Goal: Task Accomplishment & Management: Use online tool/utility

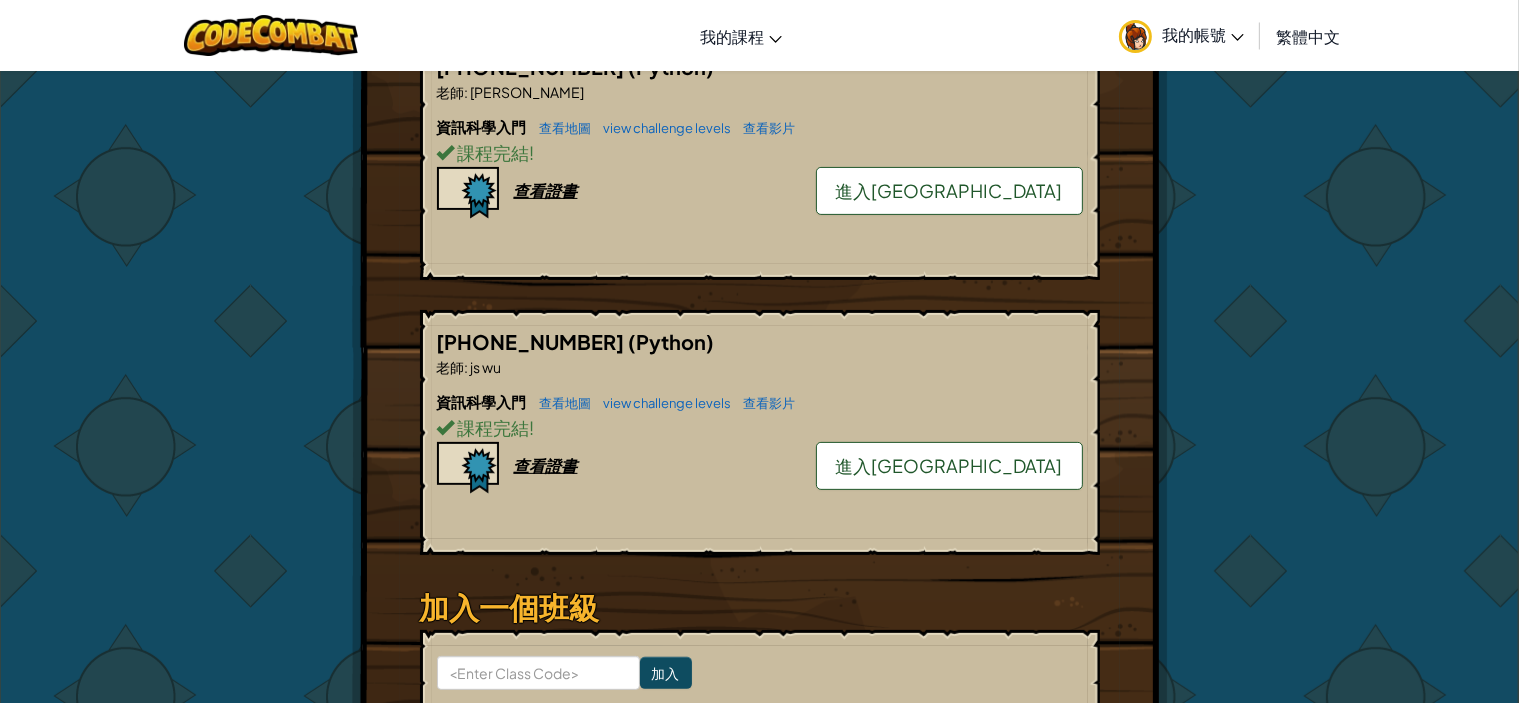
scroll to position [400, 0]
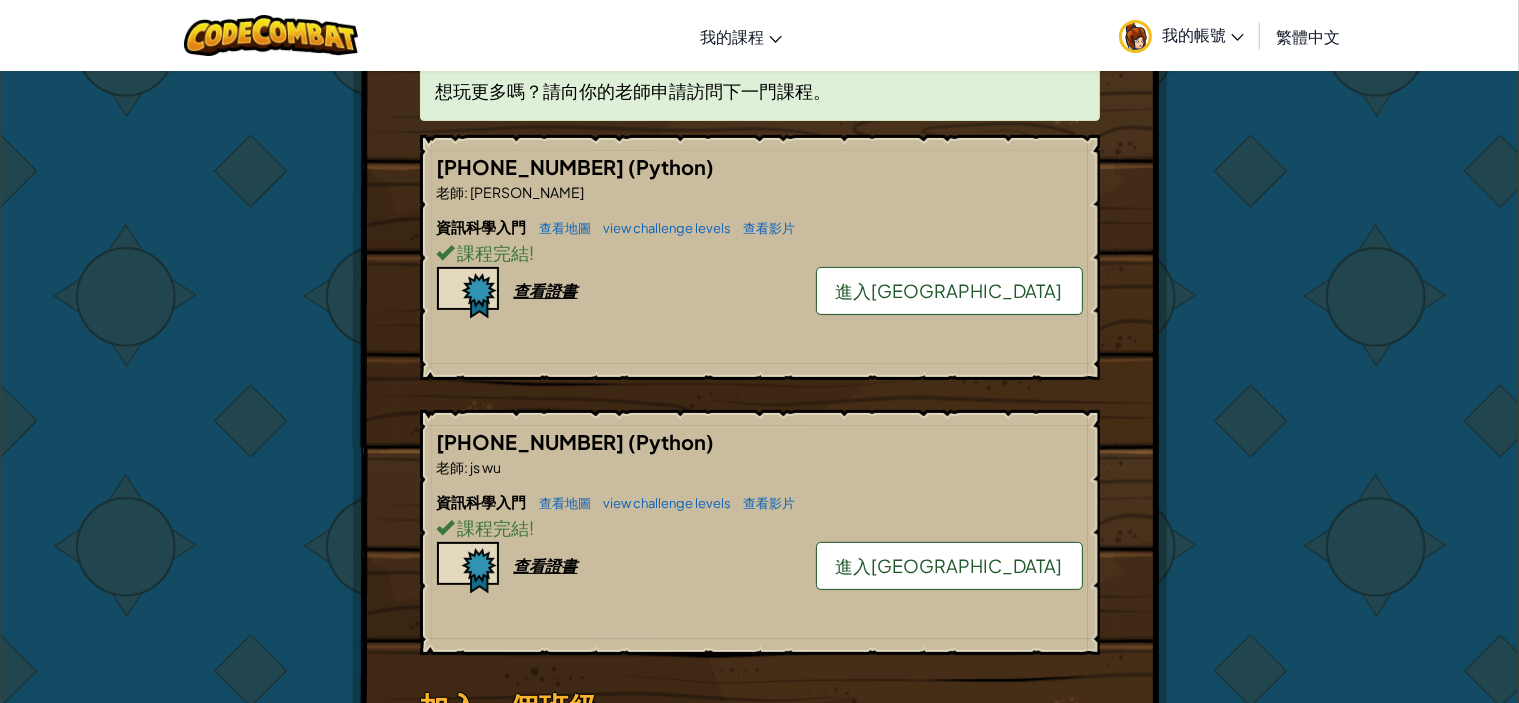
click at [972, 279] on span "進入[GEOGRAPHIC_DATA]" at bounding box center [949, 290] width 227 height 23
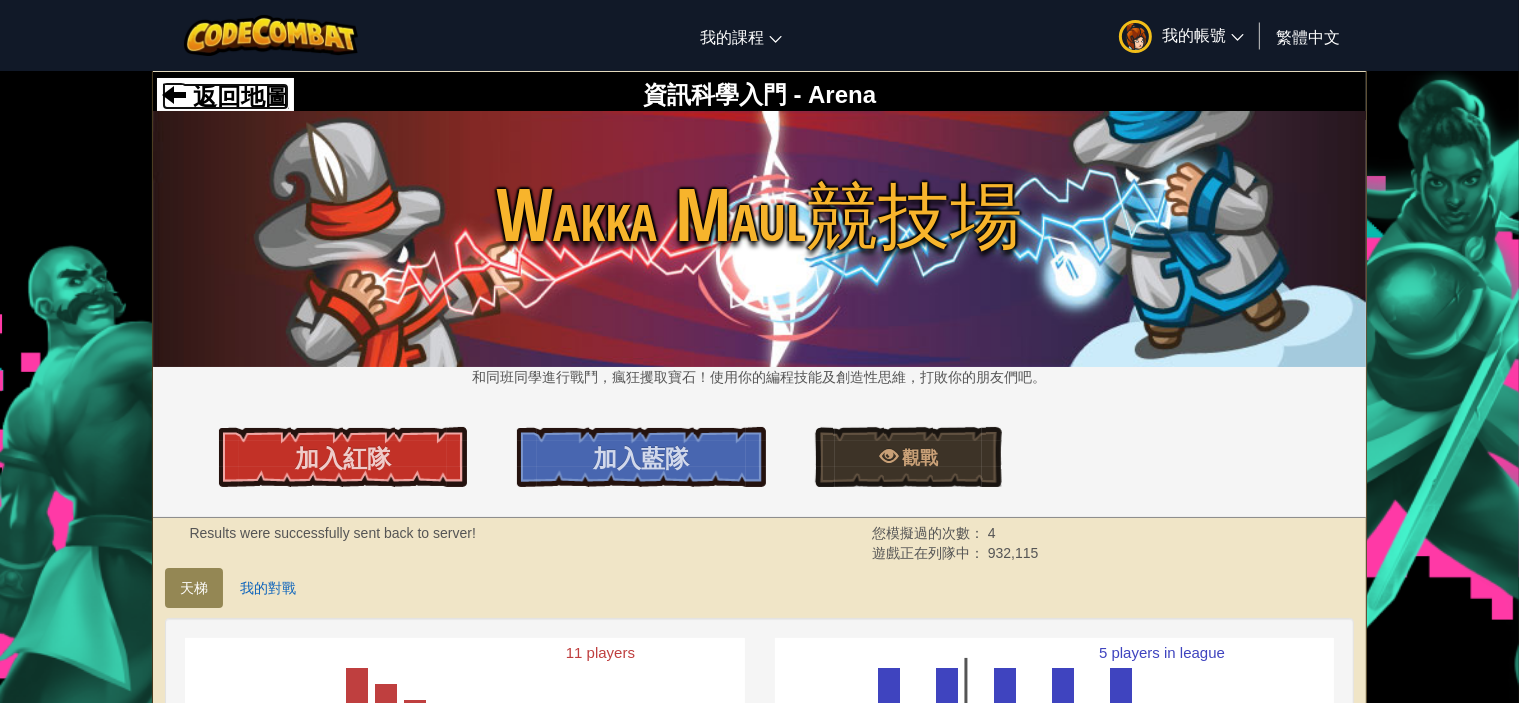
click at [249, 104] on span "返回地圖" at bounding box center [237, 96] width 103 height 27
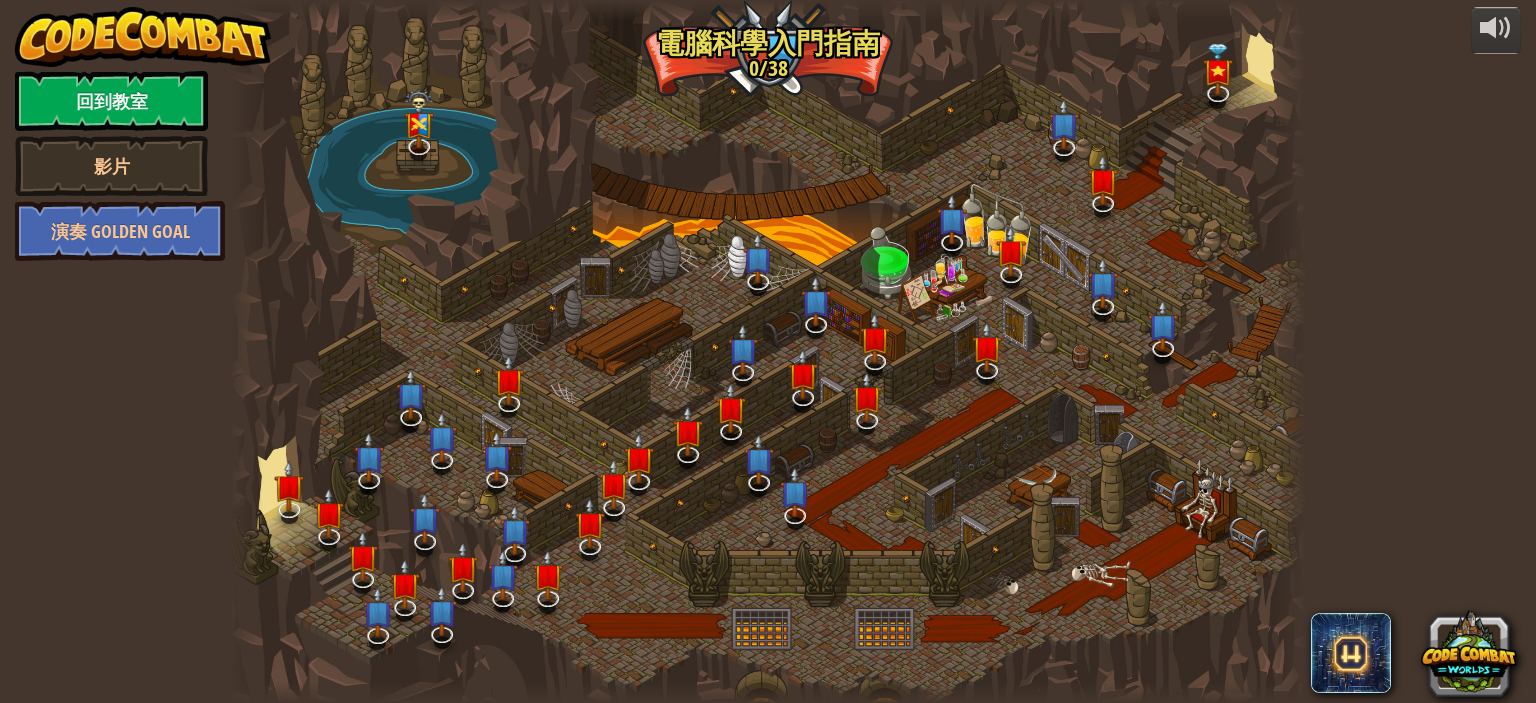
select select "zh-HANT"
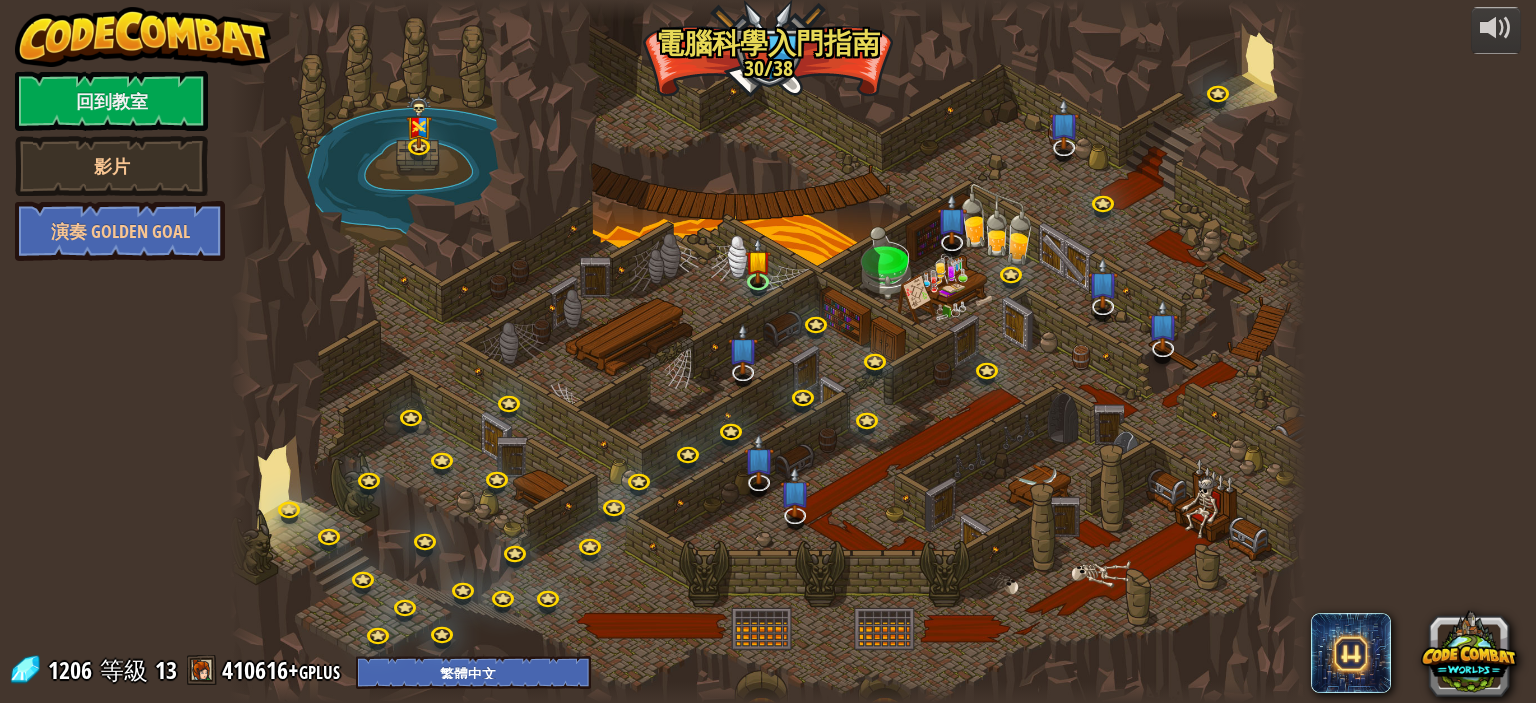
select select "zh-HANT"
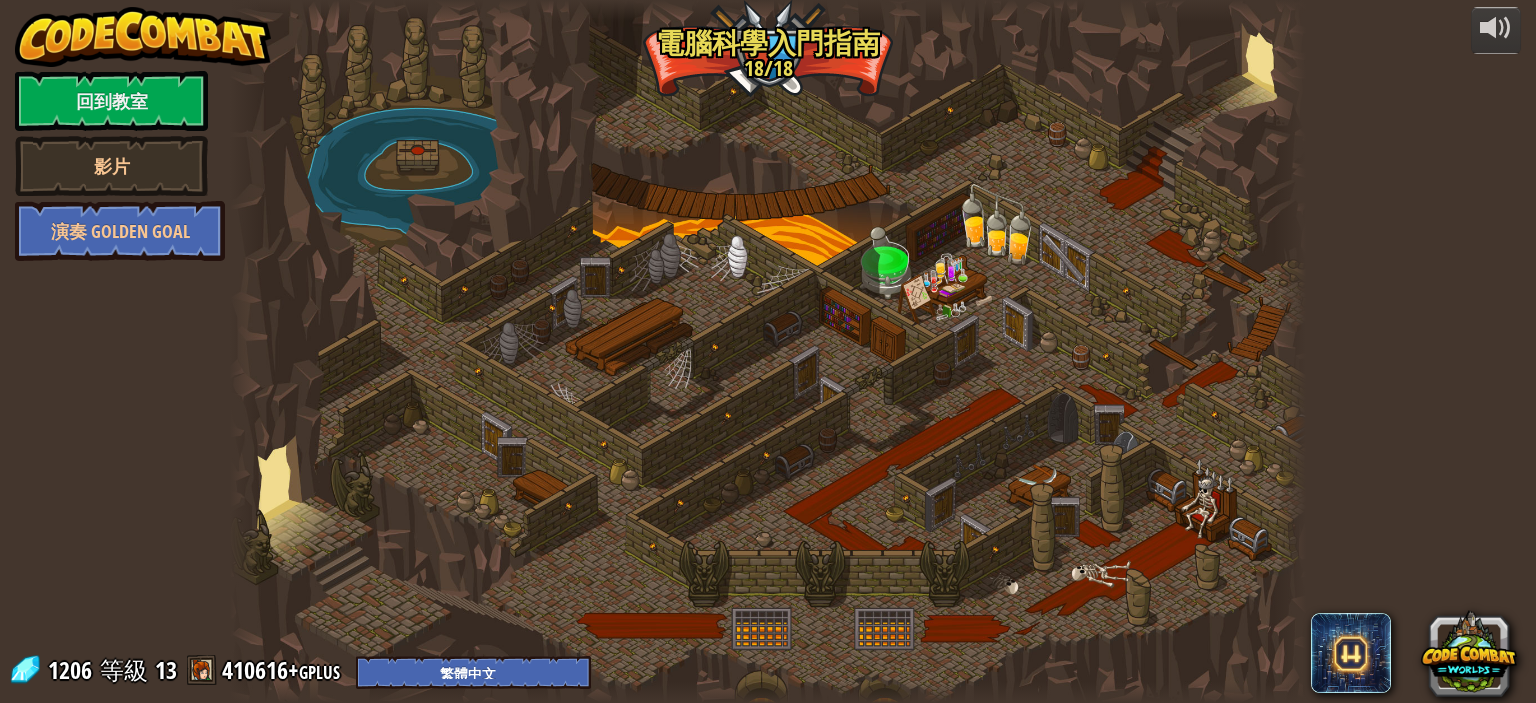
select select "zh-HANT"
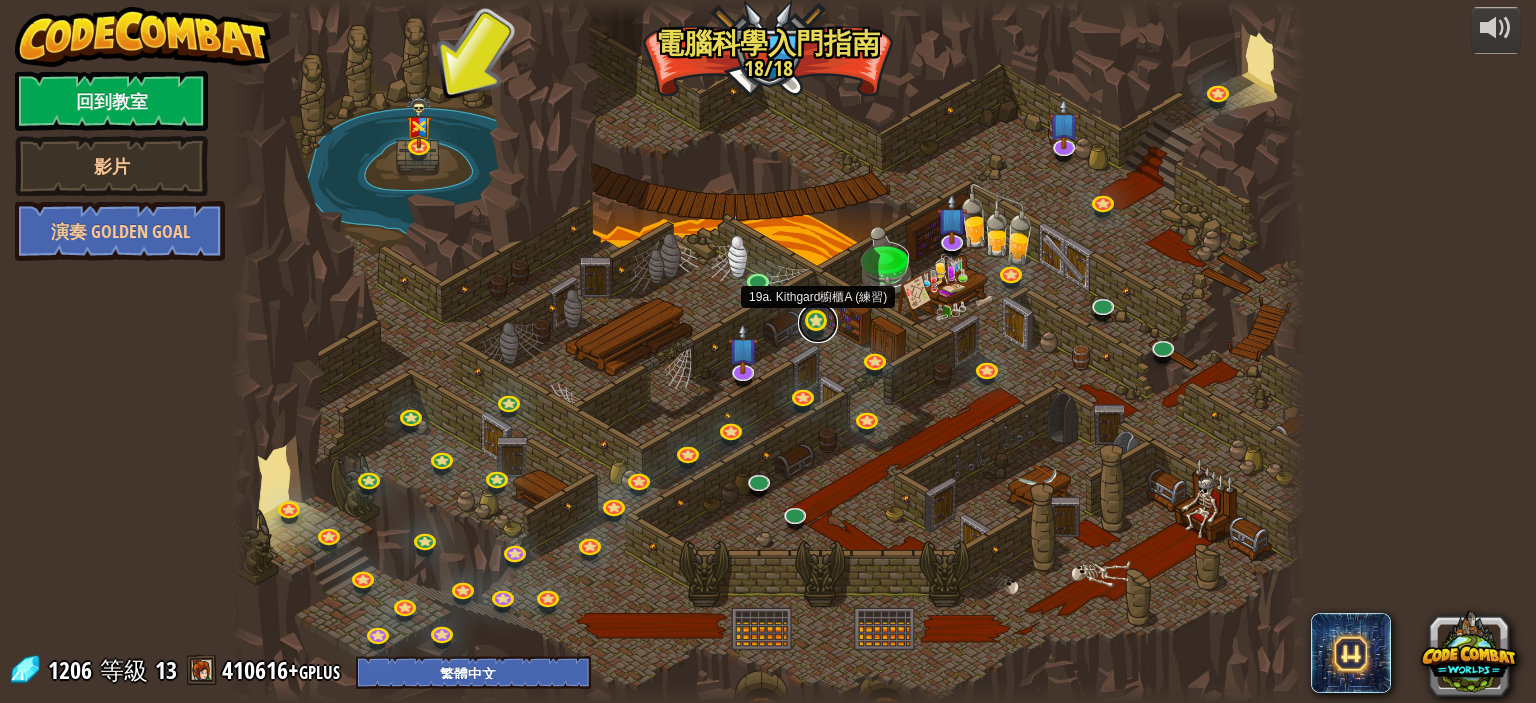
click at [816, 319] on link at bounding box center [818, 323] width 40 height 40
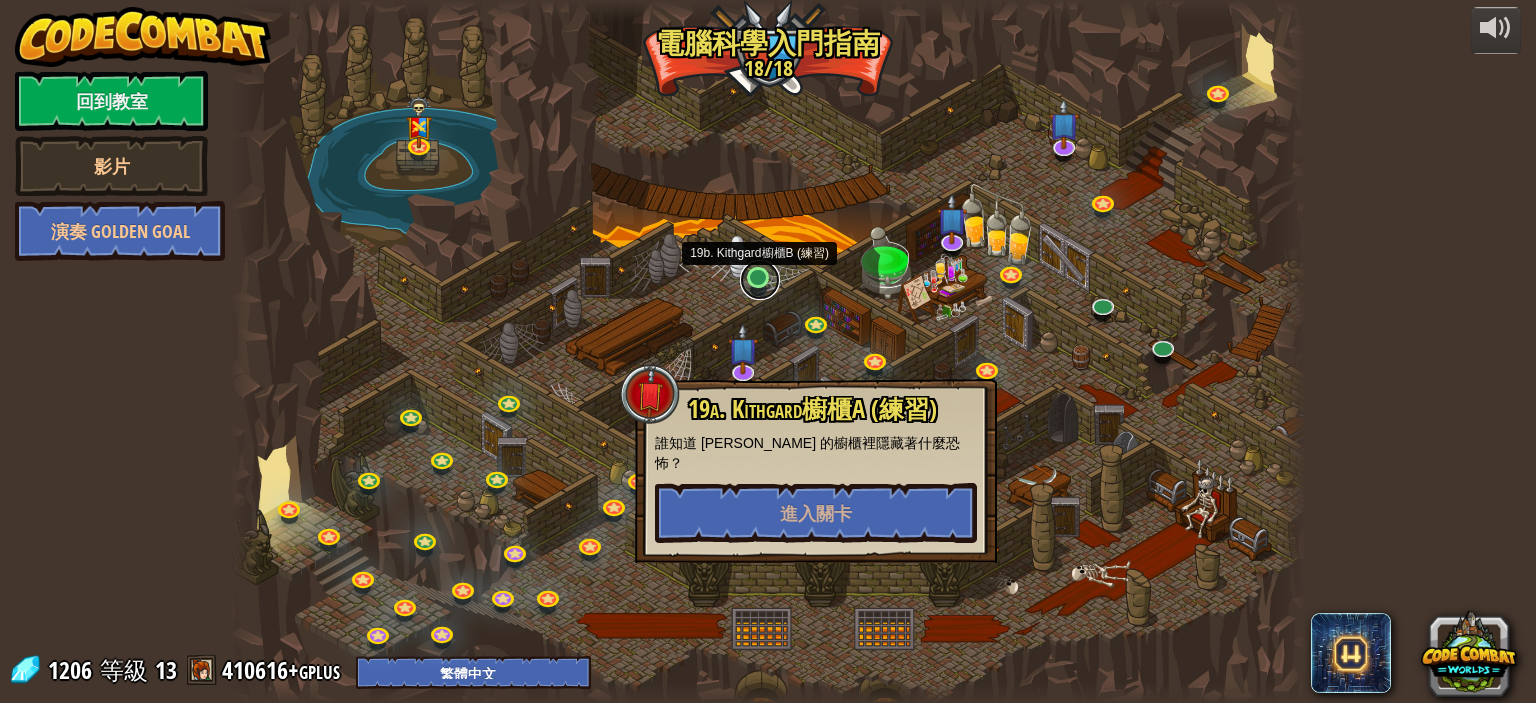
click at [744, 277] on link at bounding box center [760, 280] width 40 height 40
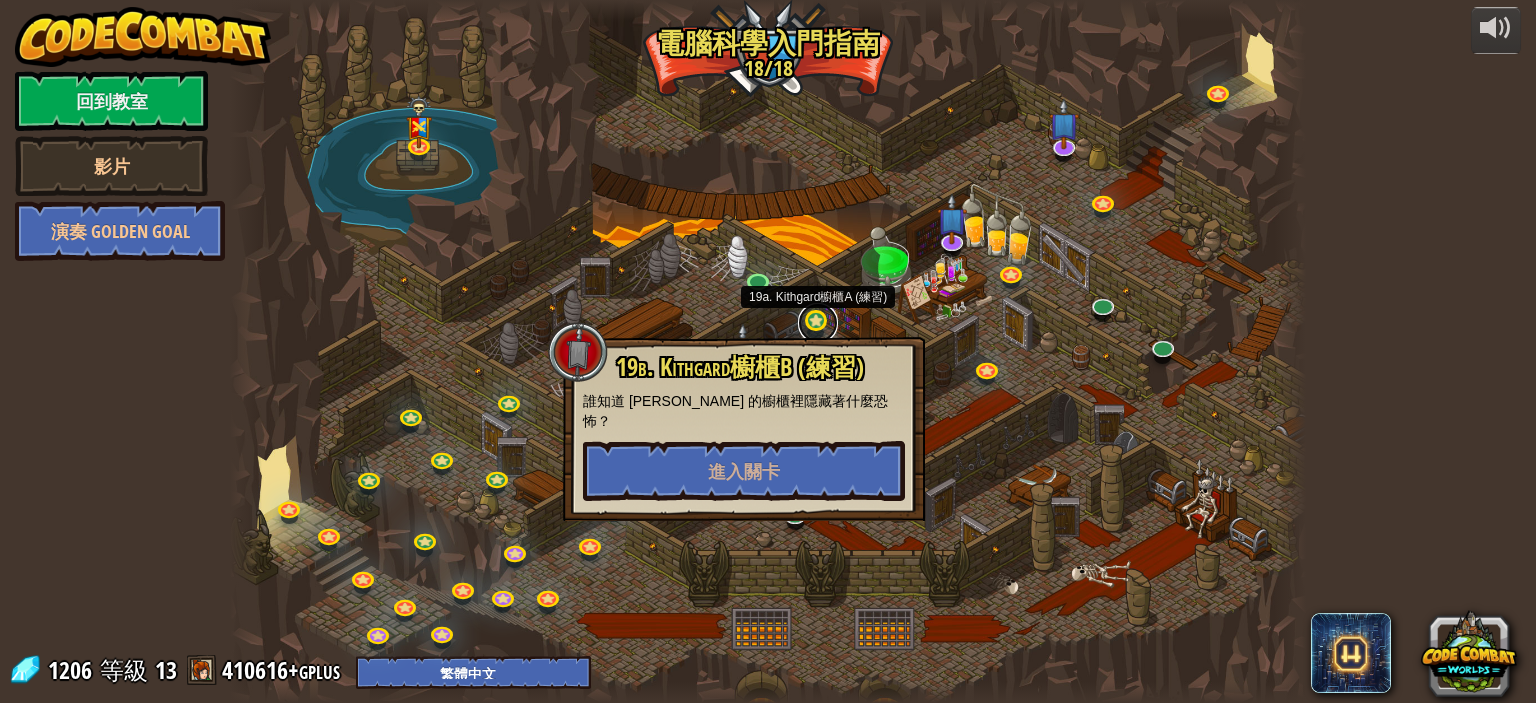
click at [817, 317] on link at bounding box center [818, 323] width 40 height 40
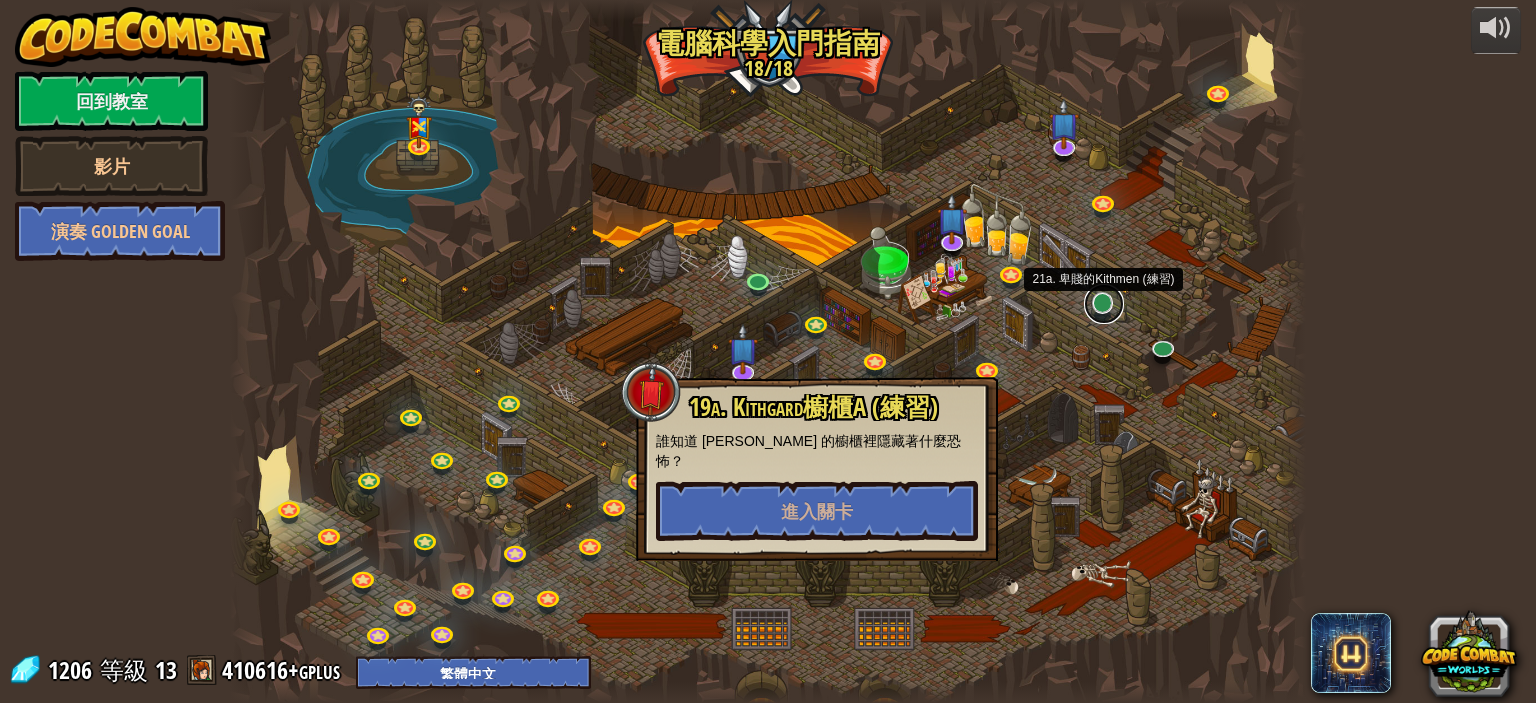
click at [1119, 295] on link at bounding box center [1104, 304] width 40 height 40
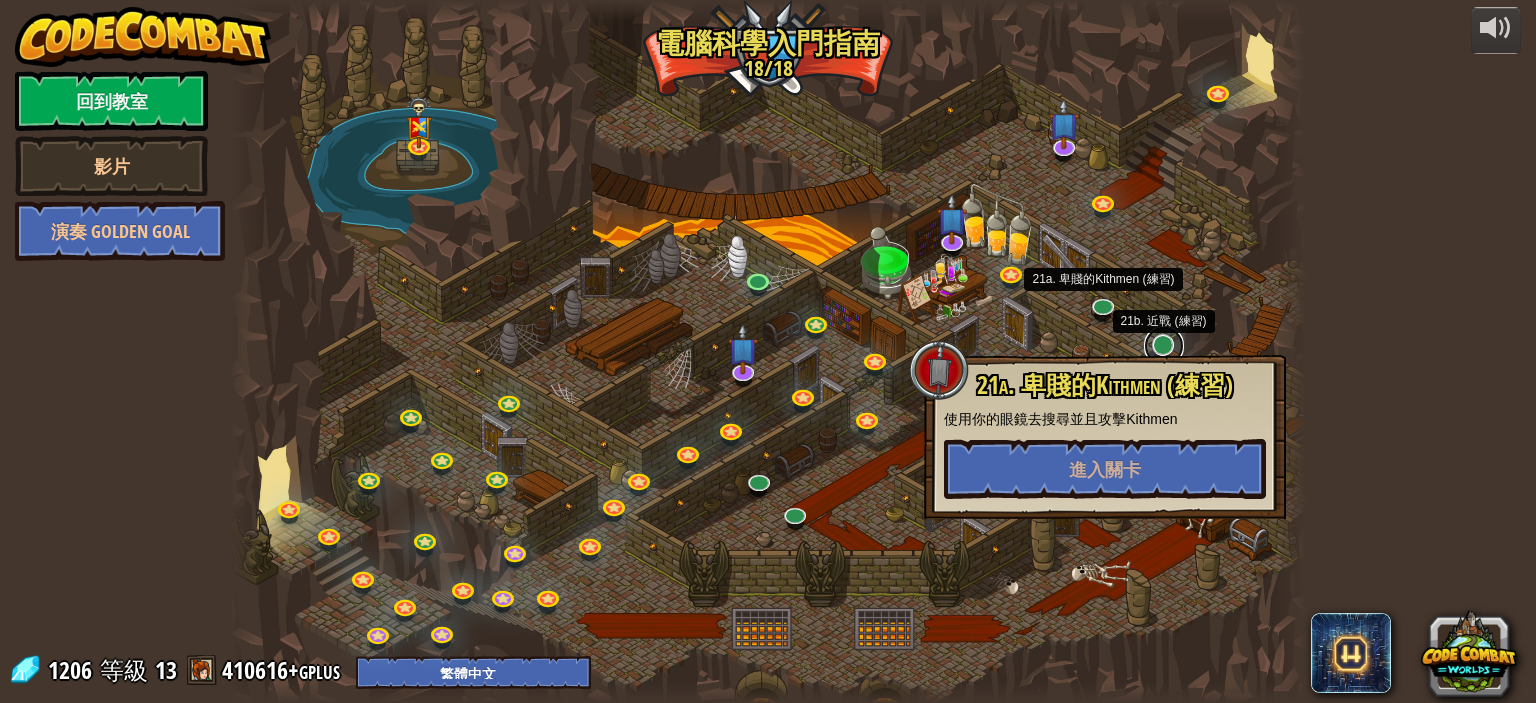
click at [1165, 347] on link at bounding box center [1164, 346] width 40 height 40
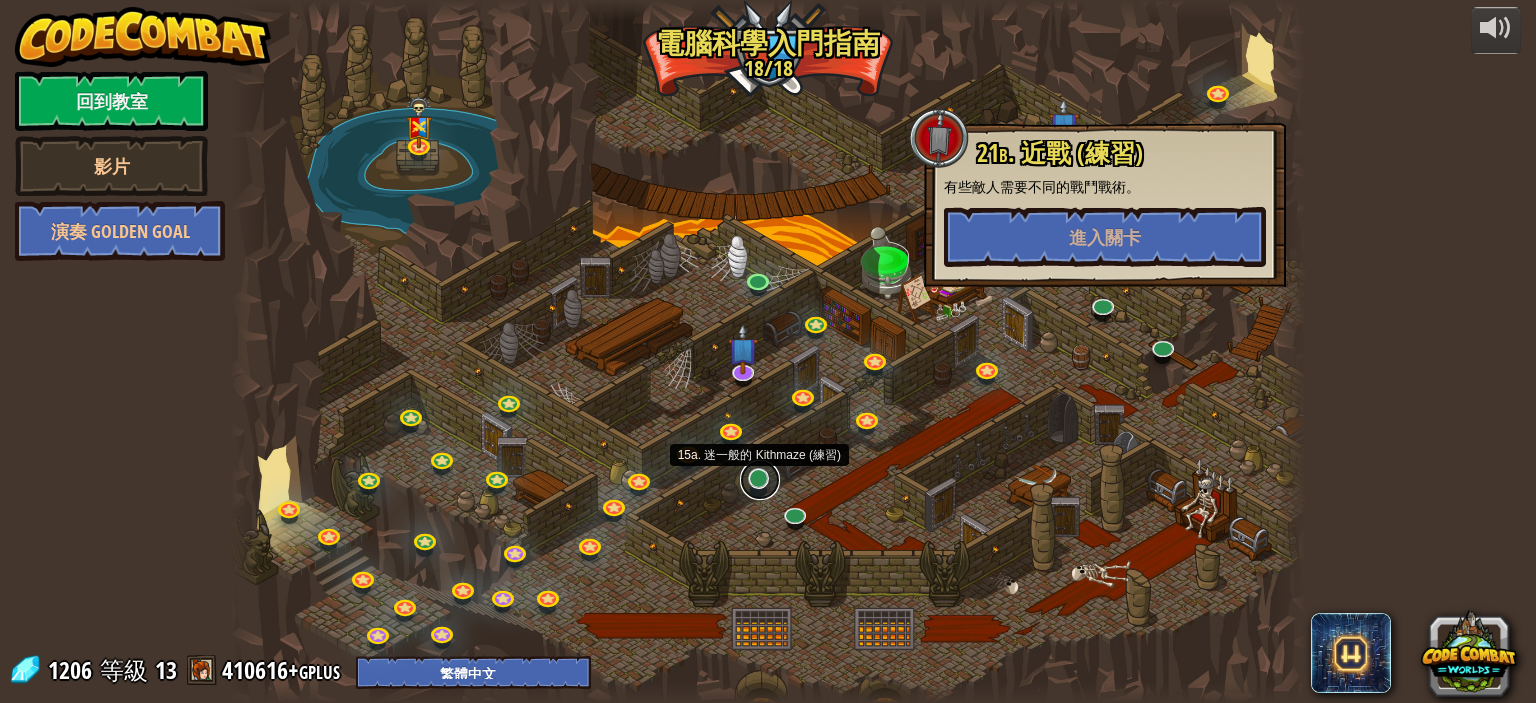
click at [760, 484] on link at bounding box center [760, 480] width 40 height 40
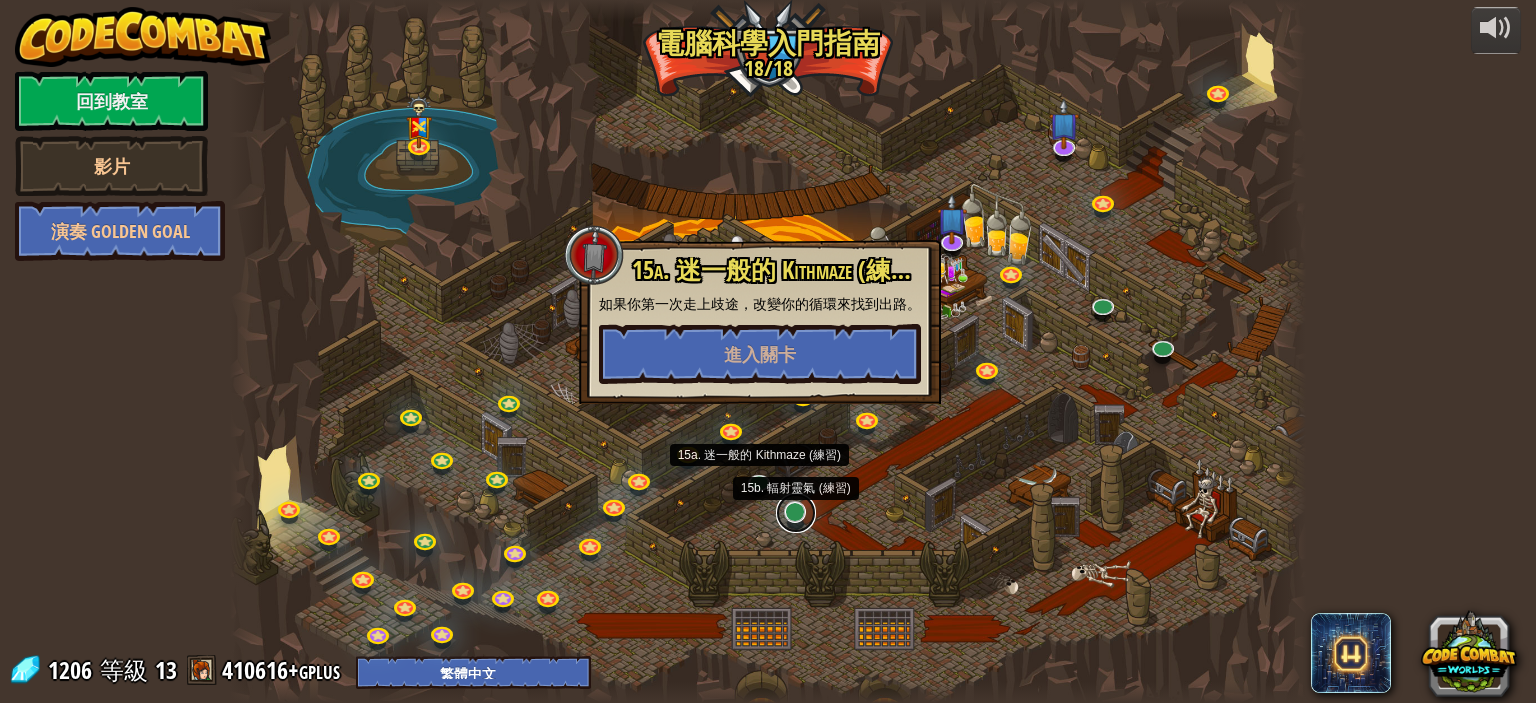
click at [803, 523] on link at bounding box center [796, 513] width 40 height 40
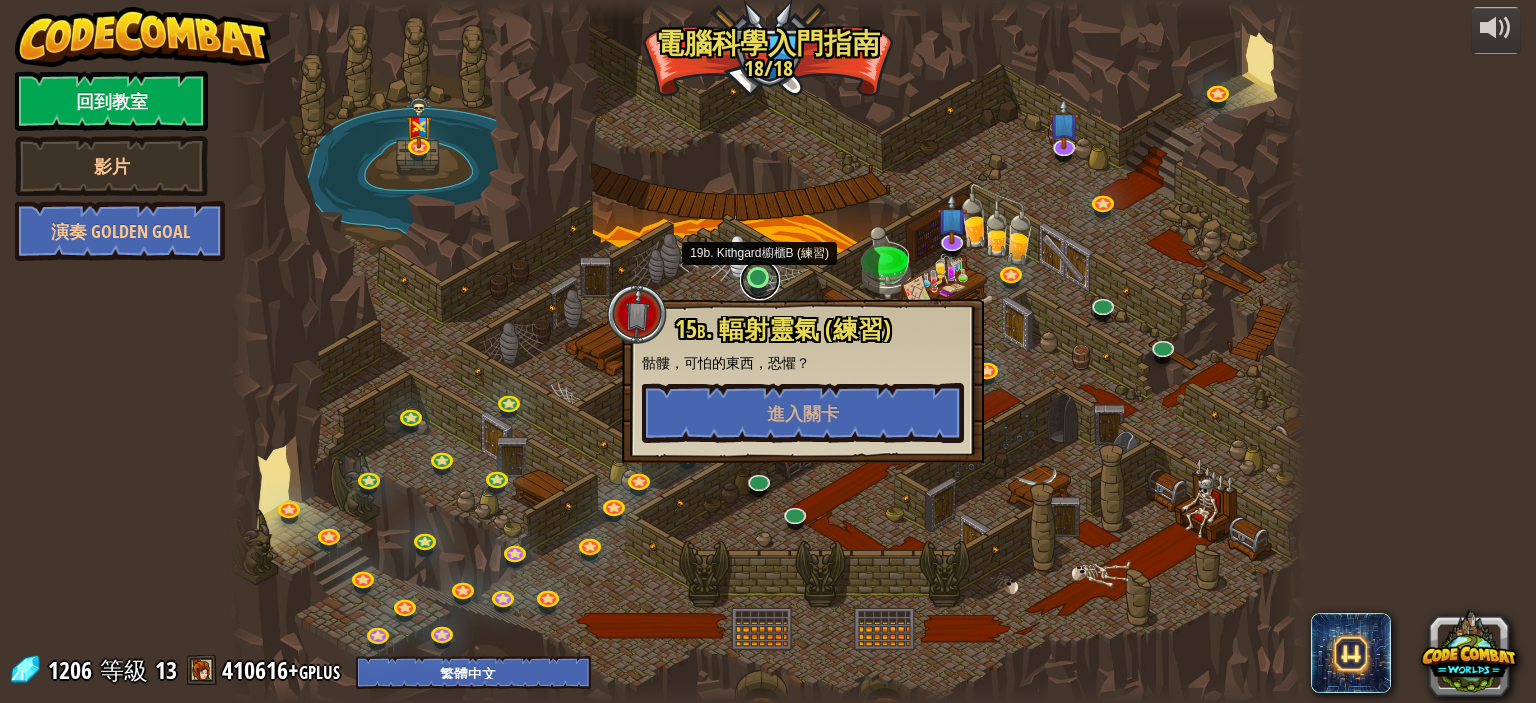
click at [757, 272] on link at bounding box center [760, 280] width 40 height 40
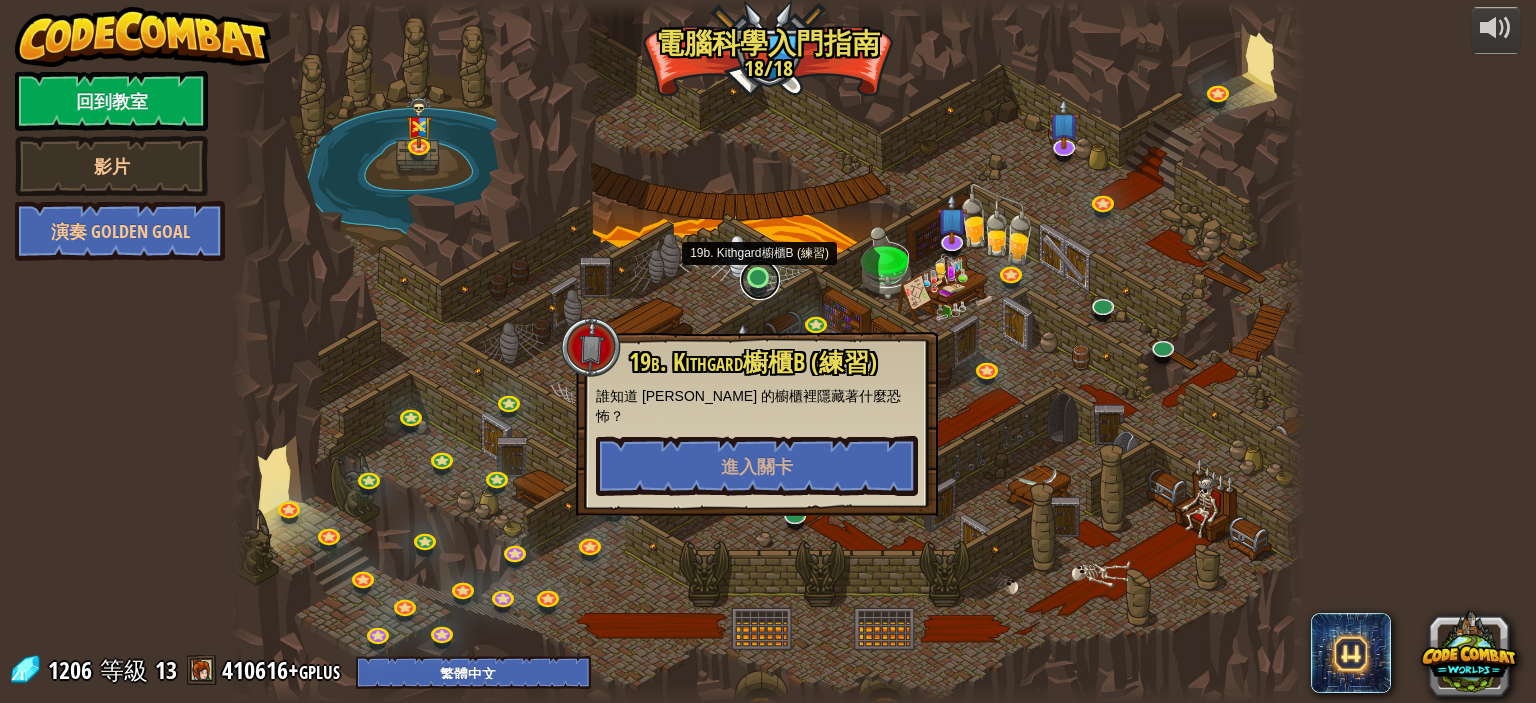
click at [770, 276] on link at bounding box center [760, 280] width 40 height 40
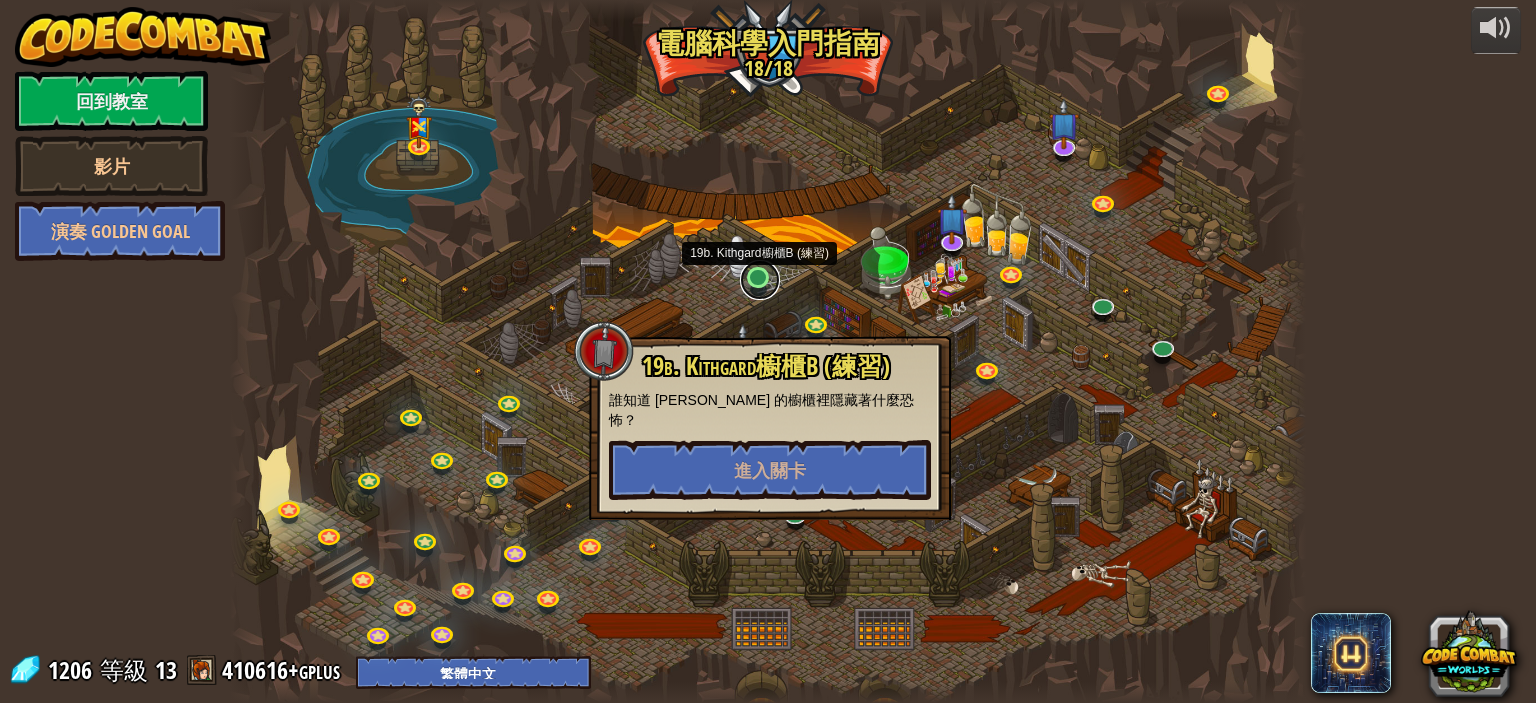
click at [752, 279] on link at bounding box center [760, 280] width 40 height 40
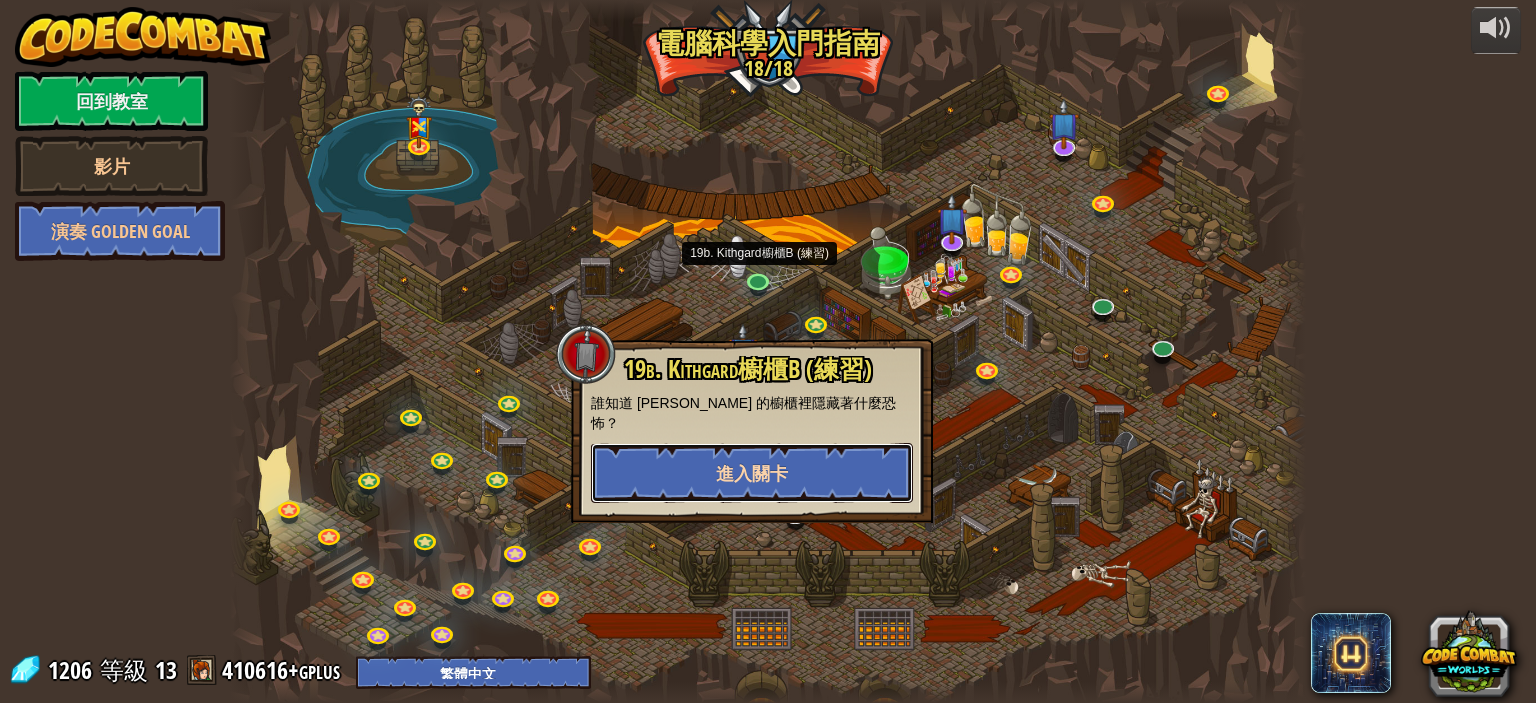
click at [771, 474] on button "進入關卡" at bounding box center [752, 473] width 322 height 60
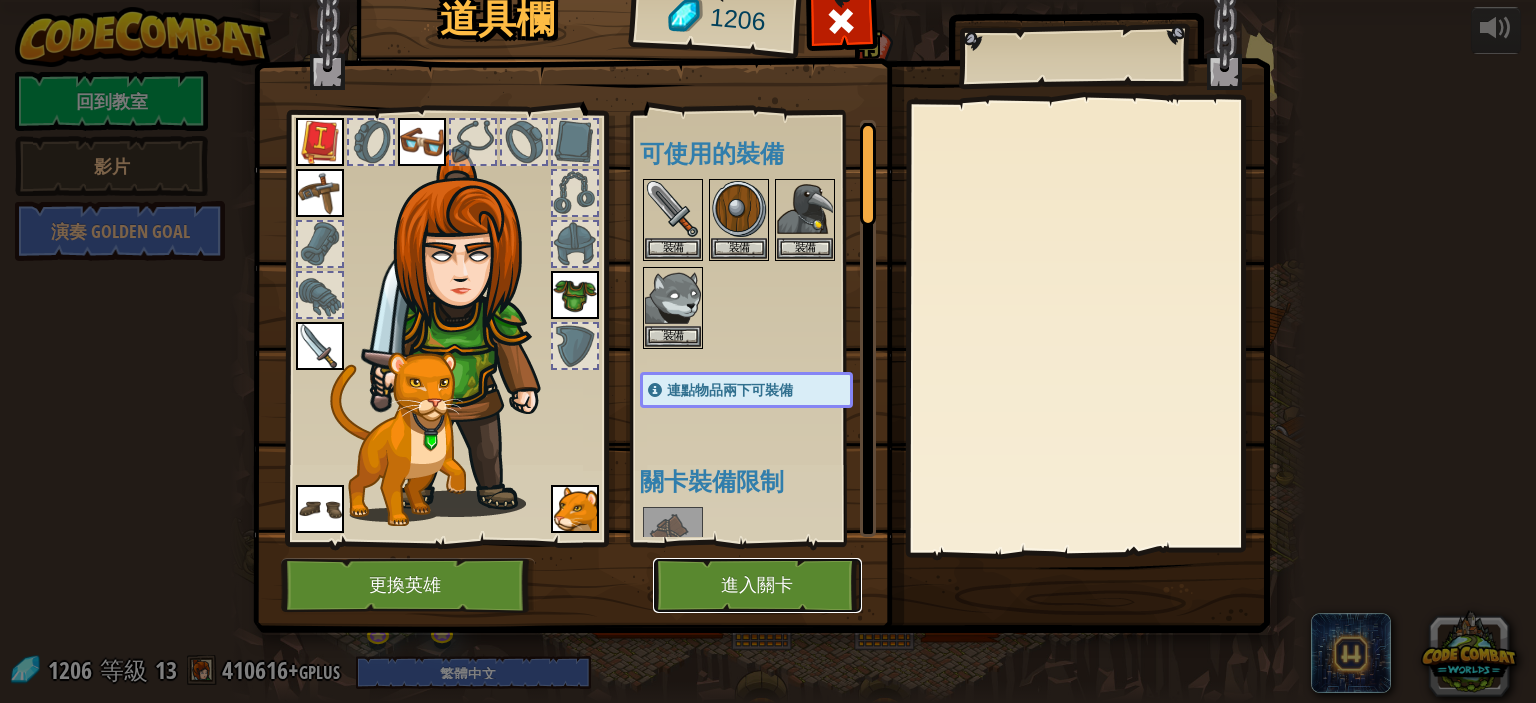
click at [760, 586] on button "進入關卡" at bounding box center [757, 585] width 209 height 55
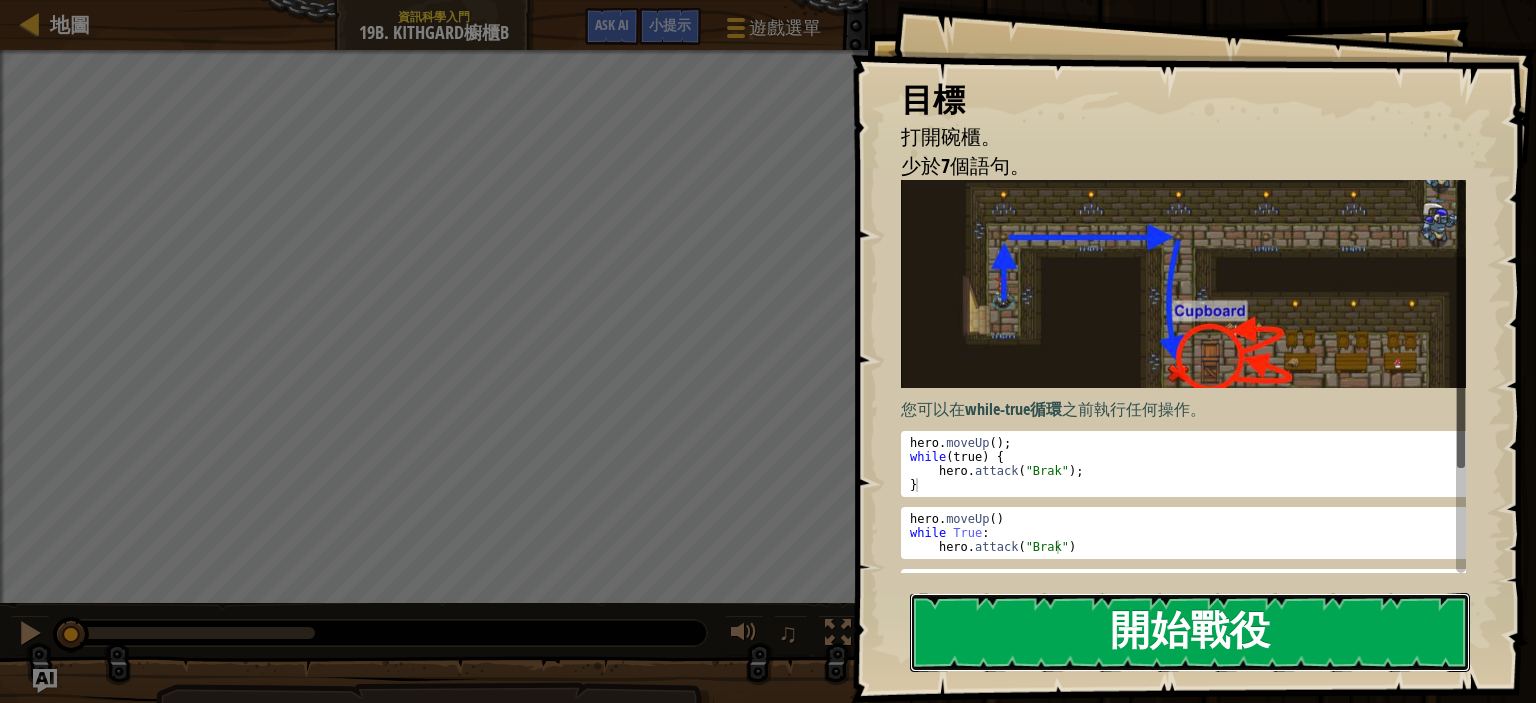
click at [1211, 637] on button "開始戰役" at bounding box center [1190, 632] width 560 height 79
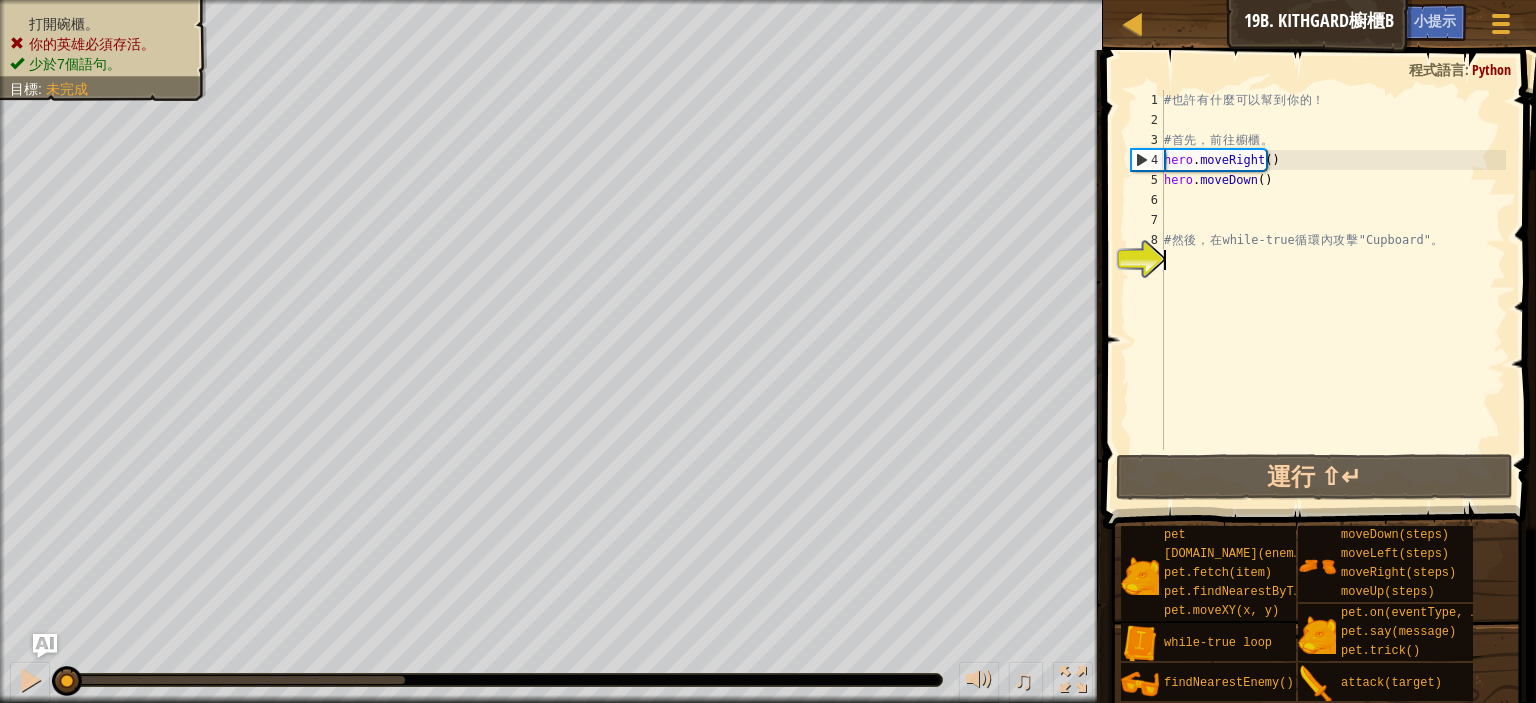
type textarea "ㄘ"
type textarea "h"
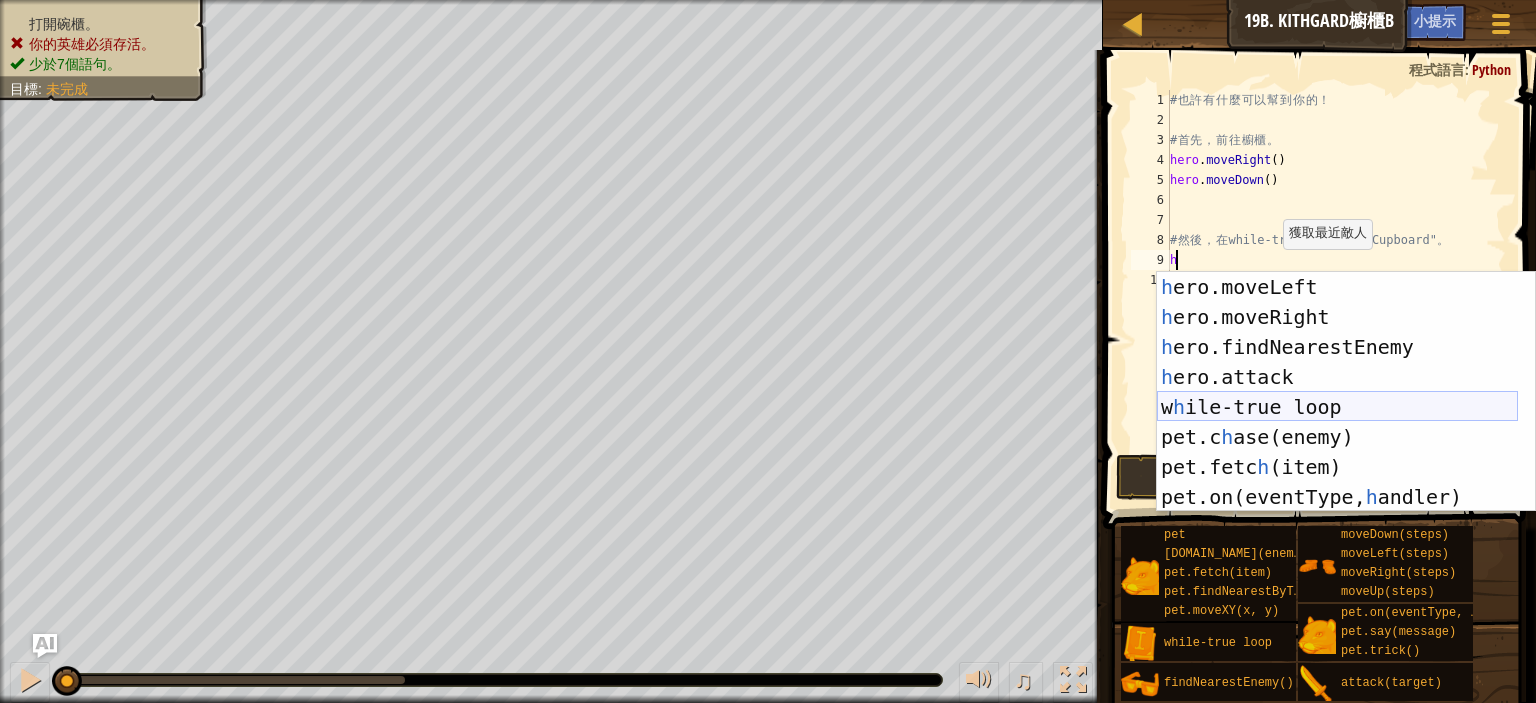
scroll to position [60, 0]
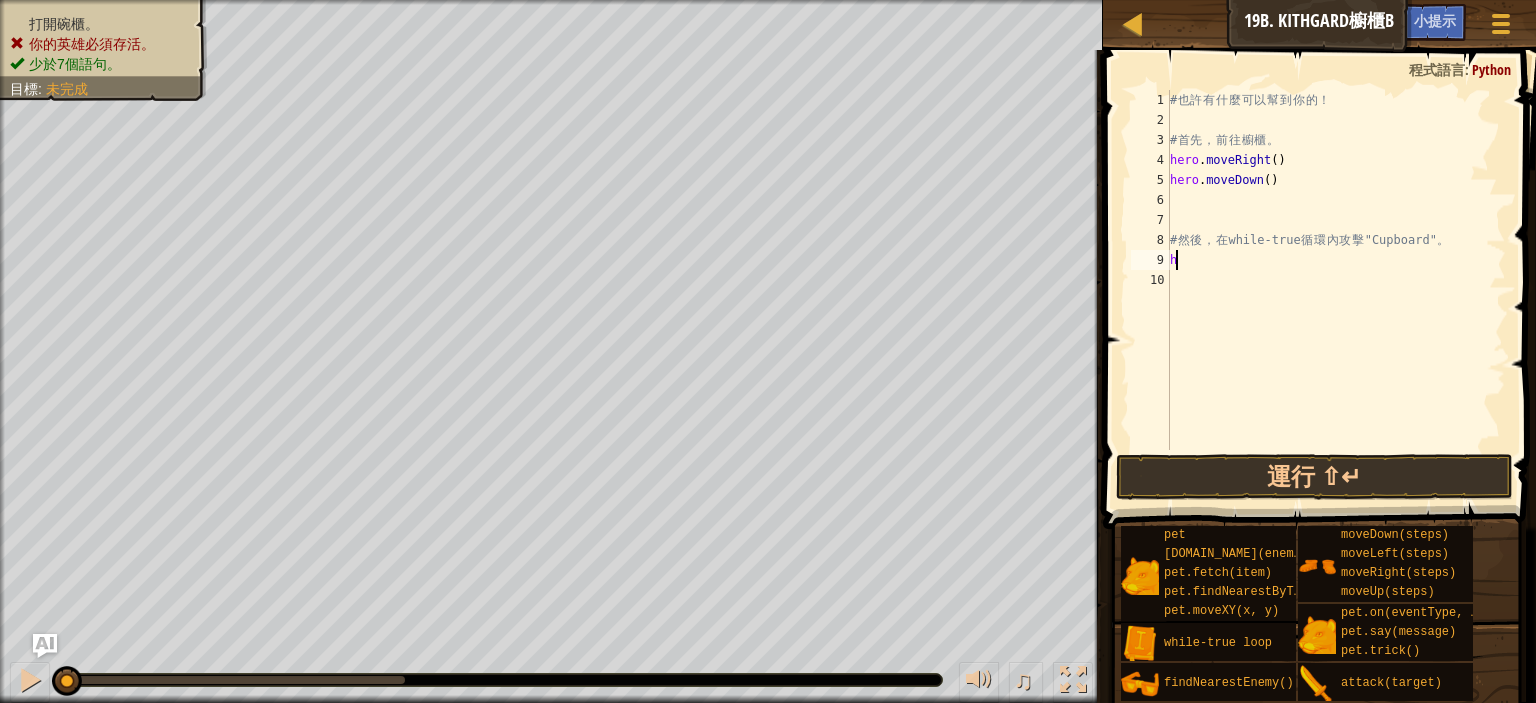
click at [1249, 266] on div "# 也 許 有 什 麼 可 以 幫 到 你 的 ！ # 首 先 ， 前 往 櫥 櫃 。 hero . moveRight ( ) hero . moveDow…" at bounding box center [1336, 290] width 340 height 400
type textarea "w"
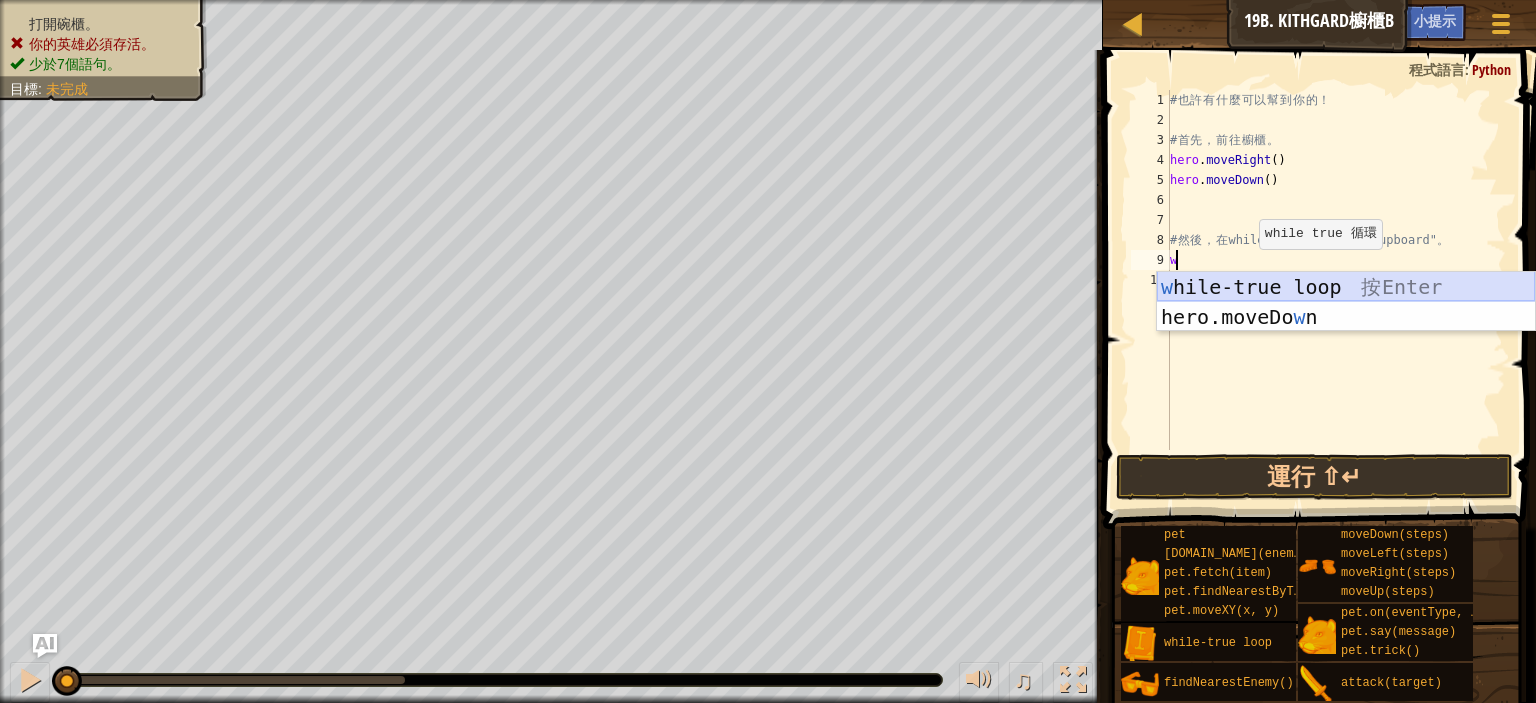
click at [1288, 287] on div "w hile-true loop 按 Enter hero.moveDo w n 按 Enter" at bounding box center [1346, 332] width 378 height 120
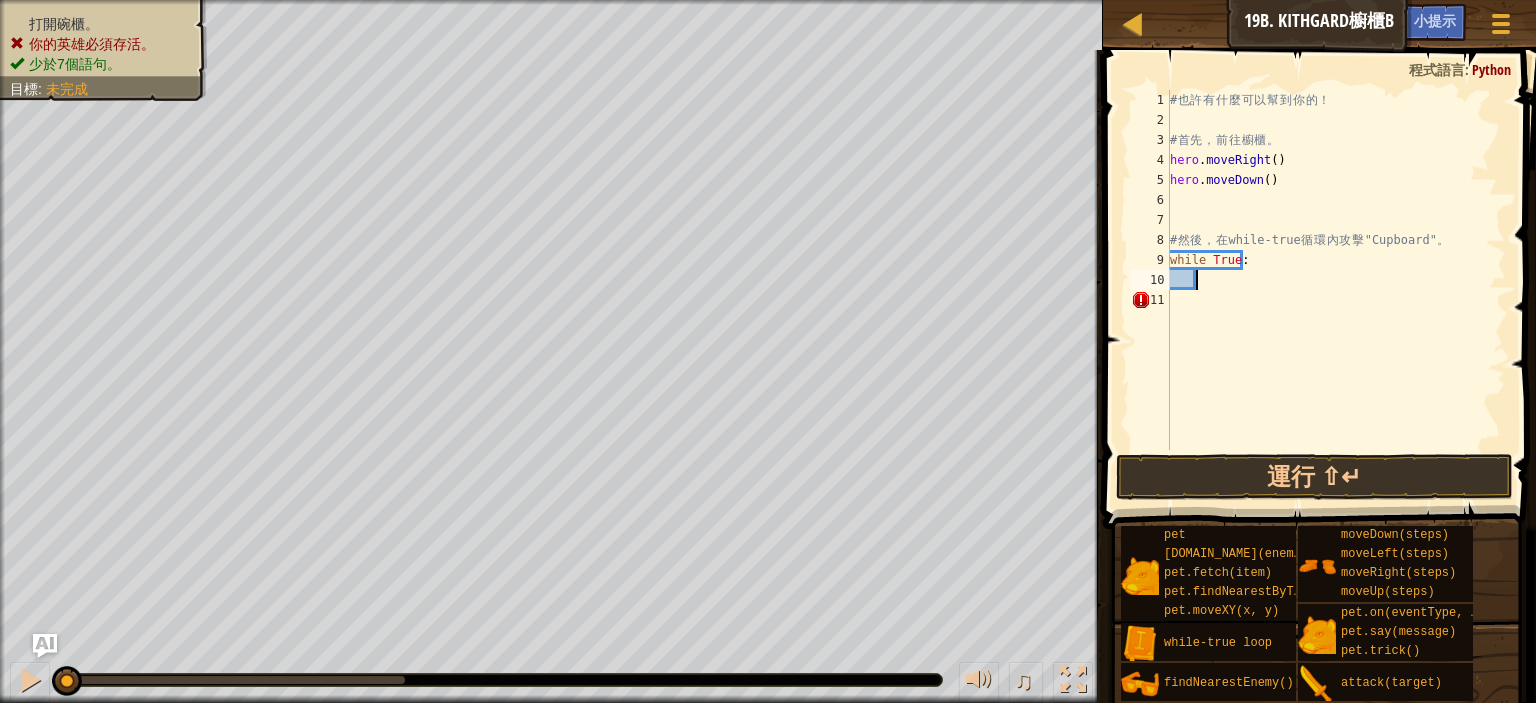
type textarea "h"
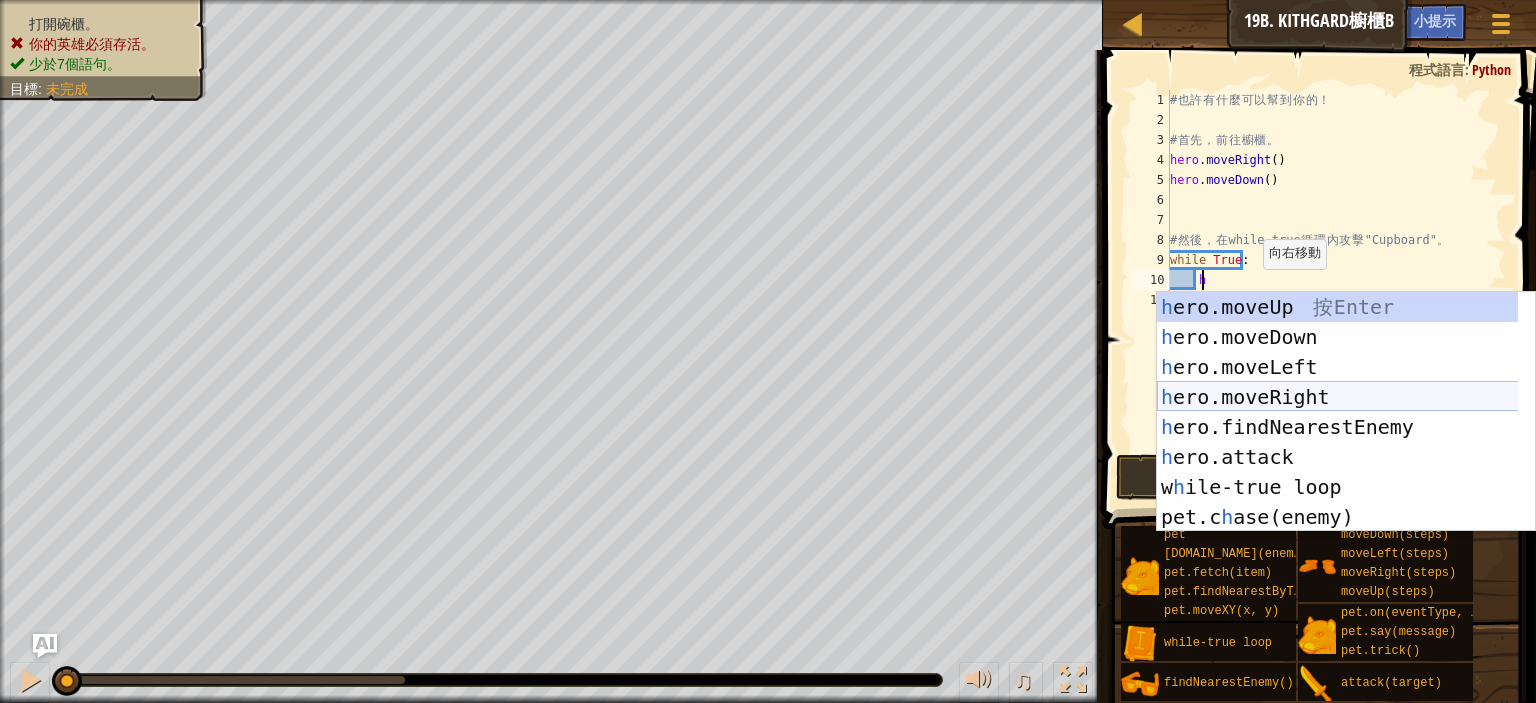
click at [1320, 399] on div "h ero.moveUp 按 Enter h ero.moveDown 按 Enter h ero.moveLeft 按 Enter h ero.moveRi…" at bounding box center [1346, 442] width 378 height 300
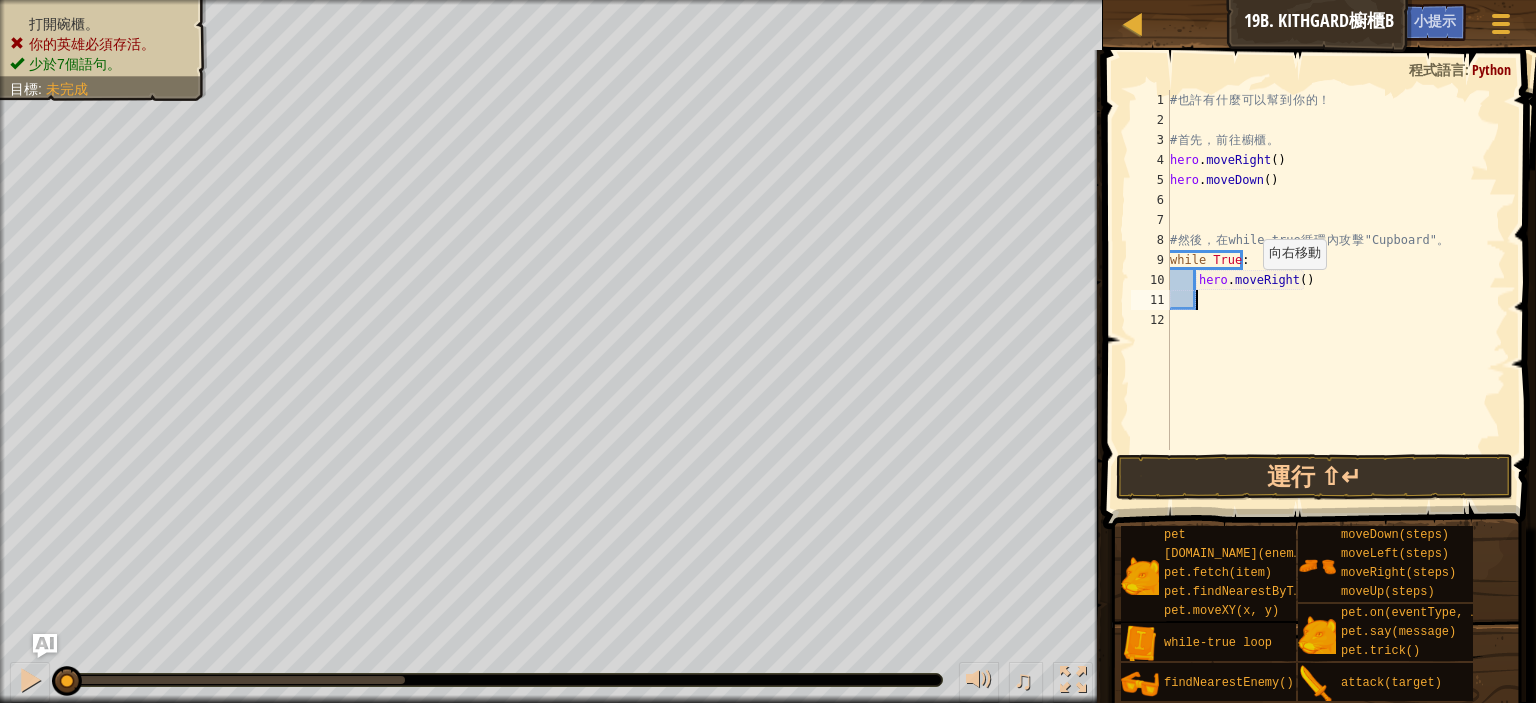
scroll to position [9, 1]
click at [1294, 278] on div "# 也 許 有 什 麼 可 以 幫 到 你 的 ！ # 首 先 ， 前 往 櫥 櫃 。 hero . moveRight ( ) hero . moveDow…" at bounding box center [1336, 290] width 340 height 400
type textarea "hero.moveRight()"
click at [1236, 300] on div "# 也 許 有 什 麼 可 以 幫 到 你 的 ！ # 首 先 ， 前 往 櫥 櫃 。 hero . moveRight ( ) hero . moveDow…" at bounding box center [1336, 290] width 340 height 400
type textarea "h"
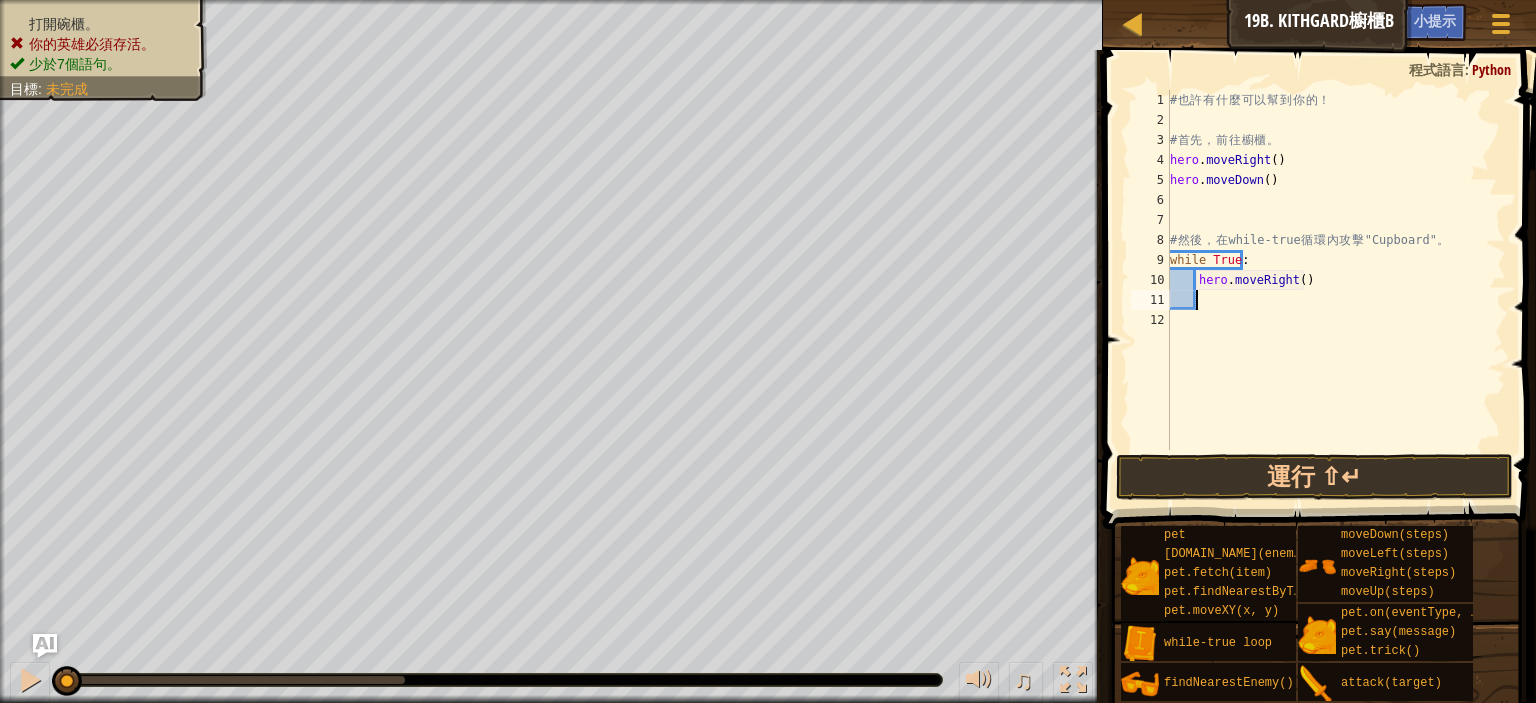
scroll to position [9, 2]
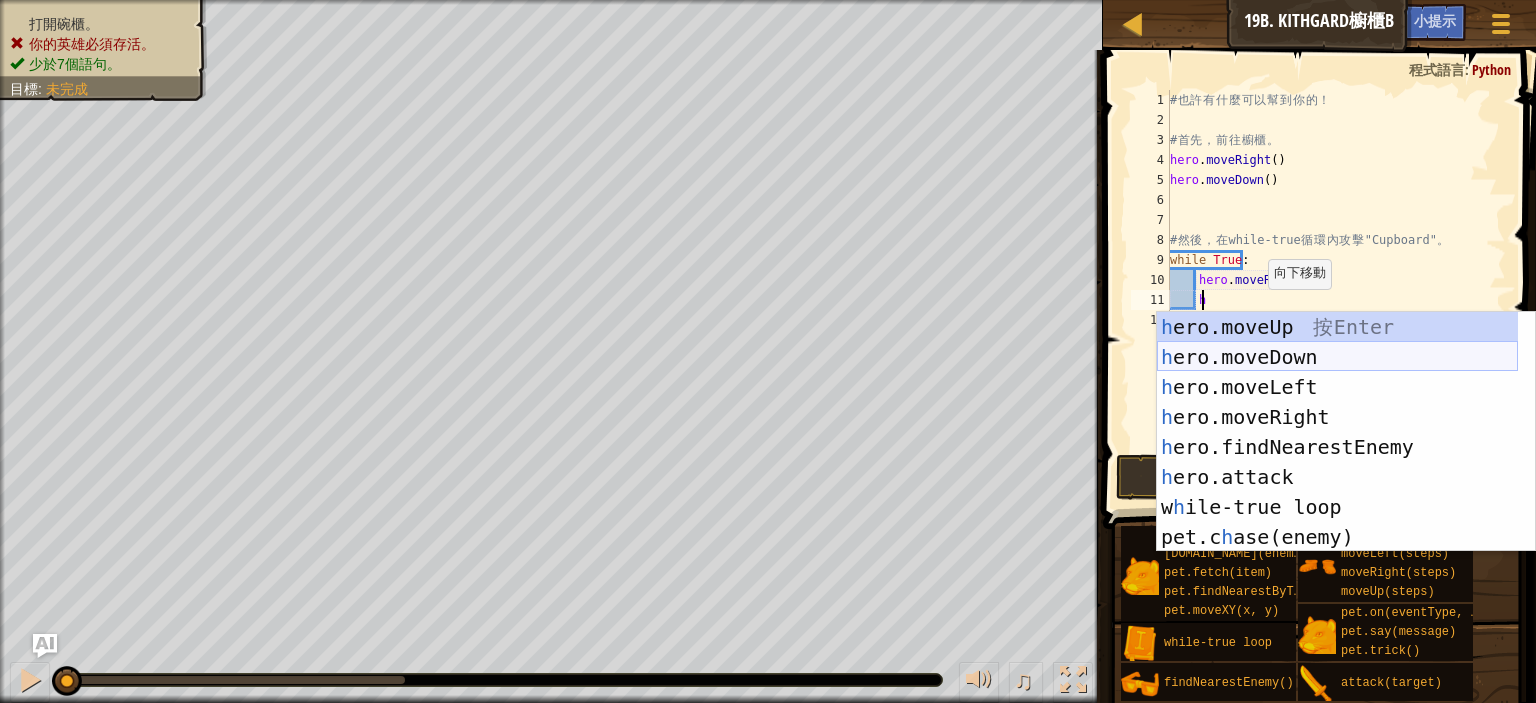
click at [1292, 358] on div "h ero.moveUp 按 Enter h ero.moveDown 按 Enter h ero.moveLeft 按 Enter h ero.moveRi…" at bounding box center [1337, 462] width 361 height 300
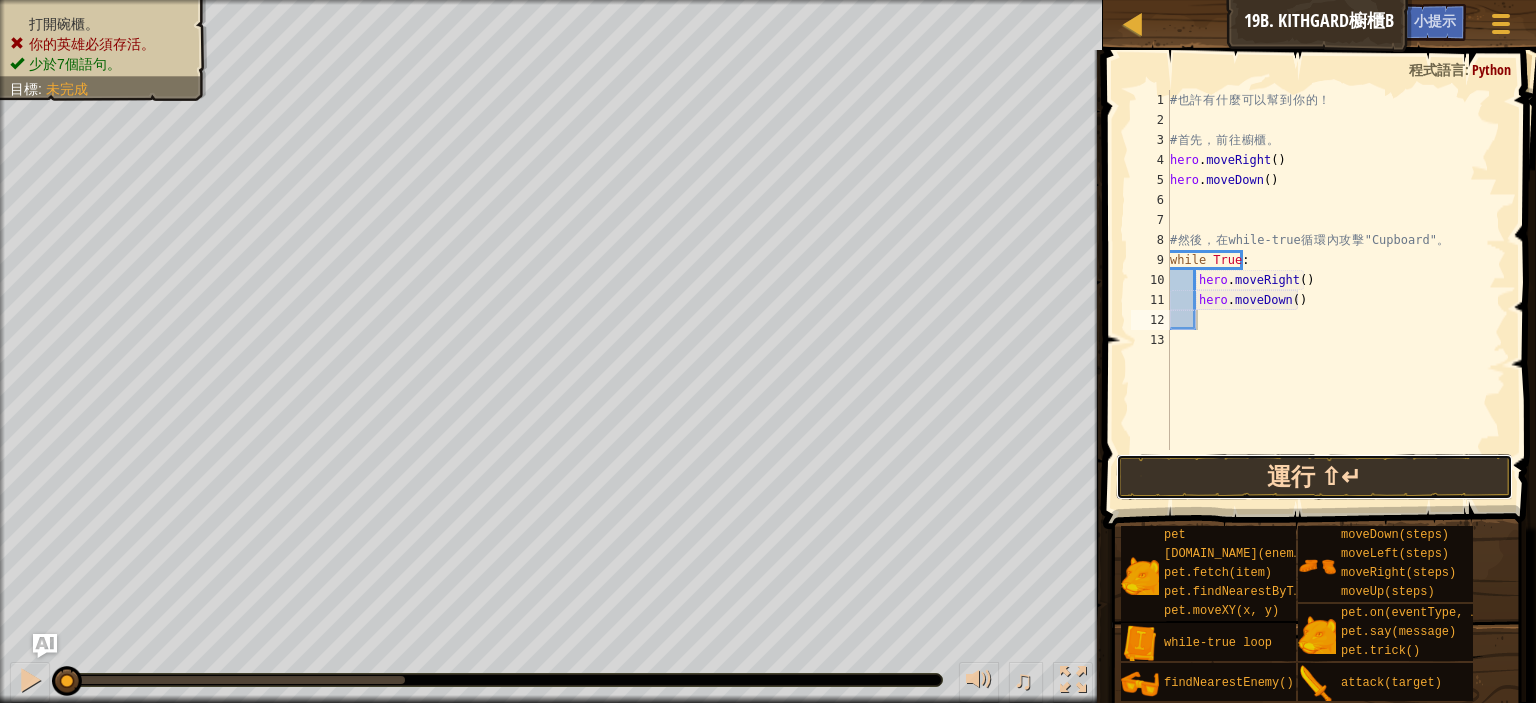
click at [1348, 463] on button "運行 ⇧↵" at bounding box center [1314, 477] width 397 height 46
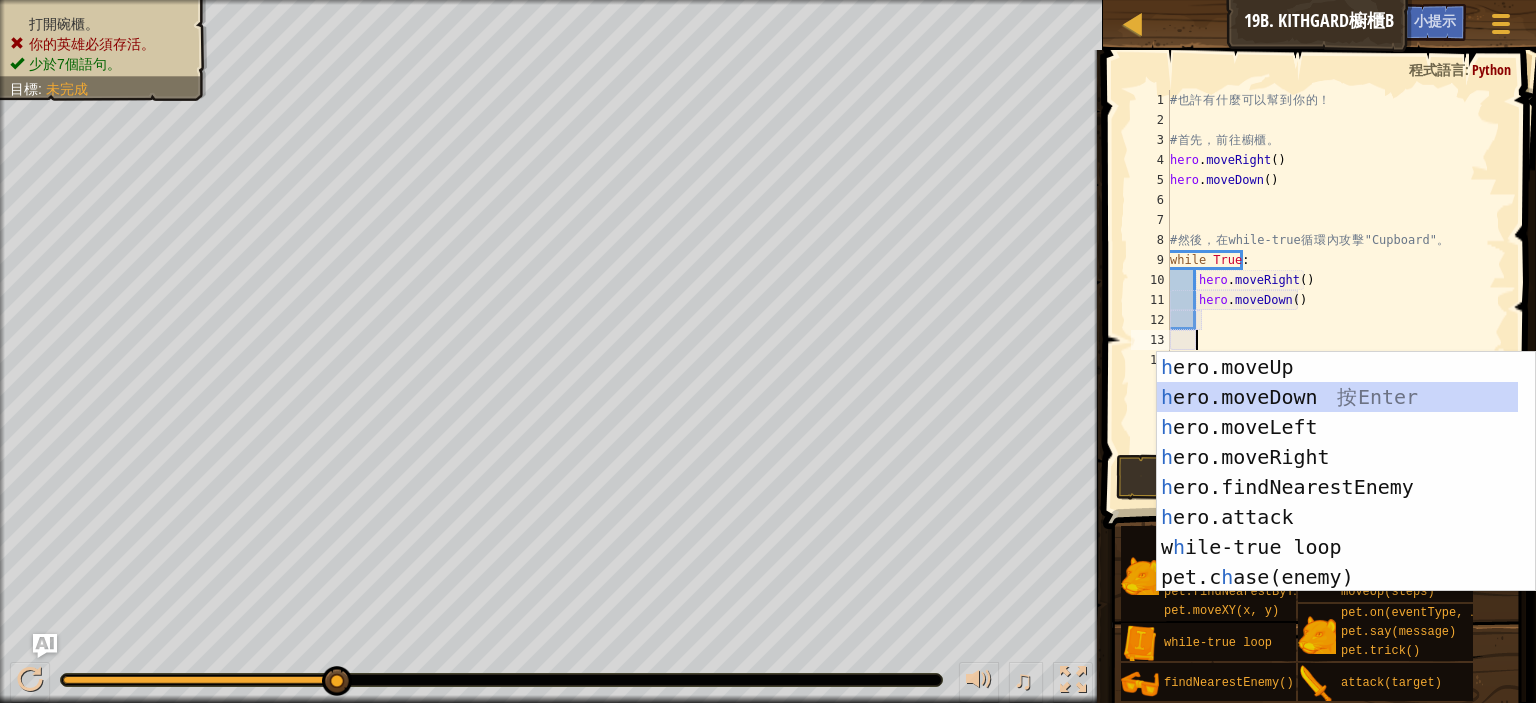
type textarea "h"
click at [1291, 401] on div "h ero.moveUp 按 Enter h ero.moveDown 按 Enter h ero.moveLeft 按 Enter h ero.moveRi…" at bounding box center [1337, 502] width 361 height 300
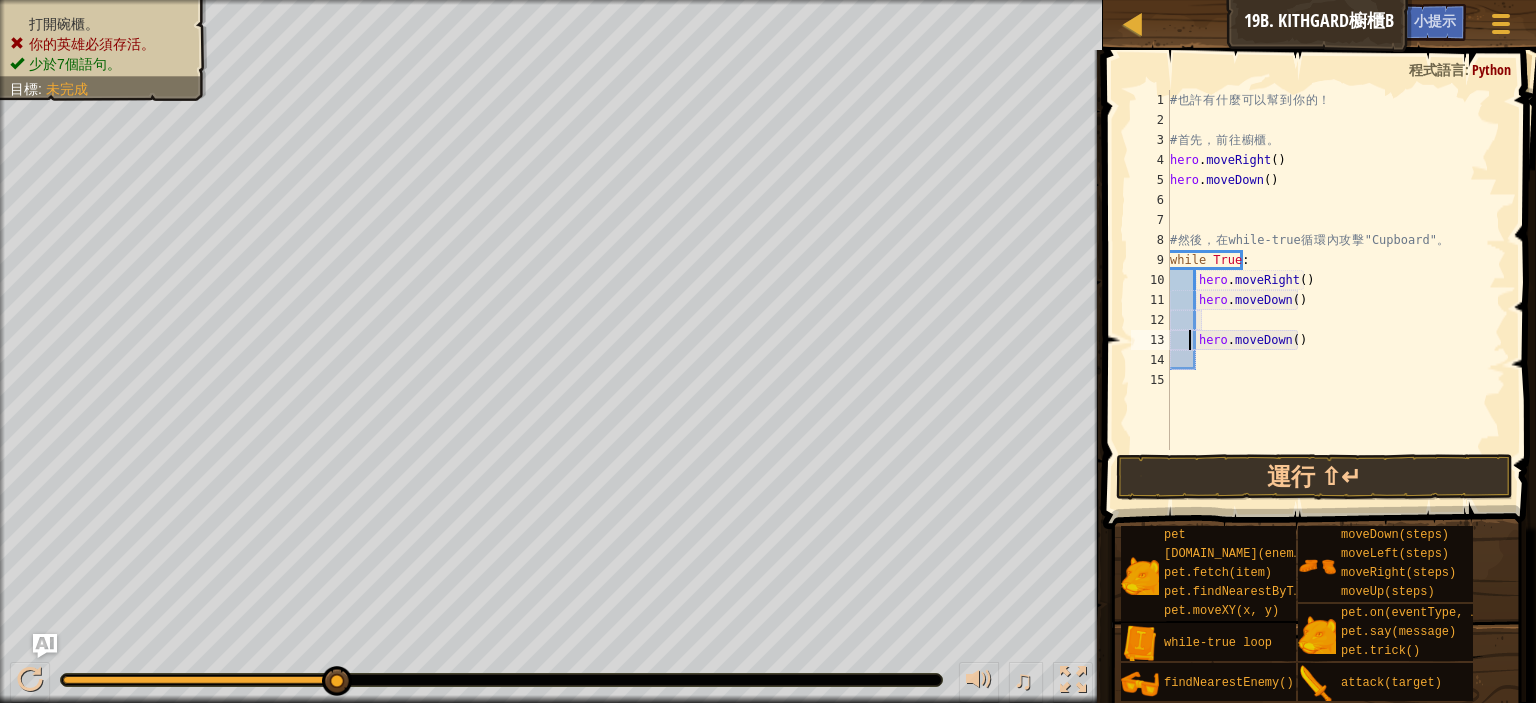
click at [1192, 335] on div "# 也 許 有 什 麼 可 以 幫 到 你 的 ！ # 首 先 ， 前 往 櫥 櫃 。 hero . moveRight ( ) hero . moveDow…" at bounding box center [1336, 290] width 340 height 400
click at [1175, 332] on div "# 也 許 有 什 麼 可 以 幫 到 你 的 ！ # 首 先 ， 前 往 櫥 櫃 。 hero . moveRight ( ) hero . moveDow…" at bounding box center [1336, 290] width 340 height 400
type textarea "hero.moveDown()"
click at [1262, 467] on button "運行 ⇧↵" at bounding box center [1314, 477] width 397 height 46
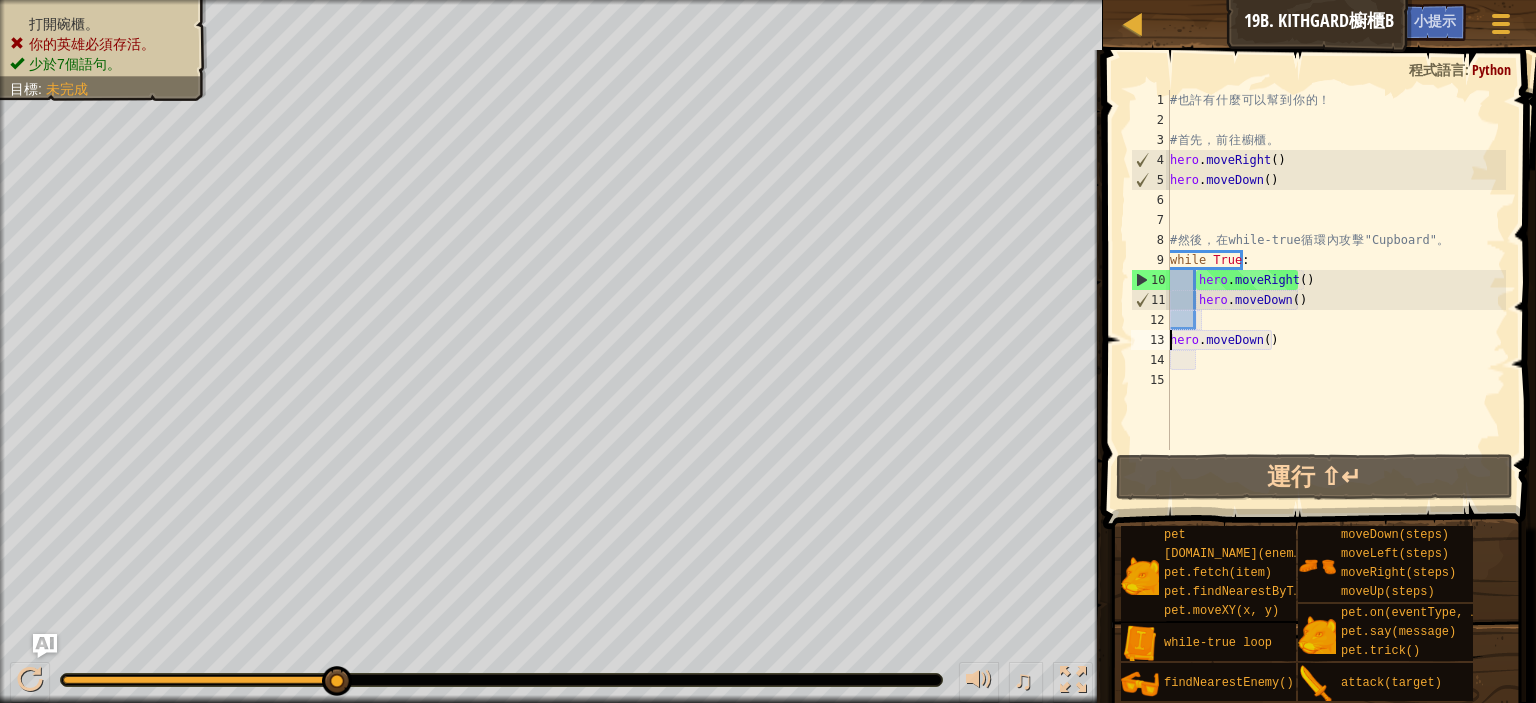
click at [1213, 327] on div "# 也 許 有 什 麼 可 以 幫 到 你 的 ！ # 首 先 ， 前 往 櫥 櫃 。 hero . moveRight ( ) hero . moveDow…" at bounding box center [1336, 290] width 340 height 400
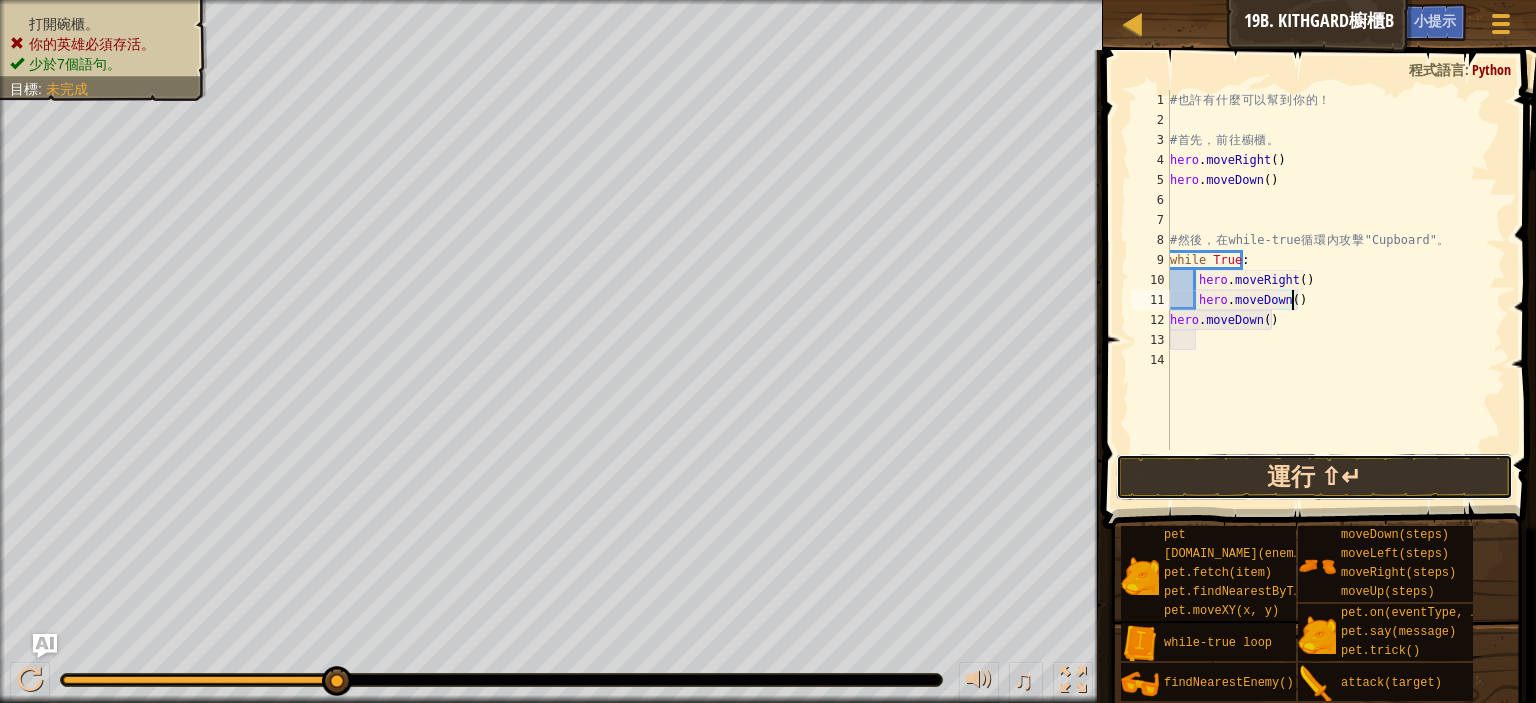
click at [1297, 474] on button "運行 ⇧↵" at bounding box center [1314, 477] width 397 height 46
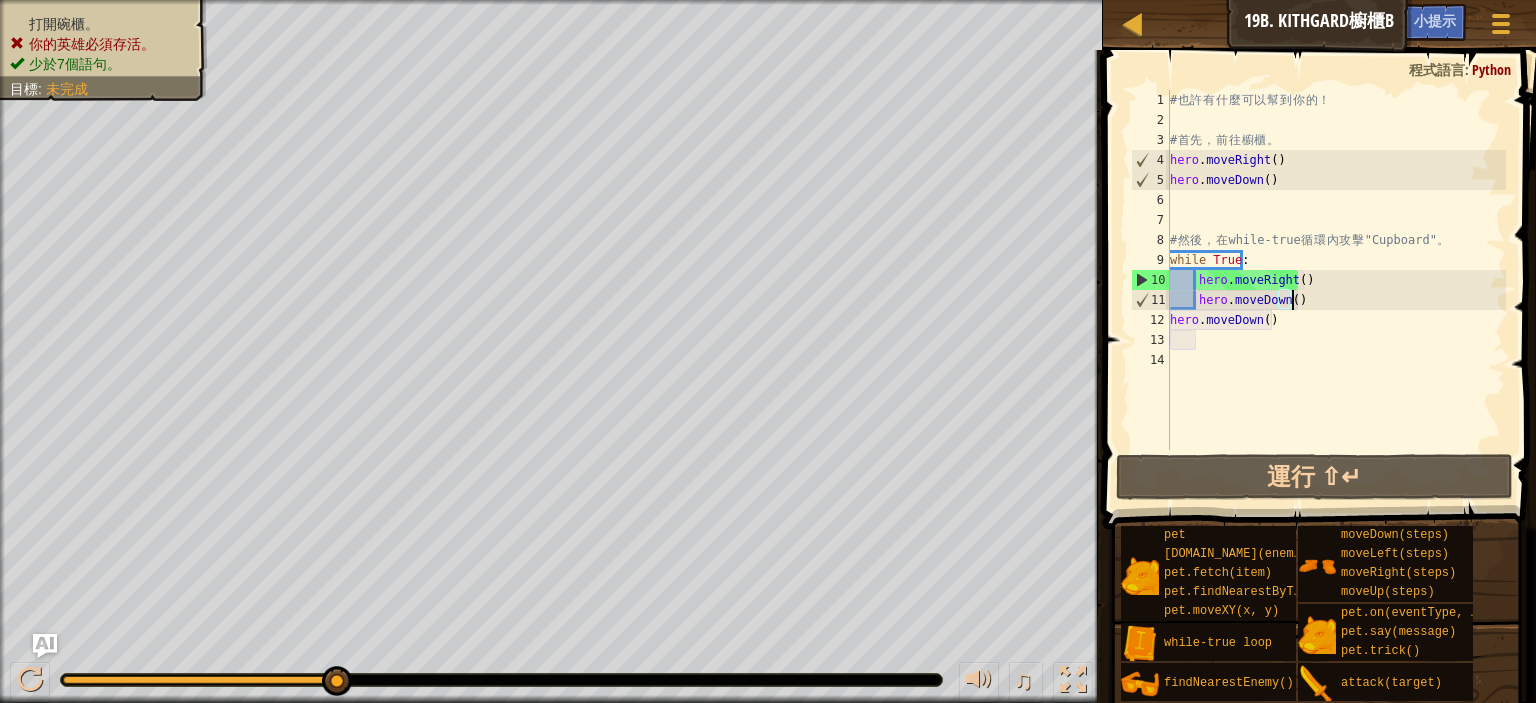
click at [1245, 262] on div "# 也 許 有 什 麼 可 以 幫 到 你 的 ！ # 首 先 ， 前 往 櫥 櫃 。 hero . moveRight ( ) hero . moveDow…" at bounding box center [1336, 290] width 340 height 400
click at [1232, 256] on div "# 也 許 有 什 麼 可 以 幫 到 你 的 ！ # 首 先 ， 前 往 櫥 櫃 。 hero . moveRight ( ) hero . moveDow…" at bounding box center [1336, 290] width 340 height 400
drag, startPoint x: 1269, startPoint y: 177, endPoint x: 1252, endPoint y: 176, distance: 17.0
click at [1252, 176] on div "# 也 許 有 什 麼 可 以 幫 到 你 的 ！ # 首 先 ， 前 往 櫥 櫃 。 hero . moveRight ( ) hero . moveDow…" at bounding box center [1336, 290] width 340 height 400
click at [1230, 261] on div "# 也 許 有 什 麼 可 以 幫 到 你 的 ！ # 首 先 ， 前 往 櫥 櫃 。 hero . moveRight ( ) hero . moveDow…" at bounding box center [1336, 290] width 340 height 400
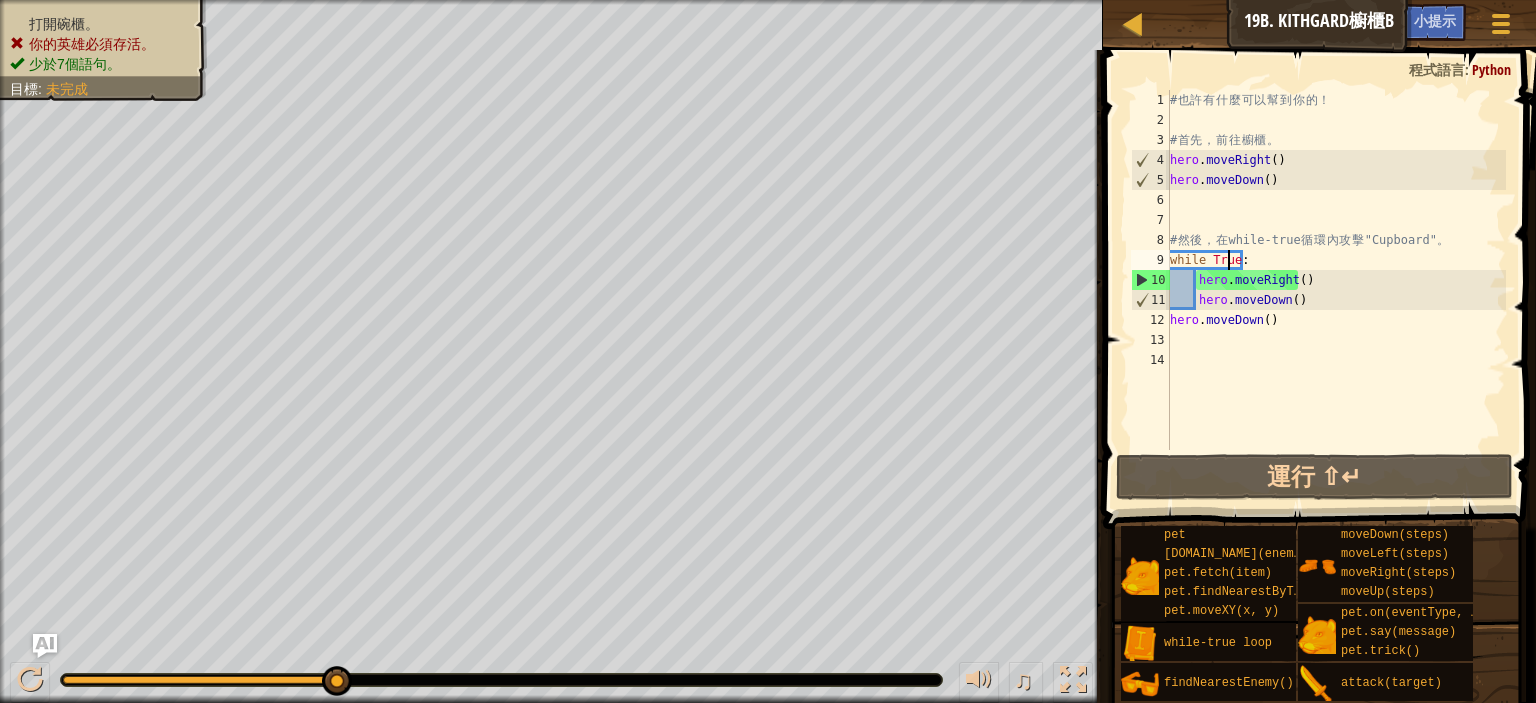
click at [1258, 257] on div "# 也 許 有 什 麼 可 以 幫 到 你 的 ！ # 首 先 ， 前 往 櫥 櫃 。 hero . moveRight ( ) hero . moveDow…" at bounding box center [1336, 290] width 340 height 400
click at [1234, 256] on div "# 也 許 有 什 麼 可 以 幫 到 你 的 ！ # 首 先 ， 前 往 櫥 櫃 。 hero . moveRight ( ) hero . moveDow…" at bounding box center [1336, 290] width 340 height 400
paste textarea "()"
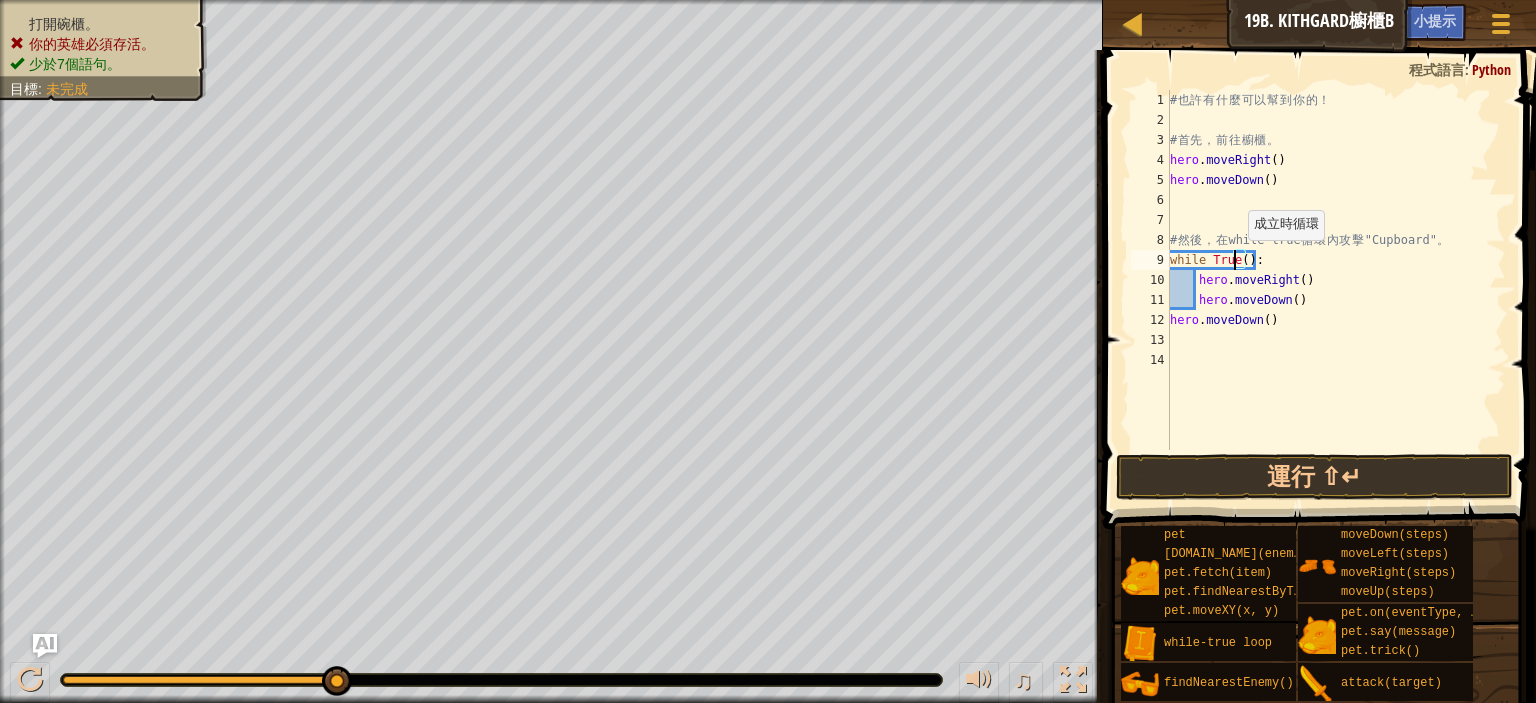
click at [1236, 259] on div "# 也 許 有 什 麼 可 以 幫 到 你 的 ！ # 首 先 ， 前 往 櫥 櫃 。 hero . moveRight ( ) hero . moveDow…" at bounding box center [1336, 290] width 340 height 400
click at [1240, 259] on div "# 也 許 有 什 麼 可 以 幫 到 你 的 ！ # 首 先 ， 前 往 櫥 櫃 。 hero . moveRight ( ) hero . moveDow…" at bounding box center [1336, 290] width 340 height 400
click at [1354, 480] on button "運行 ⇧↵" at bounding box center [1314, 477] width 397 height 46
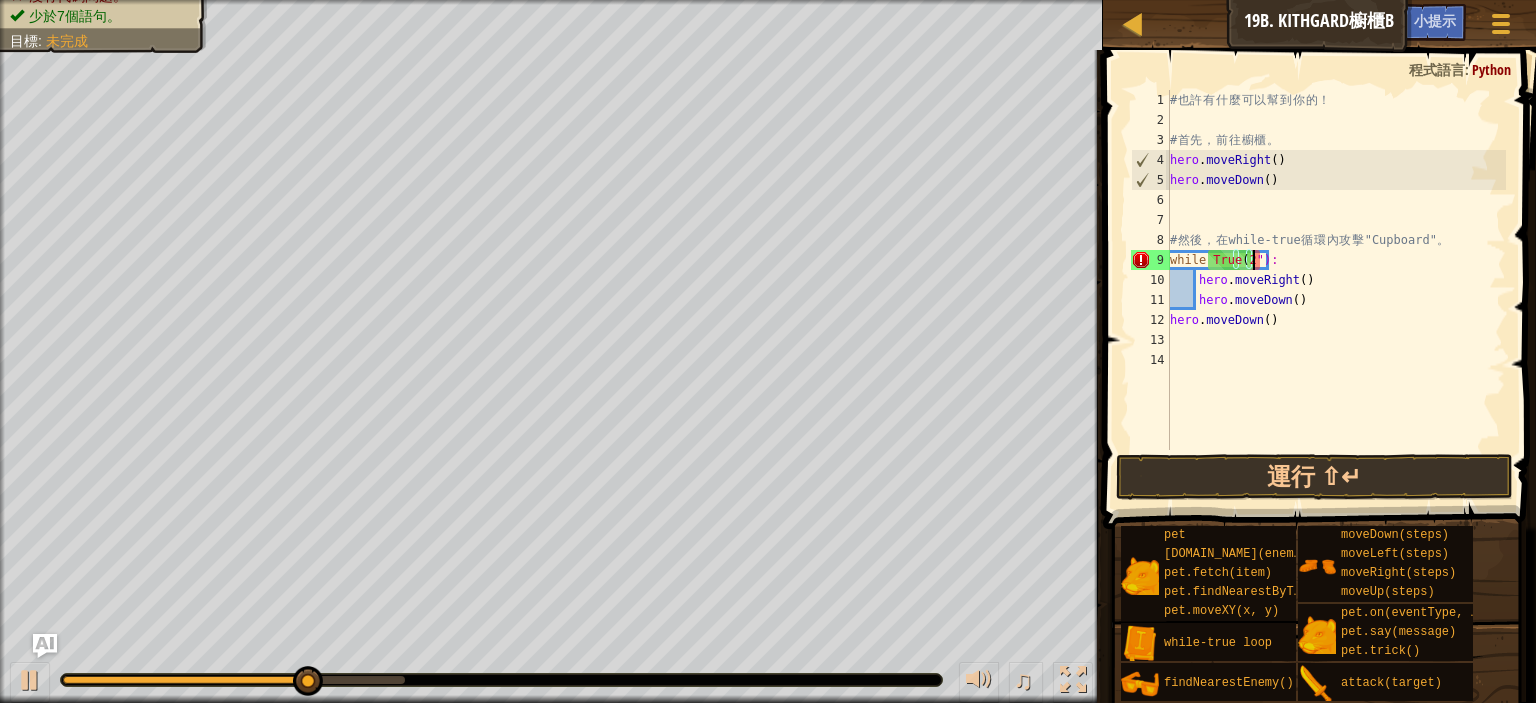
scroll to position [9, 9]
click at [1240, 257] on div "# 也 許 有 什 麼 可 以 幫 到 你 的 ！ # 首 先 ， 前 往 櫥 櫃 。 hero . moveRight ( ) hero . moveDow…" at bounding box center [1336, 290] width 340 height 400
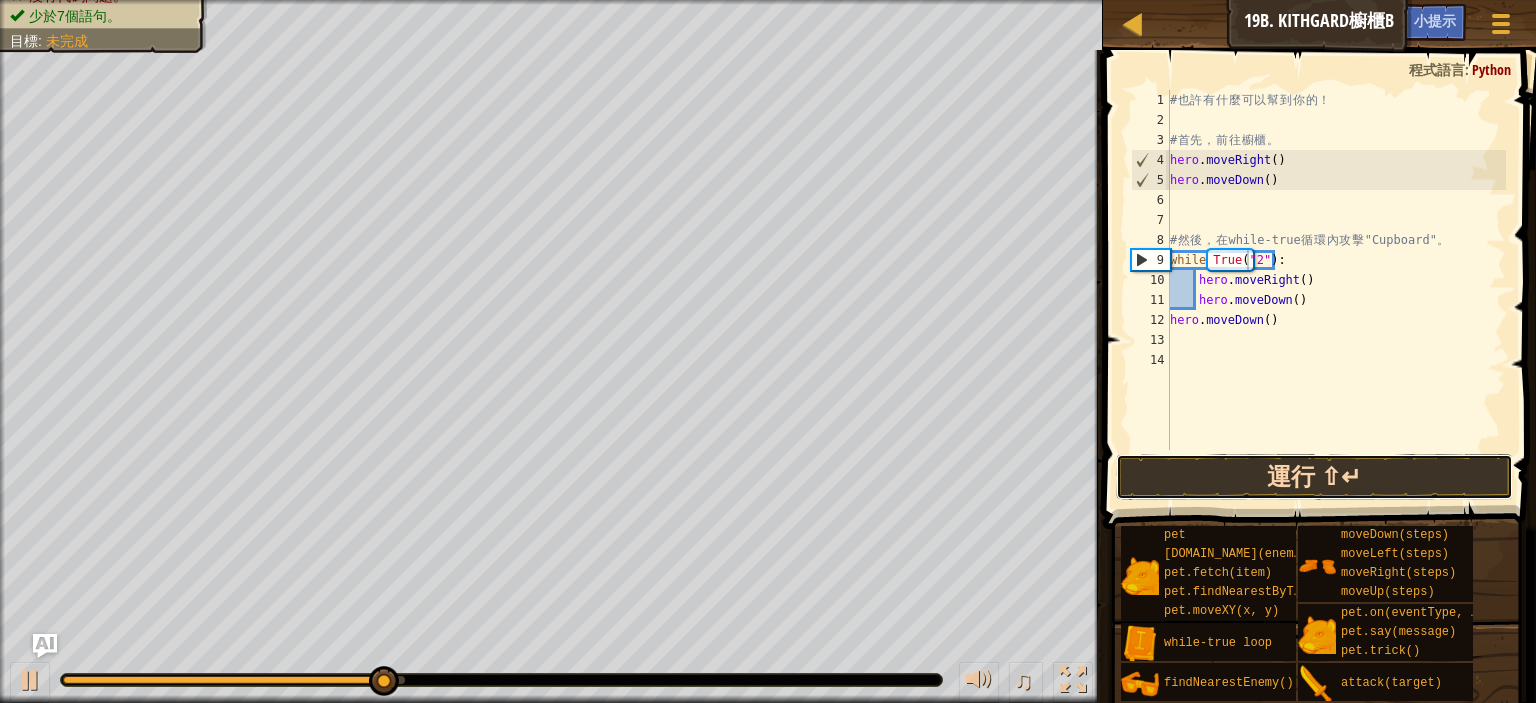
click at [1294, 467] on button "運行 ⇧↵" at bounding box center [1314, 477] width 397 height 46
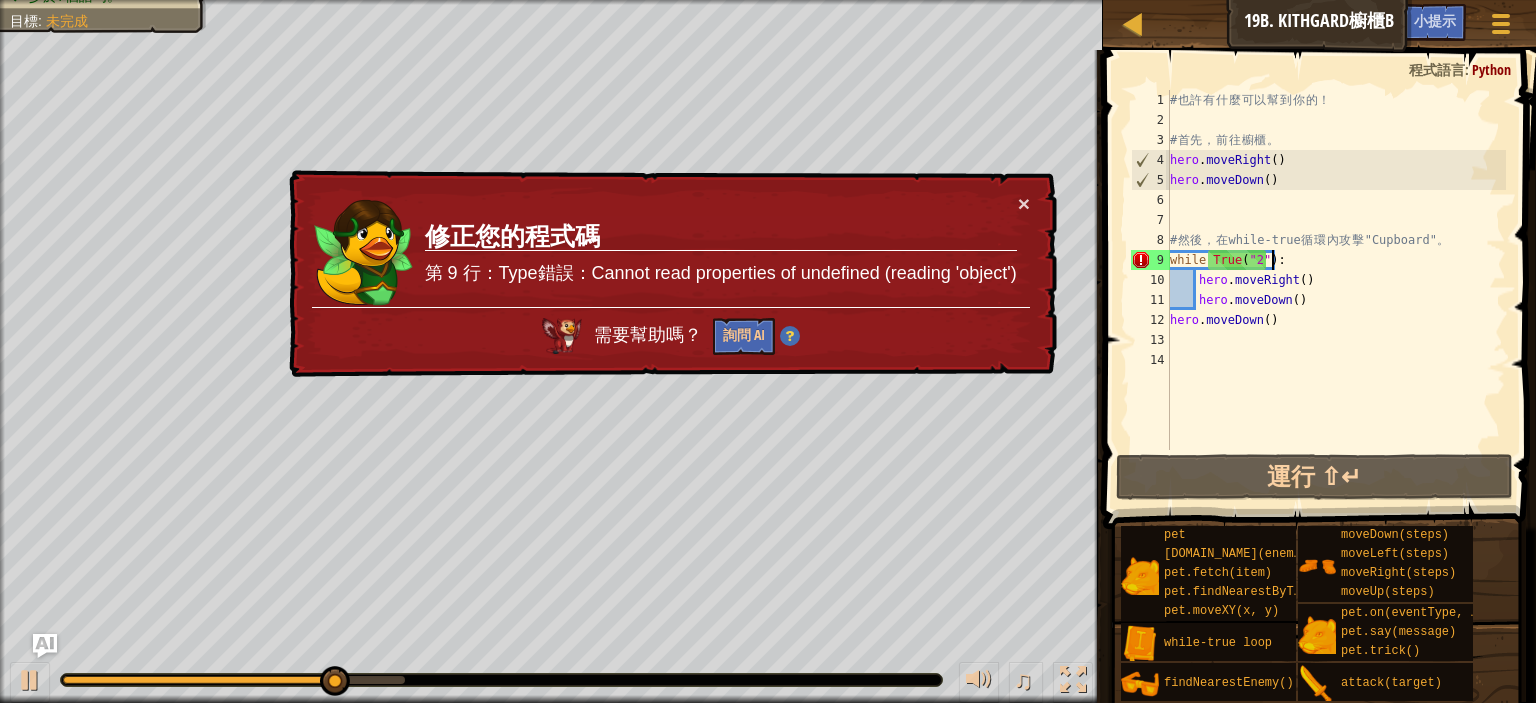
click at [1332, 264] on div "# 也 許 有 什 麼 可 以 幫 到 你 的 ！ # 首 先 ， 前 往 櫥 櫃 。 hero . moveRight ( ) hero . moveDow…" at bounding box center [1336, 290] width 340 height 400
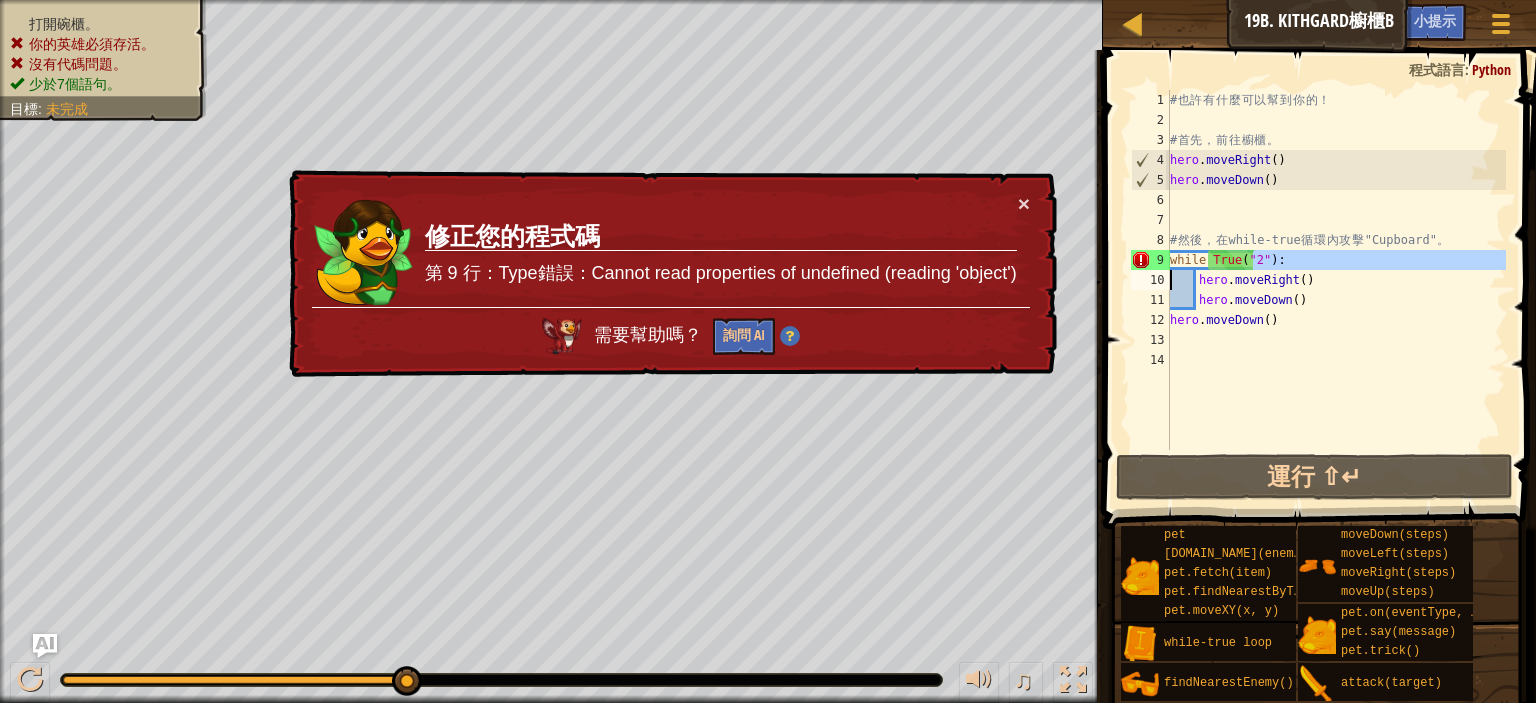
drag, startPoint x: 1332, startPoint y: 264, endPoint x: 1151, endPoint y: 275, distance: 181.3
click at [1151, 275] on div "while True("2"): 1 2 3 4 5 6 7 8 9 10 11 12 13 14 # 也 許 有 什 麼 可 以 幫 到 你 的 ！ # 首…" at bounding box center [1316, 270] width 379 height 360
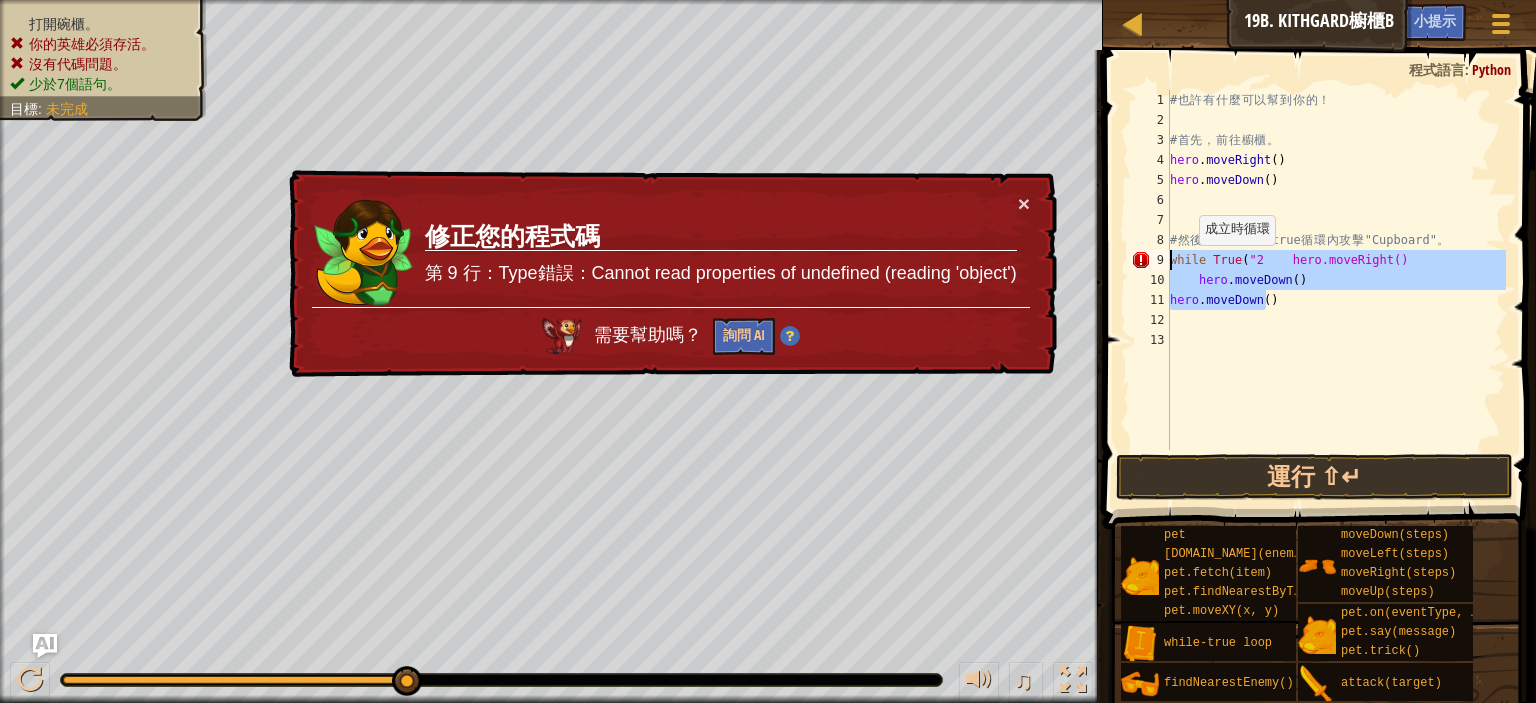
drag, startPoint x: 1298, startPoint y: 307, endPoint x: 1132, endPoint y: 267, distance: 170.7
click at [1132, 267] on div "while True("2 hero.moveRight() 1 2 3 4 5 6 7 8 9 10 11 12 13 # 也 許 有 什 麼 可 以 幫 …" at bounding box center [1316, 270] width 379 height 360
type textarea "while True("2 hero.moveRight() hero.moveDown()"
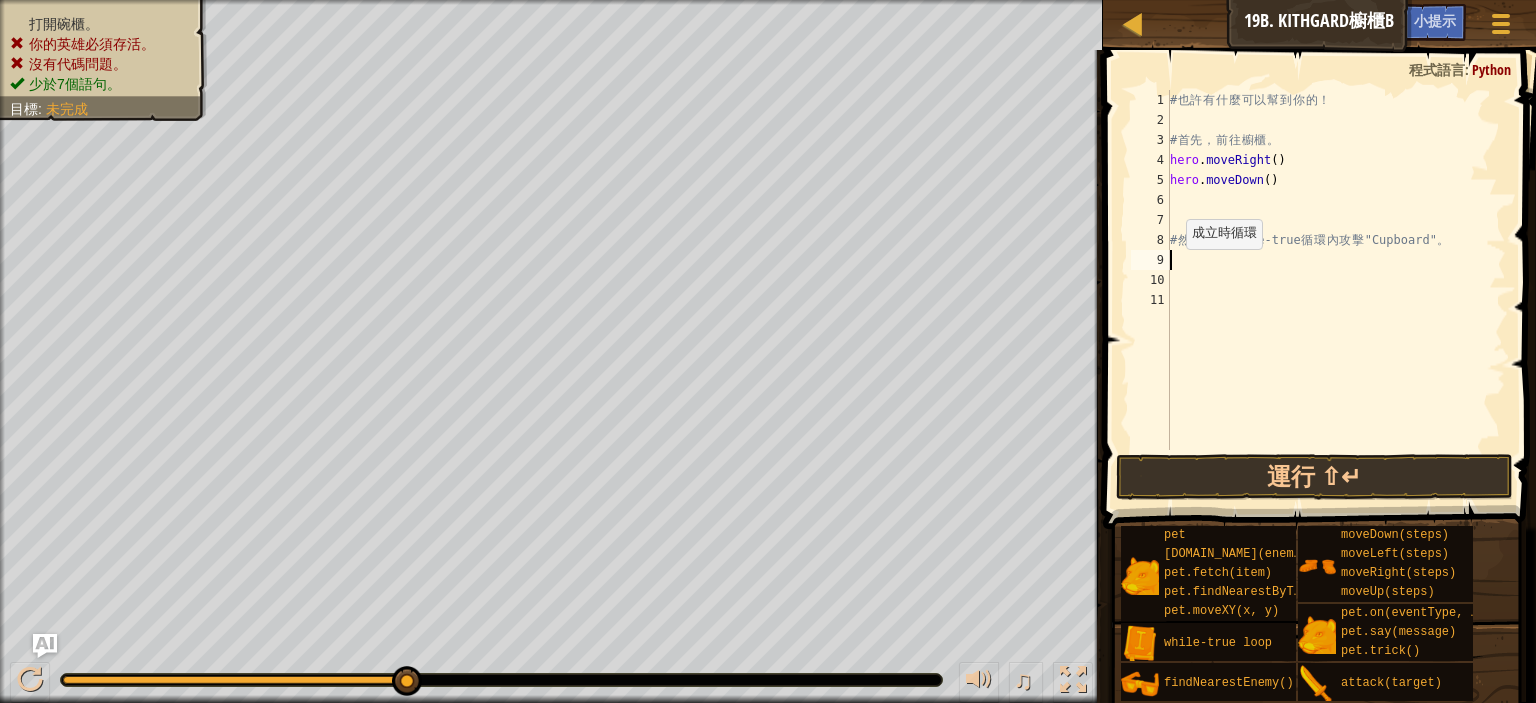
scroll to position [9, 0]
click at [1205, 246] on div "# 也 許 有 什 麼 可 以 幫 到 你 的 ！ # 首 先 ， 前 往 櫥 櫃 。 hero . moveRight ( ) hero . moveDow…" at bounding box center [1336, 290] width 340 height 400
type textarea "# 然後，在 while-true 循環內攻擊 "Cupboard"。"
click at [1209, 262] on div "# 也 許 有 什 麼 可 以 幫 到 你 的 ！ # 首 先 ， 前 往 櫥 櫃 。 hero . moveRight ( ) hero . moveDow…" at bounding box center [1336, 290] width 340 height 400
click at [1184, 259] on div "# 也 許 有 什 麼 可 以 幫 到 你 的 ！ # 首 先 ， 前 往 櫥 櫃 。 hero . moveRight ( ) hero . moveDow…" at bounding box center [1336, 290] width 340 height 400
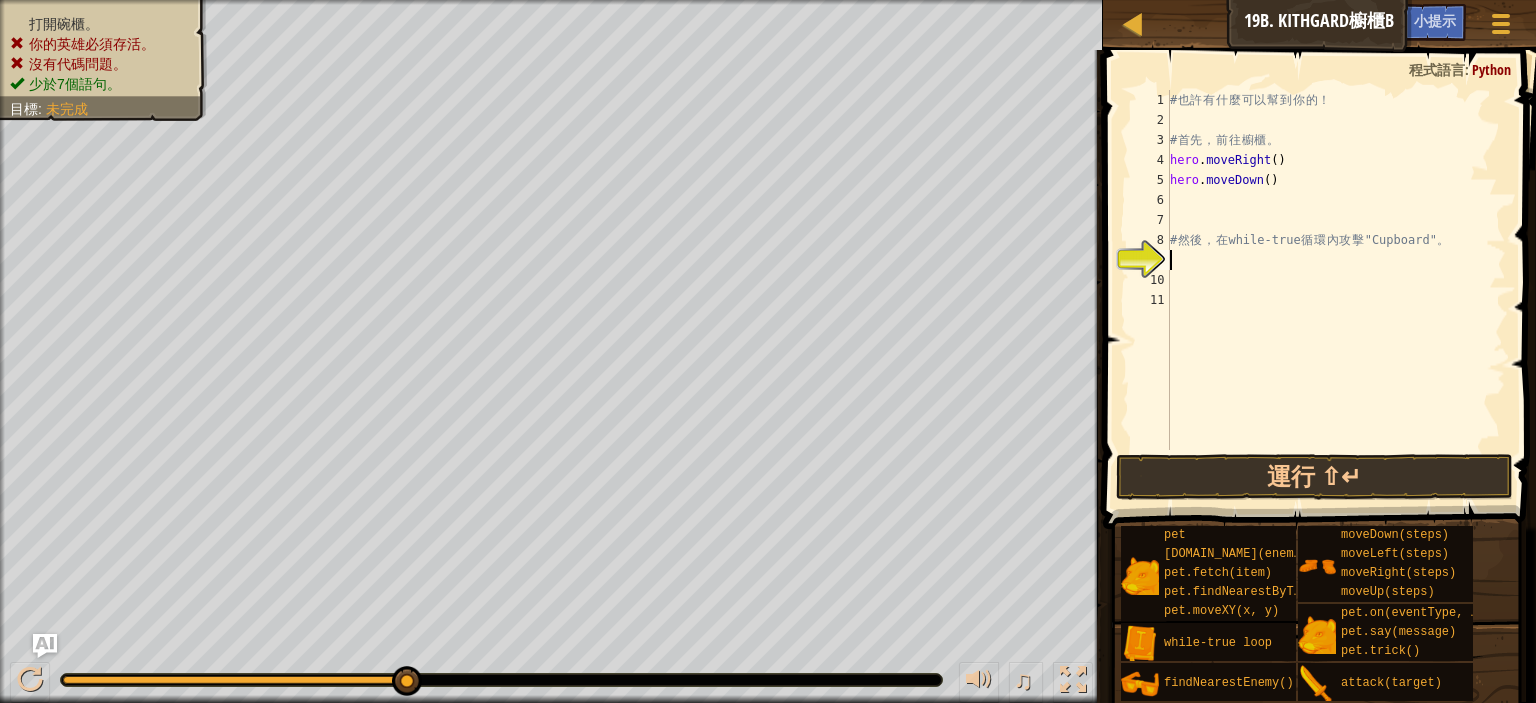
type textarea "w"
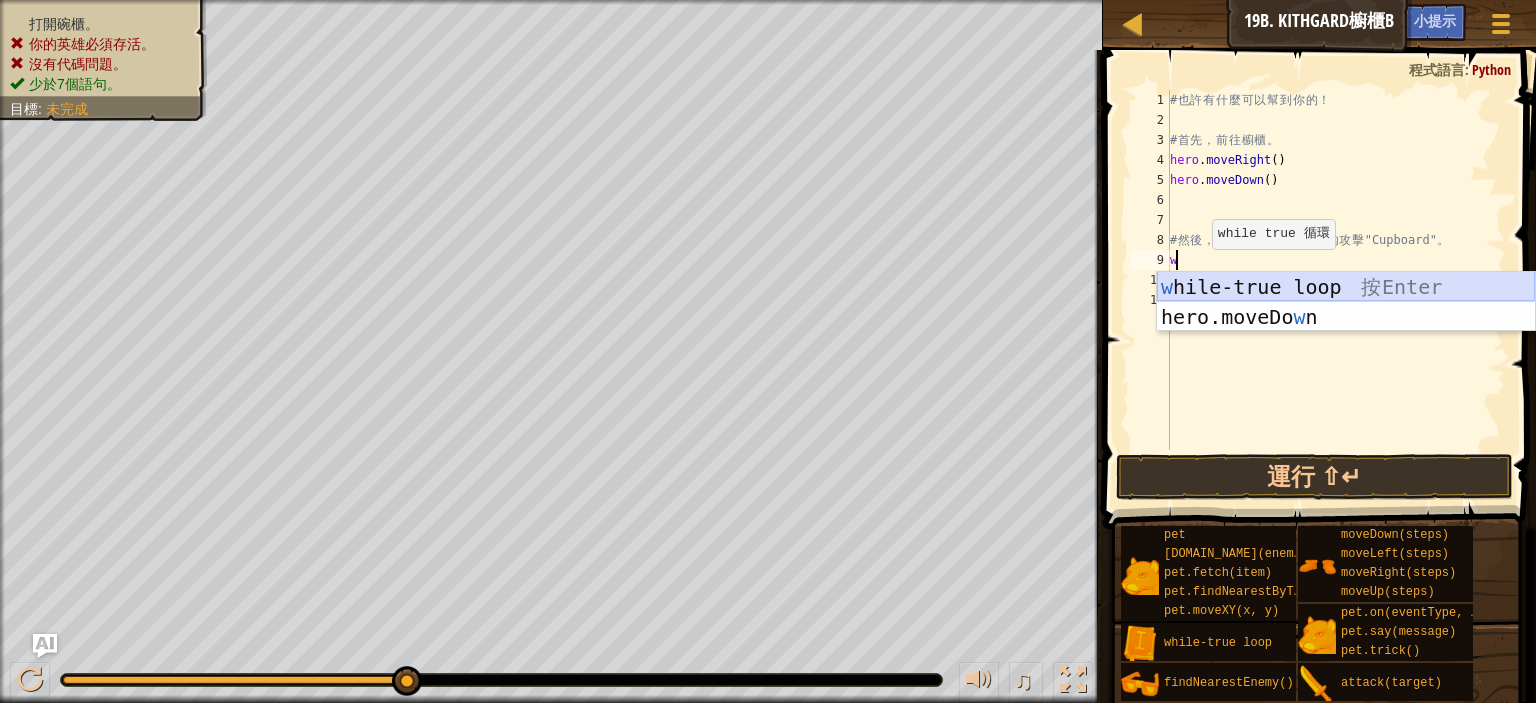
click at [1257, 295] on div "w hile-true loop 按 Enter hero.moveDo w n 按 Enter" at bounding box center [1346, 332] width 378 height 120
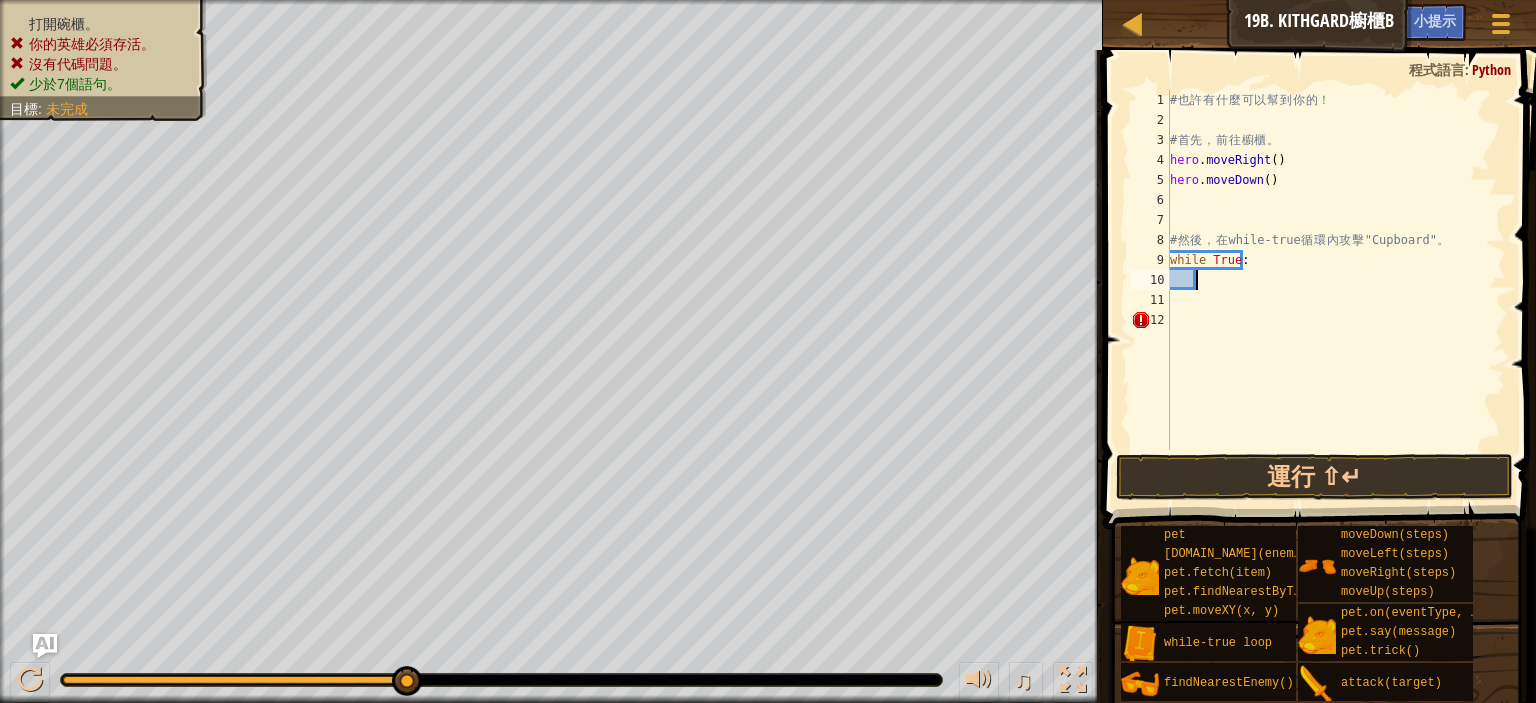
type textarea "h"
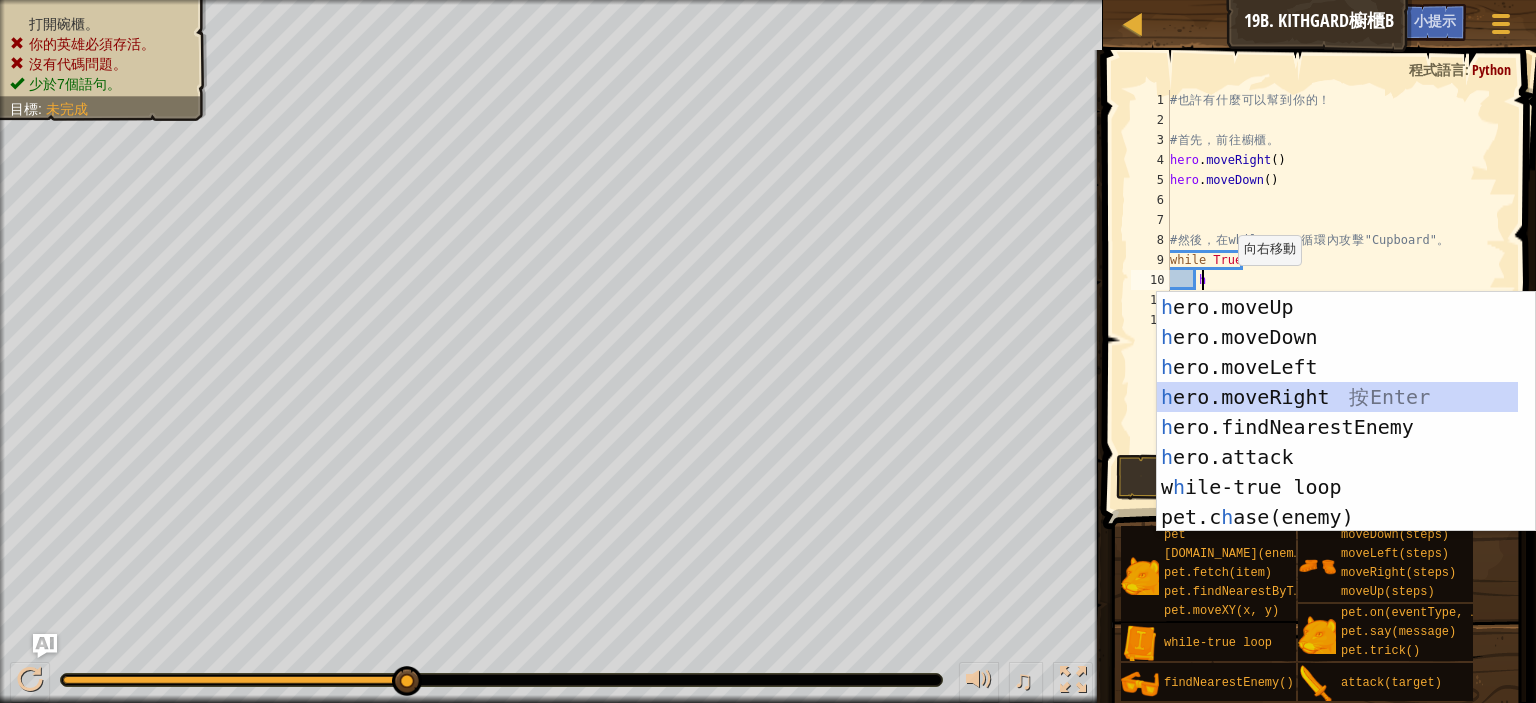
click at [1320, 391] on div "h ero.moveUp 按 Enter h ero.moveDown 按 Enter h ero.moveLeft 按 Enter h ero.moveRi…" at bounding box center [1346, 442] width 378 height 300
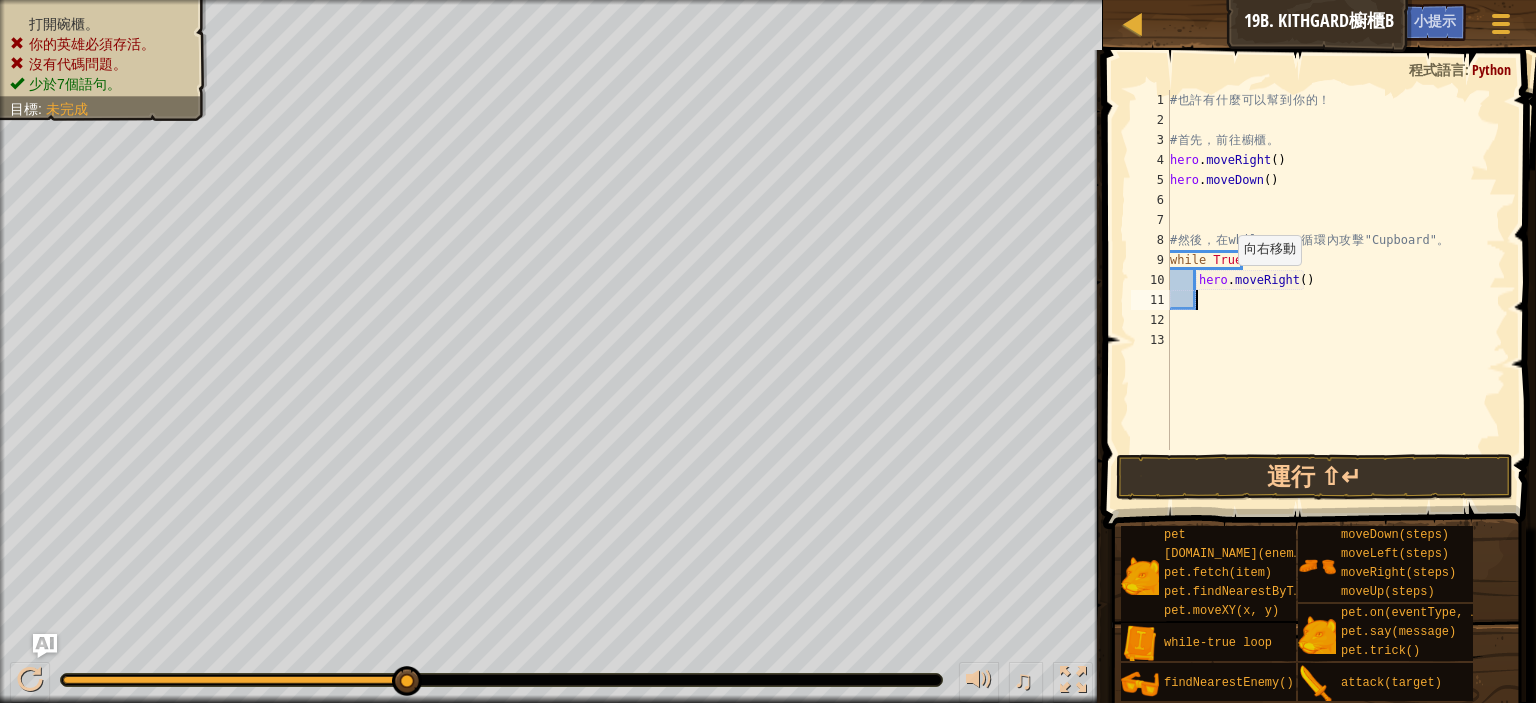
scroll to position [9, 1]
type textarea "h"
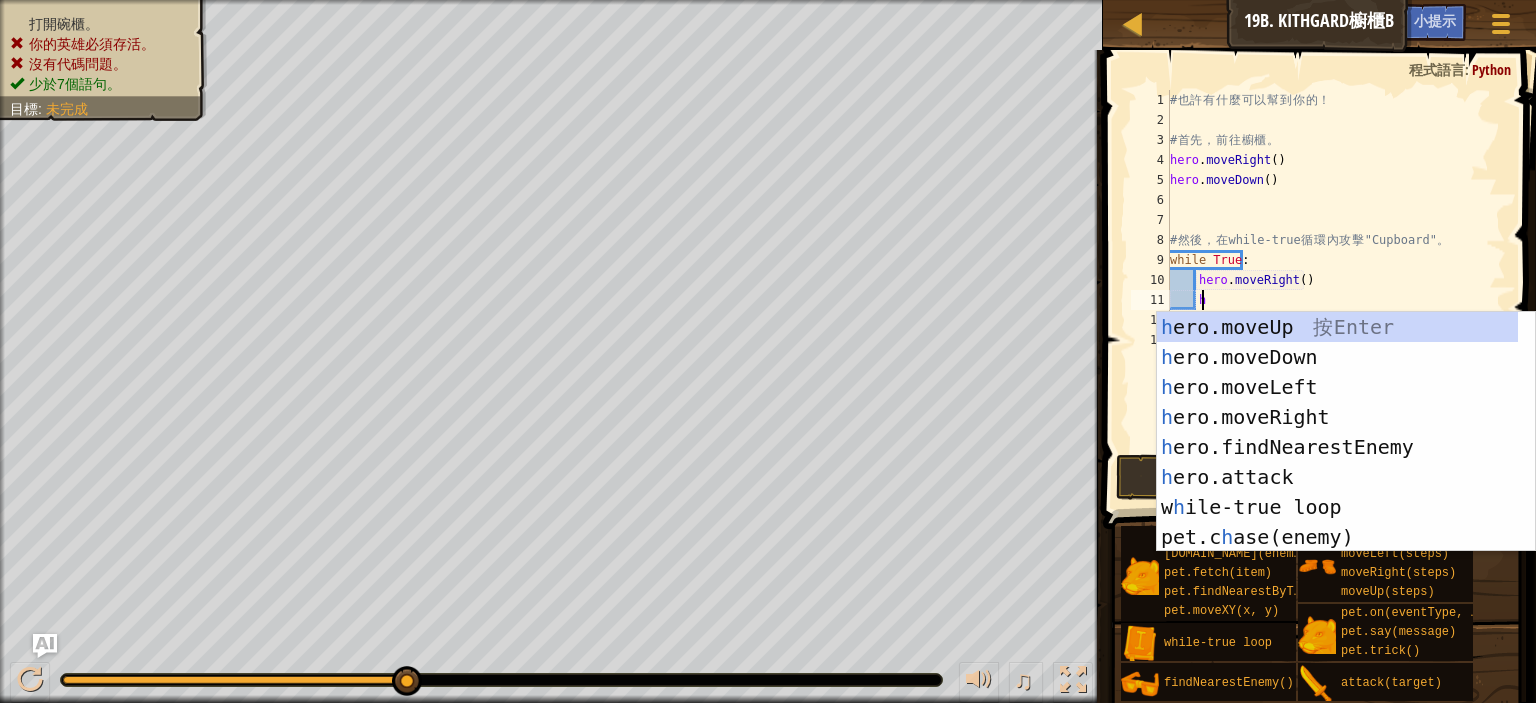
scroll to position [9, 2]
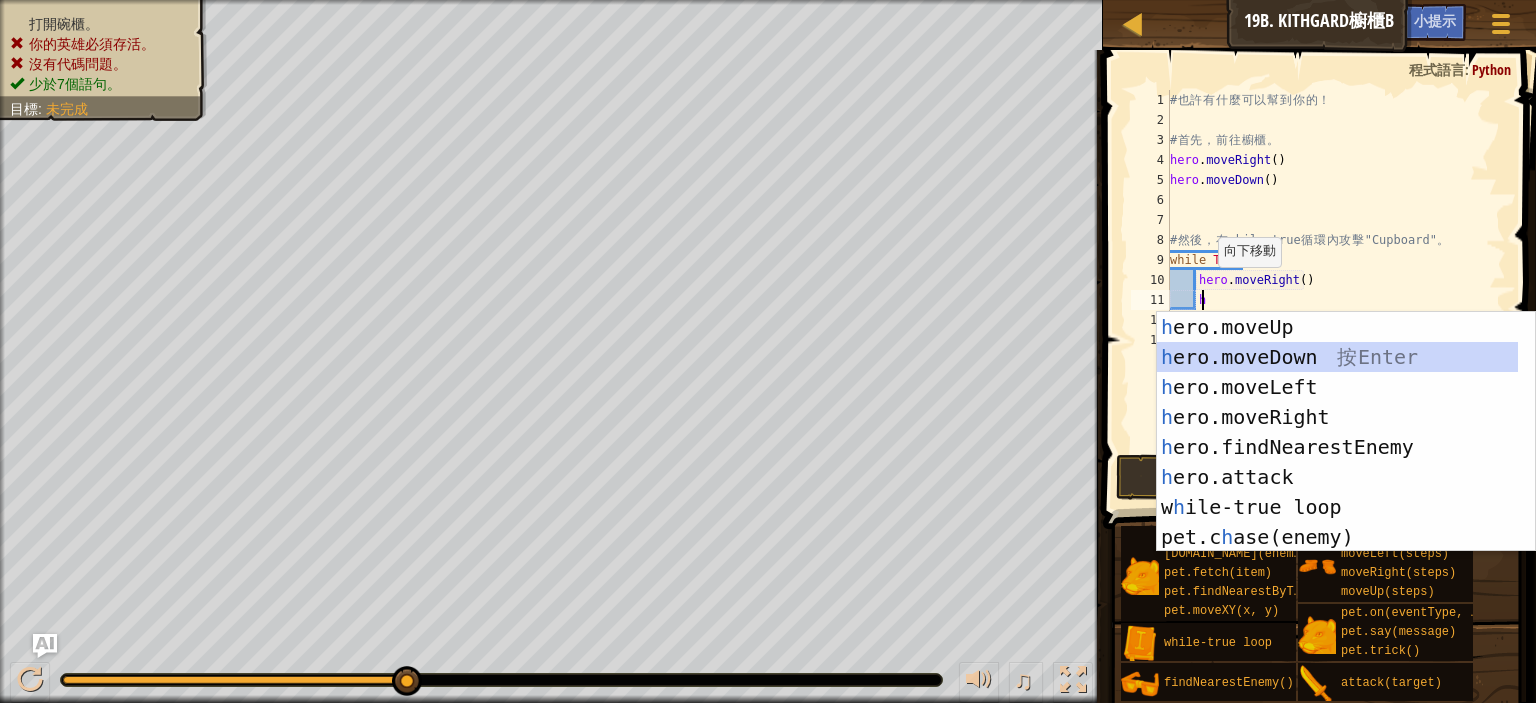
click at [1297, 360] on div "h ero.moveUp 按 Enter h ero.moveDown 按 Enter h ero.moveLeft 按 Enter h ero.moveRi…" at bounding box center [1337, 462] width 361 height 300
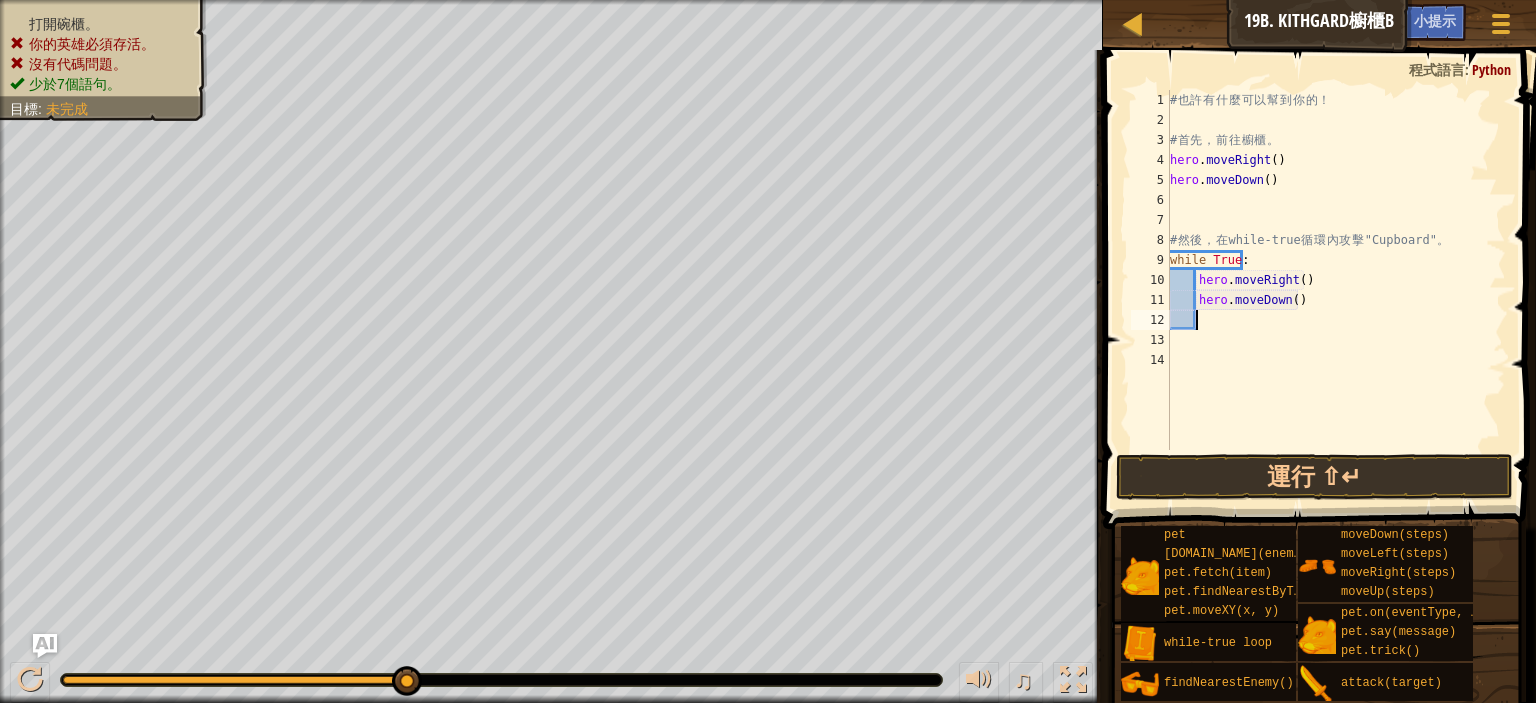
scroll to position [9, 0]
click at [1250, 473] on button "運行 ⇧↵" at bounding box center [1314, 477] width 397 height 46
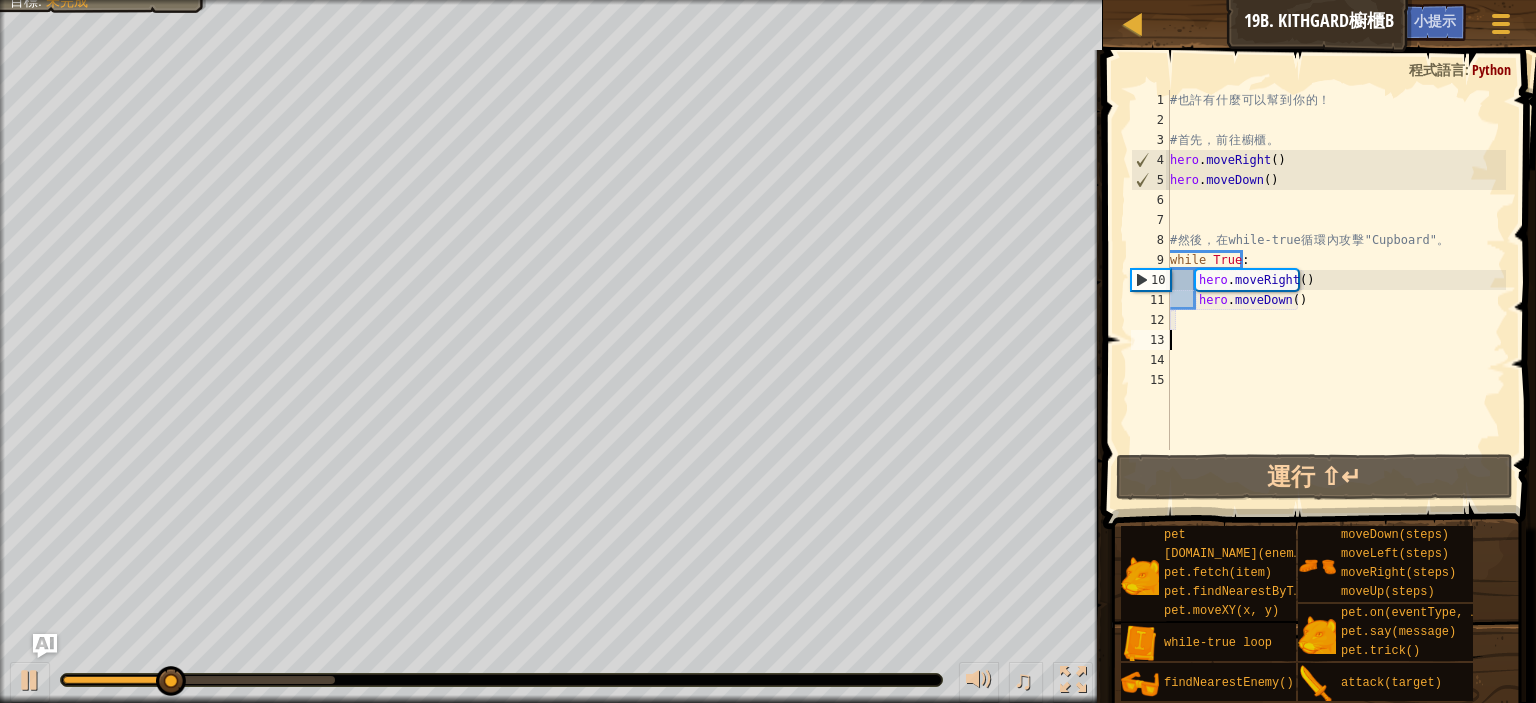
click at [1202, 322] on div "# 也 許 有 什 麼 可 以 幫 到 你 的 ！ # 首 先 ， 前 往 櫥 櫃 。 hero . moveRight ( ) hero . moveDow…" at bounding box center [1336, 290] width 340 height 400
type textarea "h"
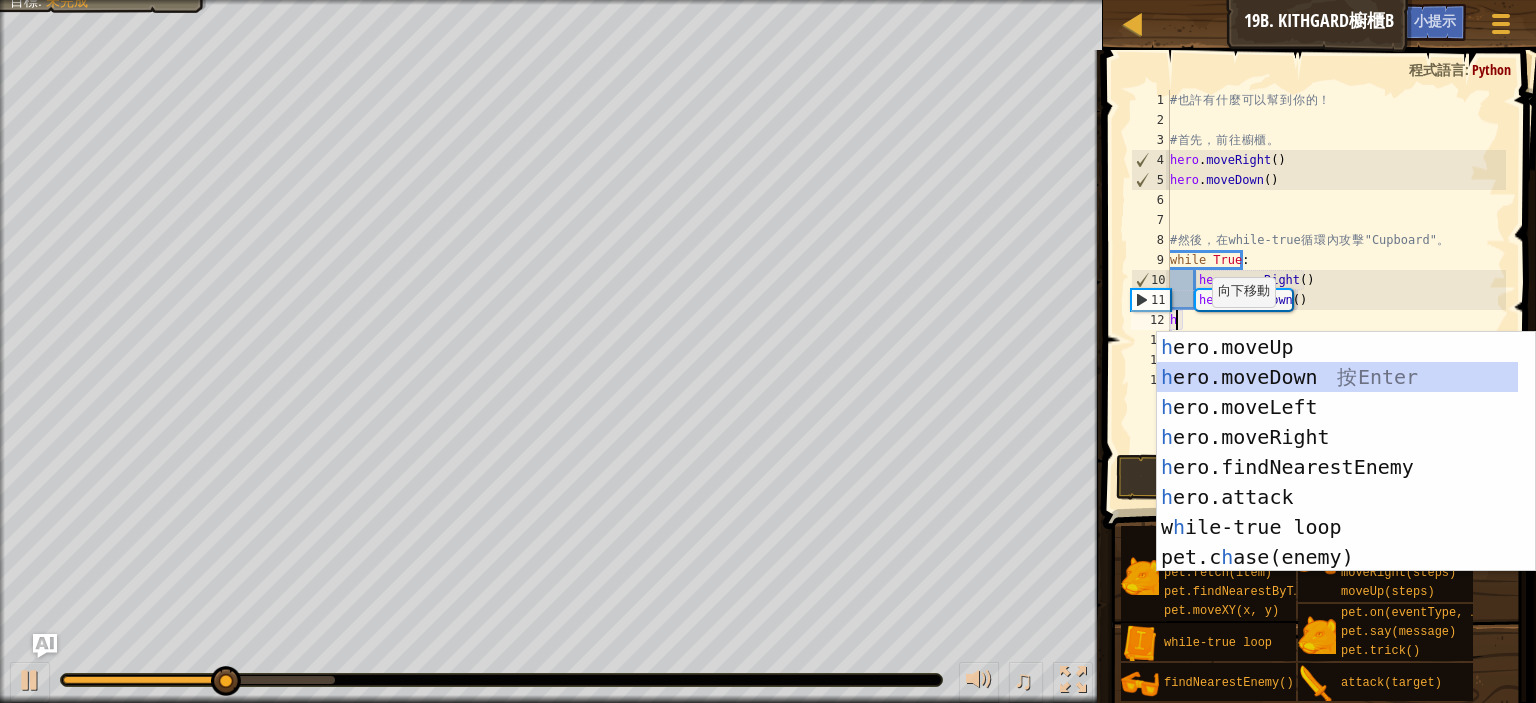
click at [1237, 370] on div "h ero.moveUp 按 Enter h ero.moveDown 按 Enter h ero.moveLeft 按 Enter h ero.moveRi…" at bounding box center [1337, 482] width 361 height 300
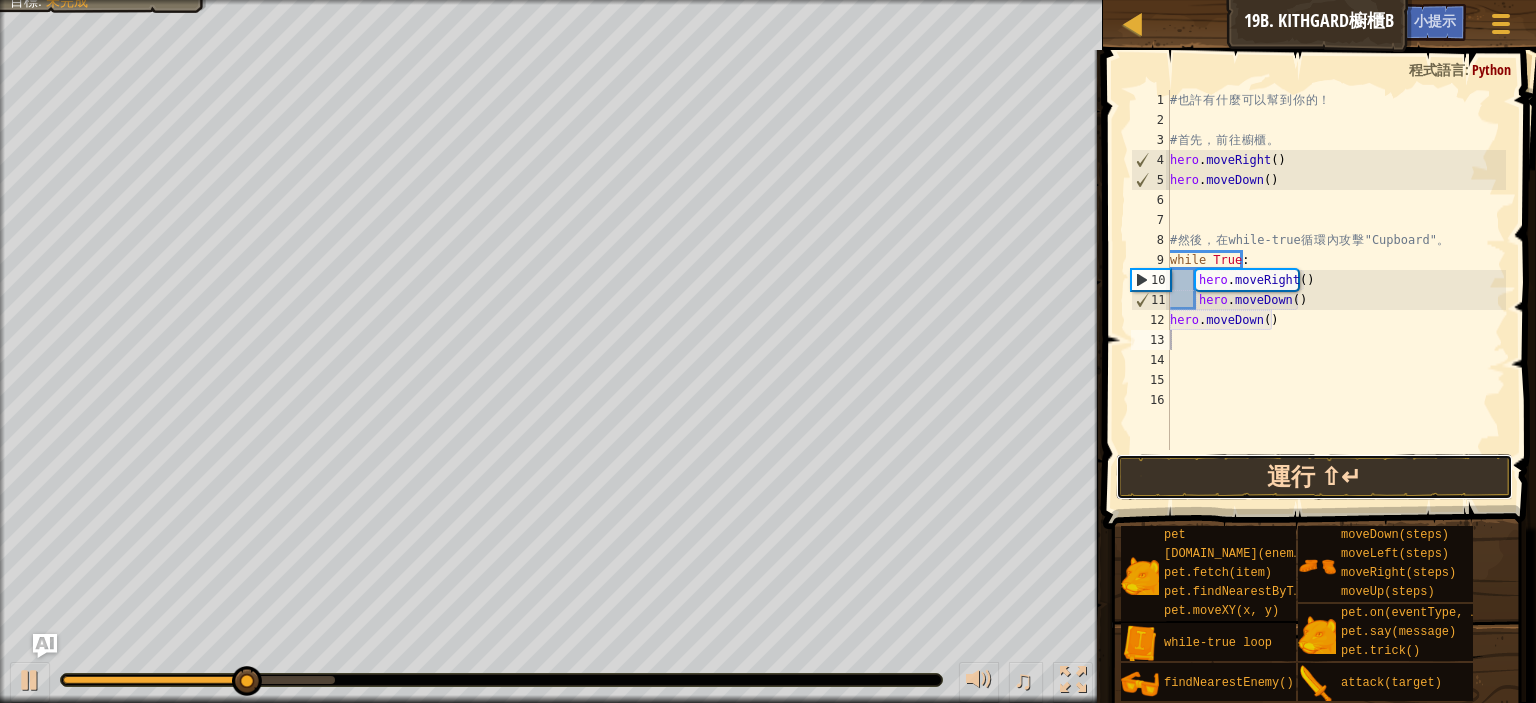
click at [1320, 479] on button "運行 ⇧↵" at bounding box center [1314, 477] width 397 height 46
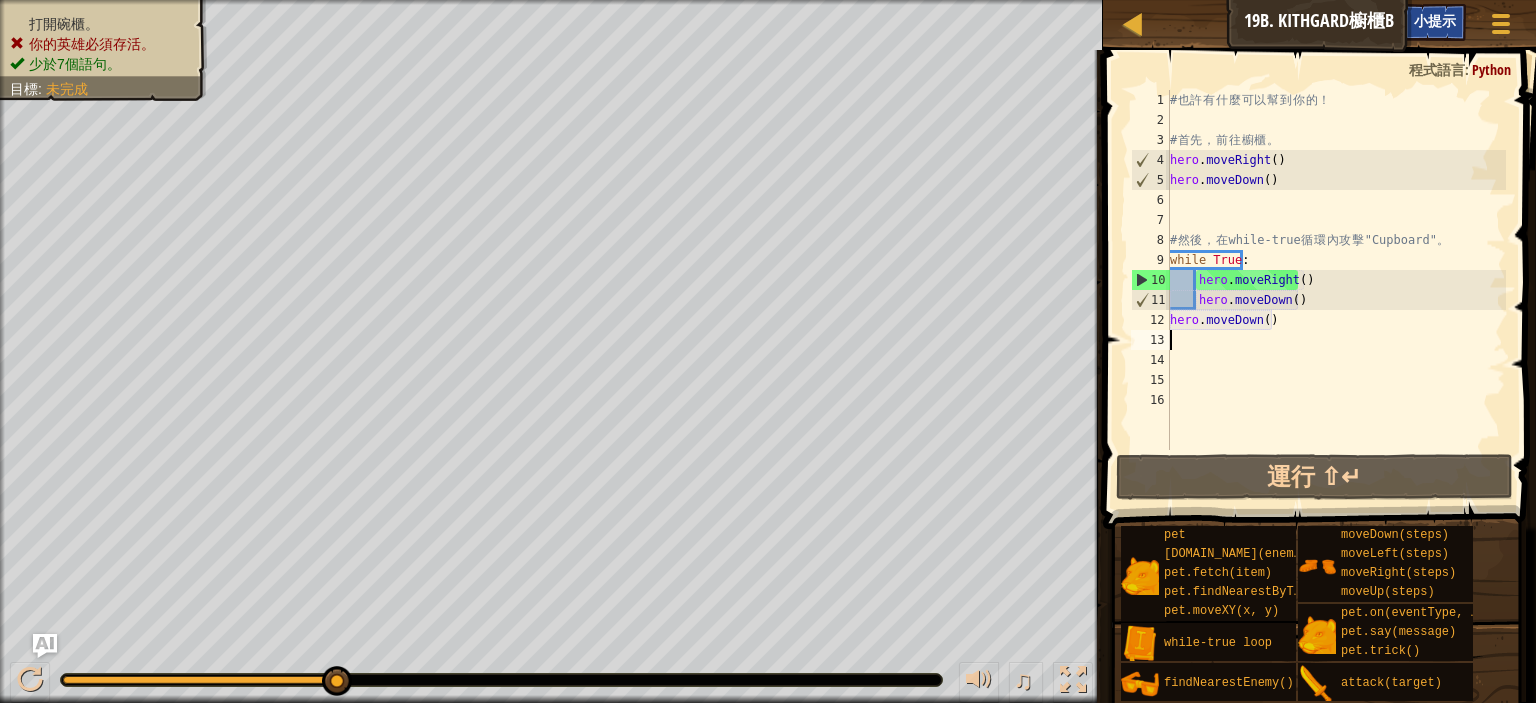
click at [1453, 22] on span "小提示" at bounding box center [1435, 20] width 42 height 19
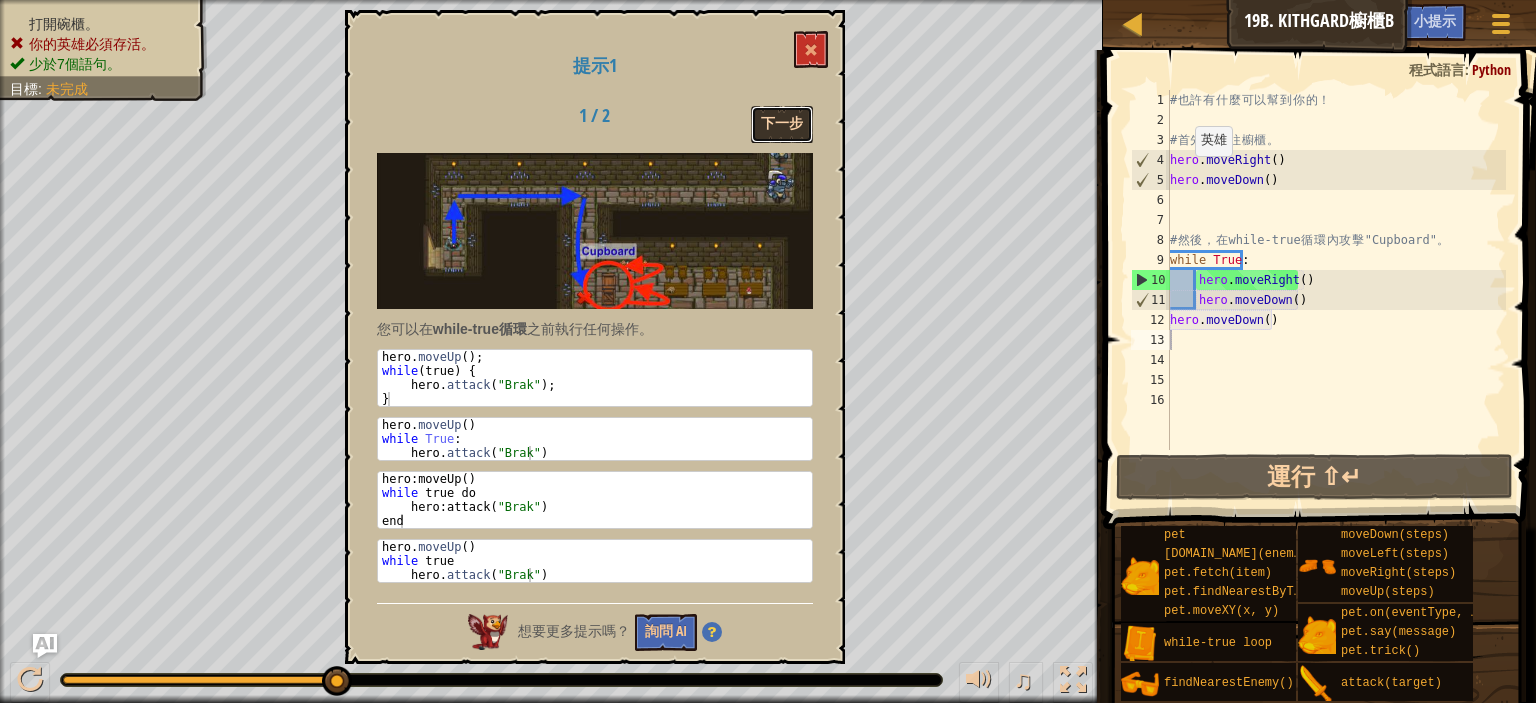
click at [773, 109] on button "下一步" at bounding box center [782, 124] width 62 height 37
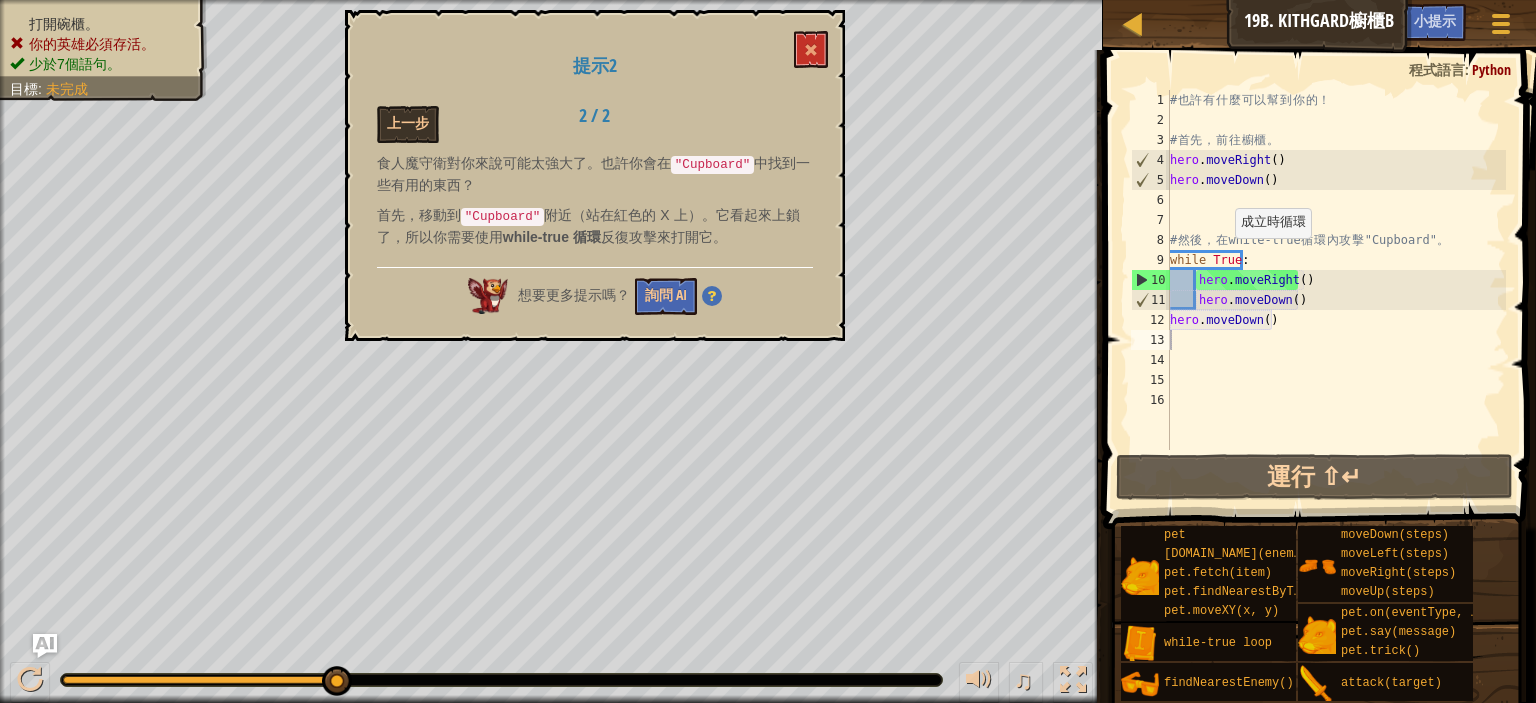
click at [1224, 258] on div "# 也 許 有 什 麼 可 以 幫 到 你 的 ！ # 首 先 ， 前 往 櫥 櫃 。 hero . moveRight ( ) hero . moveDow…" at bounding box center [1336, 290] width 340 height 400
click at [1234, 258] on div "# 也 許 有 什 麼 可 以 幫 到 你 的 ！ # 首 先 ， 前 往 櫥 櫃 。 hero . moveRight ( ) hero . moveDow…" at bounding box center [1336, 290] width 340 height 400
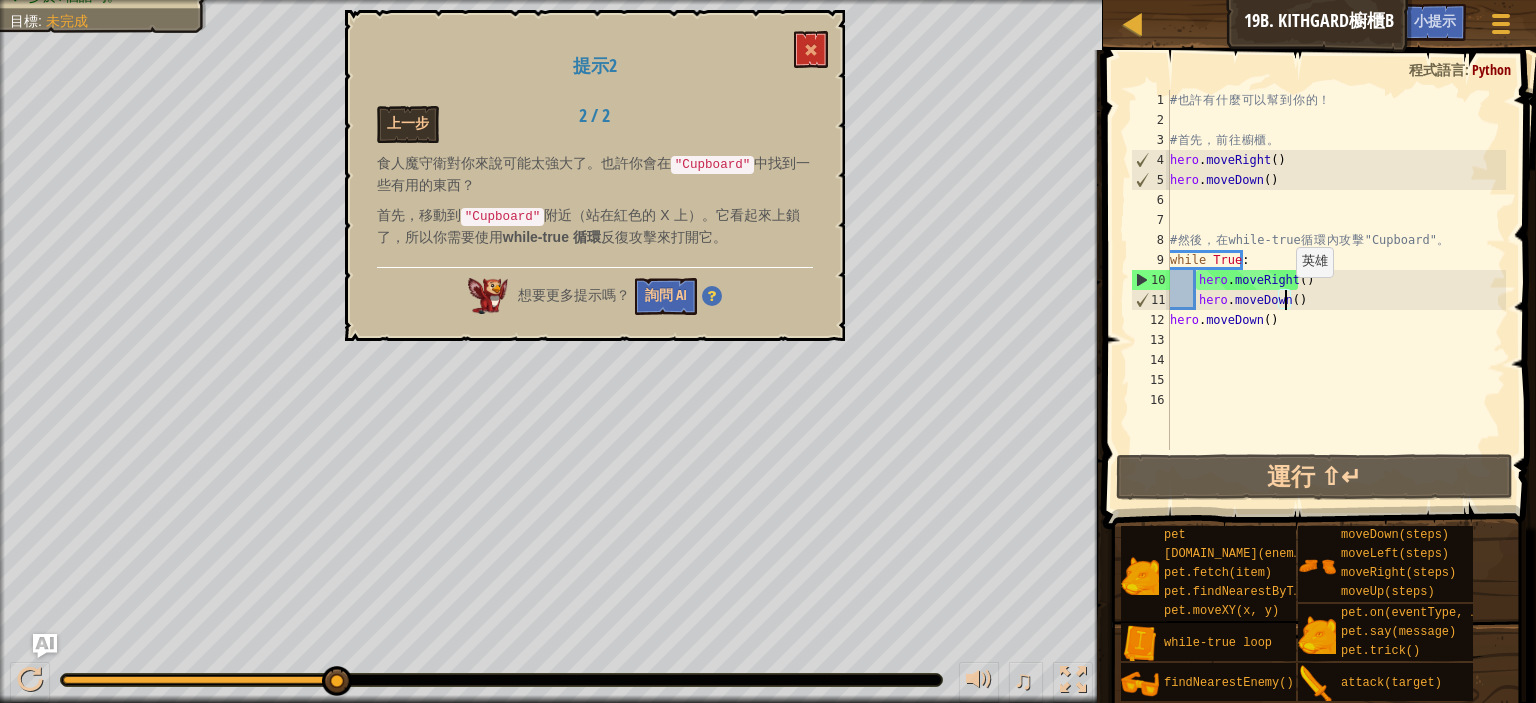
click at [1284, 296] on div "# 也 許 有 什 麼 可 以 幫 到 你 的 ！ # 首 先 ， 前 往 櫥 櫃 。 hero . moveRight ( ) hero . moveDow…" at bounding box center [1336, 290] width 340 height 400
click at [1284, 321] on div "# 也 許 有 什 麼 可 以 幫 到 你 的 ！ # 首 先 ， 前 往 櫥 櫃 。 hero . moveRight ( ) hero . moveDow…" at bounding box center [1336, 290] width 340 height 400
type textarea "hero.moveDown()"
drag, startPoint x: 1284, startPoint y: 321, endPoint x: 1170, endPoint y: 323, distance: 114.0
click at [1170, 323] on div "# 也 許 有 什 麼 可 以 幫 到 你 的 ！ # 首 先 ， 前 往 櫥 櫃 。 hero . moveRight ( ) hero . moveDow…" at bounding box center [1336, 290] width 340 height 400
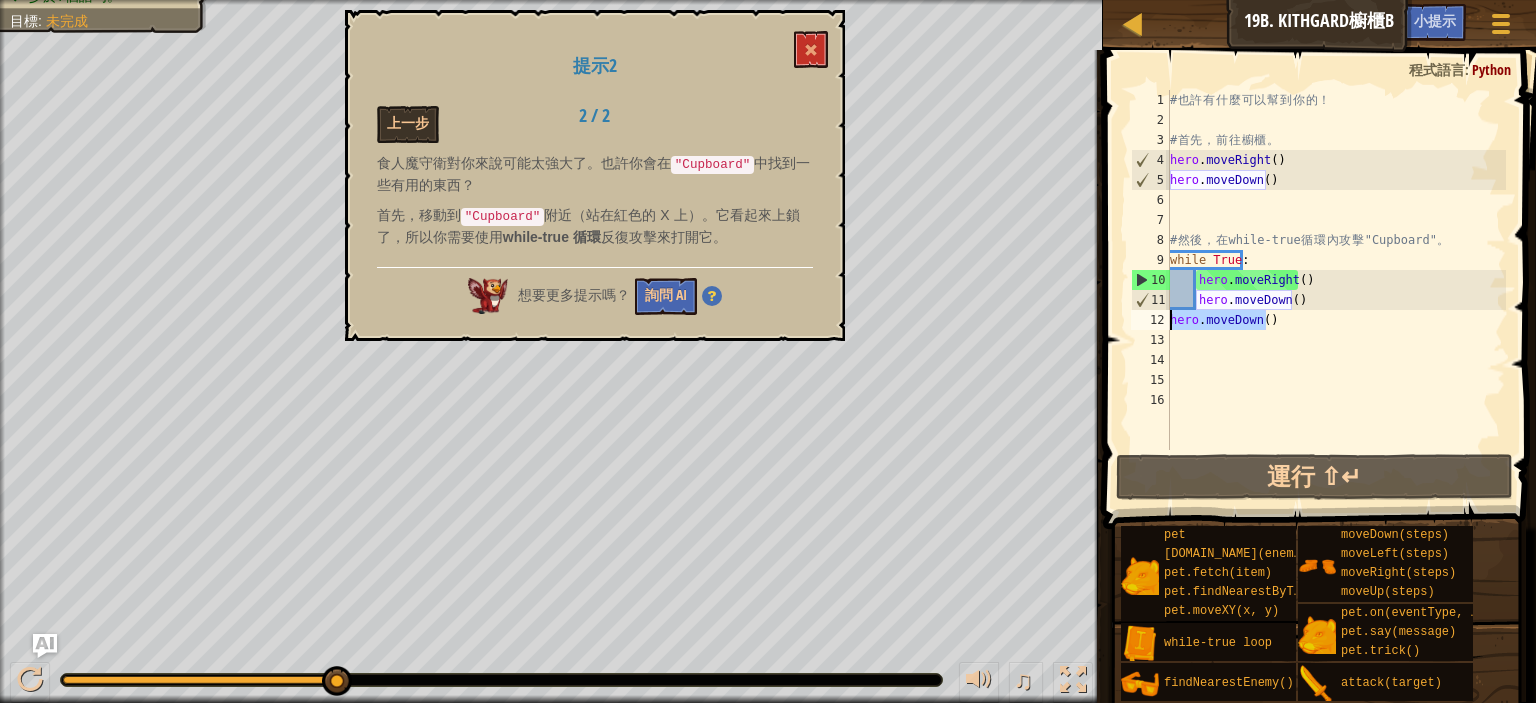
click at [1292, 330] on div "# 也 許 有 什 麼 可 以 幫 到 你 的 ！ # 首 先 ， 前 往 櫥 櫃 。 hero . moveRight ( ) hero . moveDow…" at bounding box center [1336, 290] width 340 height 400
drag, startPoint x: 1268, startPoint y: 325, endPoint x: 1134, endPoint y: 326, distance: 134.0
click at [1134, 326] on div "1 2 3 4 5 6 7 8 9 10 11 12 13 14 15 16 # 也 許 有 什 麼 可 以 幫 到 你 的 ！ # 首 先 ， 前 往 櫥 …" at bounding box center [1316, 270] width 379 height 360
type textarea "hero.moveDown()"
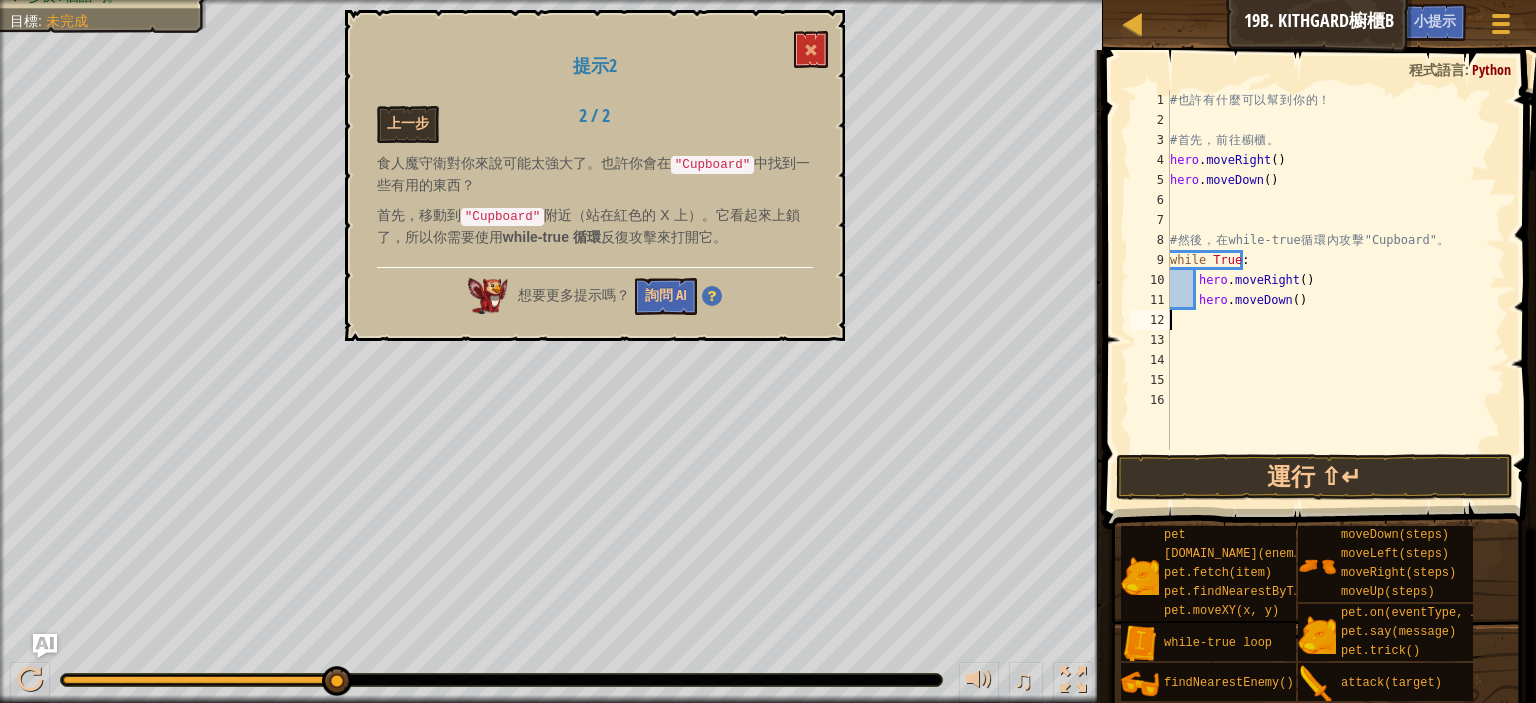
click at [1203, 322] on div "# 也 許 有 什 麼 可 以 幫 到 你 的 ！ # 首 先 ， 前 往 櫥 櫃 。 hero . moveRight ( ) hero . moveDow…" at bounding box center [1336, 290] width 340 height 400
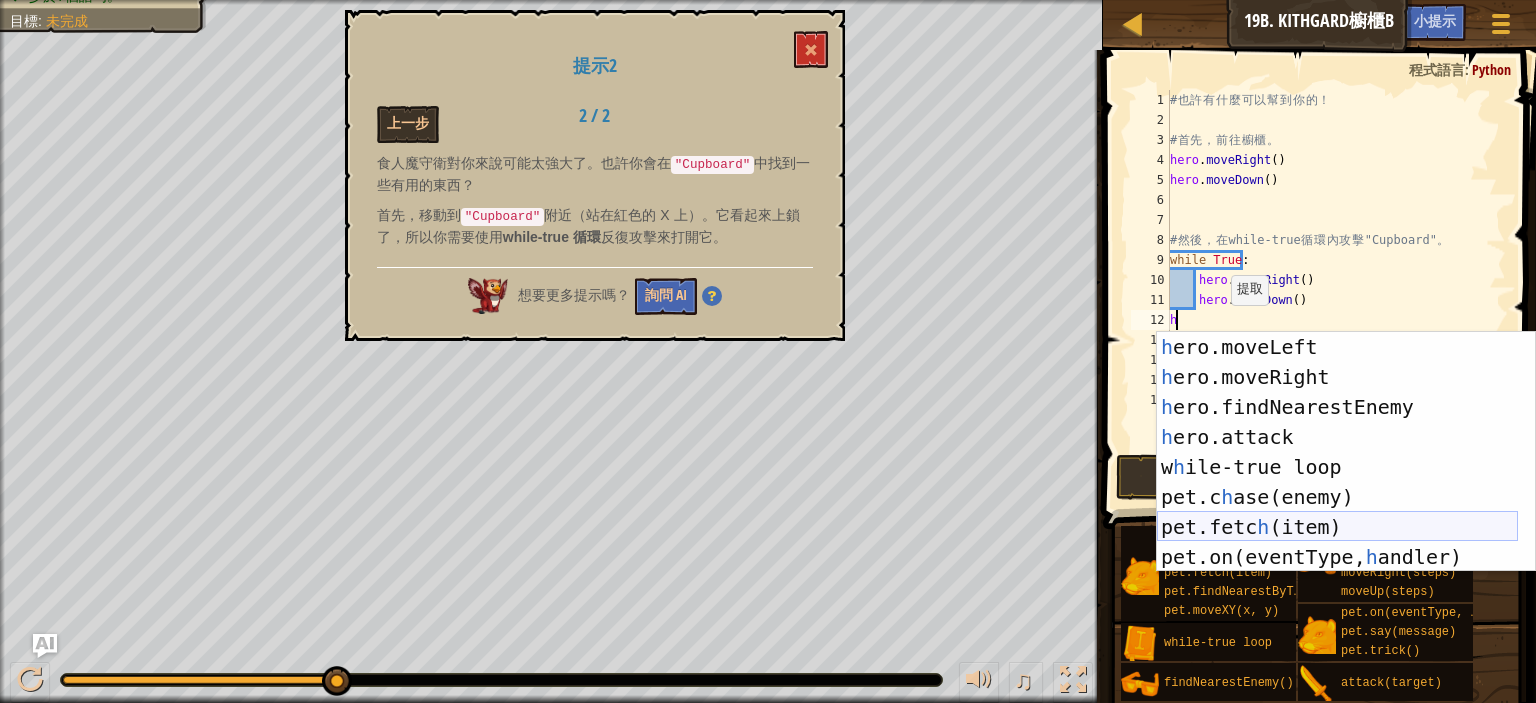
scroll to position [0, 0]
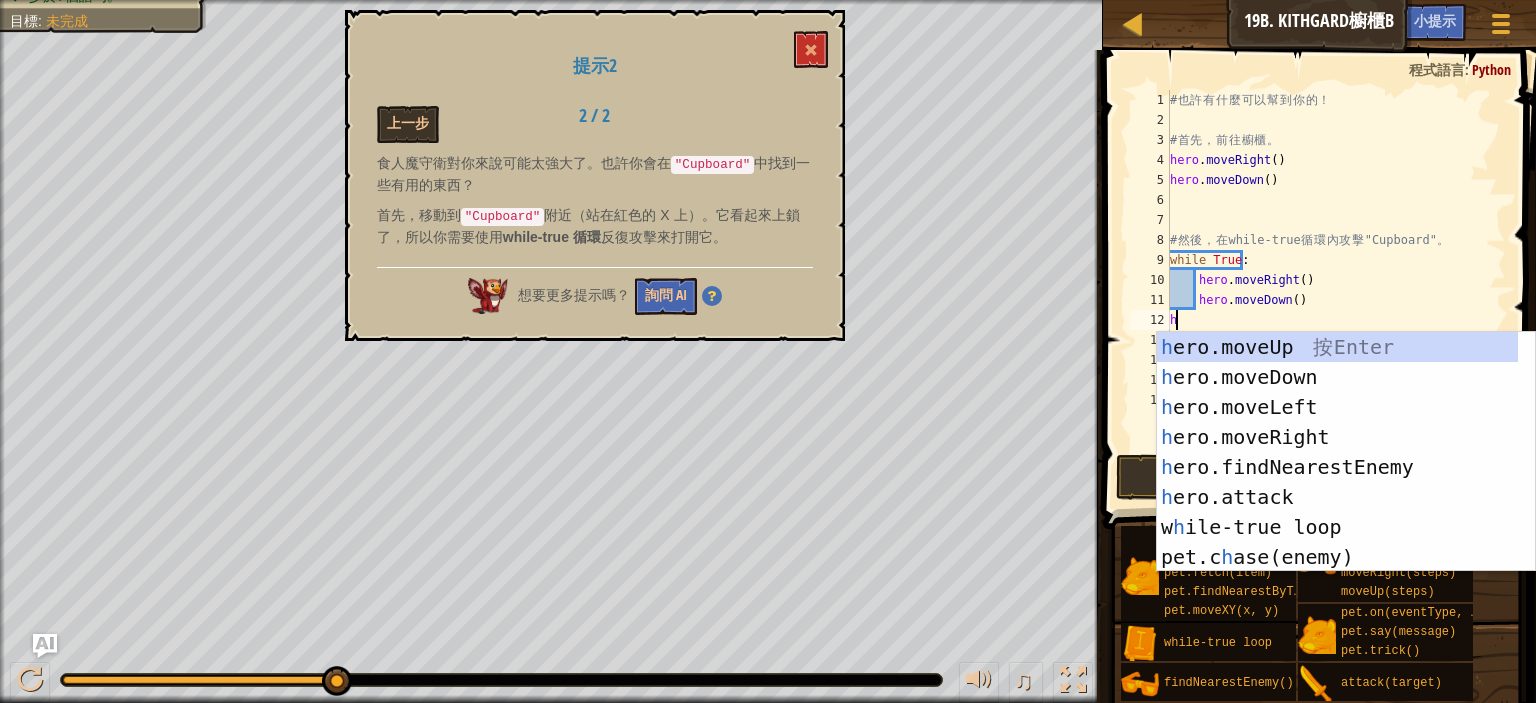
click at [1344, 271] on div "# 也 許 有 什 麼 可 以 幫 到 你 的 ！ # 首 先 ， 前 往 櫥 櫃 。 hero . moveRight ( ) hero . moveDow…" at bounding box center [1336, 290] width 340 height 400
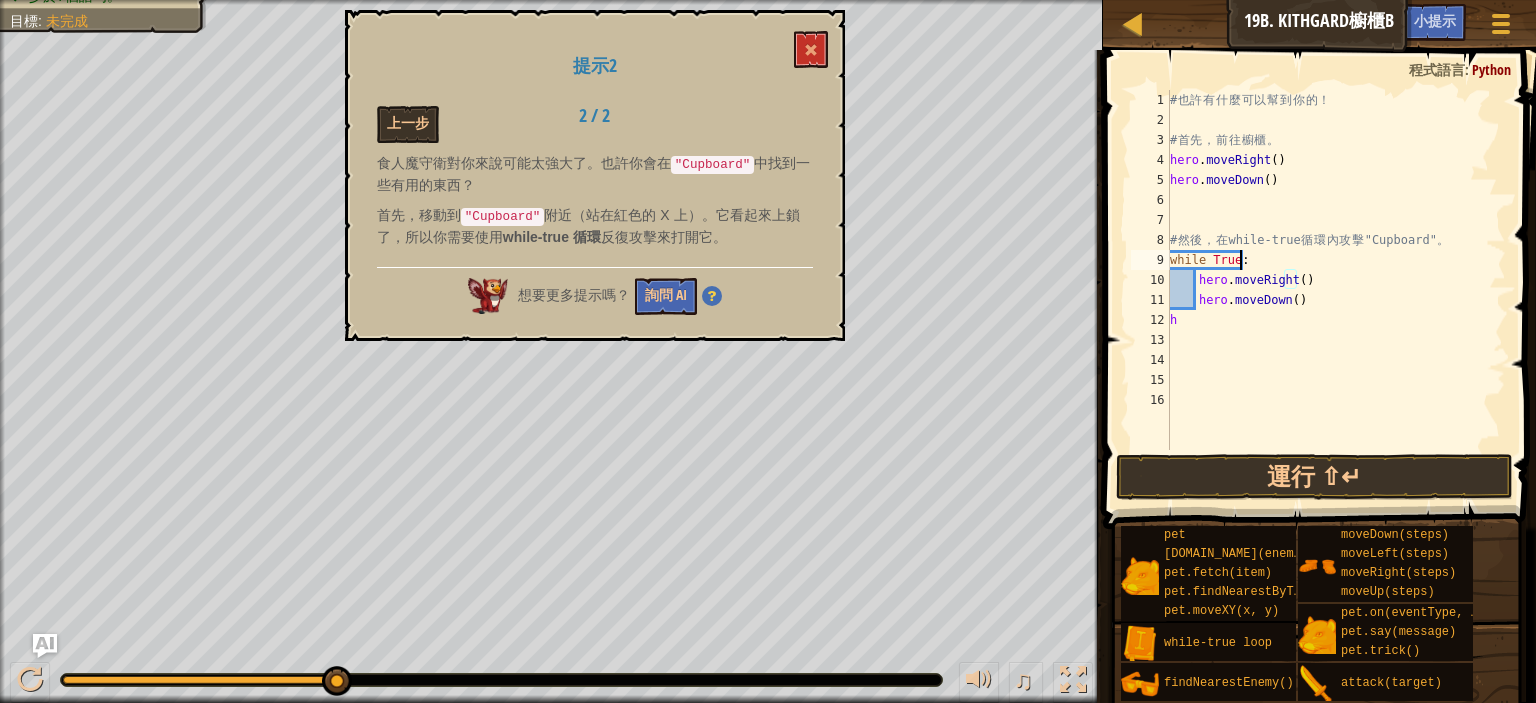
click at [1253, 255] on div "# 也 許 有 什 麼 可 以 幫 到 你 的 ！ # 首 先 ， 前 往 櫥 櫃 。 hero . moveRight ( ) hero . moveDow…" at bounding box center [1336, 290] width 340 height 400
click at [1206, 329] on div "# 也 許 有 什 麼 可 以 幫 到 你 的 ！ # 首 先 ， 前 往 櫥 櫃 。 hero . moveRight ( ) hero . moveDow…" at bounding box center [1336, 290] width 340 height 400
type textarea "h"
click at [420, 126] on button "上一步" at bounding box center [408, 124] width 62 height 37
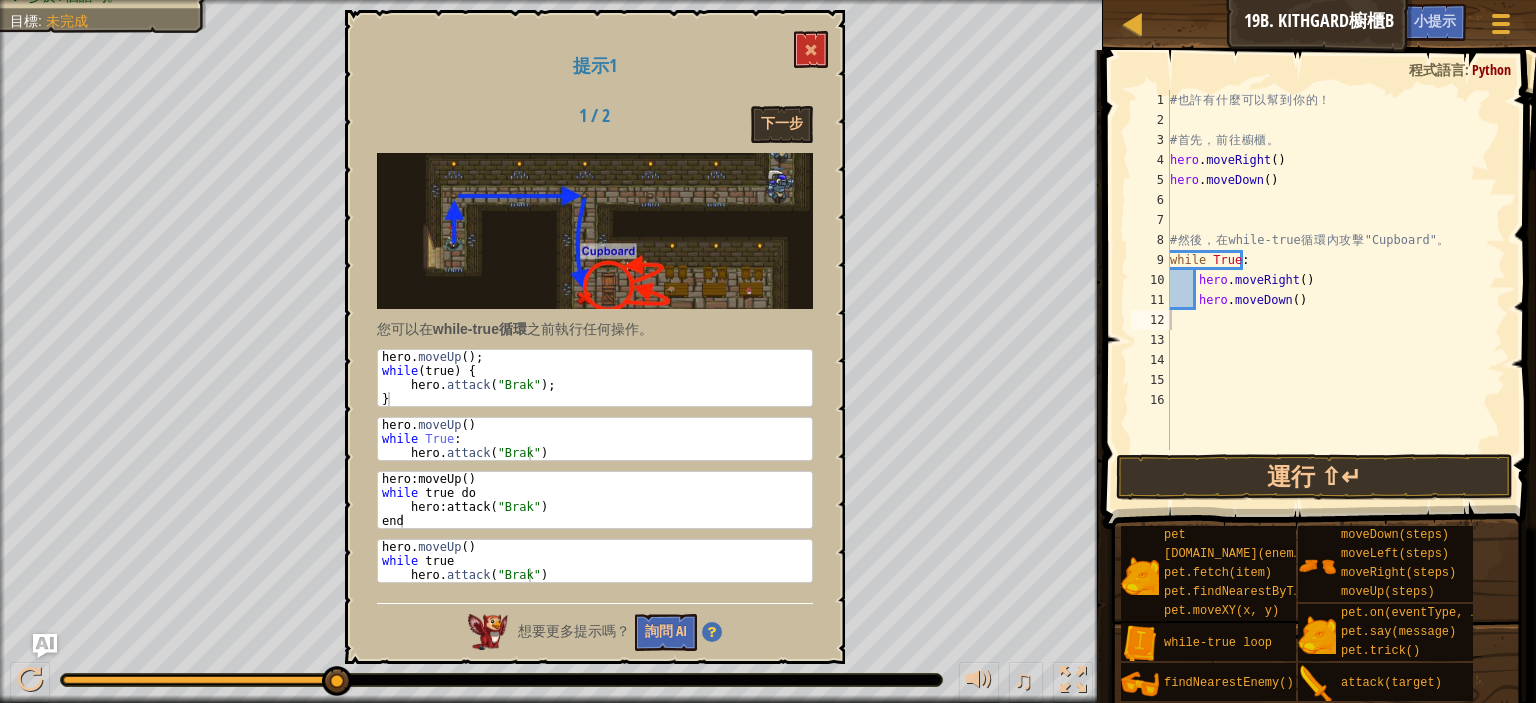
click at [1190, 317] on div "# 也 許 有 什 麼 可 以 幫 到 你 的 ！ # 首 先 ， 前 往 櫥 櫃 。 hero . moveRight ( ) hero . moveDow…" at bounding box center [1336, 290] width 340 height 400
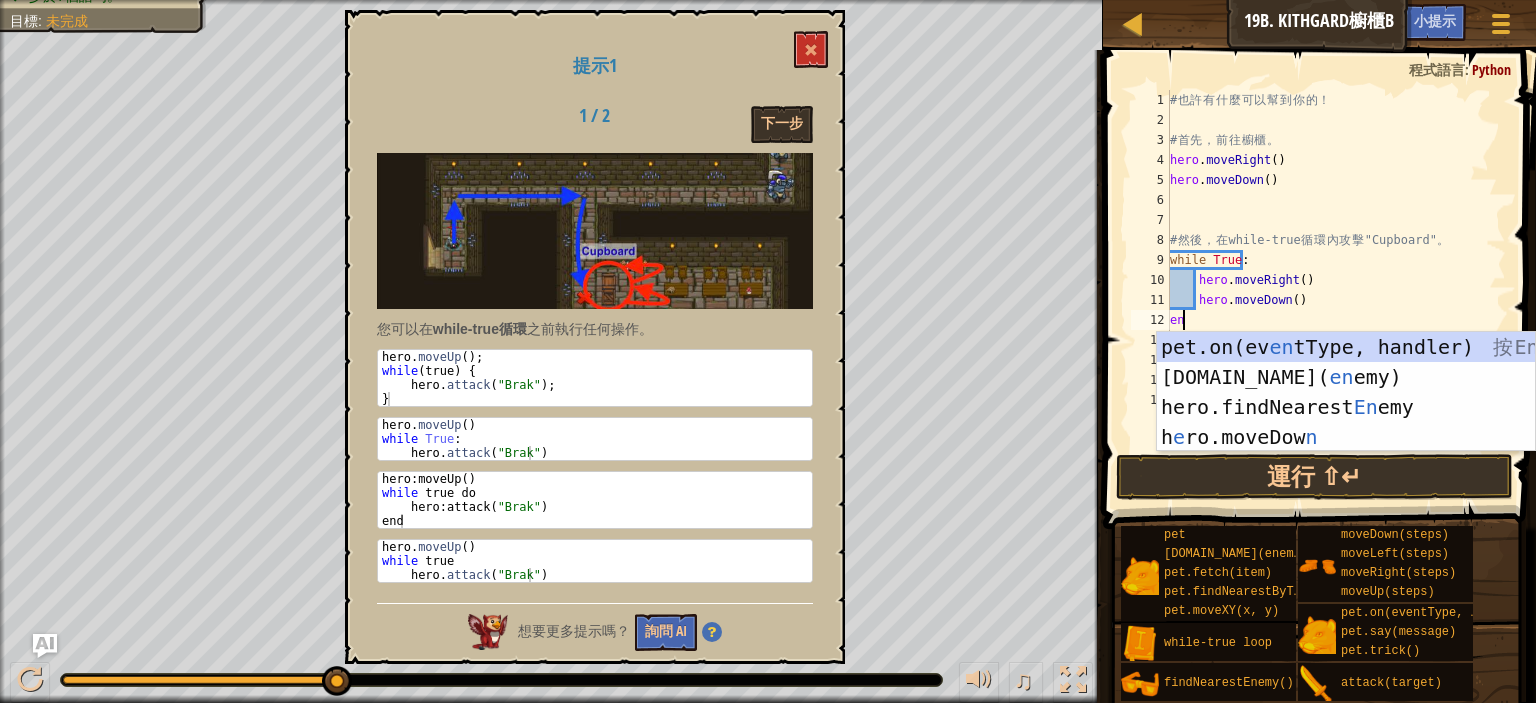
type textarea "end"
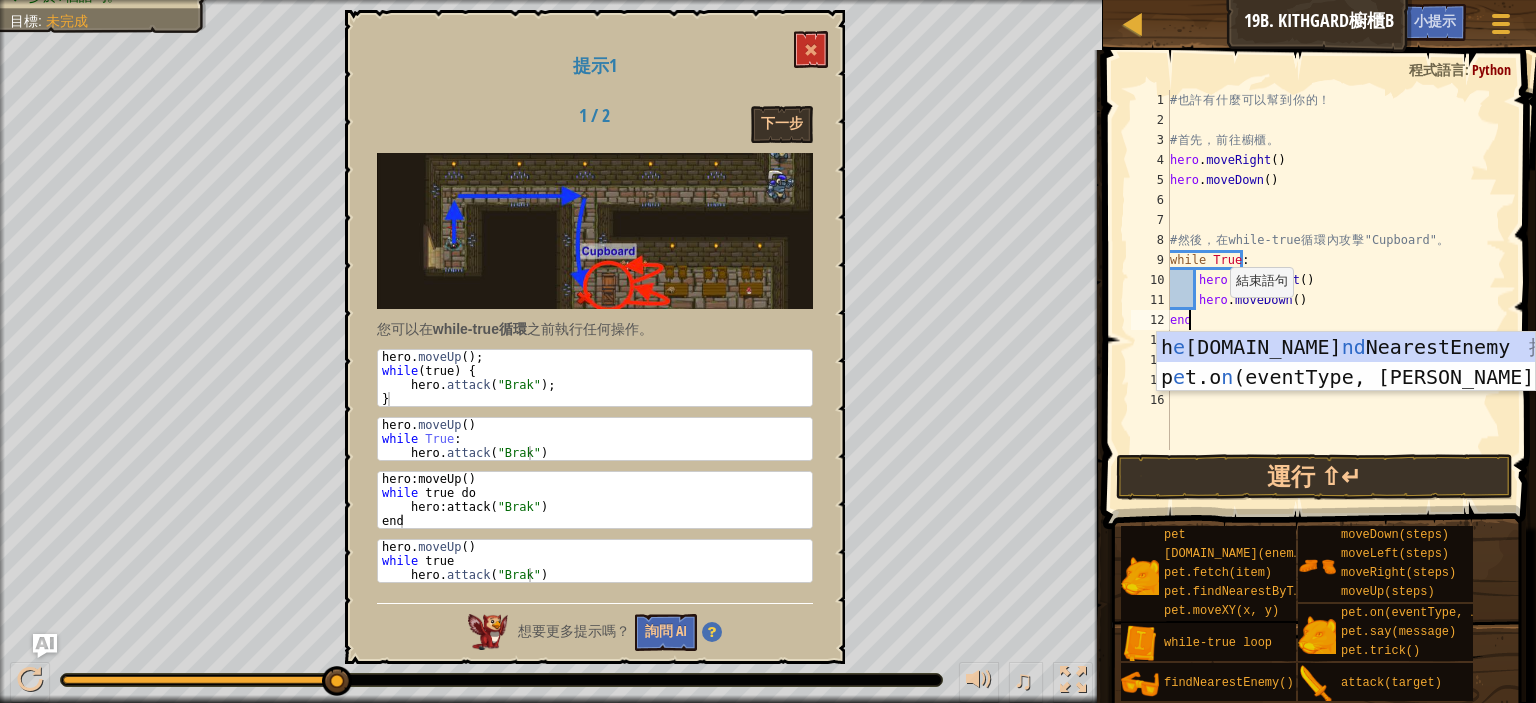
scroll to position [9, 0]
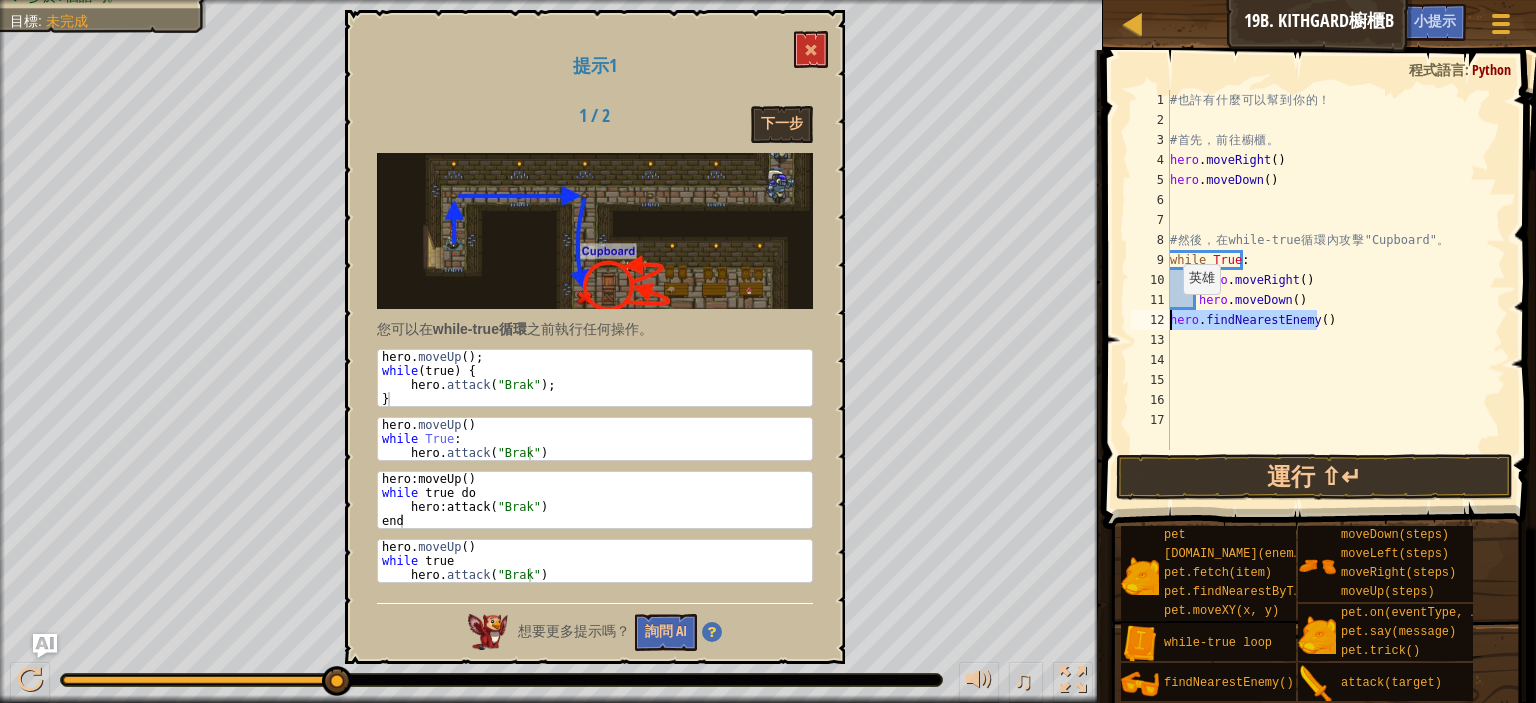
drag, startPoint x: 1340, startPoint y: 311, endPoint x: 1156, endPoint y: 317, distance: 184.1
click at [1156, 317] on div "1 2 3 4 5 6 7 8 9 10 11 12 13 14 15 16 17 # 也 許 有 什 麼 可 以 幫 到 你 的 ！ # 首 先 ， 前 往…" at bounding box center [1316, 270] width 379 height 360
type textarea "hero.findNearestEnemy()"
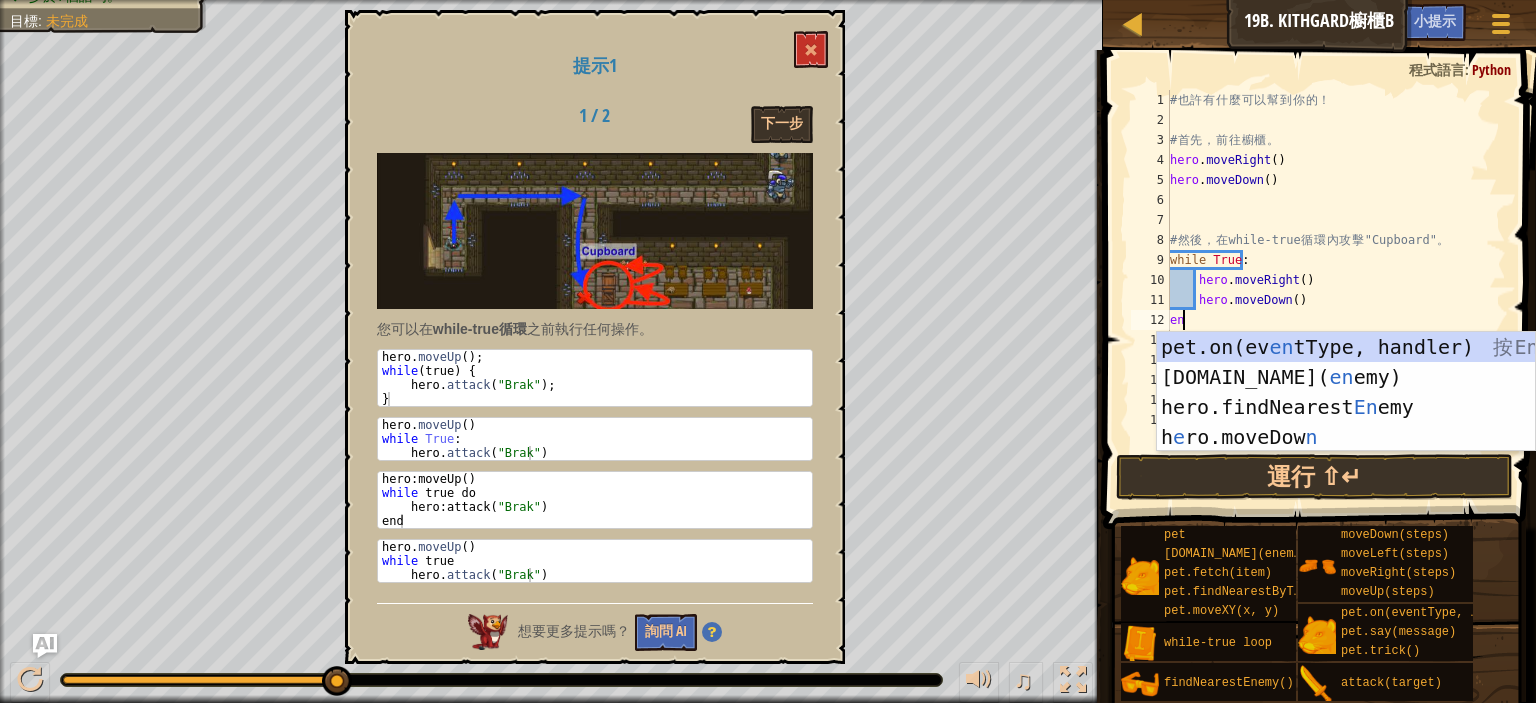
type textarea "end"
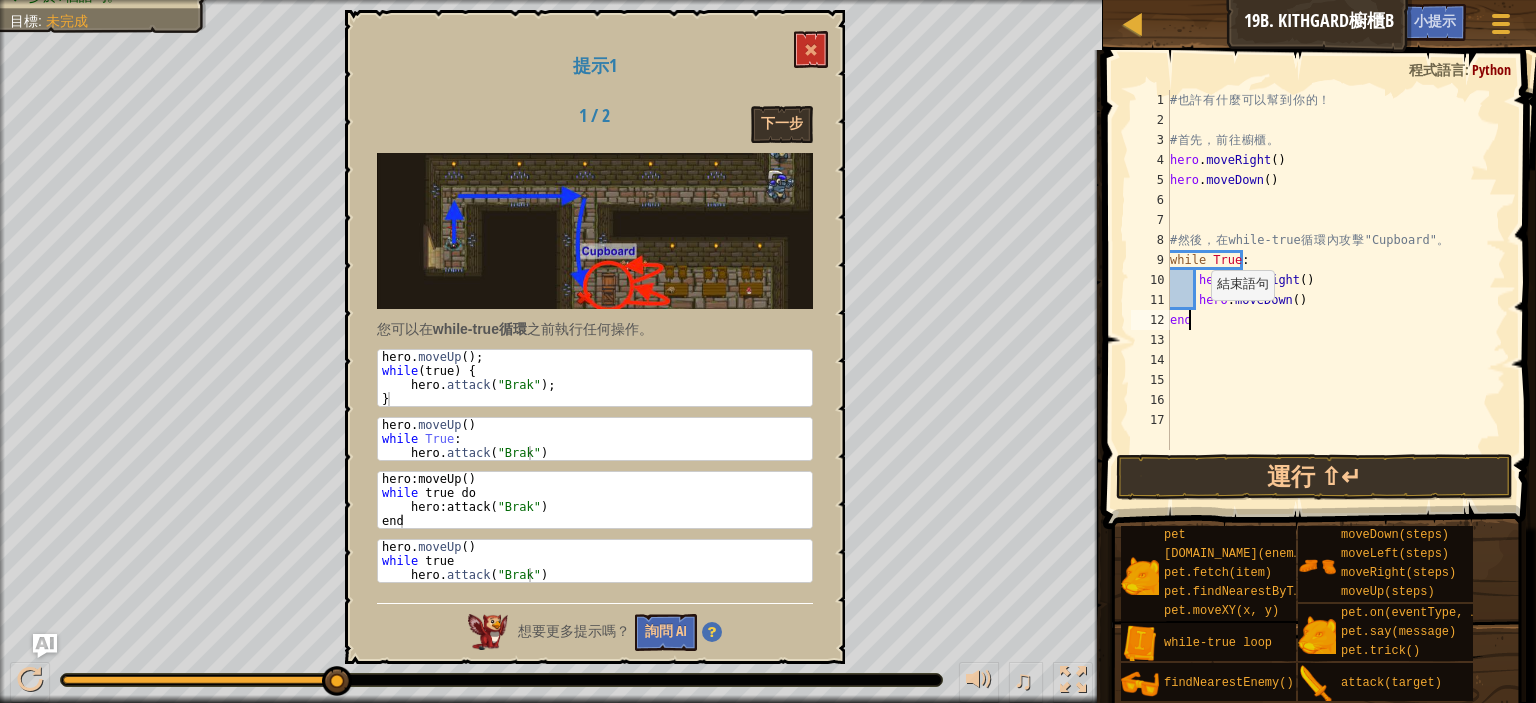
click at [1200, 319] on div "# 也 許 有 什 麼 可 以 幫 到 你 的 ！ # 首 先 ， 前 往 櫥 櫃 。 hero . moveRight ( ) hero . moveDow…" at bounding box center [1336, 290] width 340 height 400
click at [1194, 339] on div "# 也 許 有 什 麼 可 以 幫 到 你 的 ！ # 首 先 ， 前 往 櫥 櫃 。 hero . moveRight ( ) hero . moveDow…" at bounding box center [1336, 290] width 340 height 400
type textarea "h"
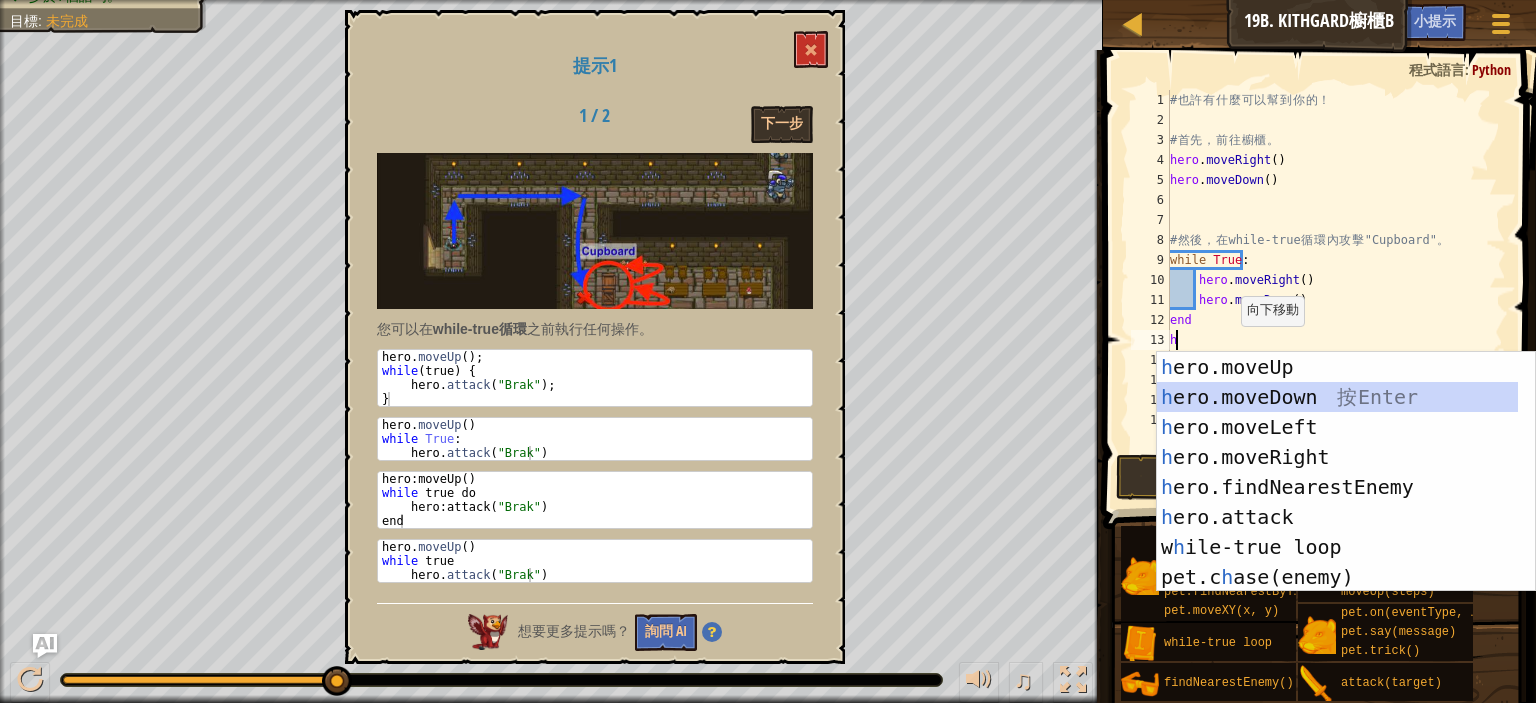
click at [1294, 389] on div "h ero.moveUp 按 Enter h ero.moveDown 按 Enter h ero.moveLeft 按 Enter h ero.moveRi…" at bounding box center [1346, 502] width 378 height 300
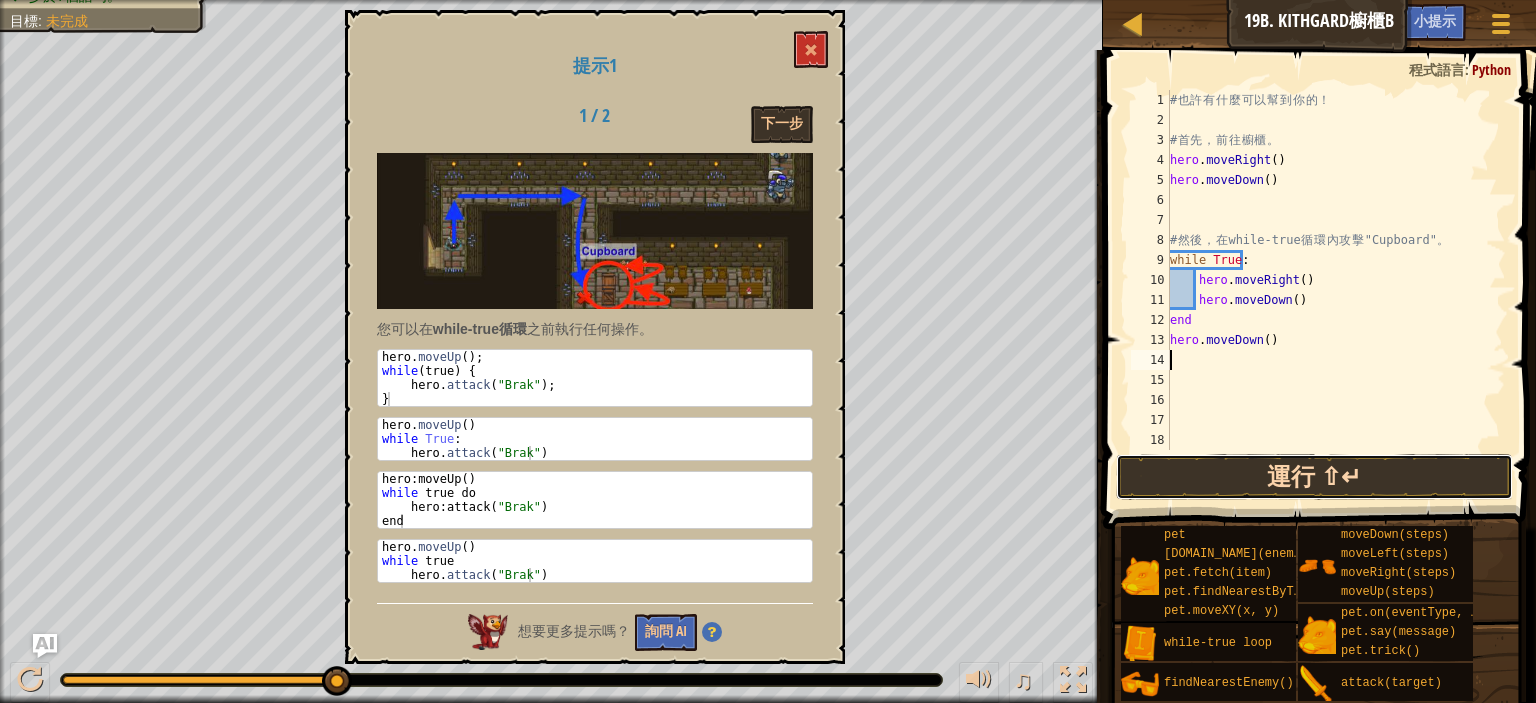
drag, startPoint x: 1304, startPoint y: 476, endPoint x: 1283, endPoint y: 481, distance: 21.6
click at [1304, 477] on button "運行 ⇧↵" at bounding box center [1314, 477] width 397 height 46
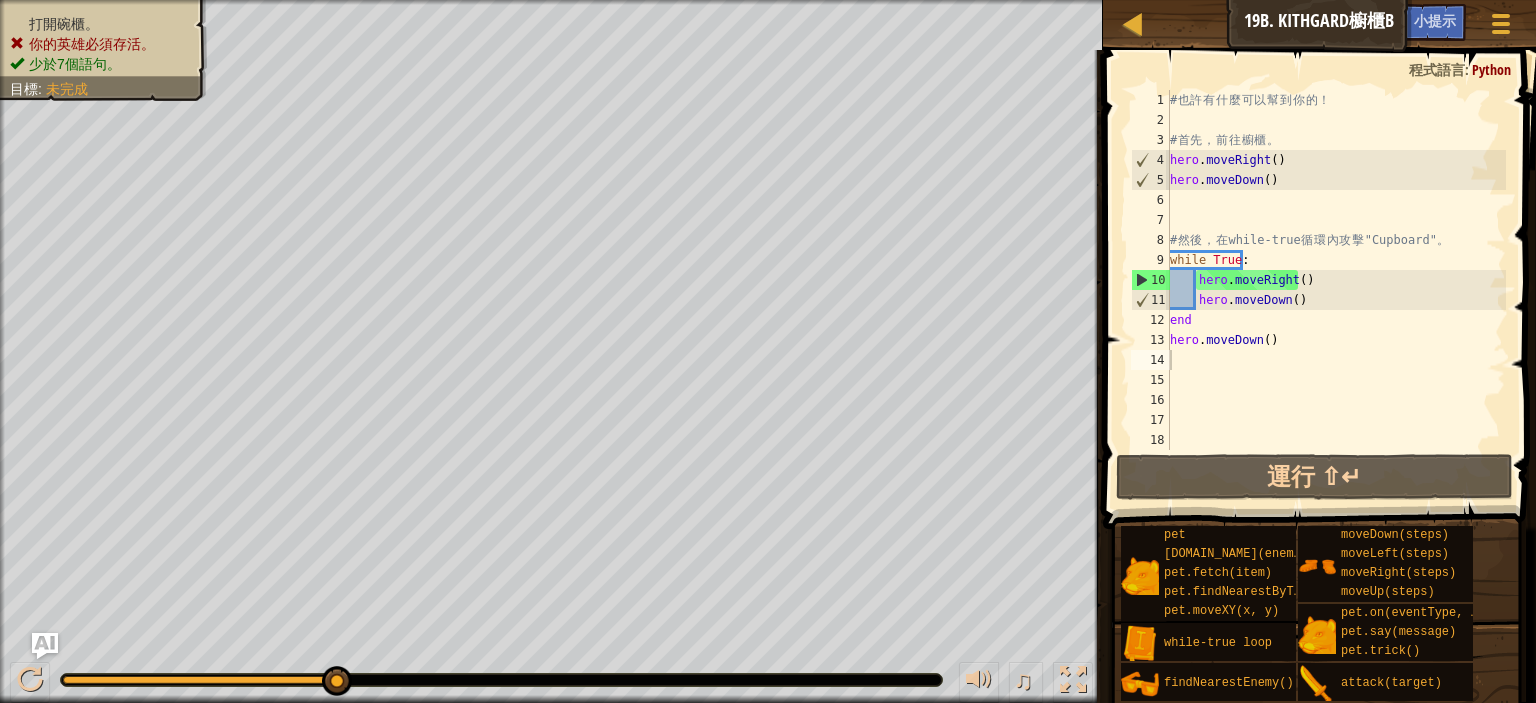
click at [47, 643] on img "Ask AI" at bounding box center [45, 646] width 26 height 26
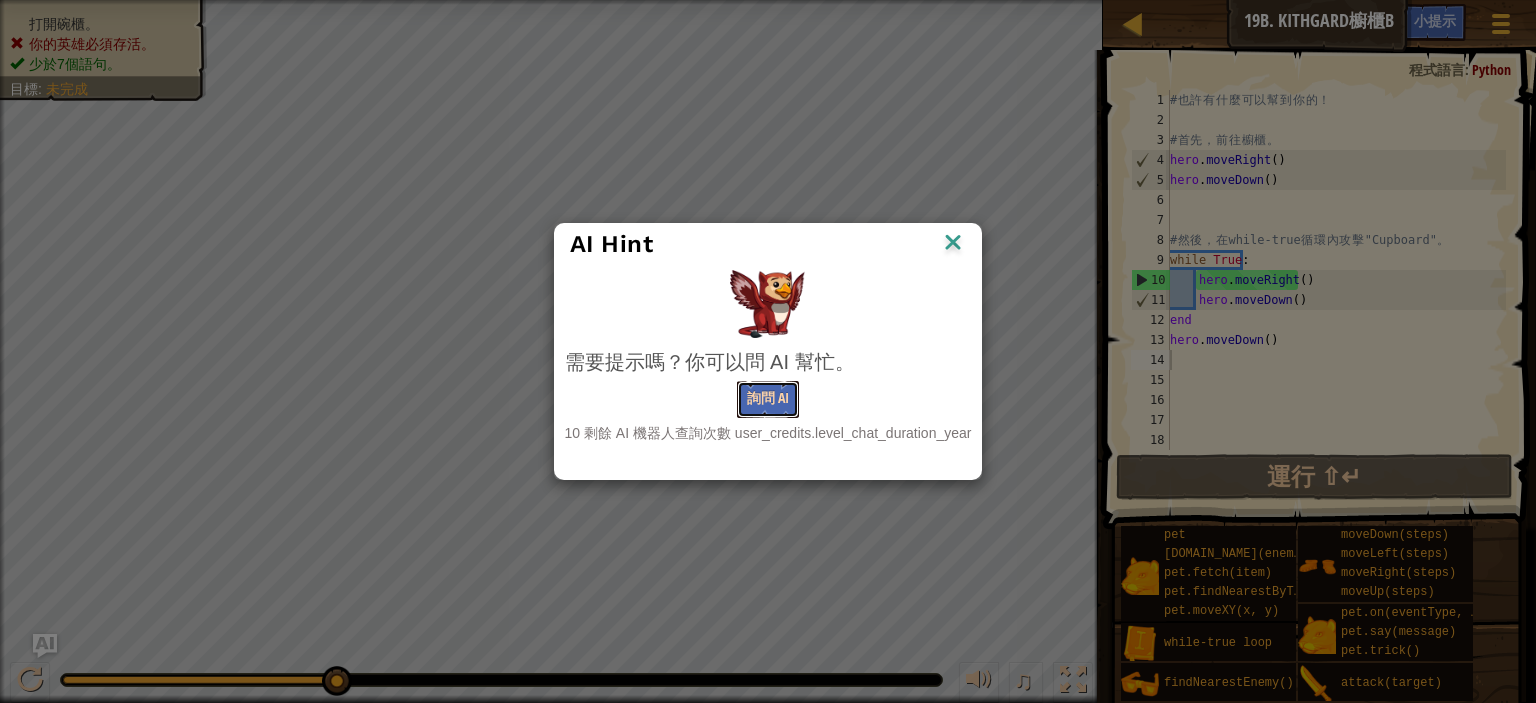
click at [777, 391] on button "詢問 AI" at bounding box center [768, 399] width 62 height 37
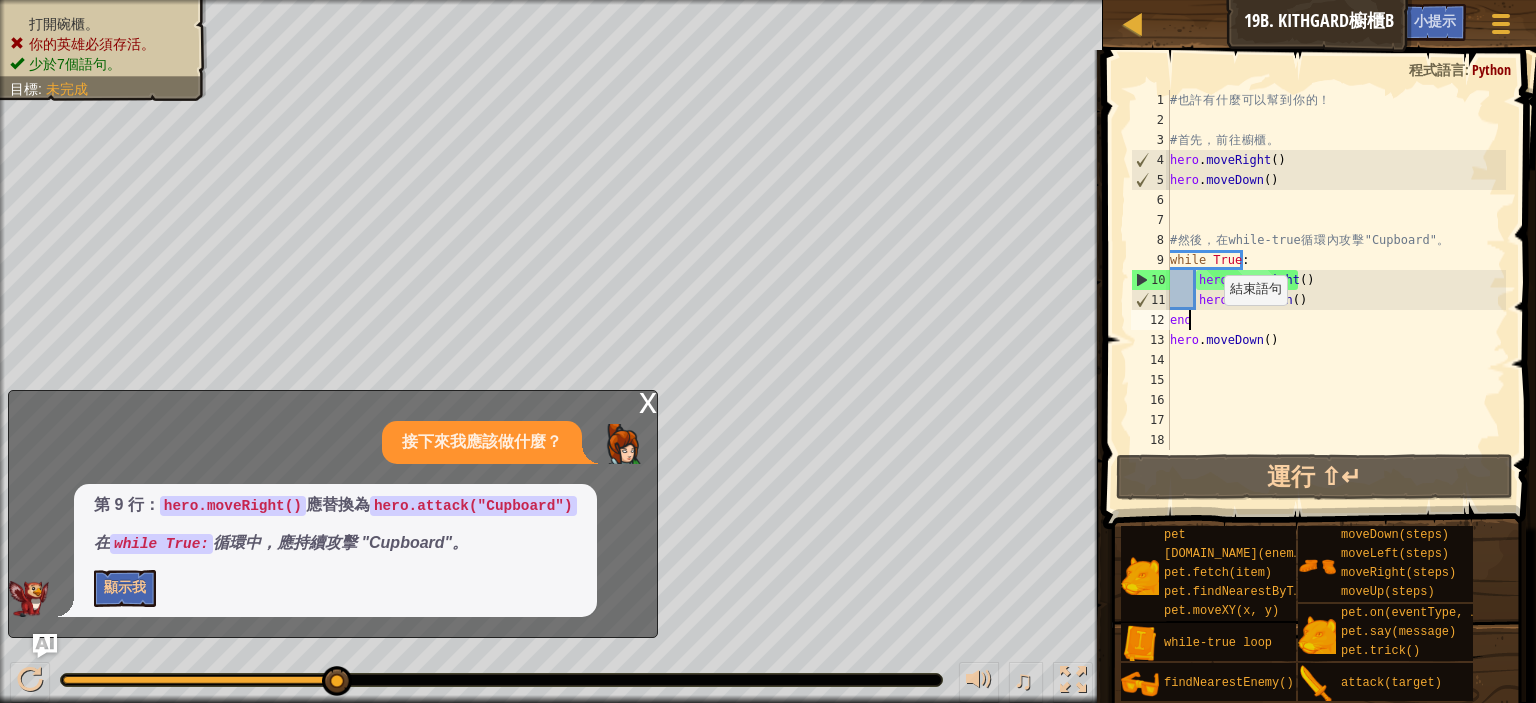
click at [1212, 324] on div "# 也 許 有 什 麼 可 以 幫 到 你 的 ！ # 首 先 ， 前 往 櫥 櫃 。 hero . moveRight ( ) hero . moveDow…" at bounding box center [1336, 290] width 340 height 400
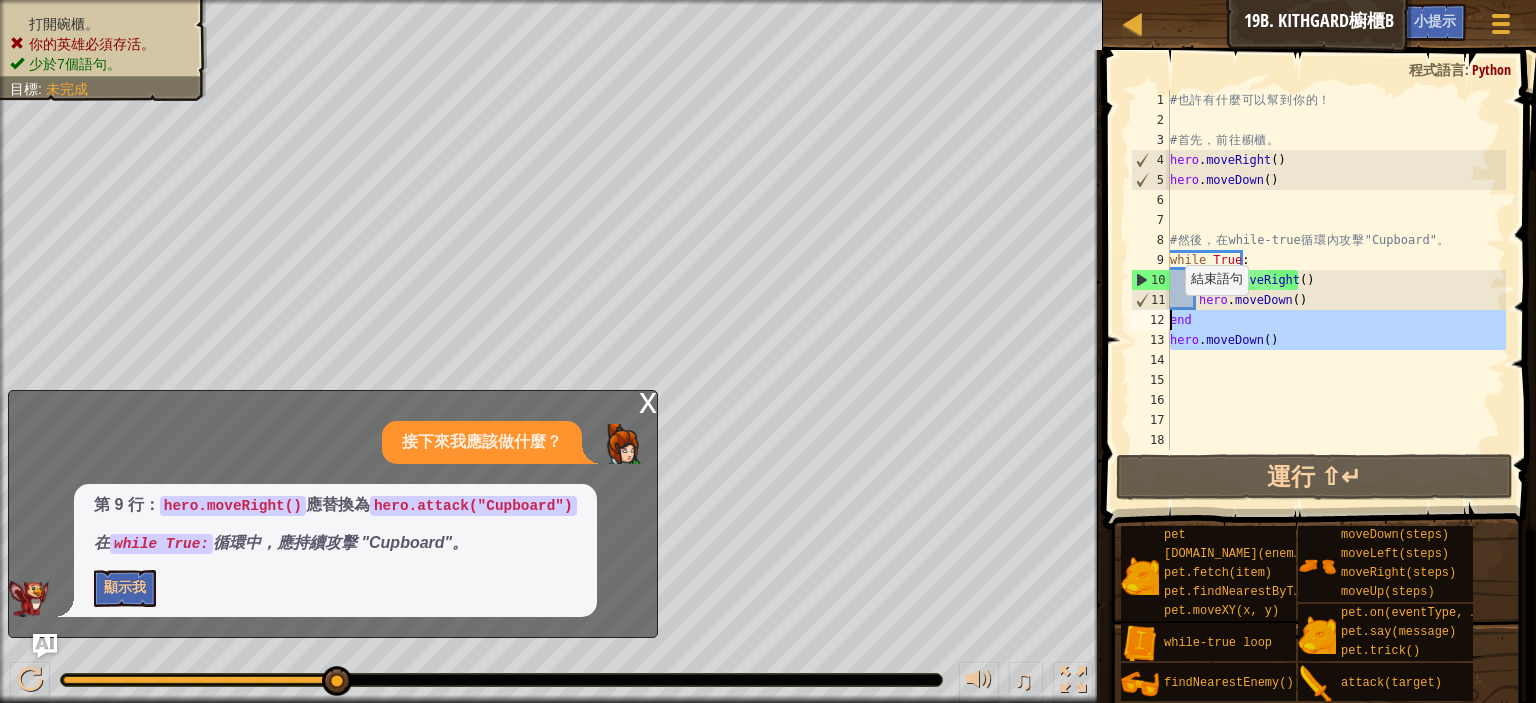
drag, startPoint x: 1315, startPoint y: 355, endPoint x: 1160, endPoint y: 316, distance: 159.8
click at [1160, 316] on div "end 1 2 3 4 5 6 7 8 9 10 11 12 13 14 15 16 17 18 # 也 許 有 什 麼 可 以 幫 到 你 的 ！ # 首 …" at bounding box center [1316, 270] width 379 height 360
type textarea "end hero.moveDown()"
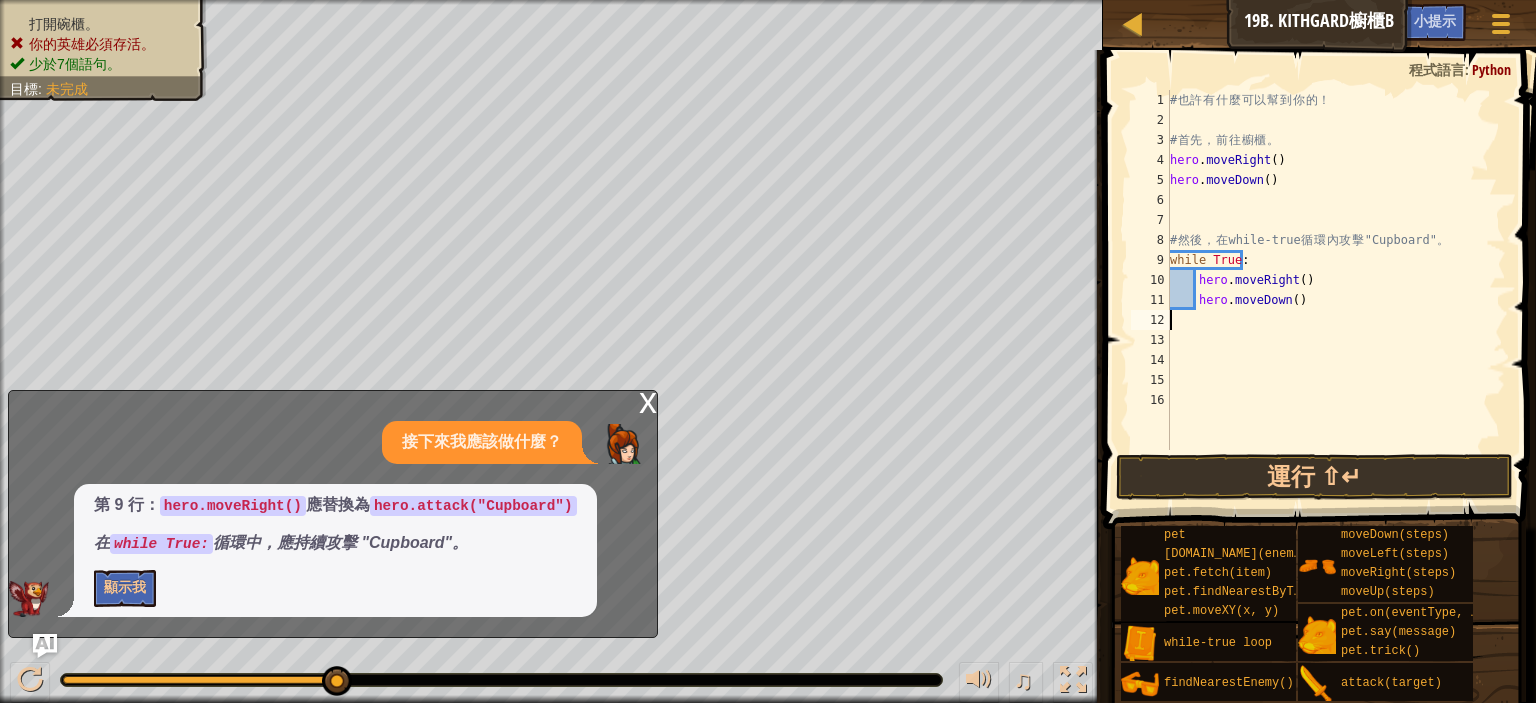
click at [1194, 321] on div "# 也 許 有 什 麼 可 以 幫 到 你 的 ！ # 首 先 ， 前 往 櫥 櫃 。 hero . moveRight ( ) hero . moveDow…" at bounding box center [1336, 290] width 340 height 400
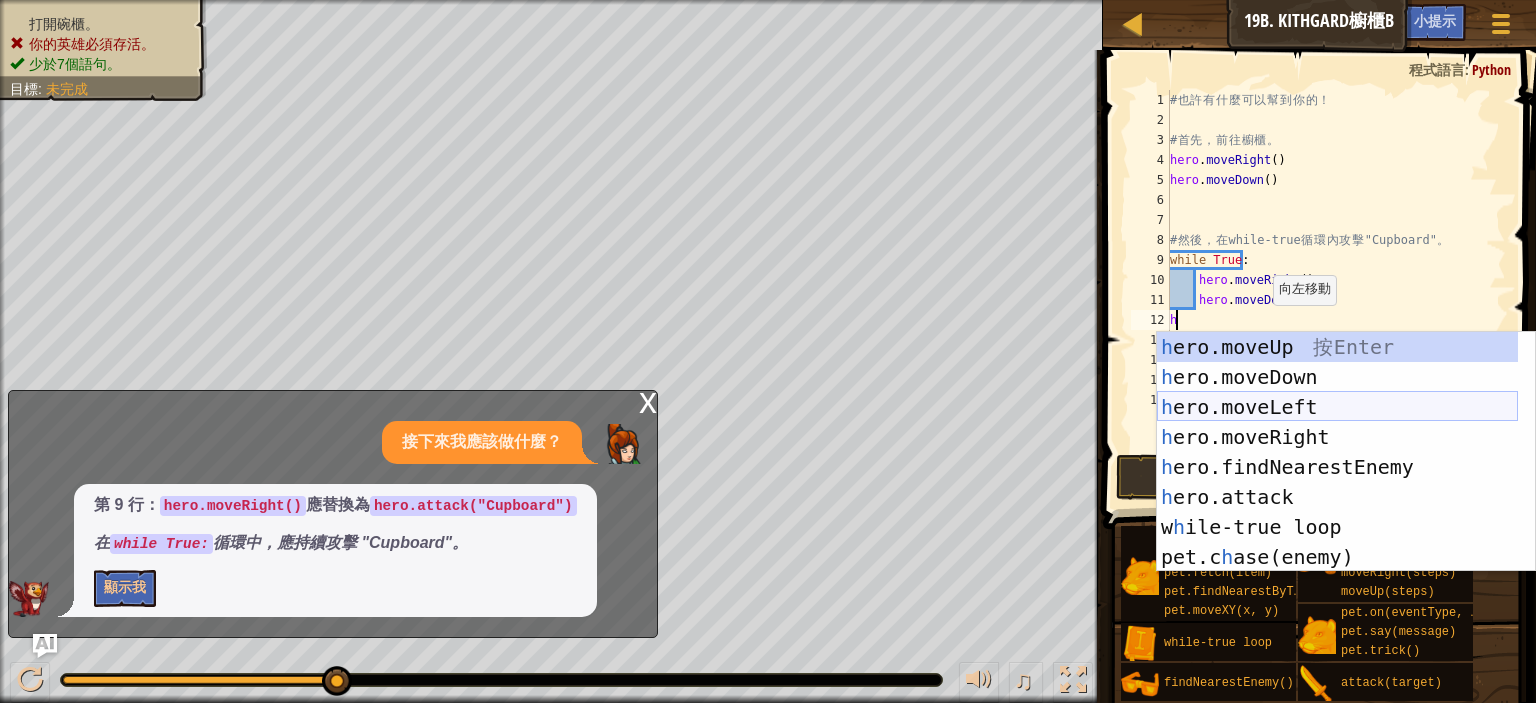
scroll to position [60, 0]
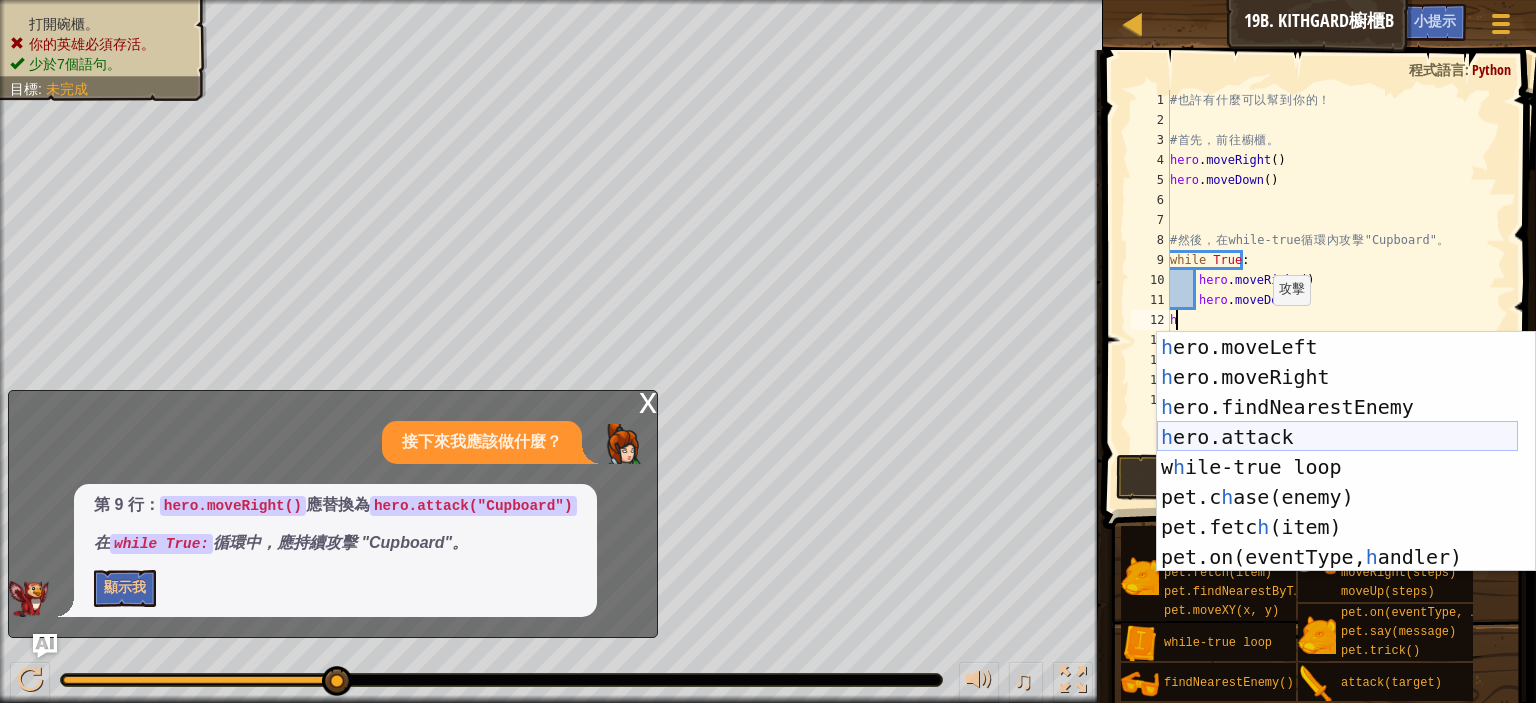
click at [1297, 427] on div "h ero.moveLeft 按 Enter h ero.moveRight 按 Enter h ero.findNearestEnemy 按 Enter h…" at bounding box center [1337, 482] width 361 height 300
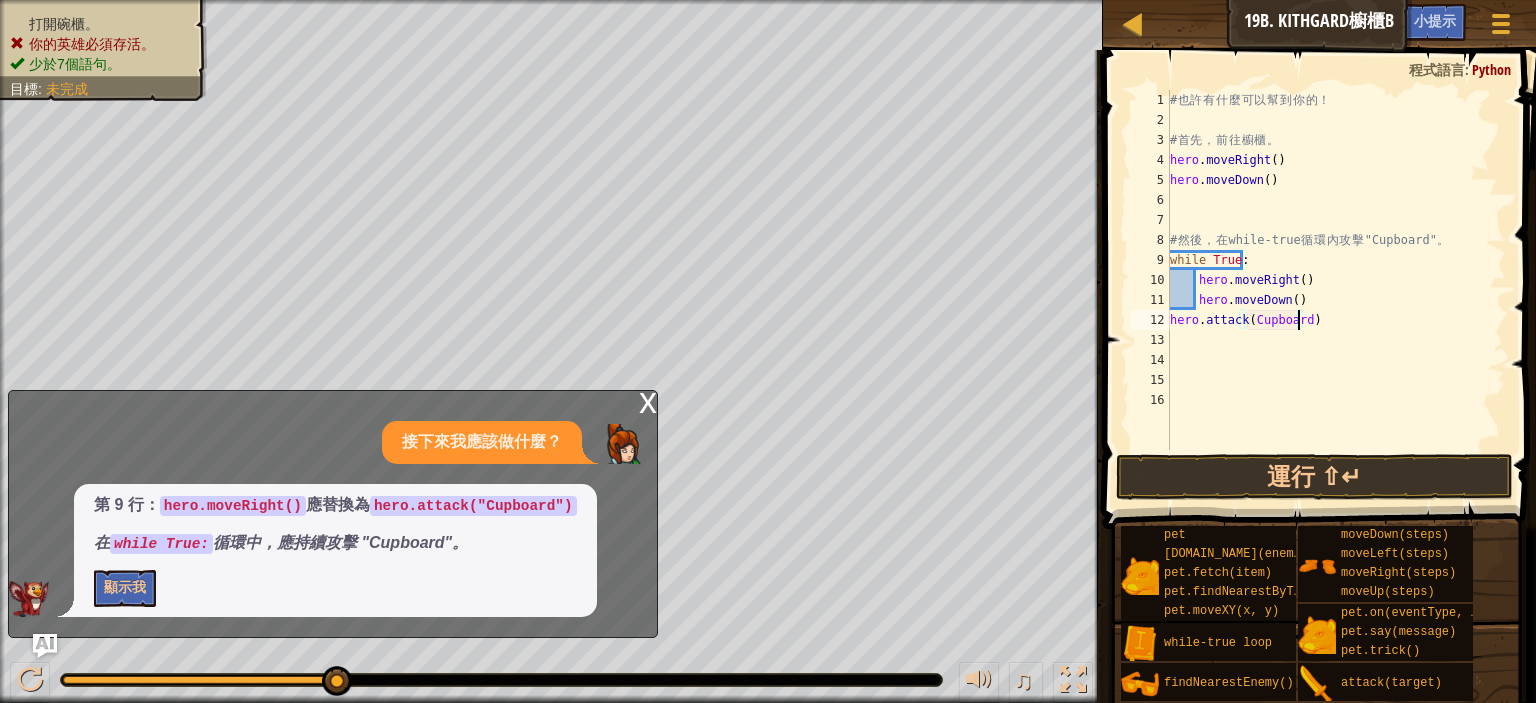
scroll to position [9, 15]
click at [1279, 467] on button "運行 ⇧↵" at bounding box center [1314, 477] width 397 height 46
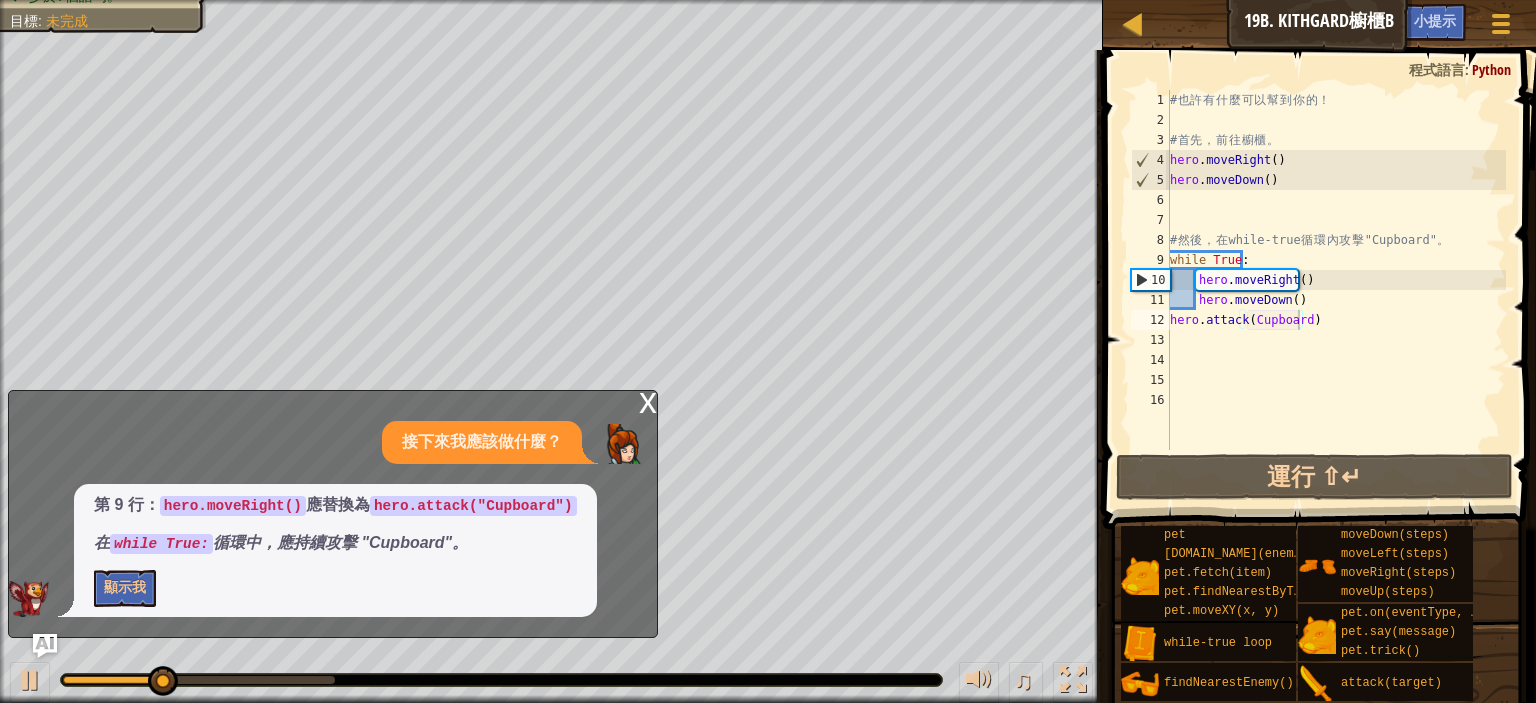
click at [636, 404] on div "x 接下來我應該做什麼？ 第 9 行： hero.moveRight() 應替換為 hero.attack("Cupboard") 在 while True:…" at bounding box center [333, 514] width 650 height 248
click at [650, 404] on div "x" at bounding box center [648, 401] width 18 height 20
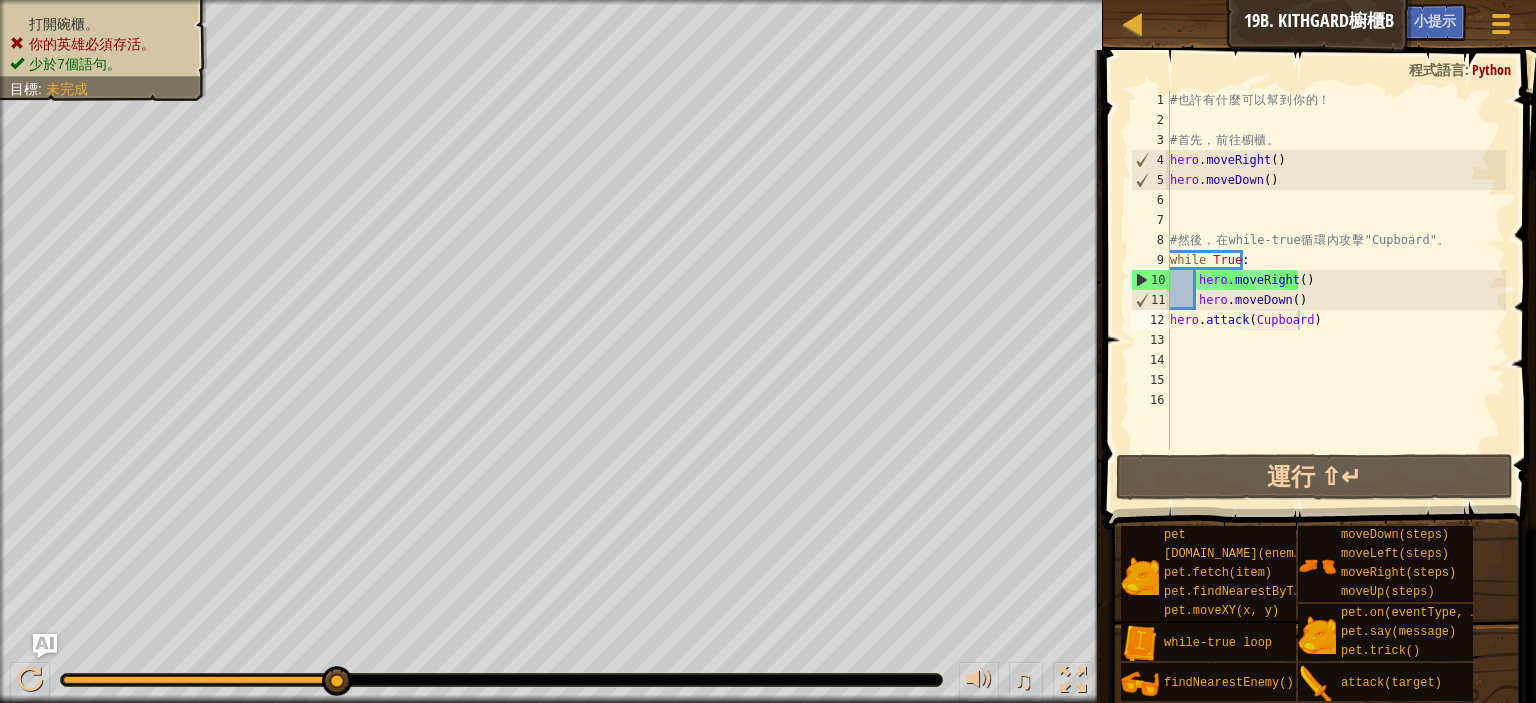
scroll to position [9, 13]
click at [1303, 303] on div "# 也 許 有 什 麼 可 以 幫 到 你 的 ！ # 首 先 ， 前 往 櫥 櫃 。 hero . moveRight ( ) hero . moveDow…" at bounding box center [1336, 290] width 340 height 400
drag, startPoint x: 1170, startPoint y: 317, endPoint x: 1351, endPoint y: 325, distance: 181.2
click at [1351, 325] on div "# 也 許 有 什 麼 可 以 幫 到 你 的 ！ # 首 先 ， 前 往 櫥 櫃 。 hero . moveRight ( ) hero . moveDow…" at bounding box center [1336, 290] width 340 height 400
click at [1172, 319] on div "# 也 許 有 什 麼 可 以 幫 到 你 的 ！ # 首 先 ， 前 往 櫥 櫃 。 hero . moveRight ( ) hero . moveDow…" at bounding box center [1336, 270] width 340 height 360
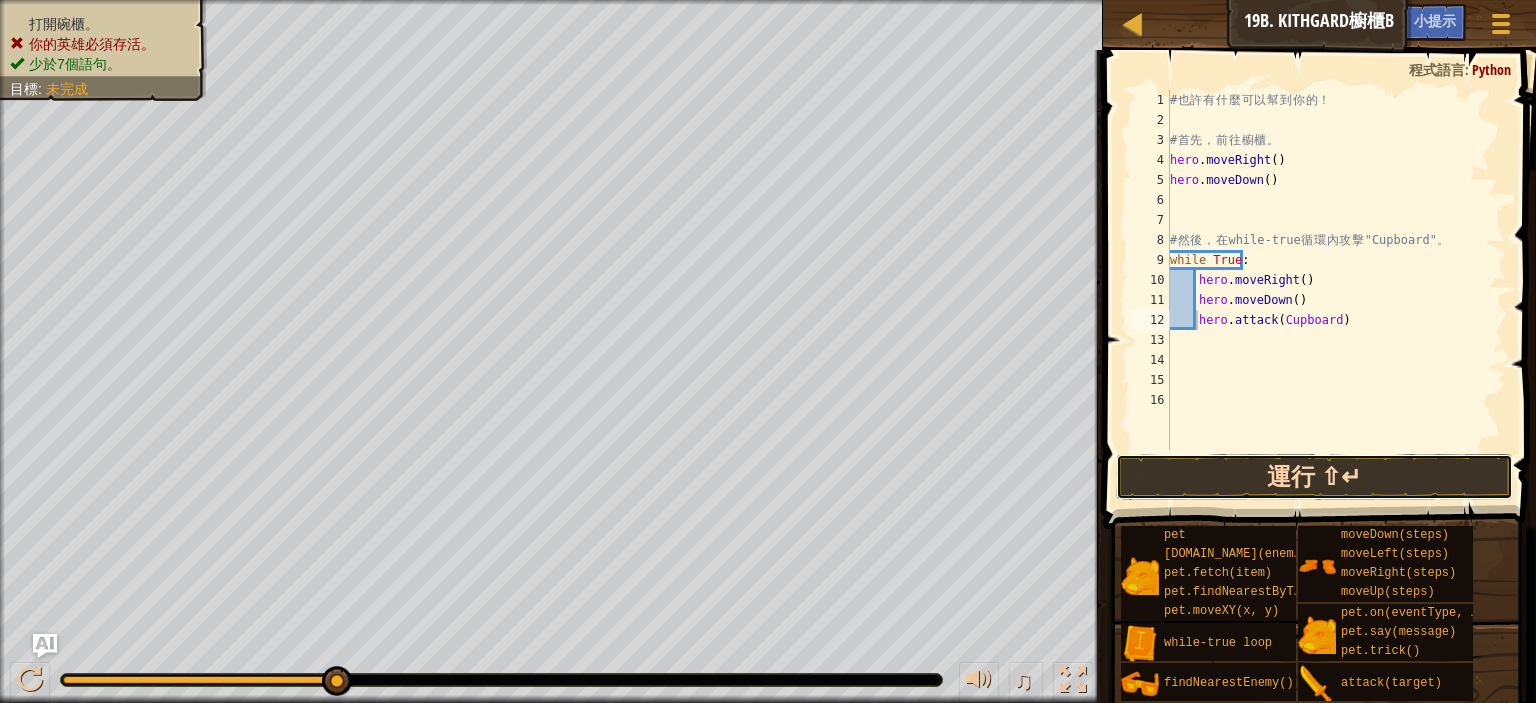
click at [1294, 473] on button "運行 ⇧↵" at bounding box center [1314, 477] width 397 height 46
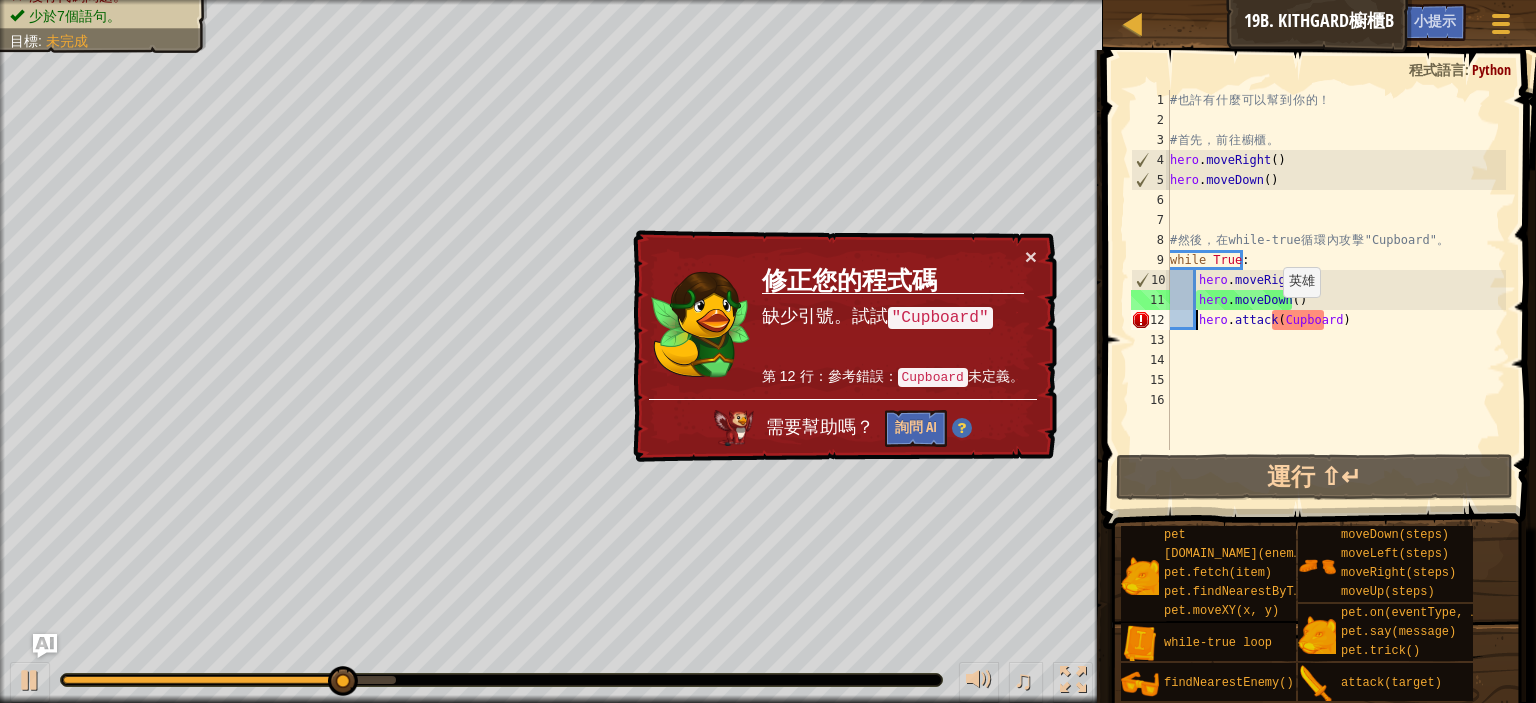
click at [1272, 317] on div "# 也 許 有 什 麼 可 以 幫 到 你 的 ！ # 首 先 ， 前 往 櫥 櫃 。 hero . moveRight ( ) hero . moveDow…" at bounding box center [1336, 290] width 340 height 400
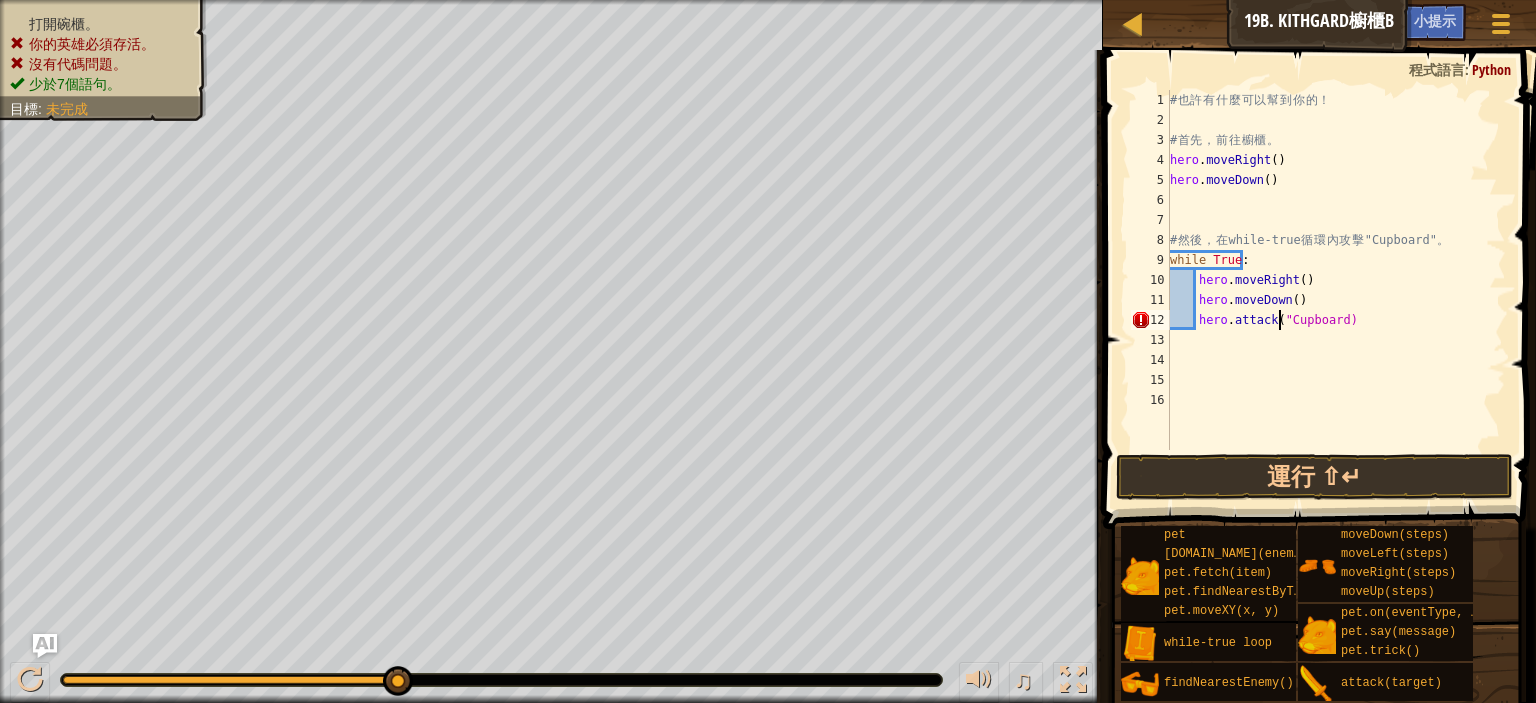
click at [1328, 319] on div "# 也 許 有 什 麼 可 以 幫 到 你 的 ！ # 首 先 ， 前 往 櫥 櫃 。 hero . moveRight ( ) hero . moveDow…" at bounding box center [1336, 290] width 340 height 400
type textarea "hero.attack("Cupboard")"
click at [1306, 460] on button "運行 ⇧↵" at bounding box center [1314, 477] width 397 height 46
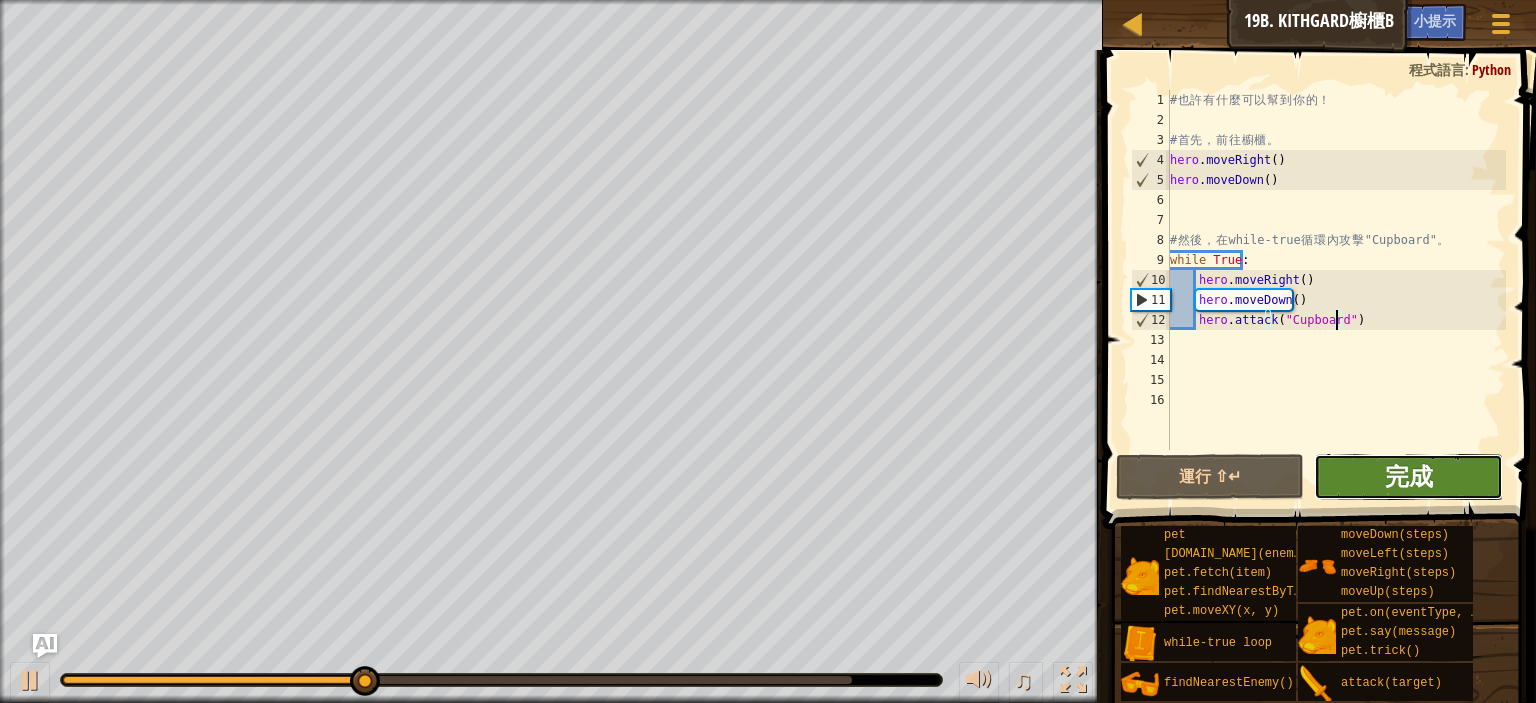
click at [1414, 463] on span "完成" at bounding box center [1409, 476] width 48 height 32
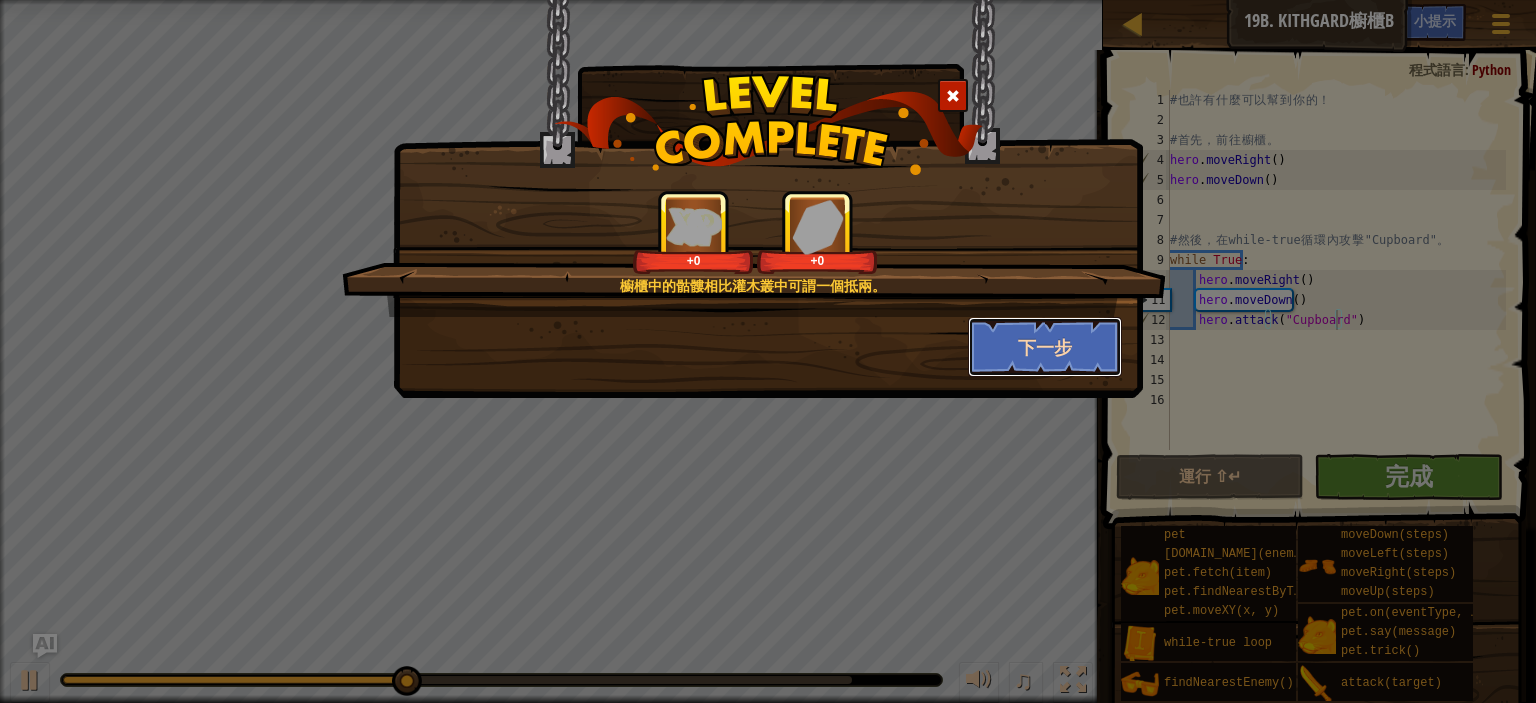
click at [1076, 345] on button "下一步" at bounding box center [1045, 347] width 155 height 60
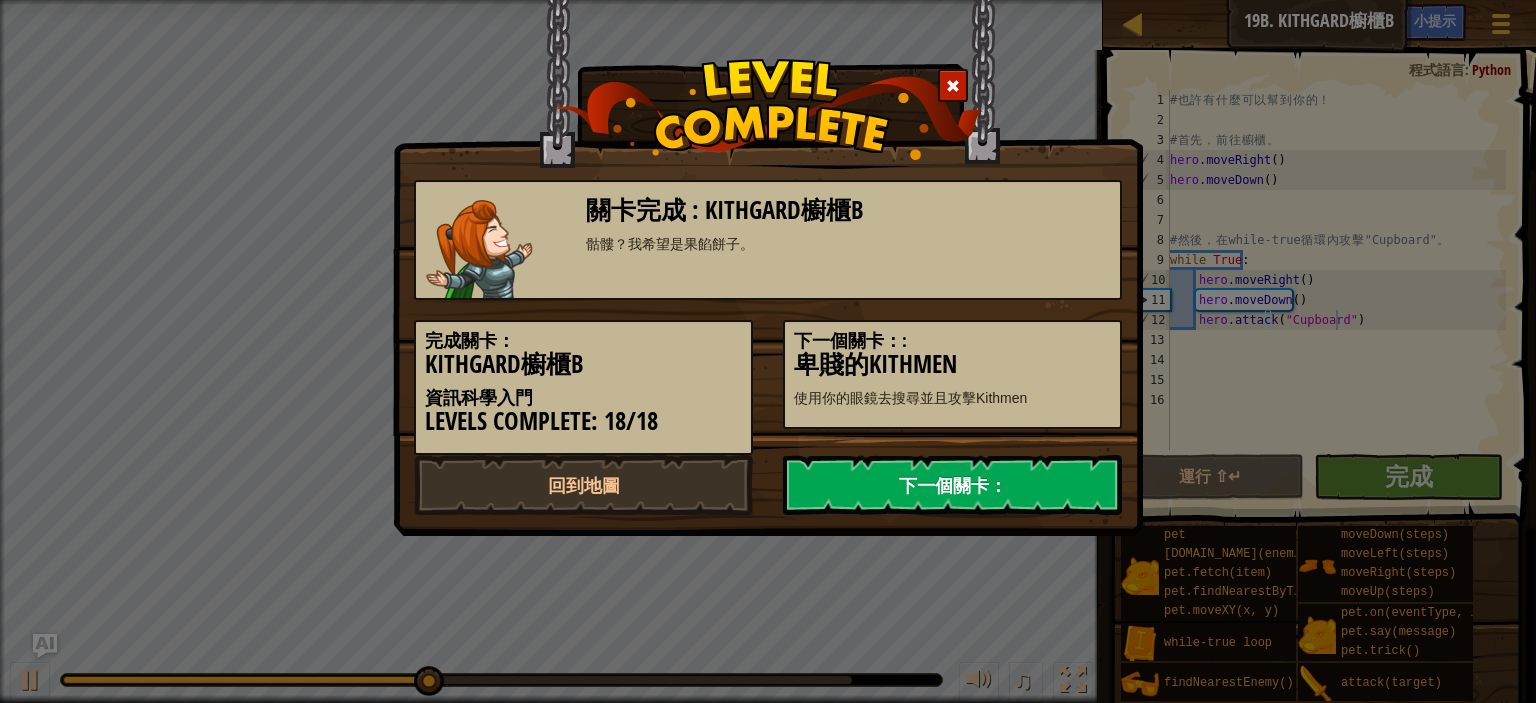
click at [1064, 467] on link "下一個關卡：" at bounding box center [952, 485] width 339 height 60
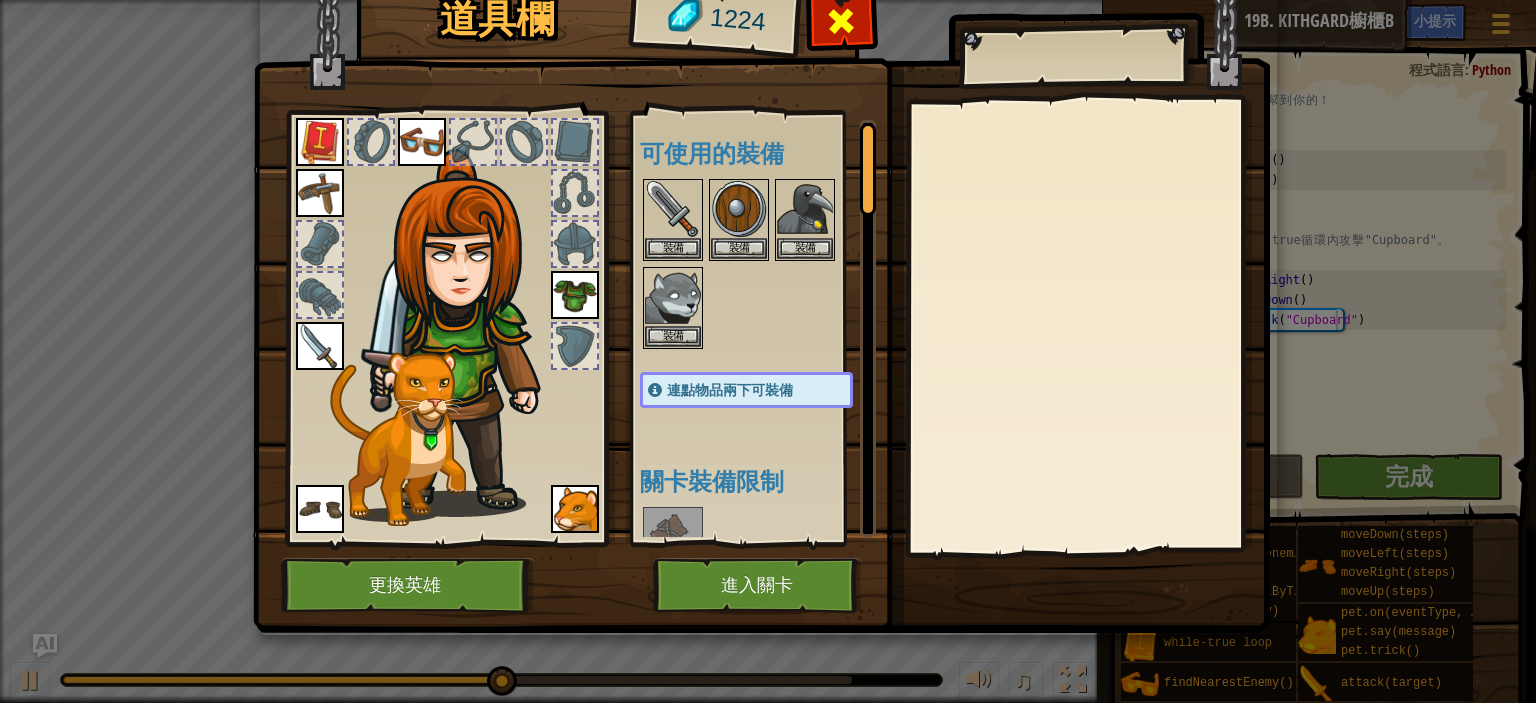
click at [837, 15] on span at bounding box center [841, 21] width 32 height 32
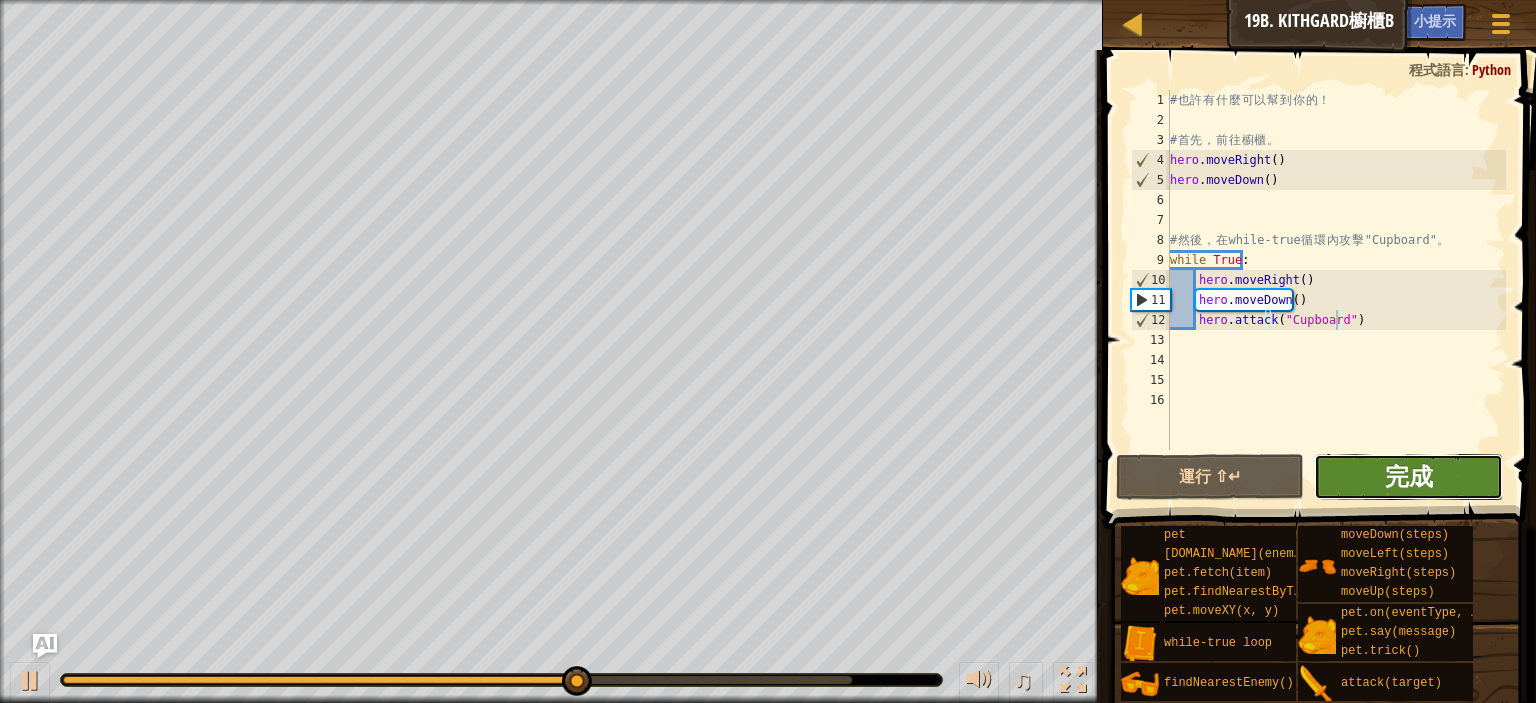
click at [1412, 475] on span "完成" at bounding box center [1409, 476] width 48 height 32
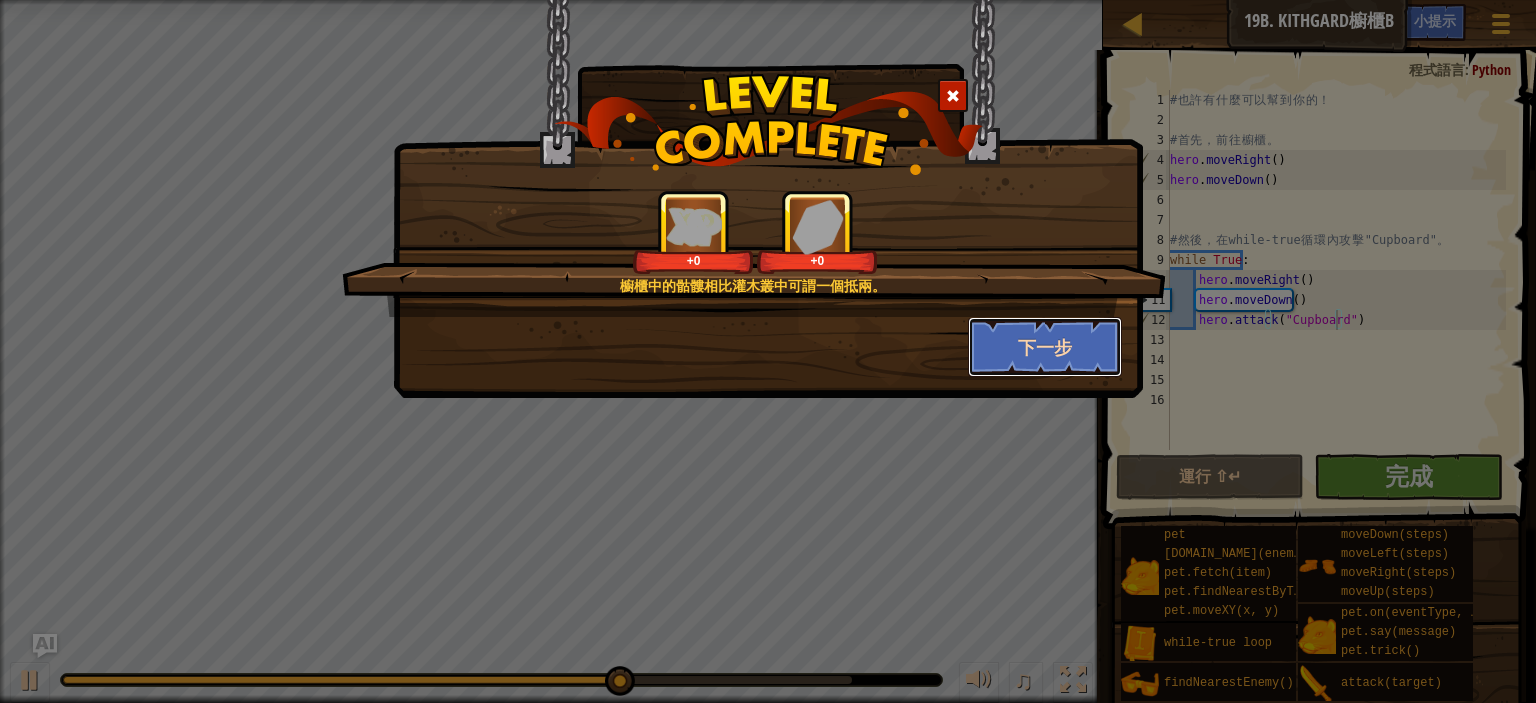
click at [1063, 357] on button "下一步" at bounding box center [1045, 347] width 155 height 60
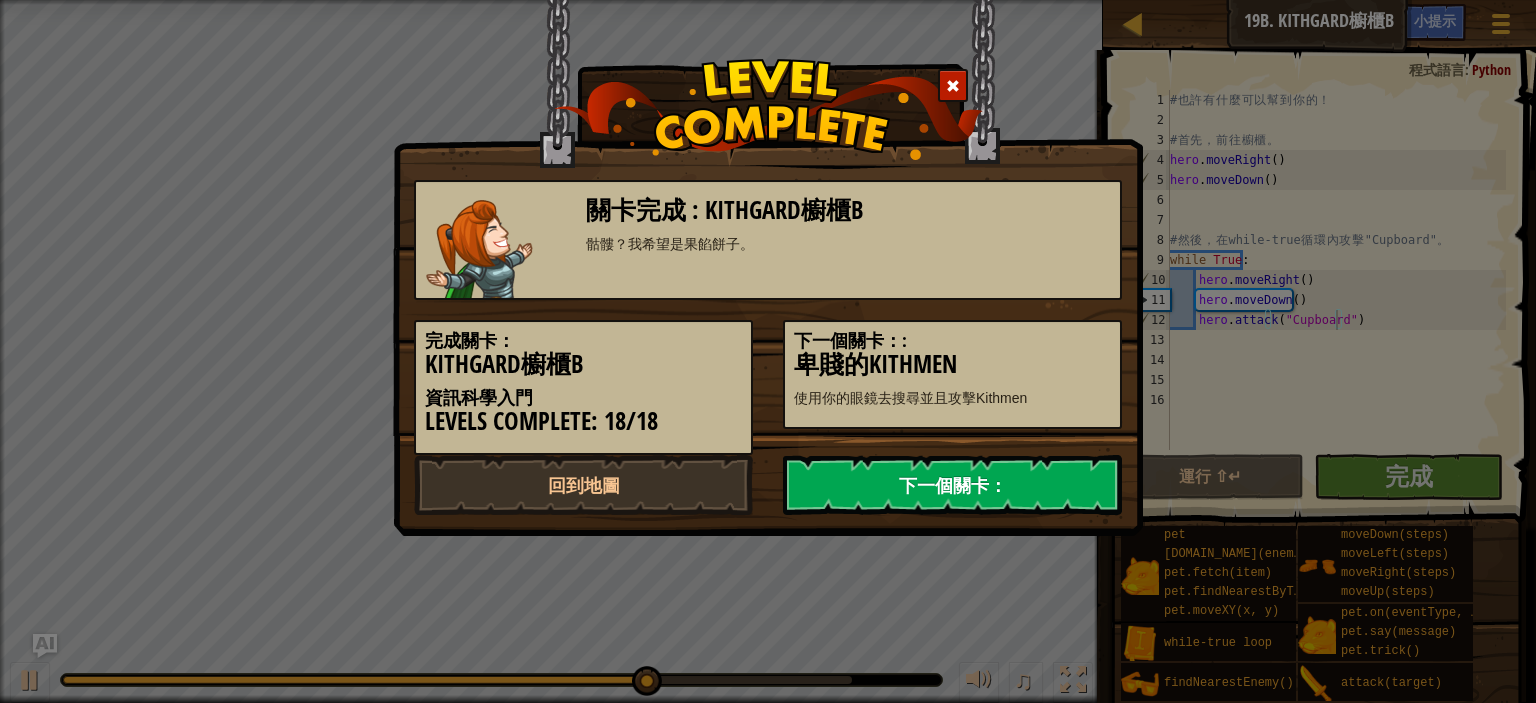
click at [892, 479] on link "下一個關卡：" at bounding box center [952, 485] width 339 height 60
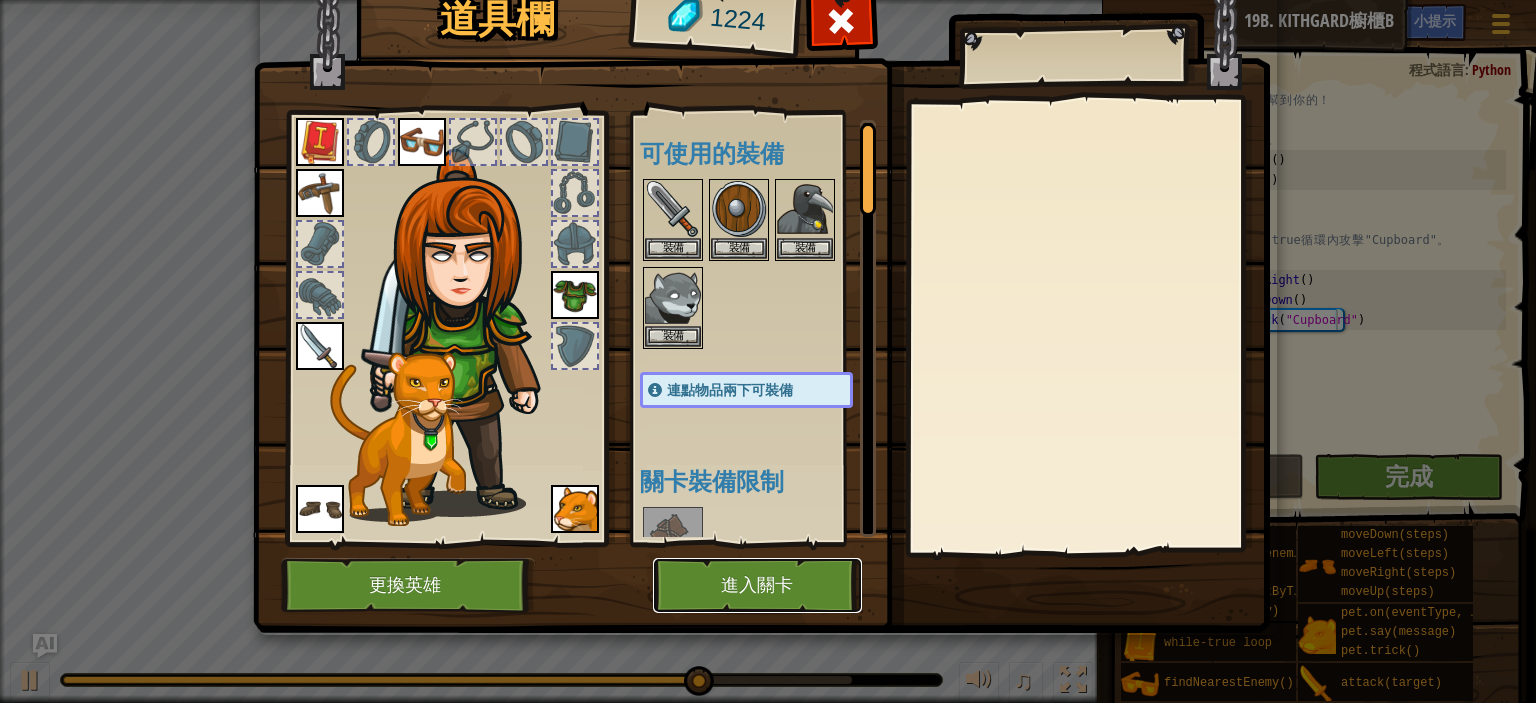
click at [746, 584] on button "進入關卡" at bounding box center [757, 585] width 209 height 55
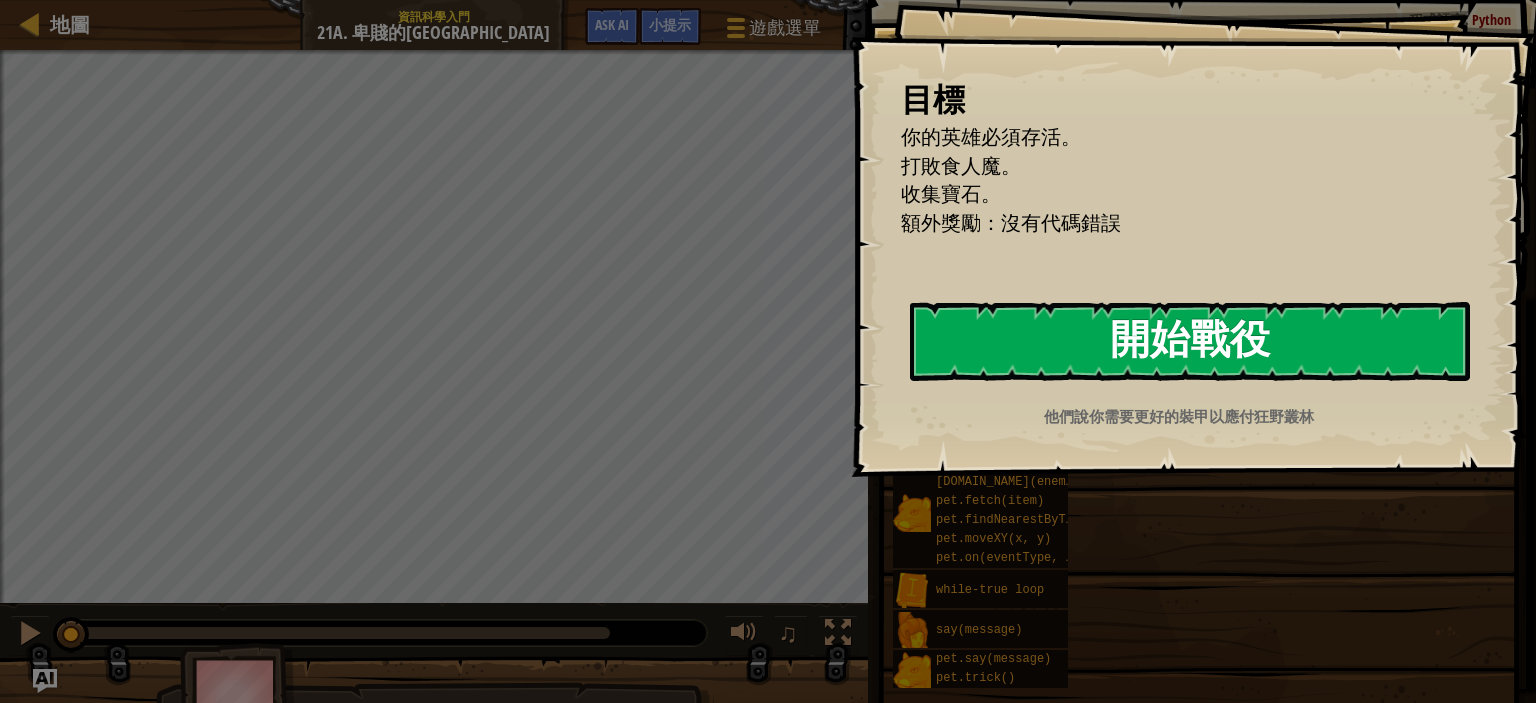
click at [1198, 318] on button "開始戰役" at bounding box center [1190, 341] width 560 height 79
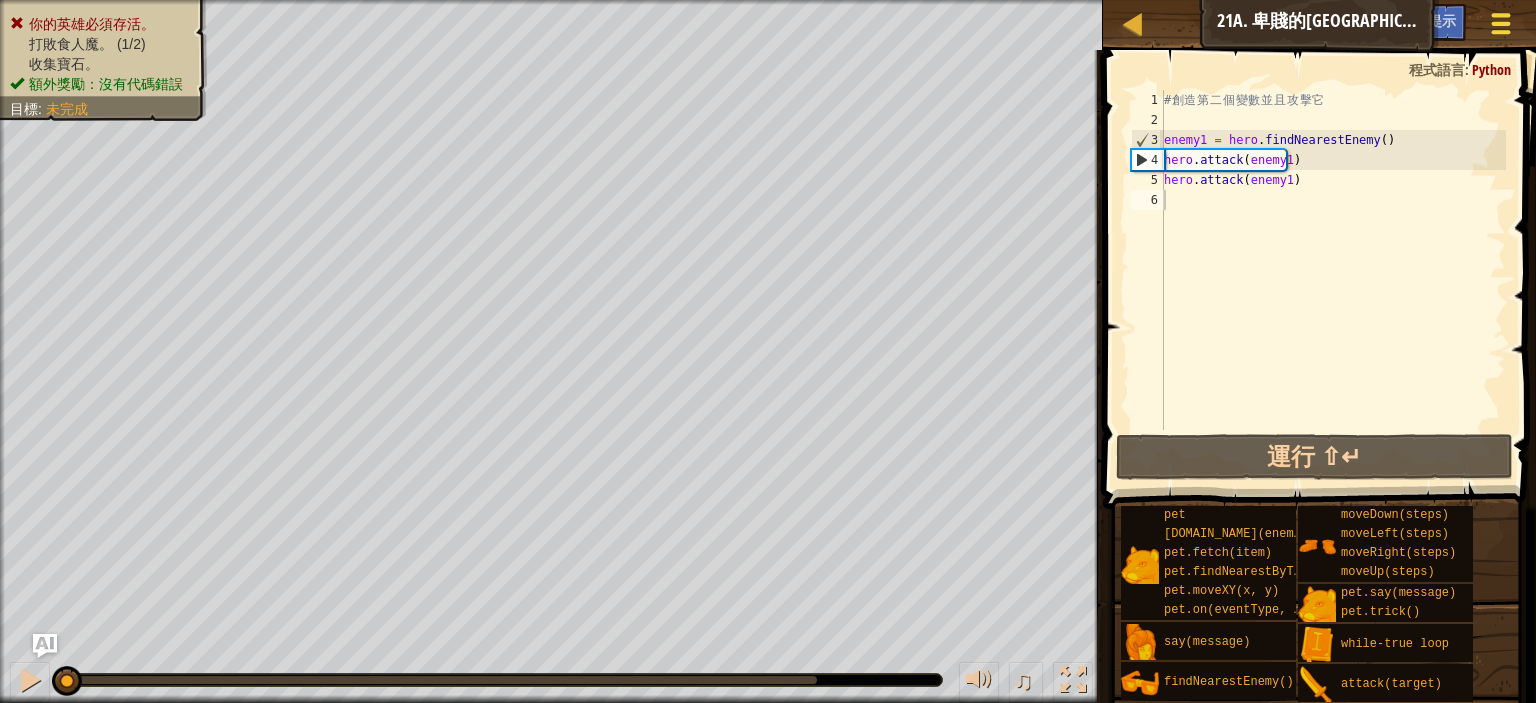
click at [1495, 36] on div at bounding box center [1500, 23] width 27 height 29
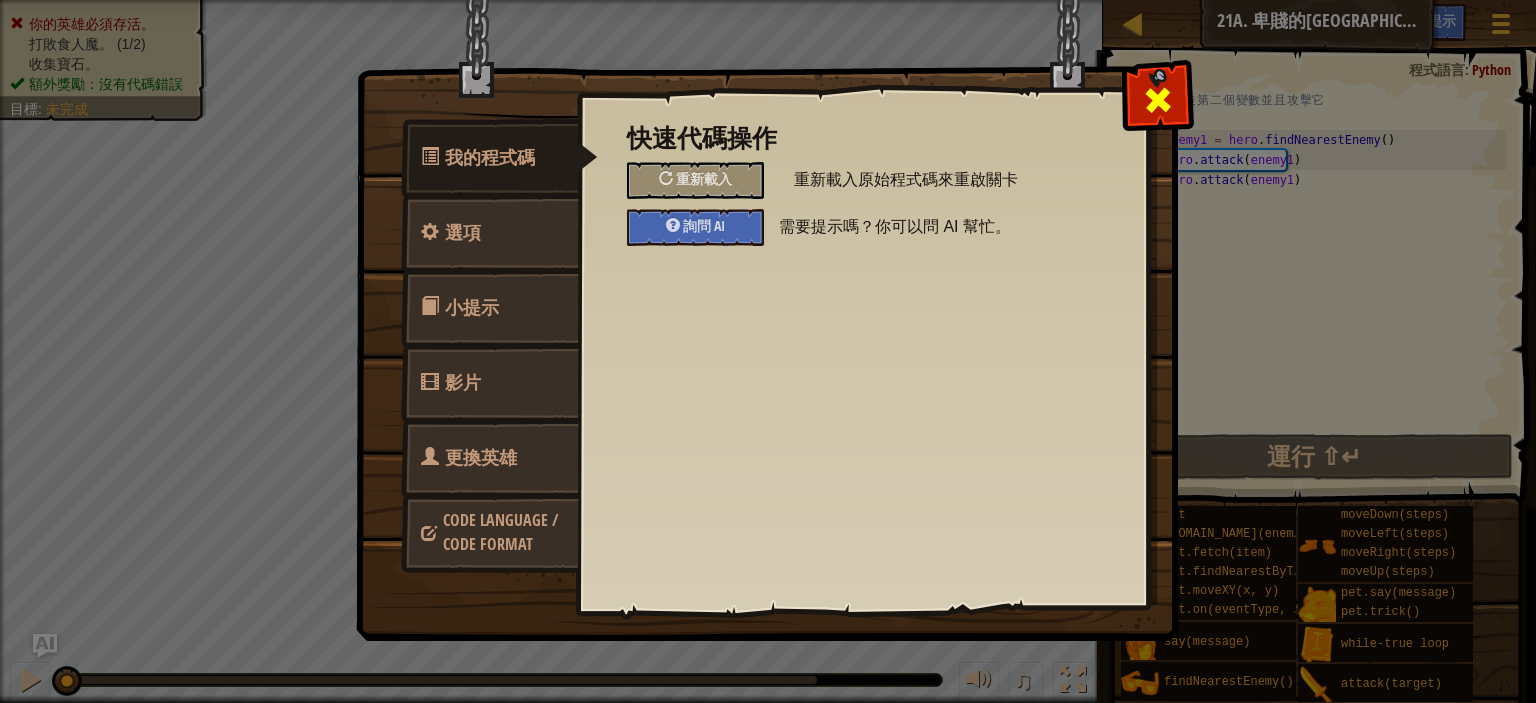
click at [1180, 77] on div at bounding box center [1157, 95] width 63 height 63
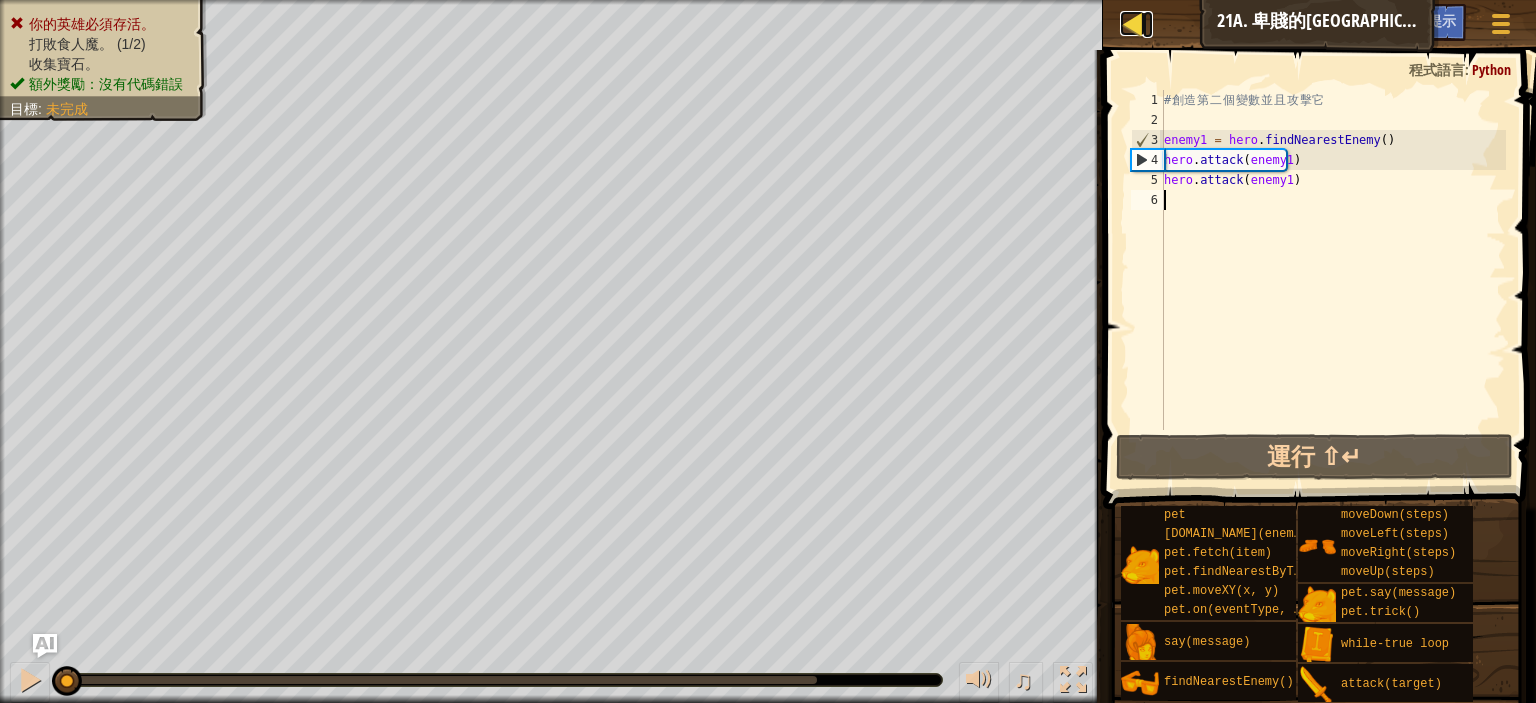
click at [1147, 37] on link "地圖" at bounding box center [1148, 24] width 10 height 27
select select "zh-HANT"
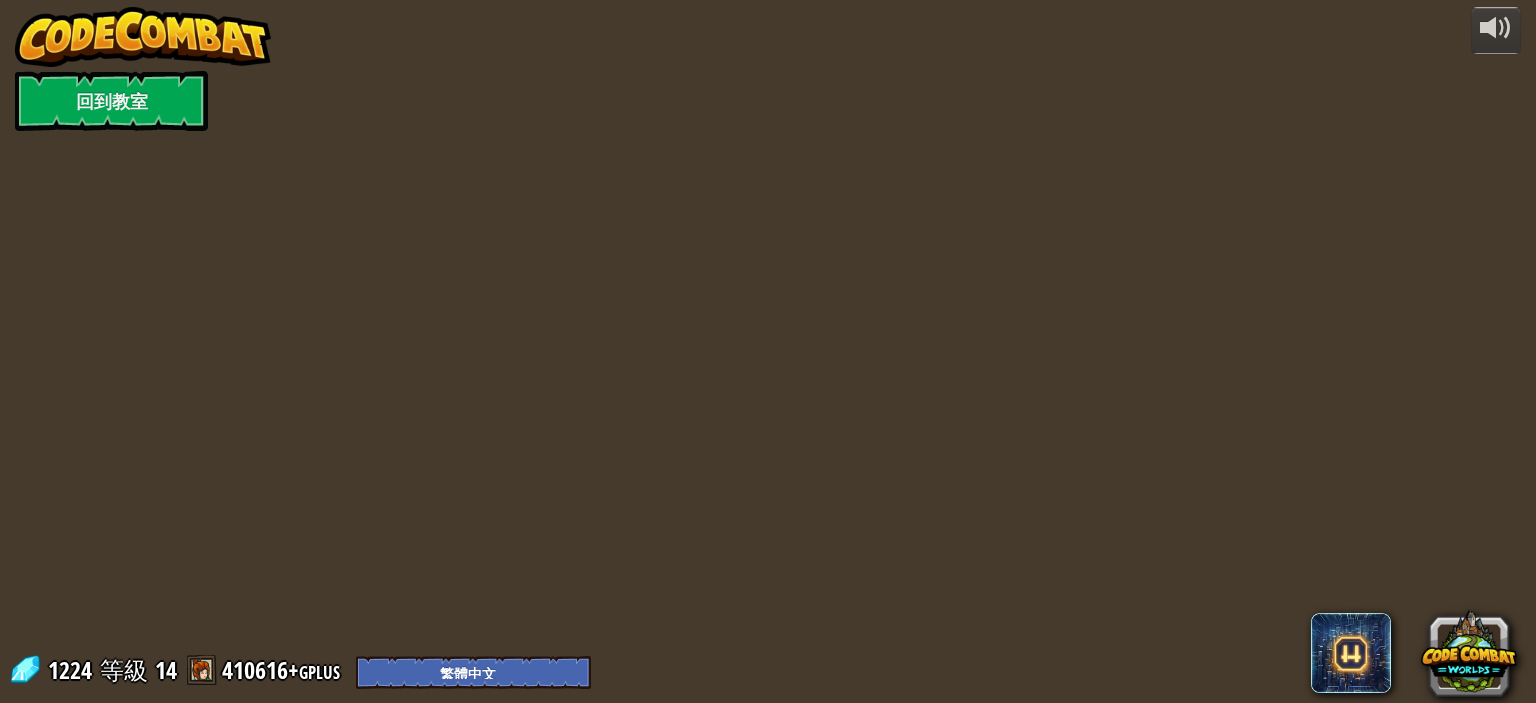
select select "zh-HANT"
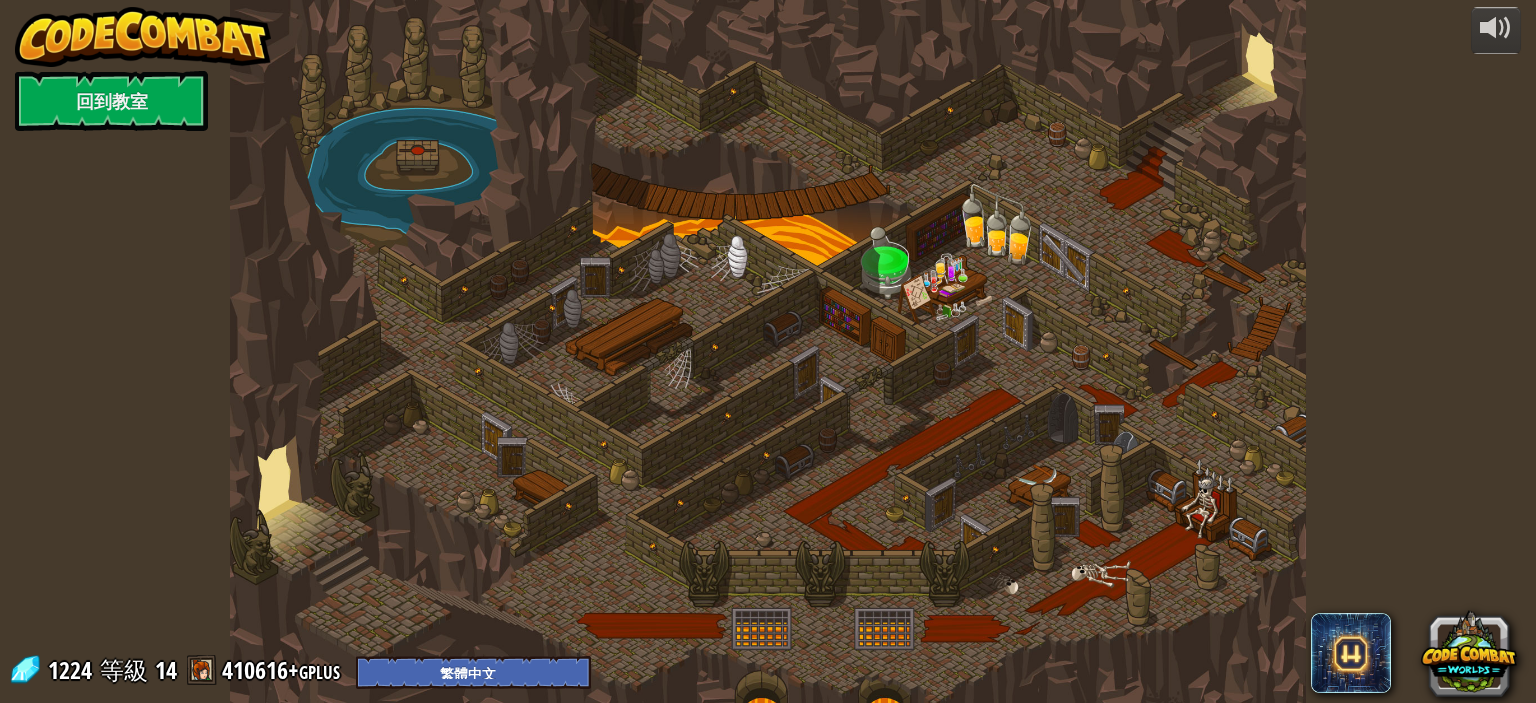
select select "zh-HANT"
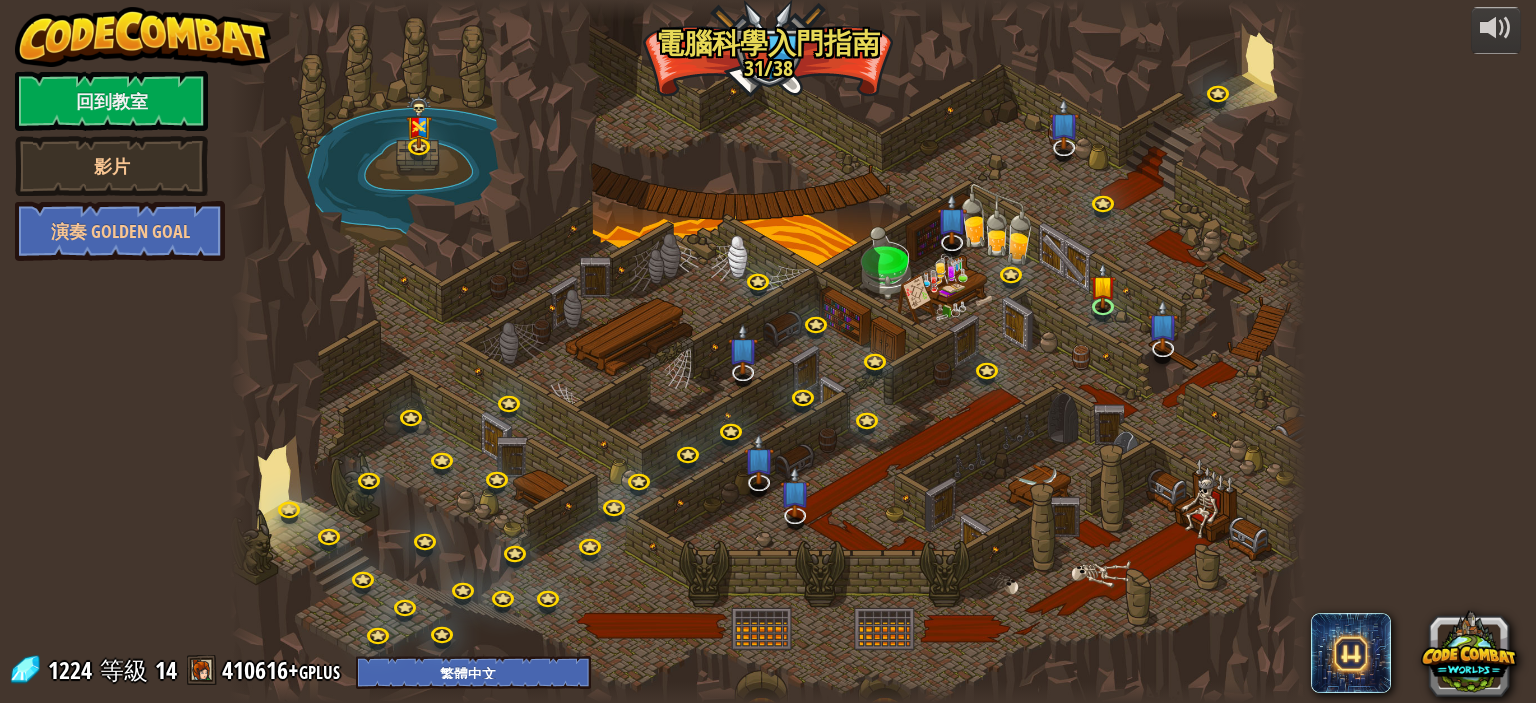
select select "zh-HANT"
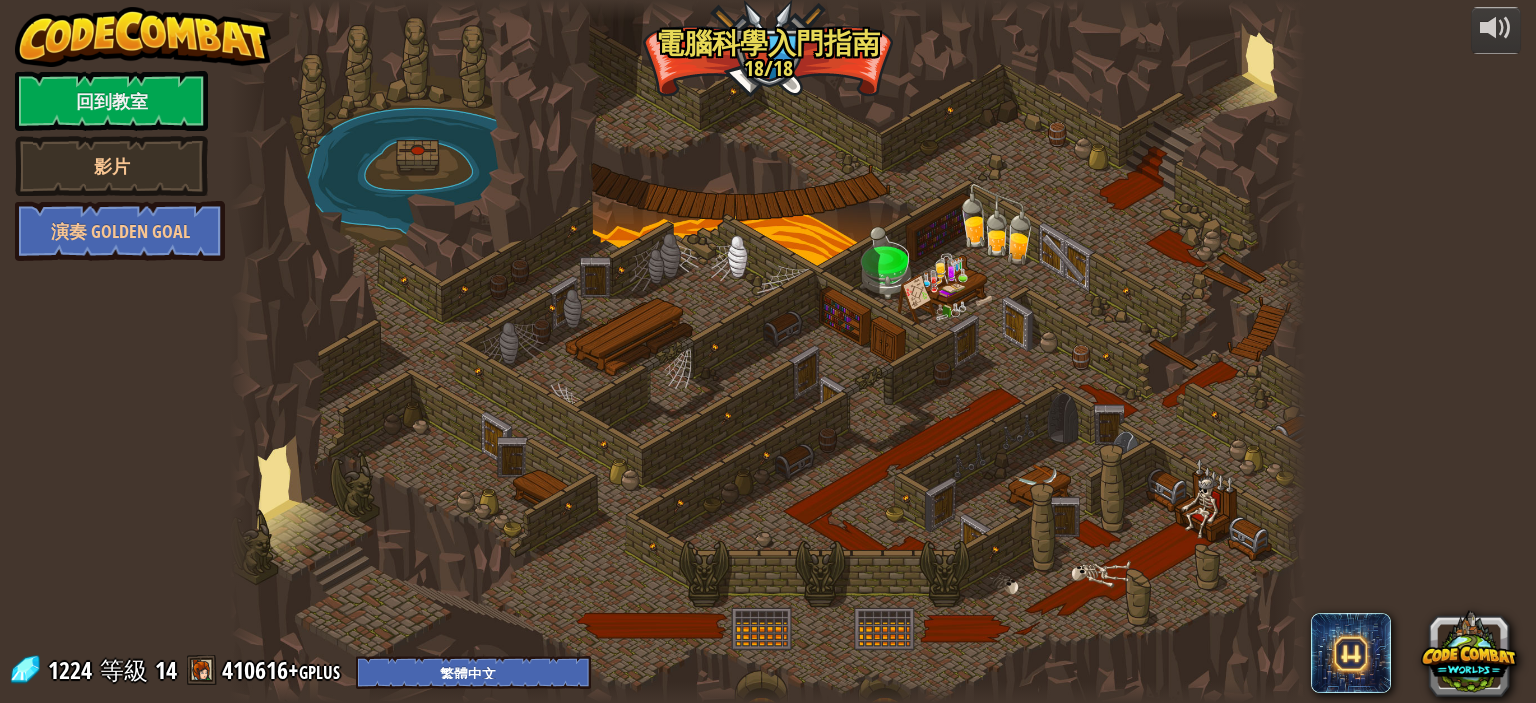
select select "zh-HANT"
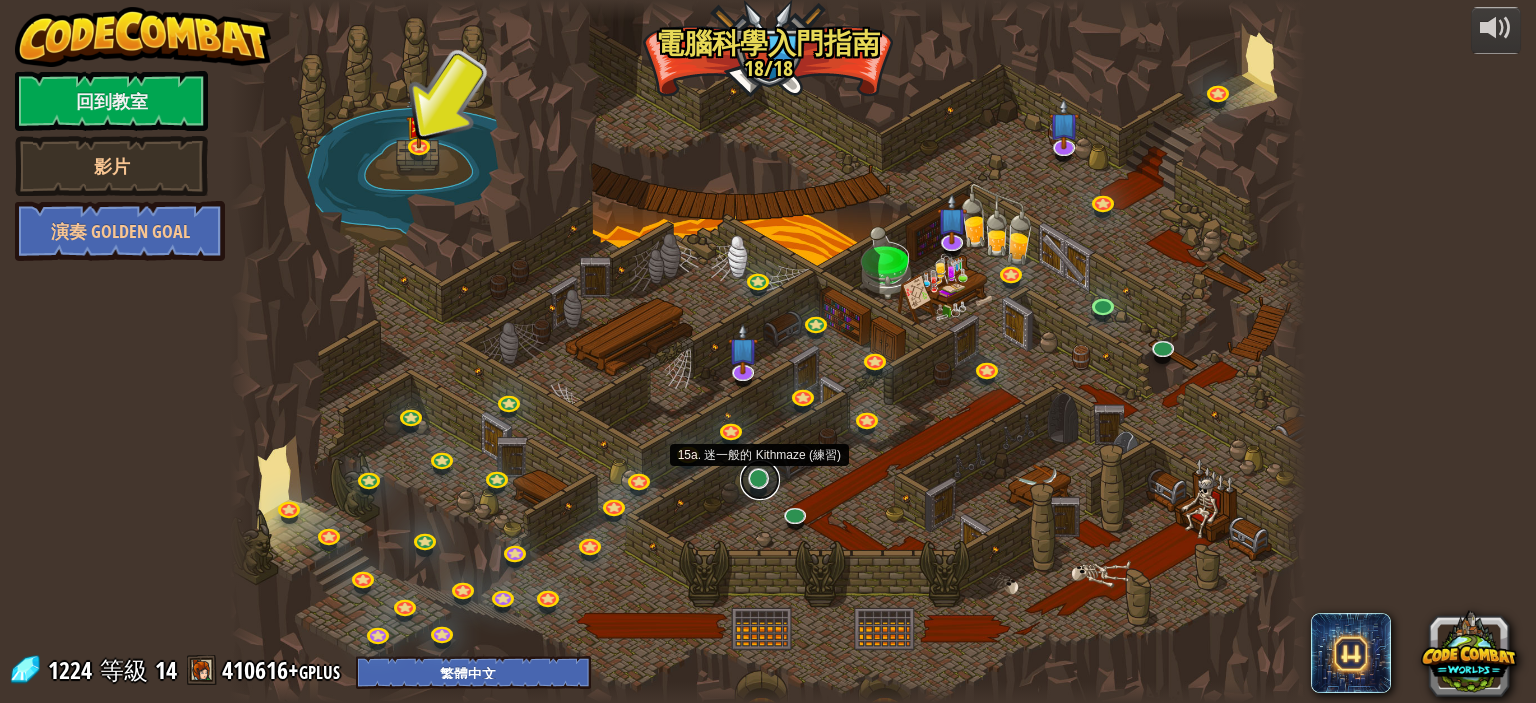
click at [768, 485] on link at bounding box center [760, 480] width 40 height 40
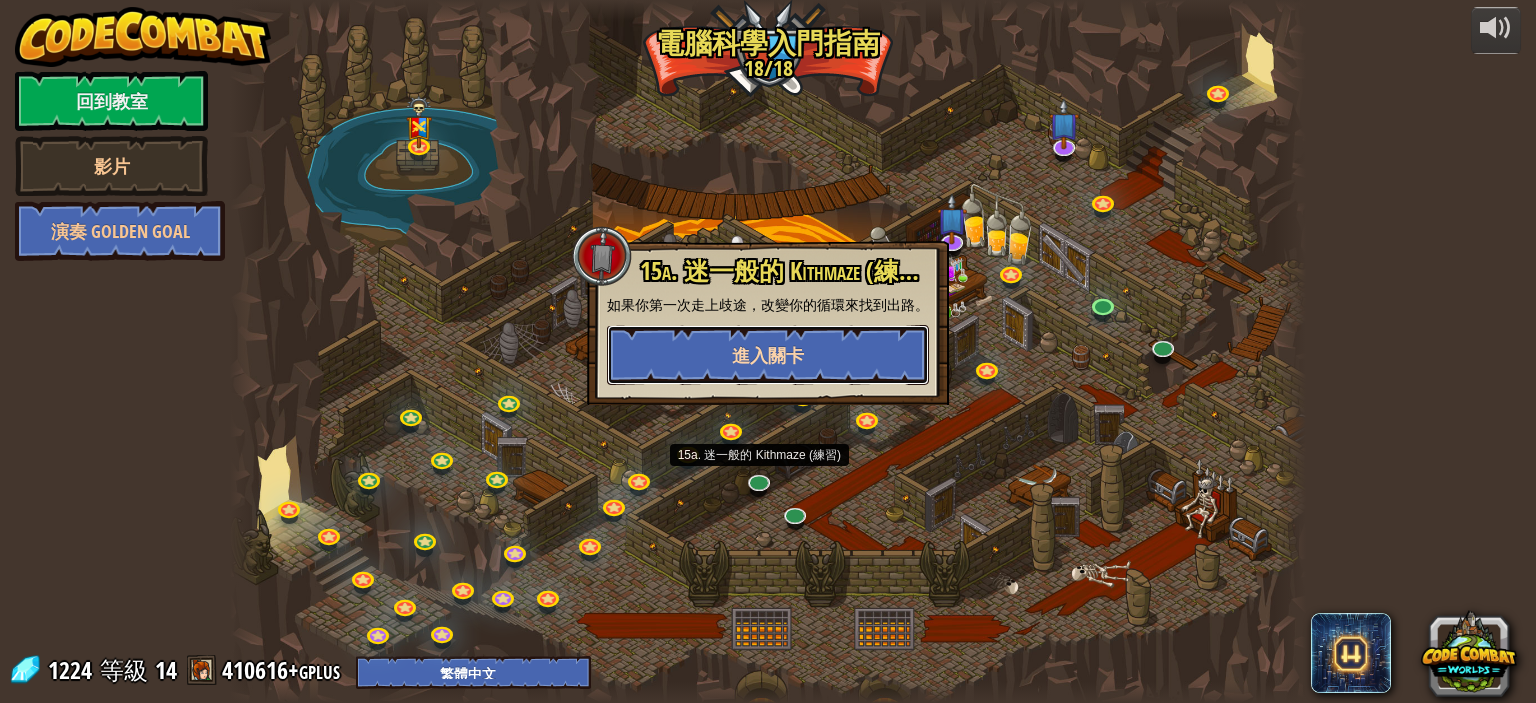
click at [787, 355] on button "進入關卡" at bounding box center [768, 355] width 322 height 60
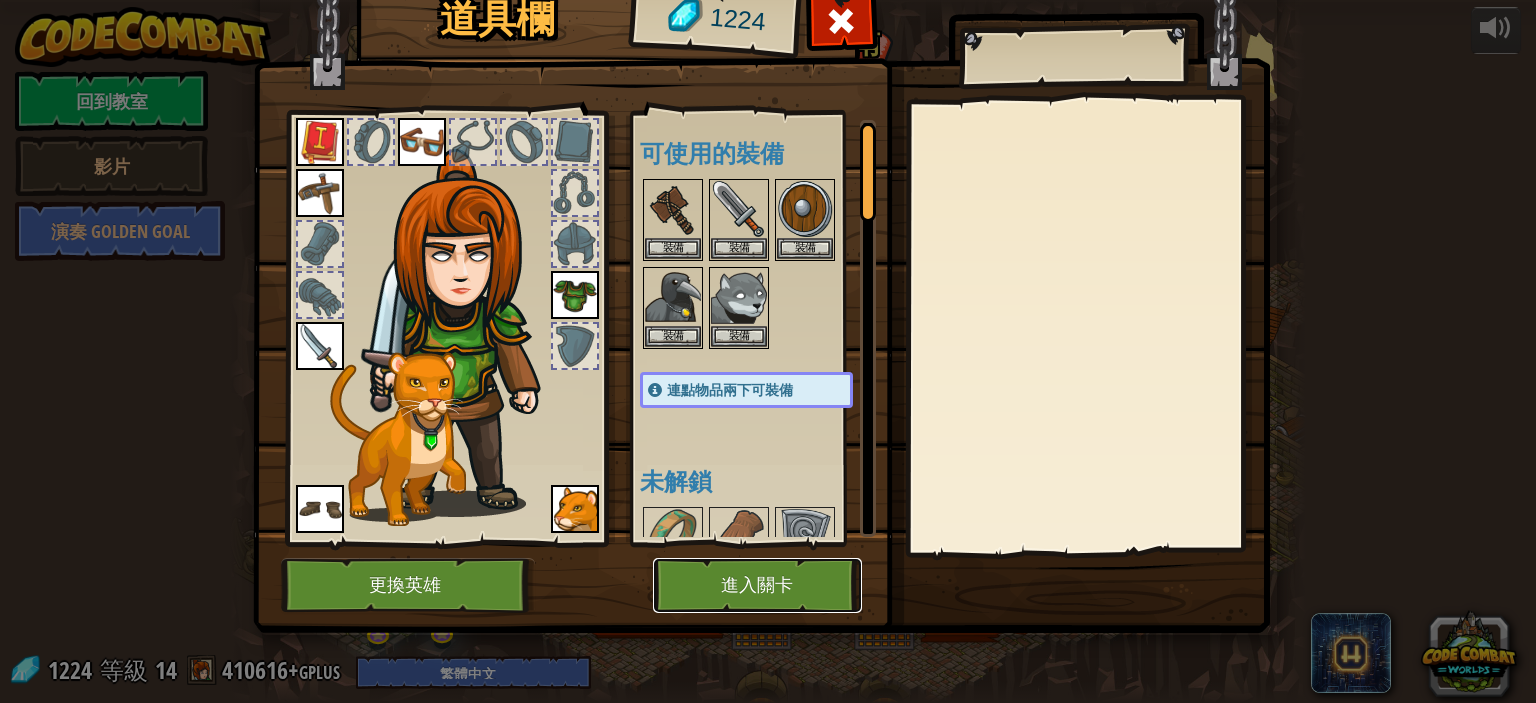
click at [723, 587] on button "進入關卡" at bounding box center [757, 585] width 209 height 55
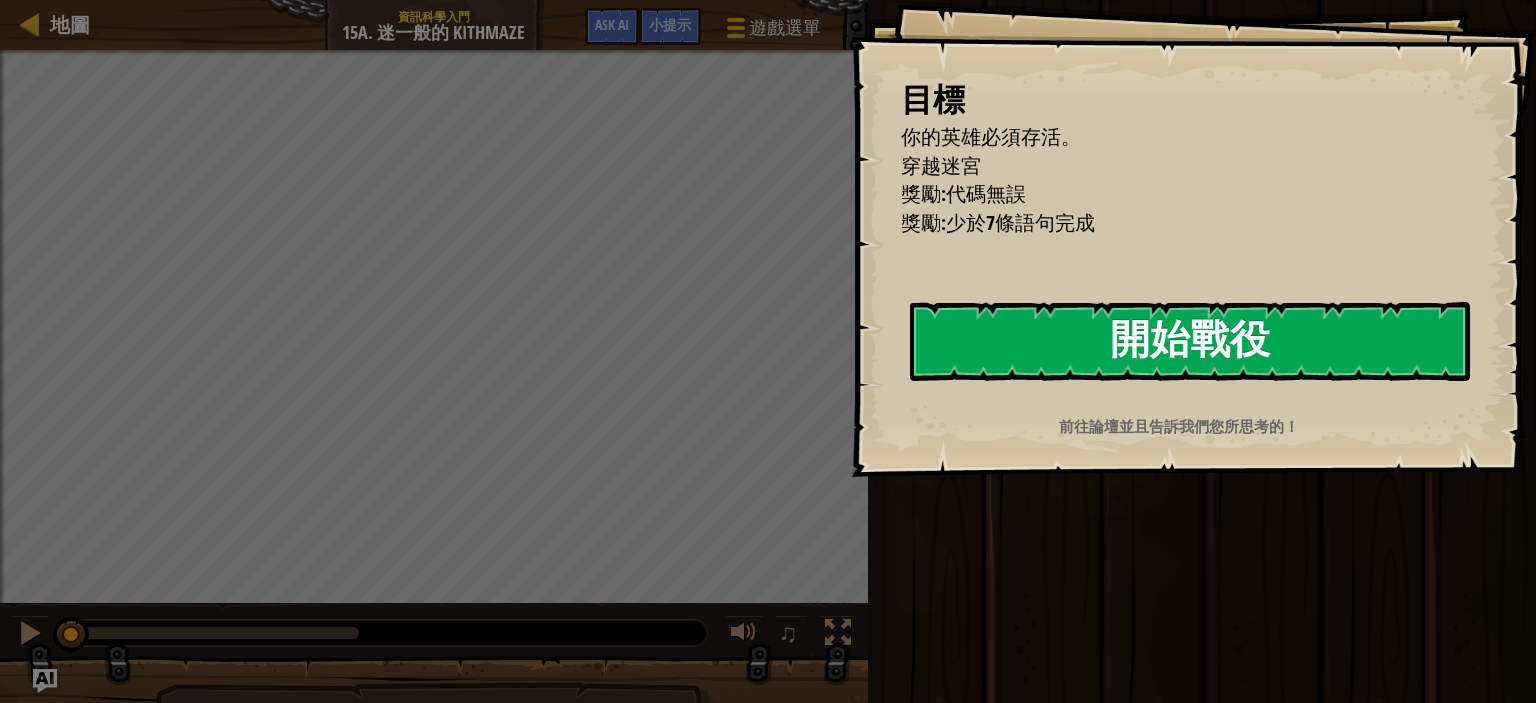
click at [1179, 353] on button "開始戰役" at bounding box center [1190, 341] width 560 height 79
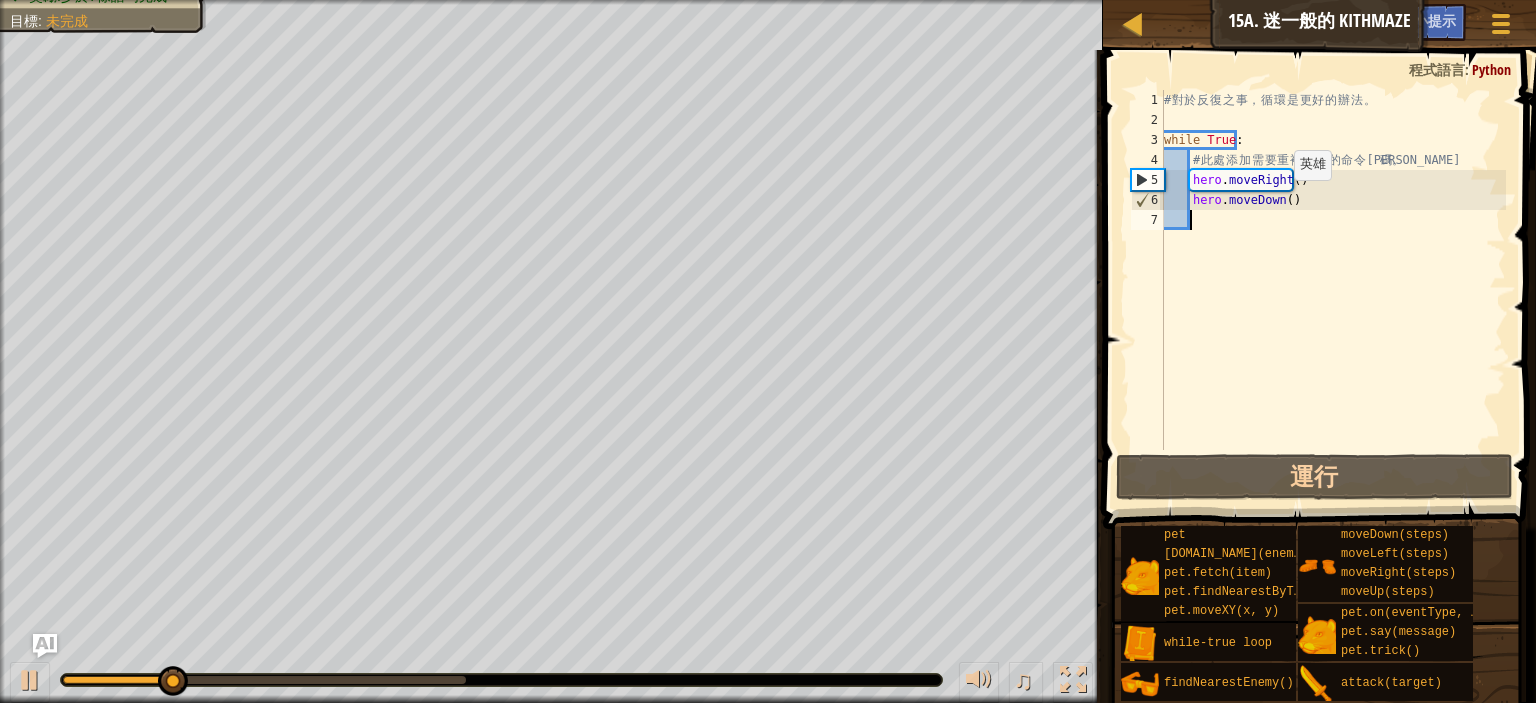
click at [1276, 199] on div "# 對 於 反 復 之 事 ， 循 環 是 更 好 的 辦 法 。 while True : # 此 處 添 加 需 要 重 複 執 行 的 命 令 代 碼 …" at bounding box center [1333, 290] width 346 height 400
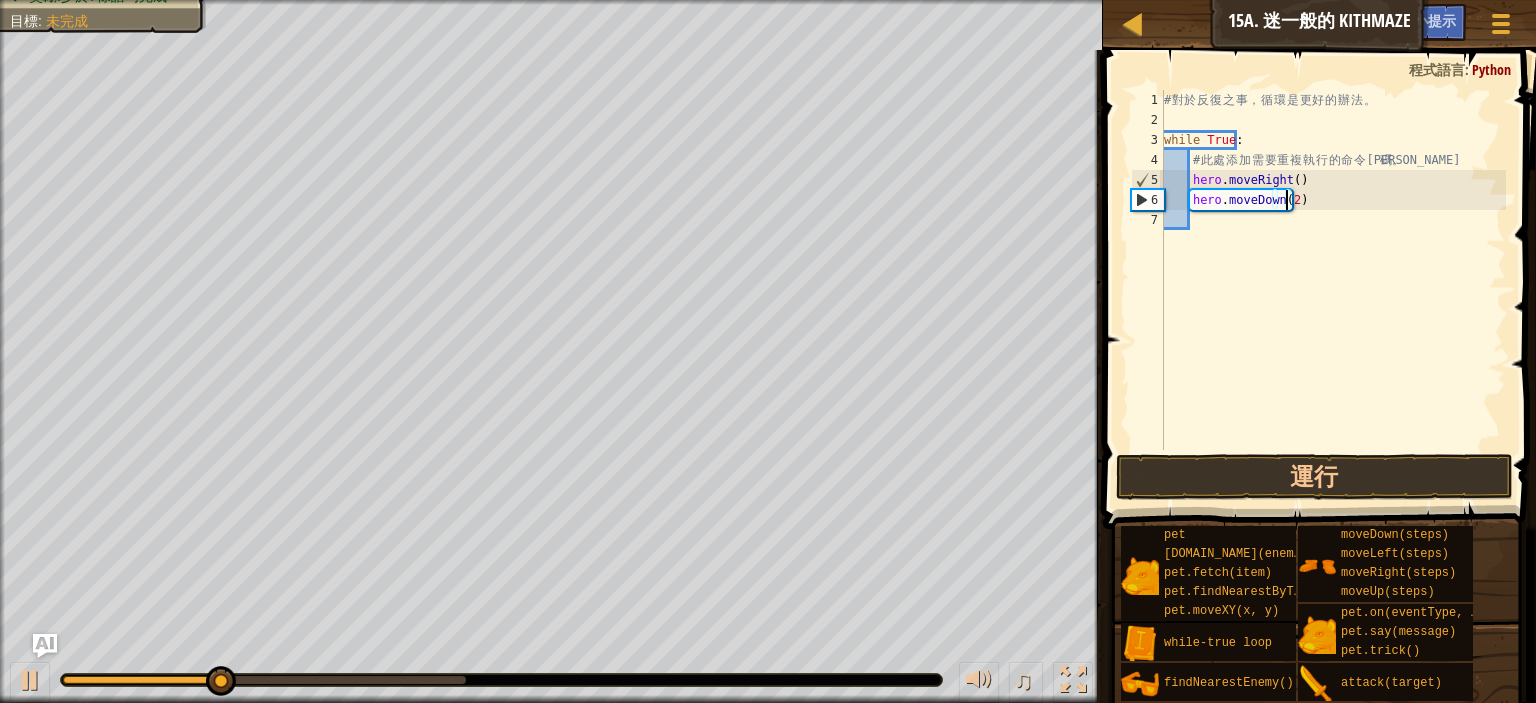
scroll to position [9, 14]
click at [1312, 471] on button "運行" at bounding box center [1314, 477] width 397 height 46
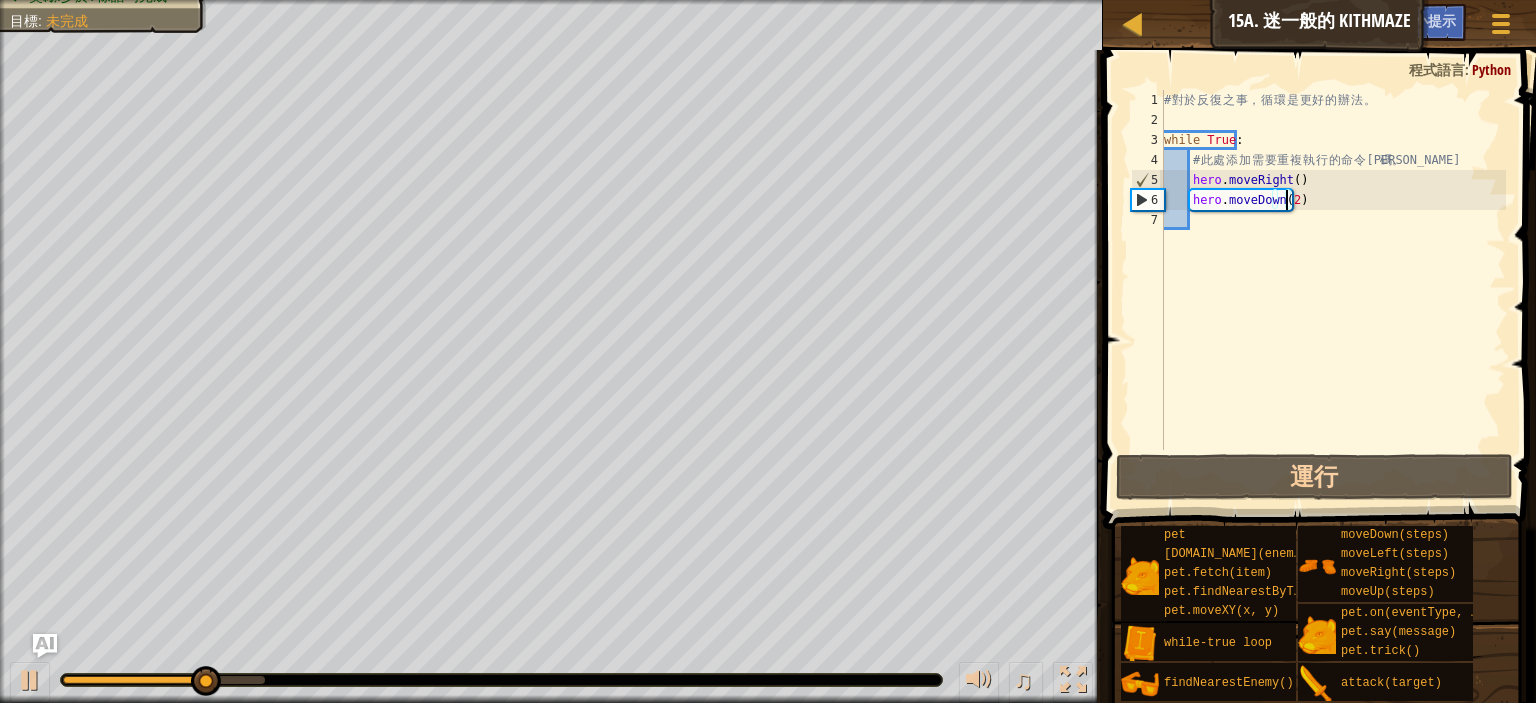
type textarea "hero.moveDown()"
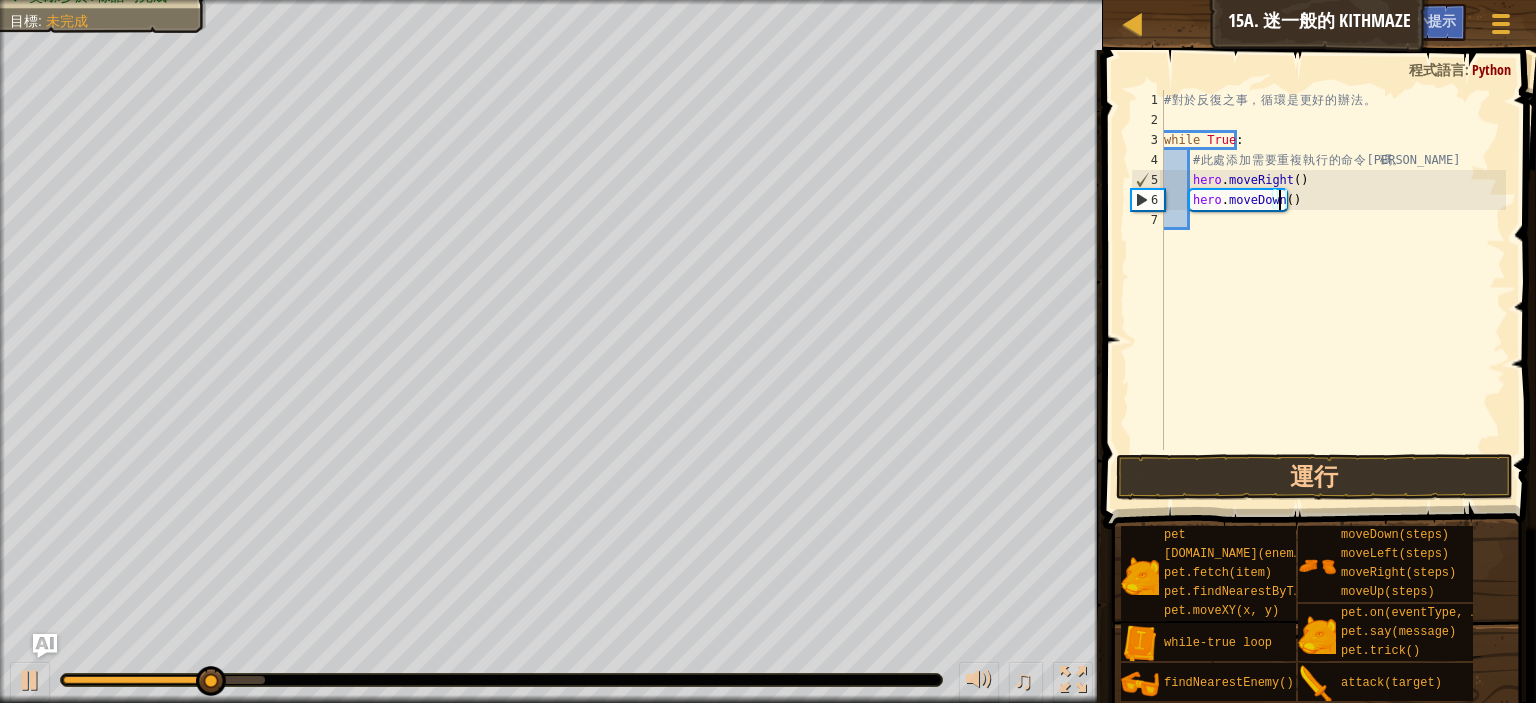
scroll to position [9, 13]
click at [1227, 220] on div "# 對 於 反 復 之 事 ， 循 環 是 更 好 的 辦 法 。 while True : # 此 處 添 加 需 要 重 複 執 行 的 命 令 代 碼 …" at bounding box center [1333, 290] width 346 height 400
type textarea "h"
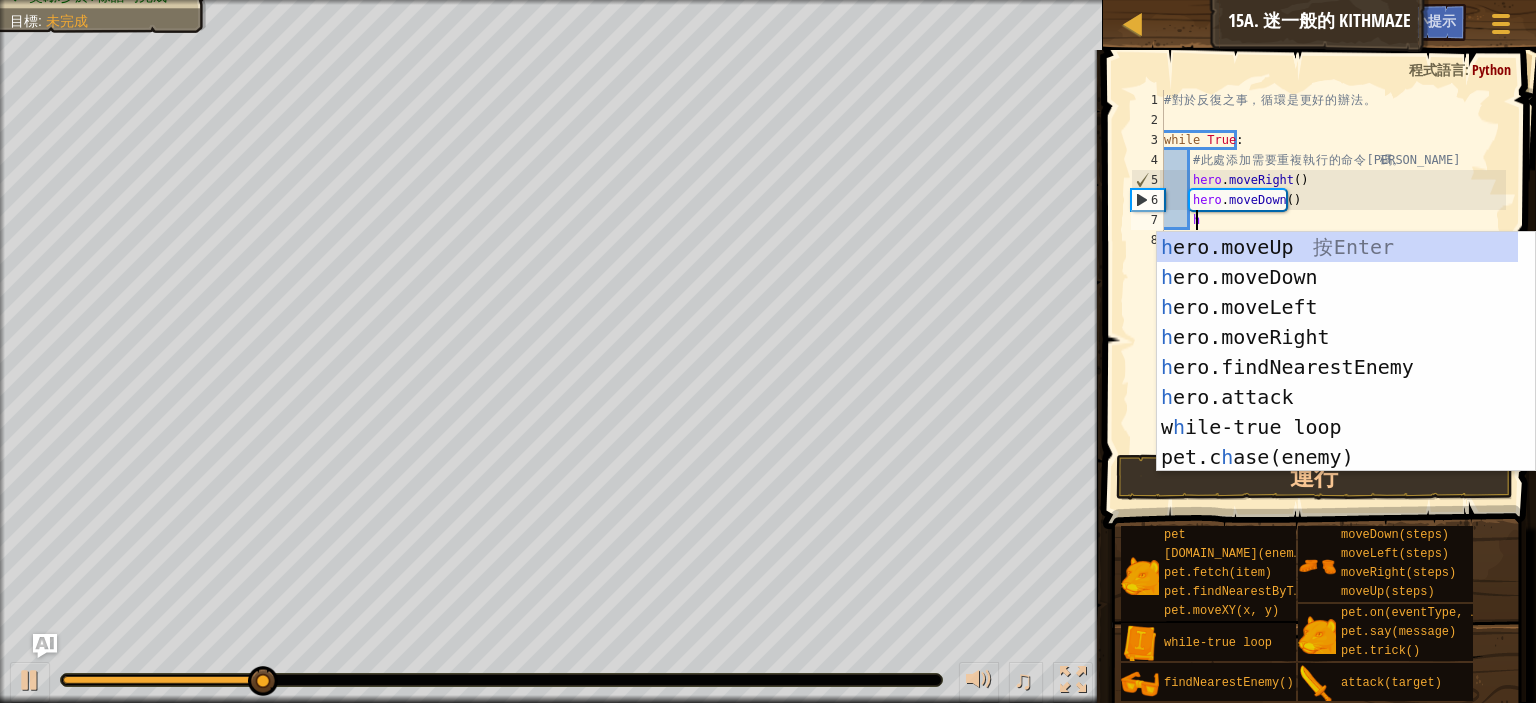
scroll to position [9, 2]
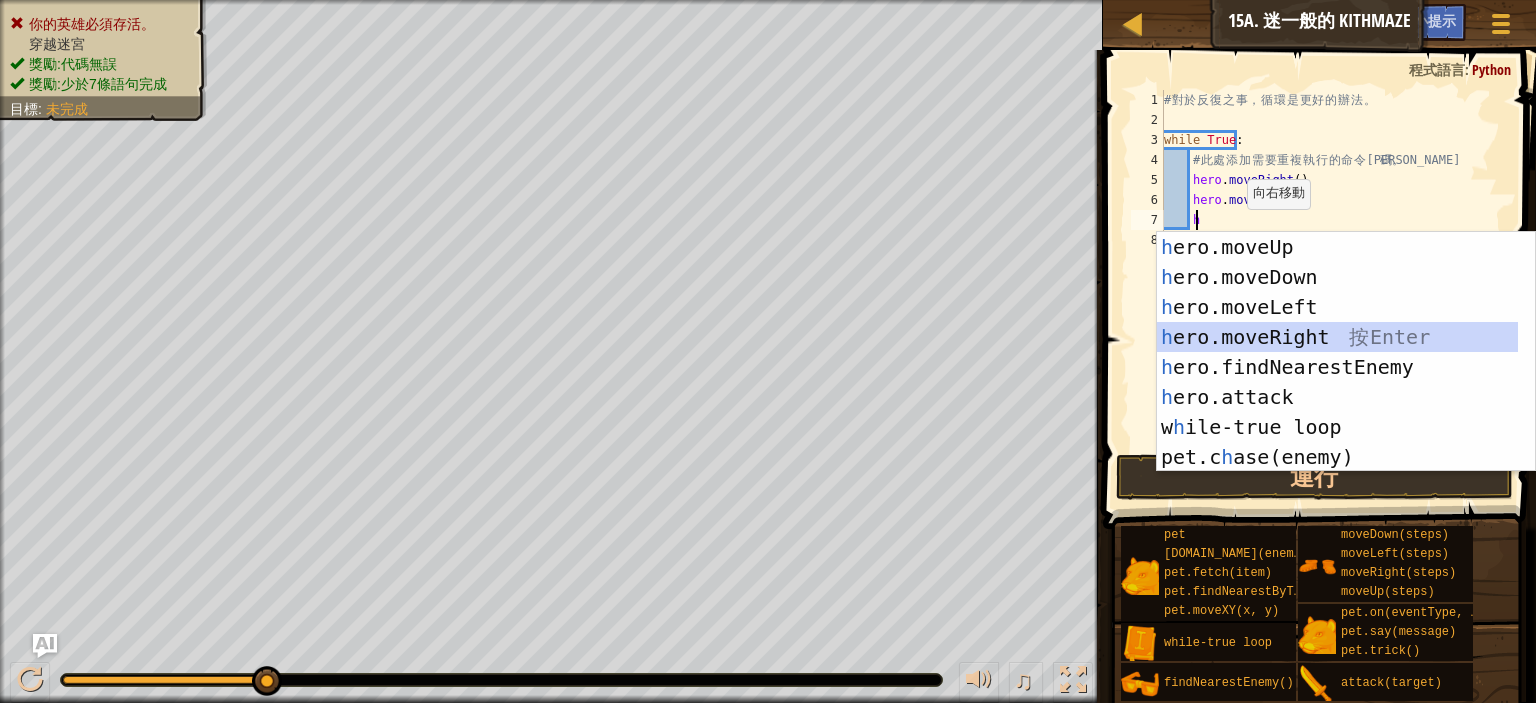
click at [1301, 332] on div "h ero.moveUp 按 Enter h ero.moveDown 按 Enter h ero.moveLeft 按 Enter h ero.moveRi…" at bounding box center [1337, 382] width 361 height 300
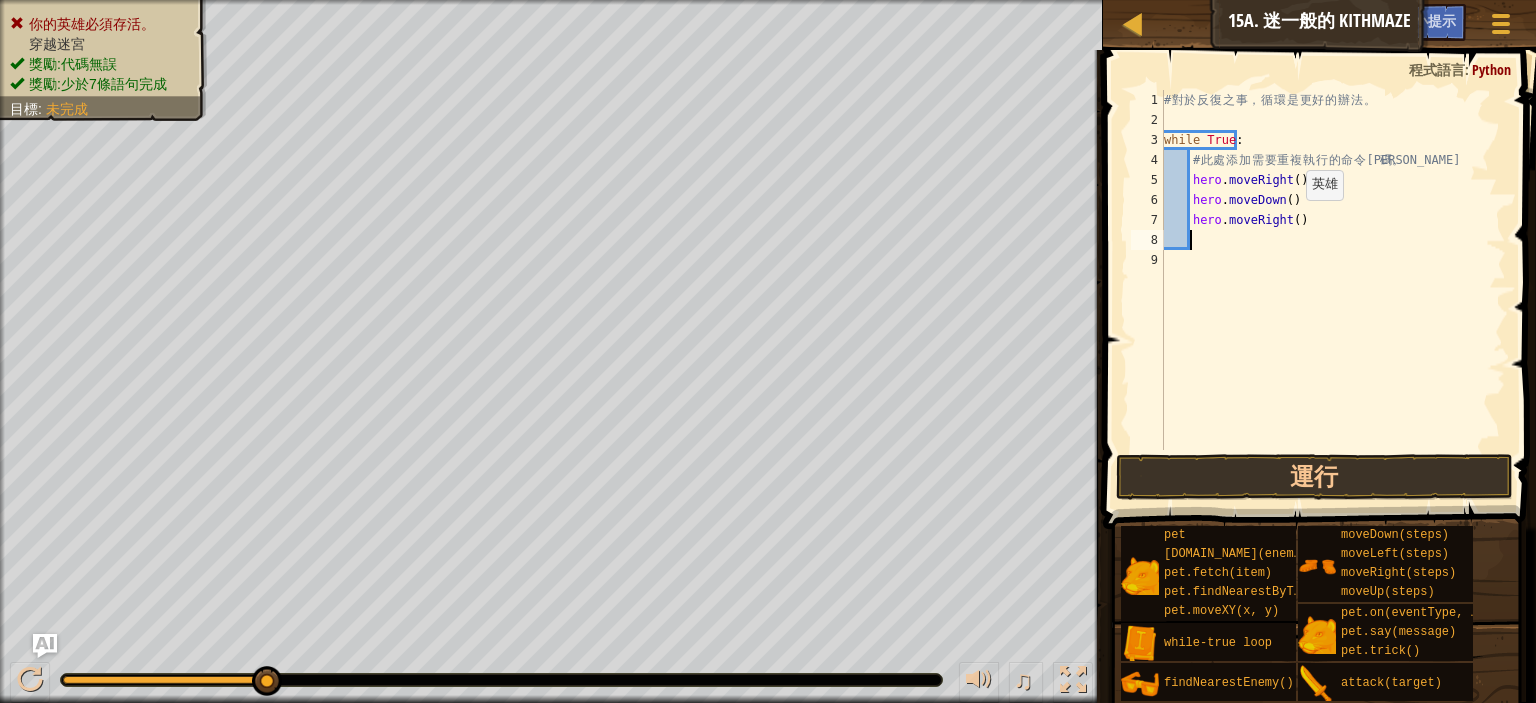
click at [1288, 219] on div "# 對 於 反 復 之 事 ， 循 環 是 更 好 的 辦 法 。 while True : # 此 處 添 加 需 要 重 複 執 行 的 命 令 代 碼 …" at bounding box center [1333, 290] width 346 height 400
type textarea "hero.moveRight(2)"
click at [1386, 479] on button "運行" at bounding box center [1314, 477] width 397 height 46
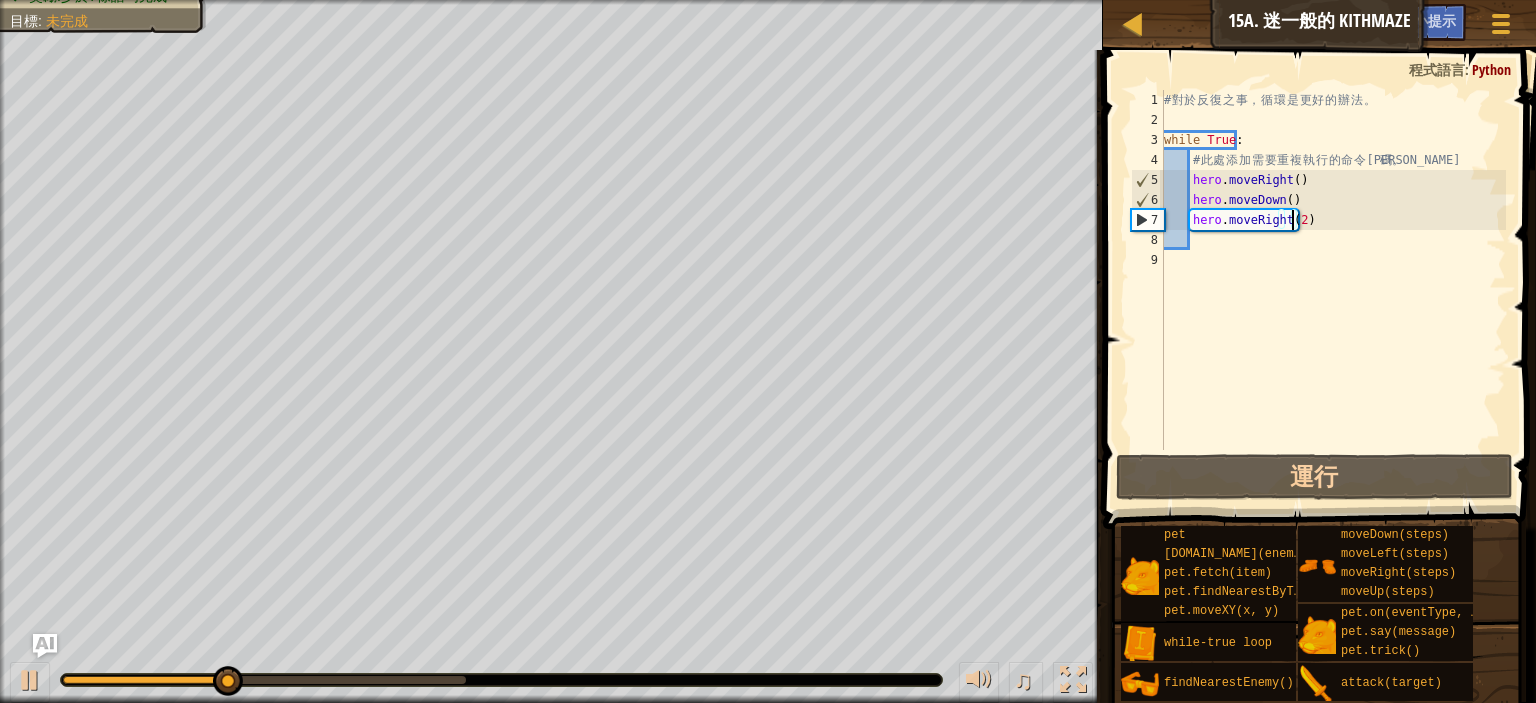
click at [1214, 238] on div "# 對 於 反 復 之 事 ， 循 環 是 更 好 的 辦 法 。 while True : # 此 處 添 加 需 要 重 複 執 行 的 命 令 代 碼 …" at bounding box center [1333, 290] width 346 height 400
type textarea "h"
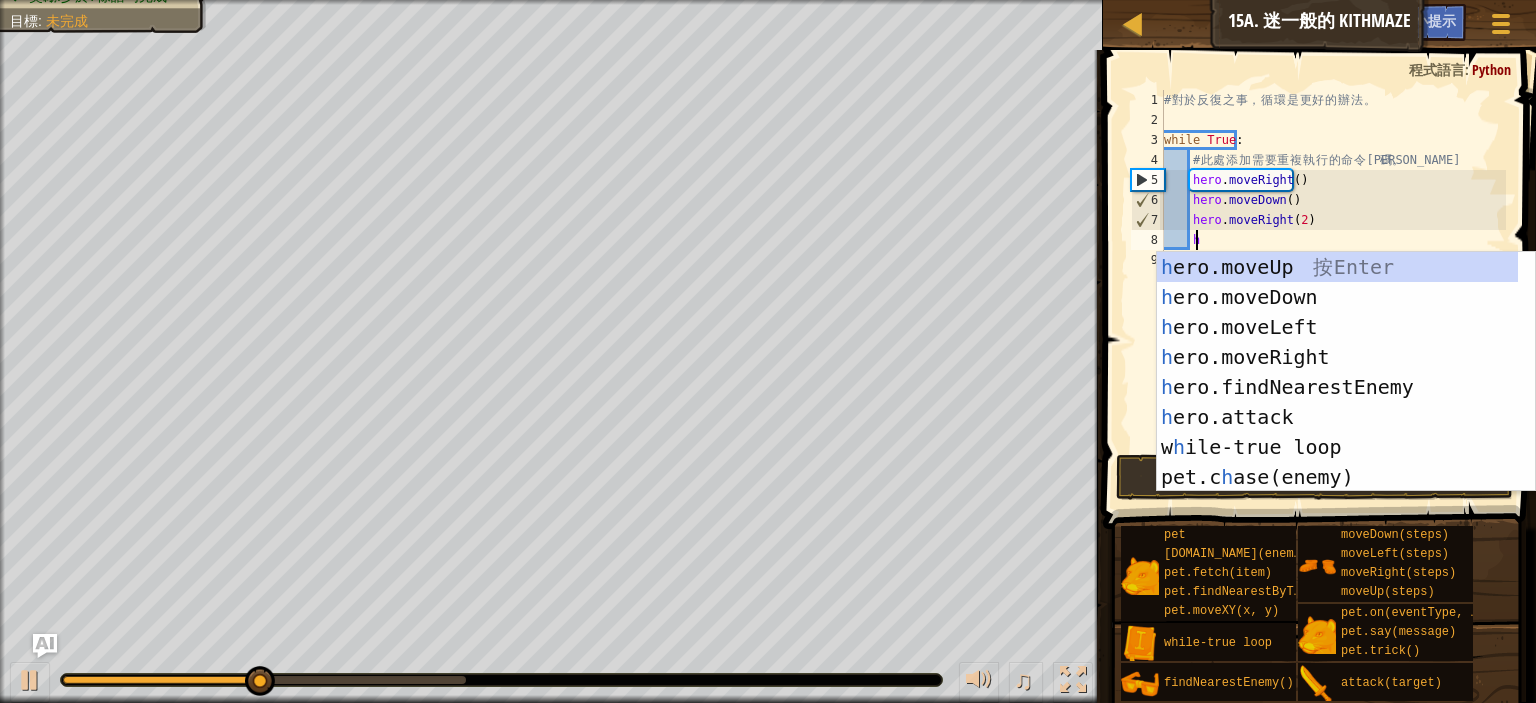
scroll to position [9, 2]
click at [1283, 267] on div "h ero.moveUp 按 Enter h ero.moveDown 按 Enter h ero.moveLeft 按 Enter h ero.moveRi…" at bounding box center [1337, 402] width 361 height 300
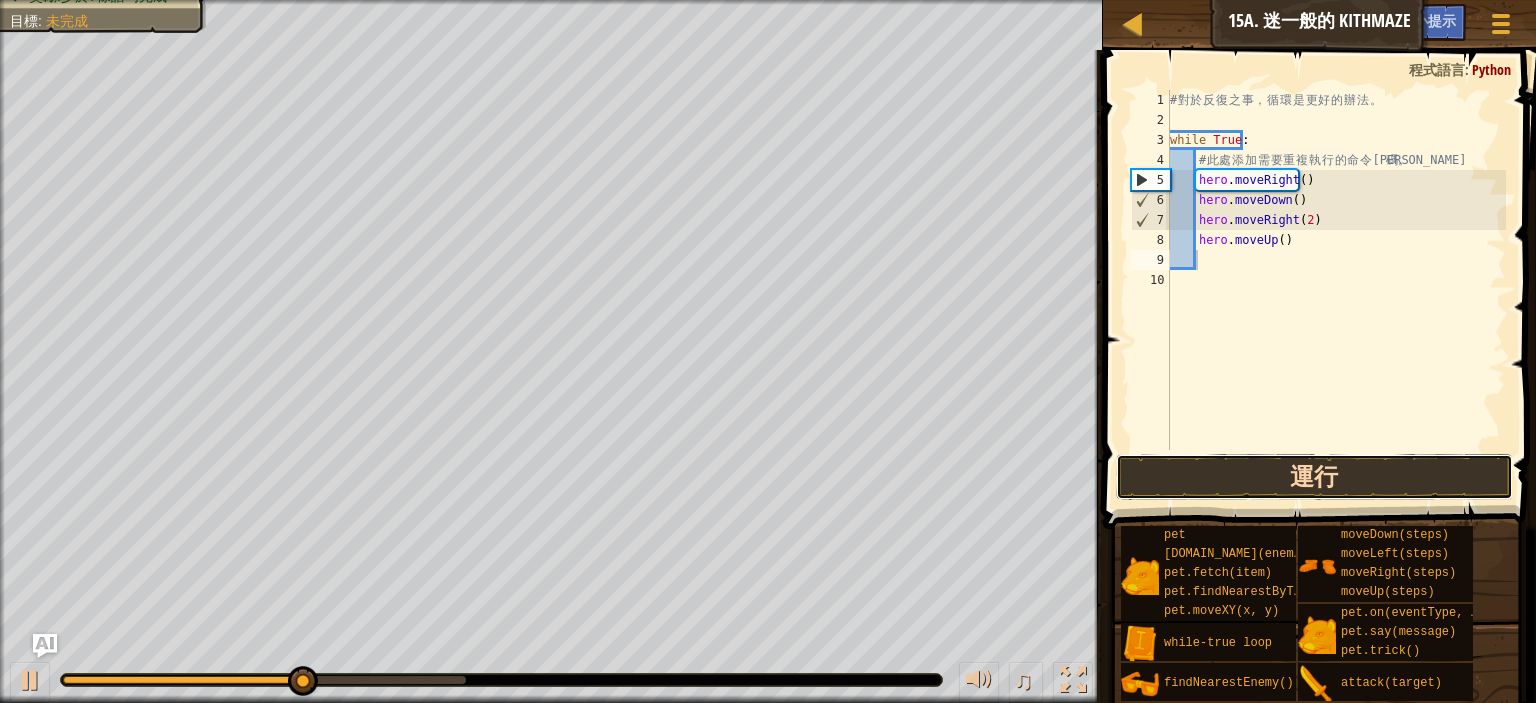
click at [1286, 467] on button "運行" at bounding box center [1314, 477] width 397 height 46
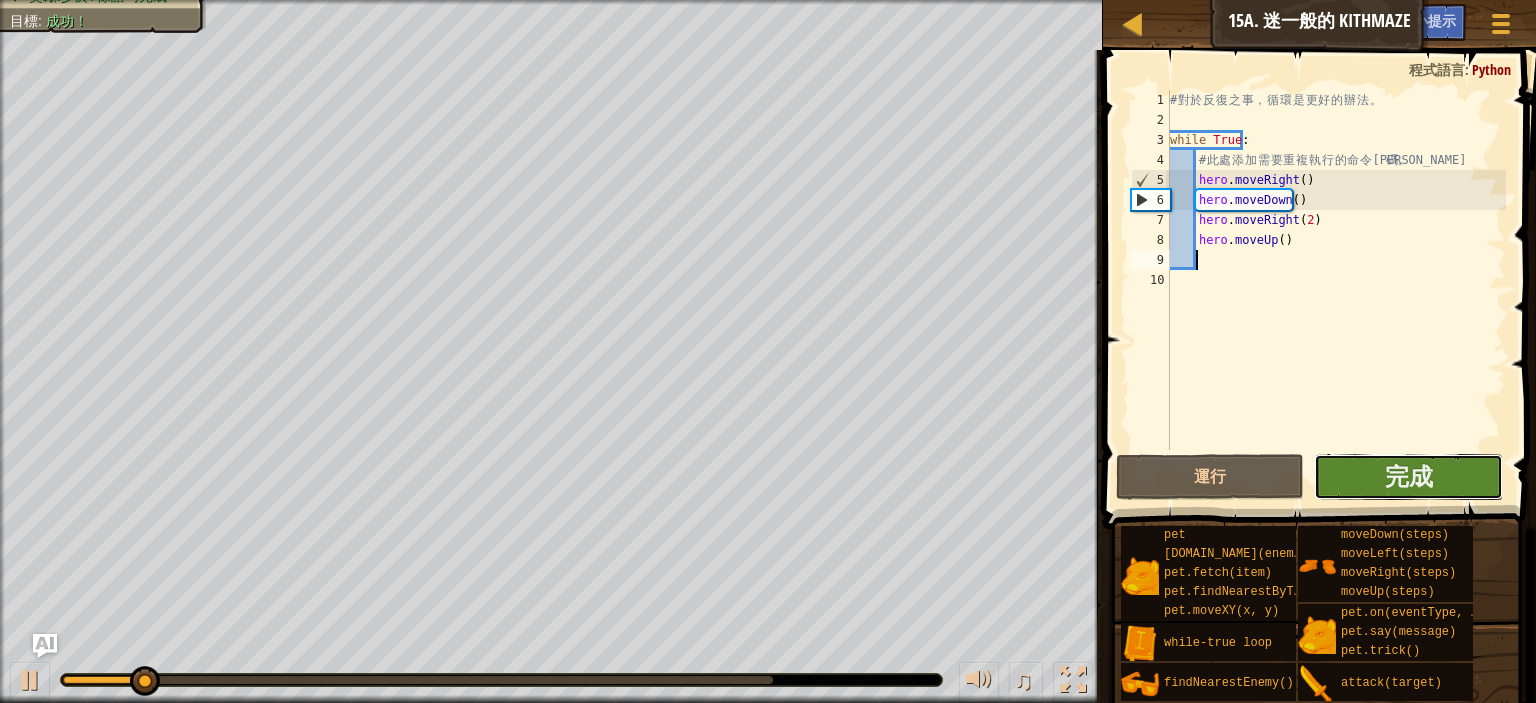
click at [1432, 478] on button "完成" at bounding box center [1408, 477] width 188 height 46
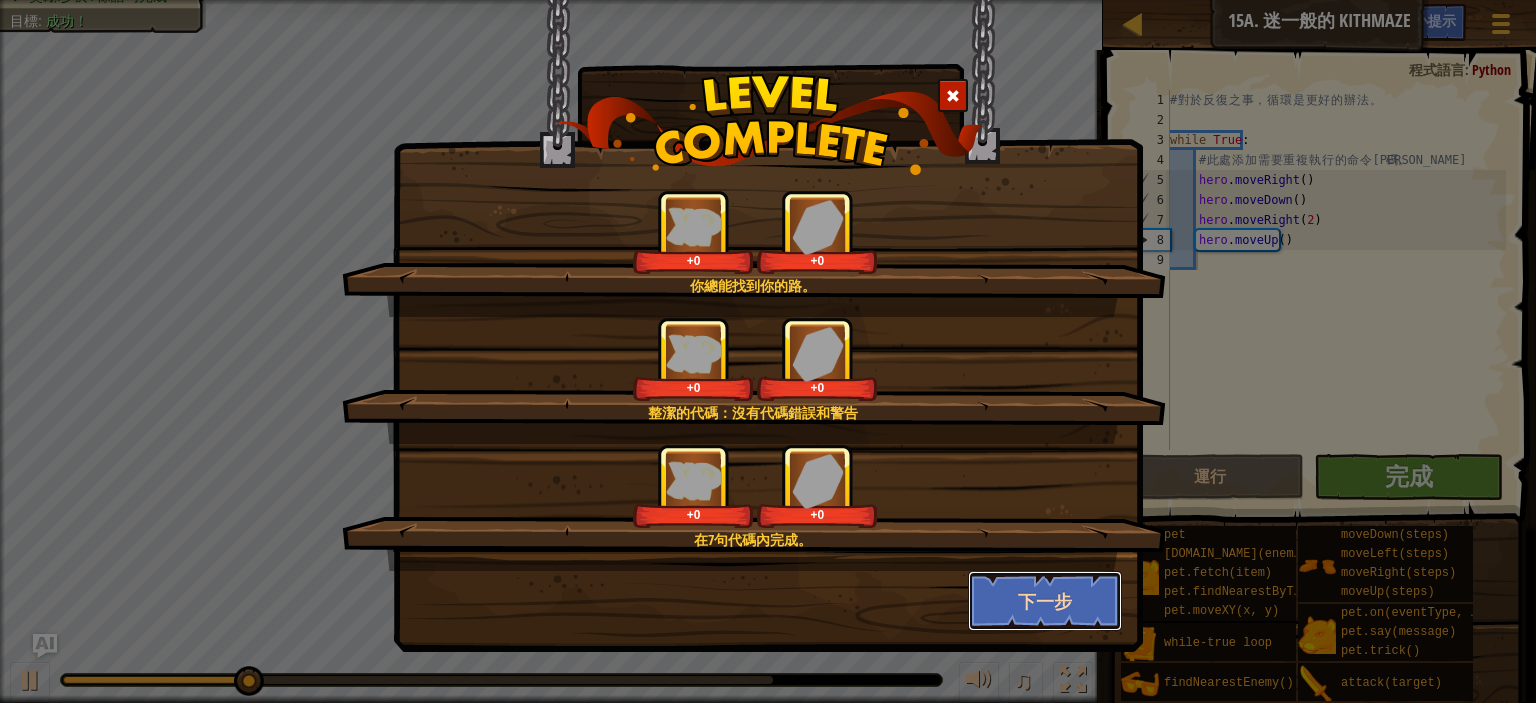
click at [1026, 597] on button "下一步" at bounding box center [1045, 601] width 155 height 60
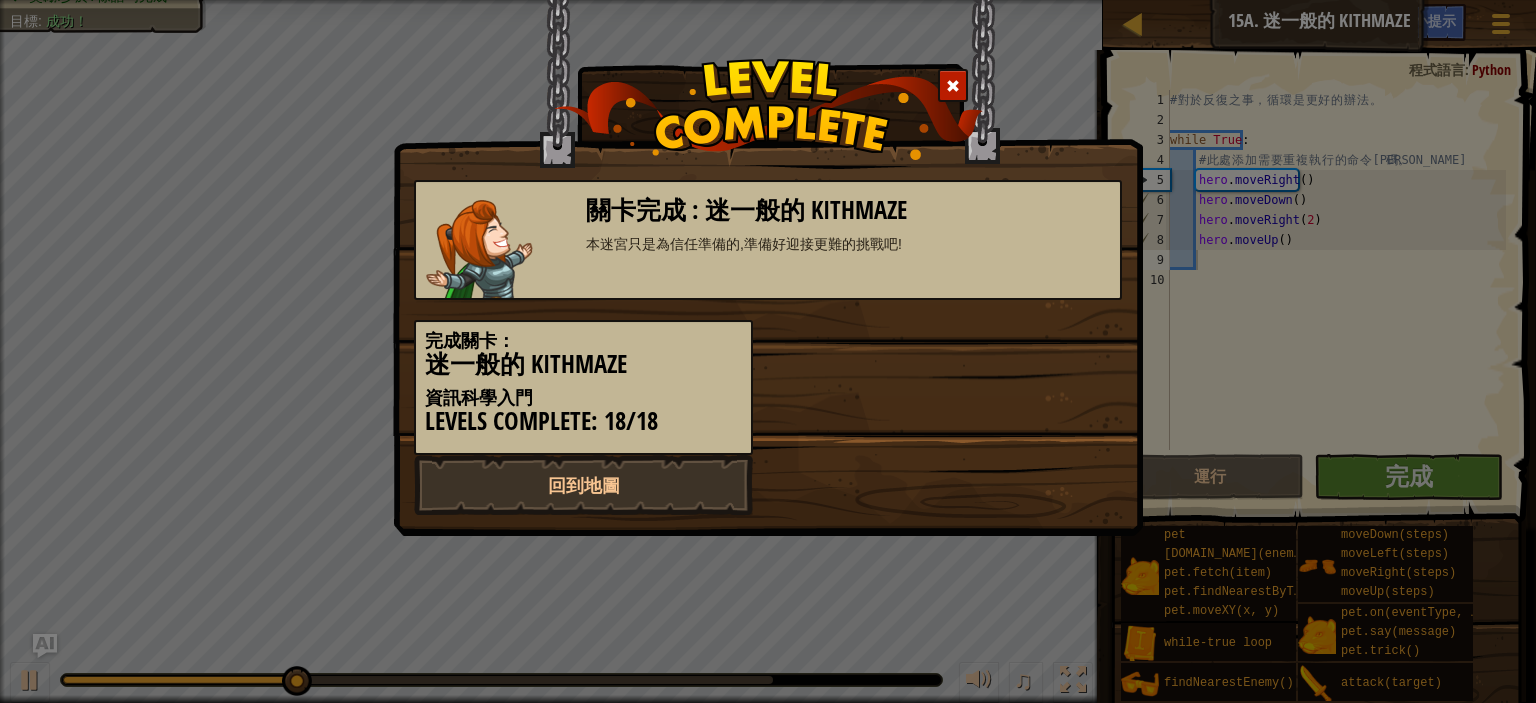
click at [952, 81] on span at bounding box center [953, 86] width 14 height 14
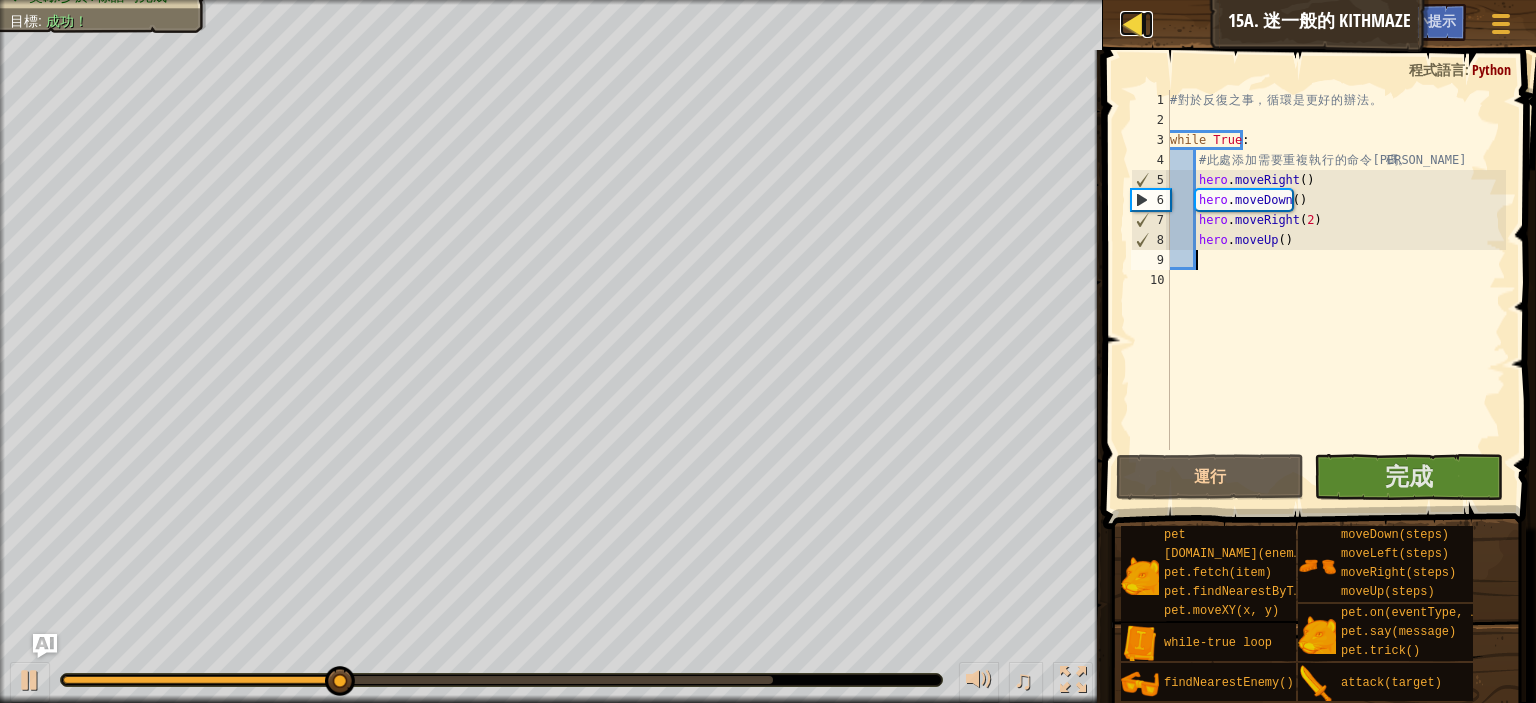
click at [1142, 24] on div at bounding box center [1132, 23] width 25 height 25
select select "zh-HANT"
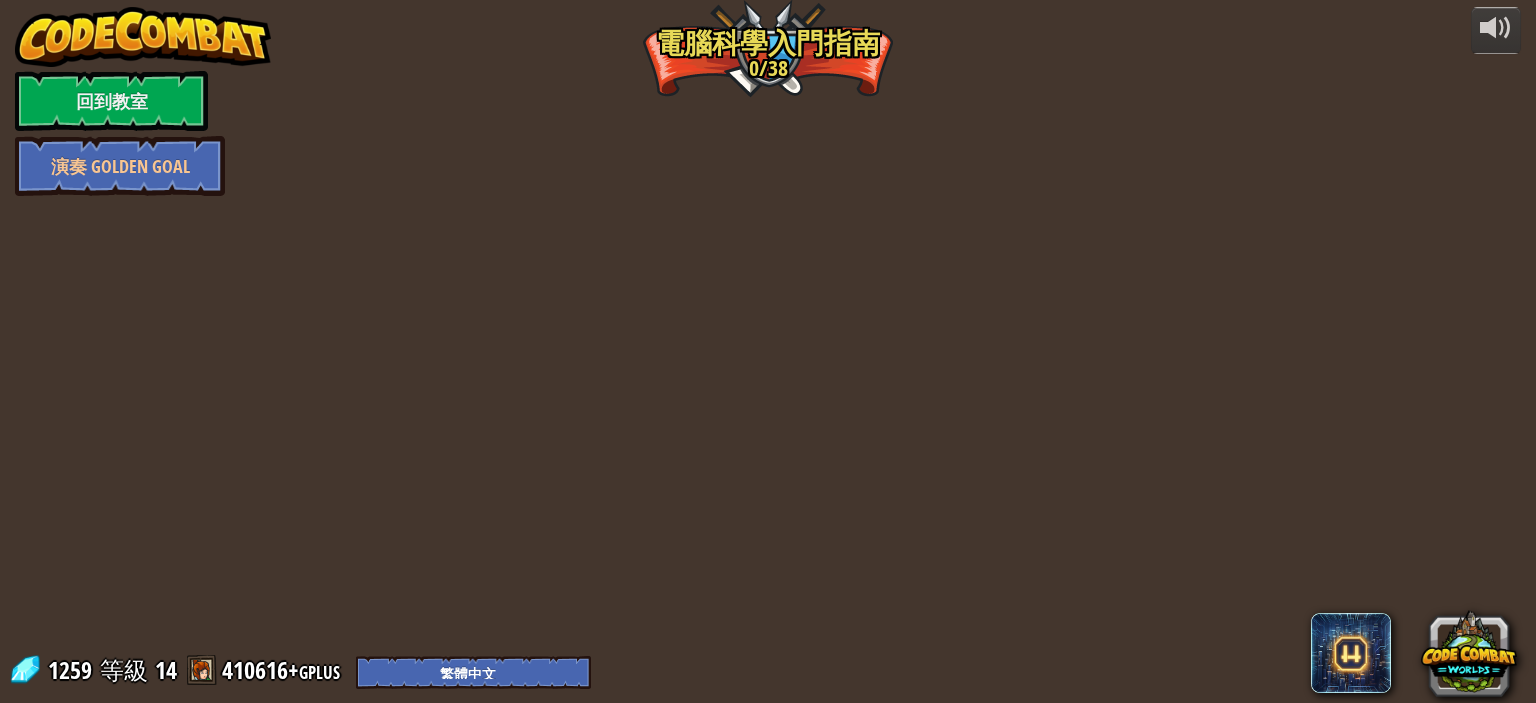
select select "zh-HANT"
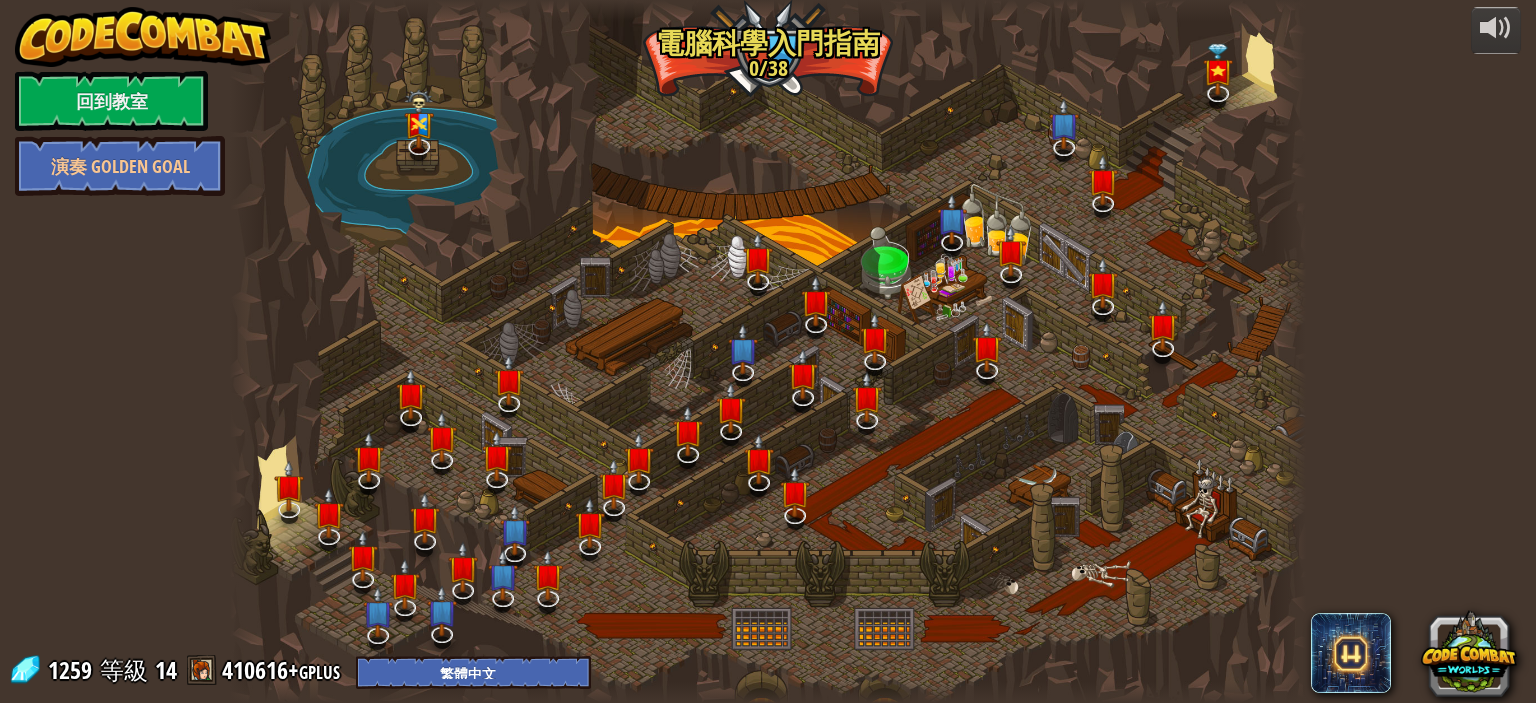
select select "zh-HANT"
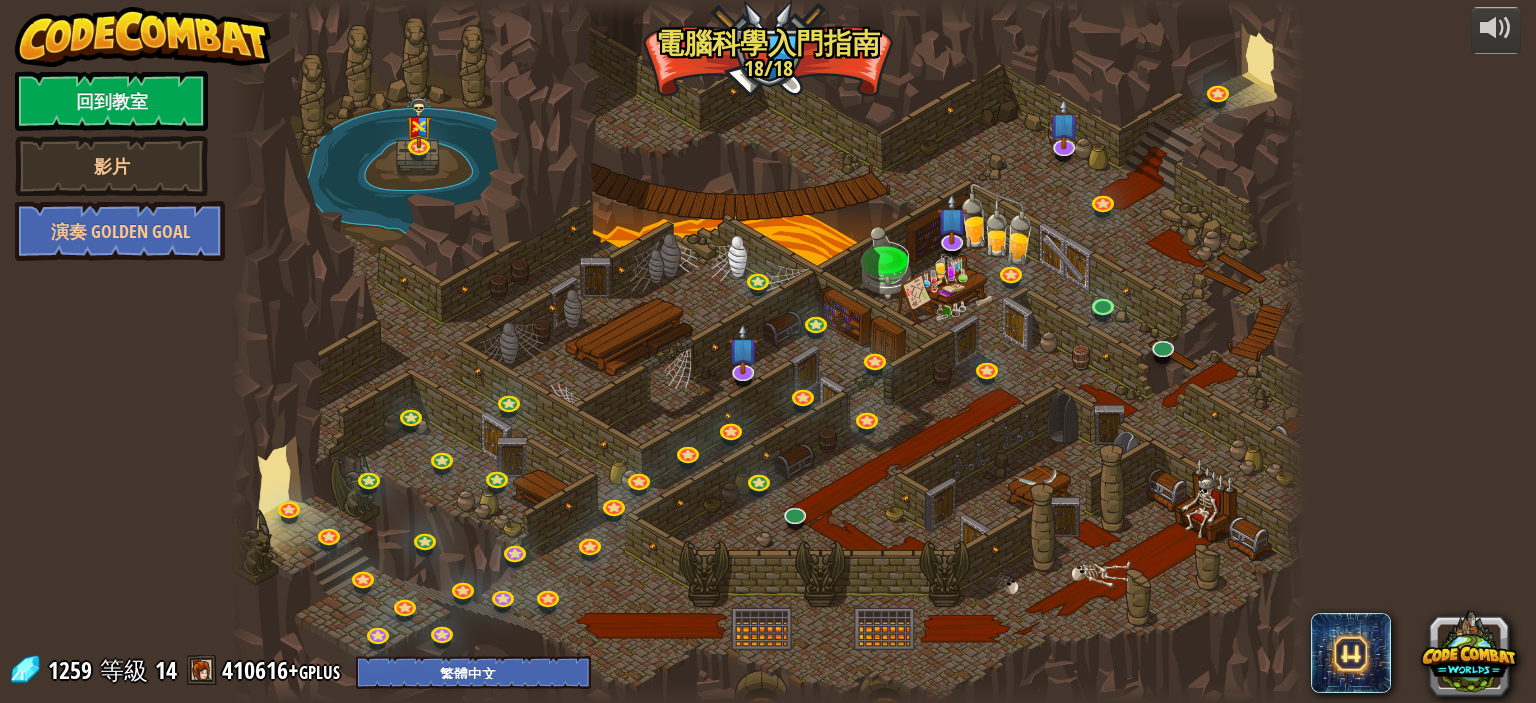
select select "zh-HANT"
click at [801, 515] on link at bounding box center [796, 513] width 40 height 40
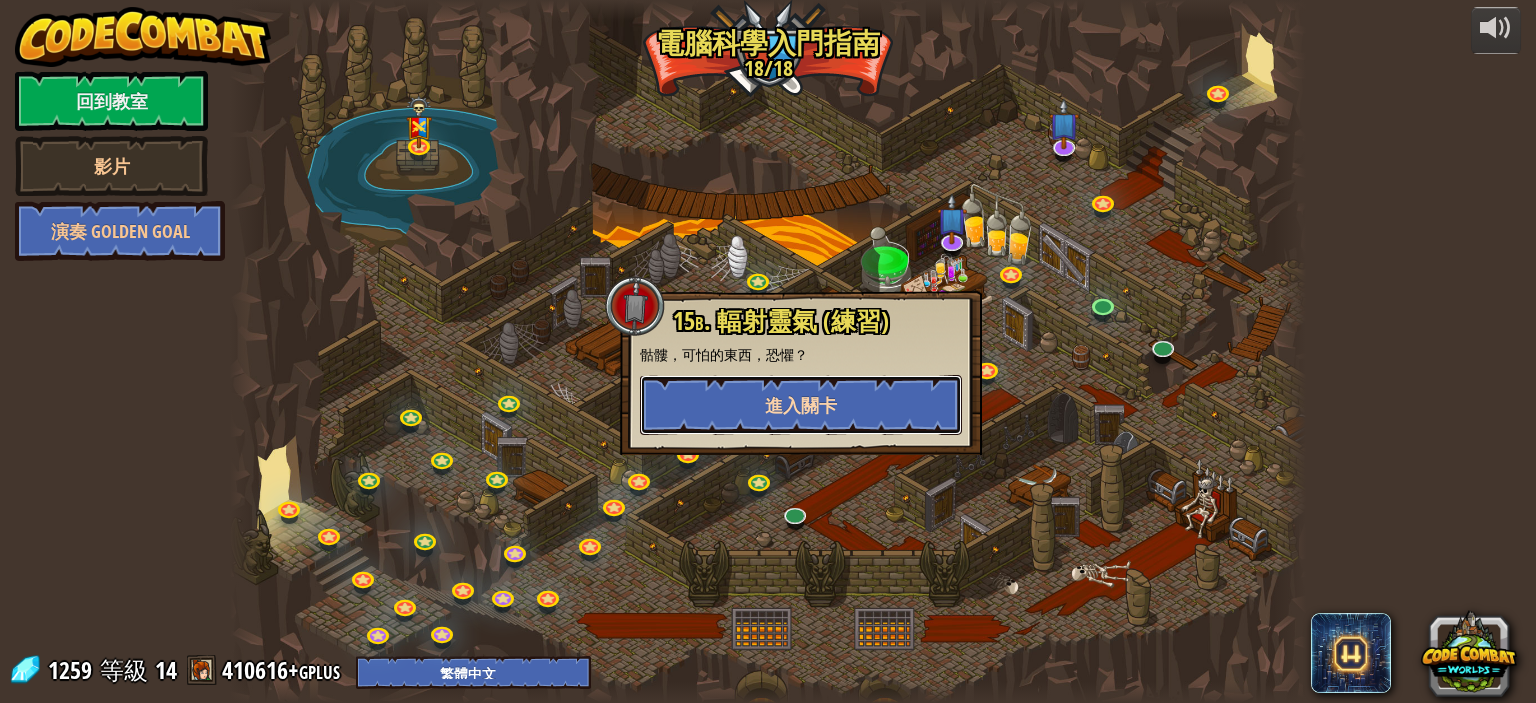
click at [847, 414] on button "進入關卡" at bounding box center [801, 405] width 322 height 60
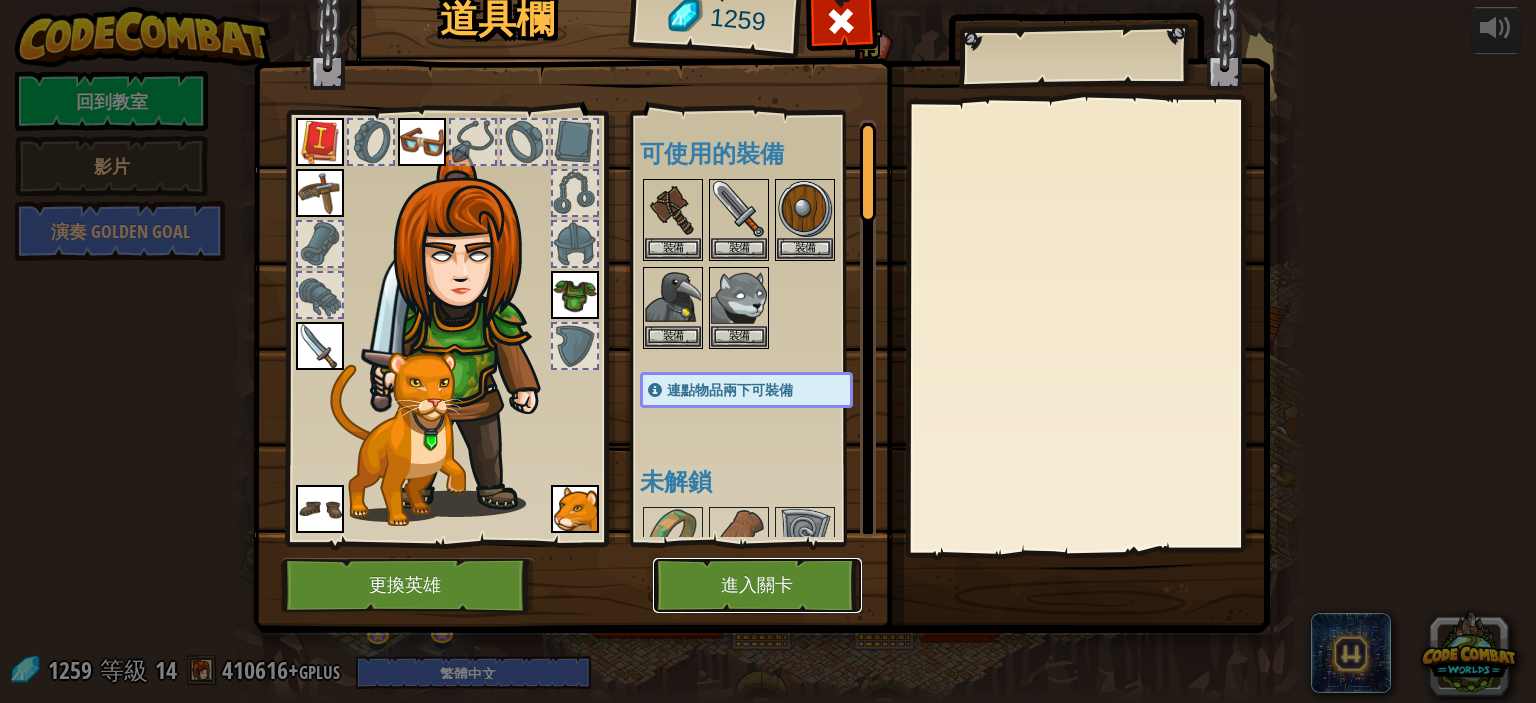
click at [764, 571] on button "進入關卡" at bounding box center [757, 585] width 209 height 55
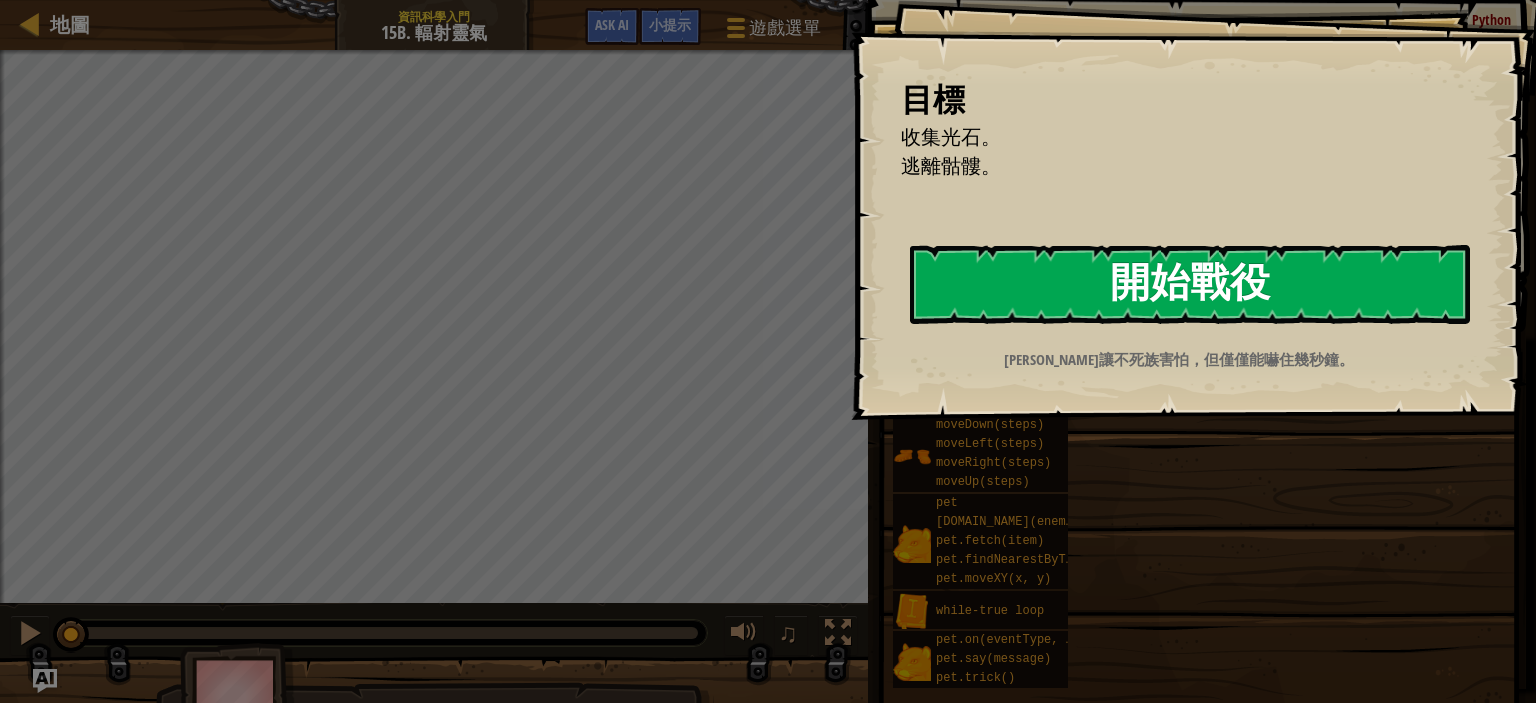
click at [1144, 298] on button "開始戰役" at bounding box center [1190, 284] width 560 height 79
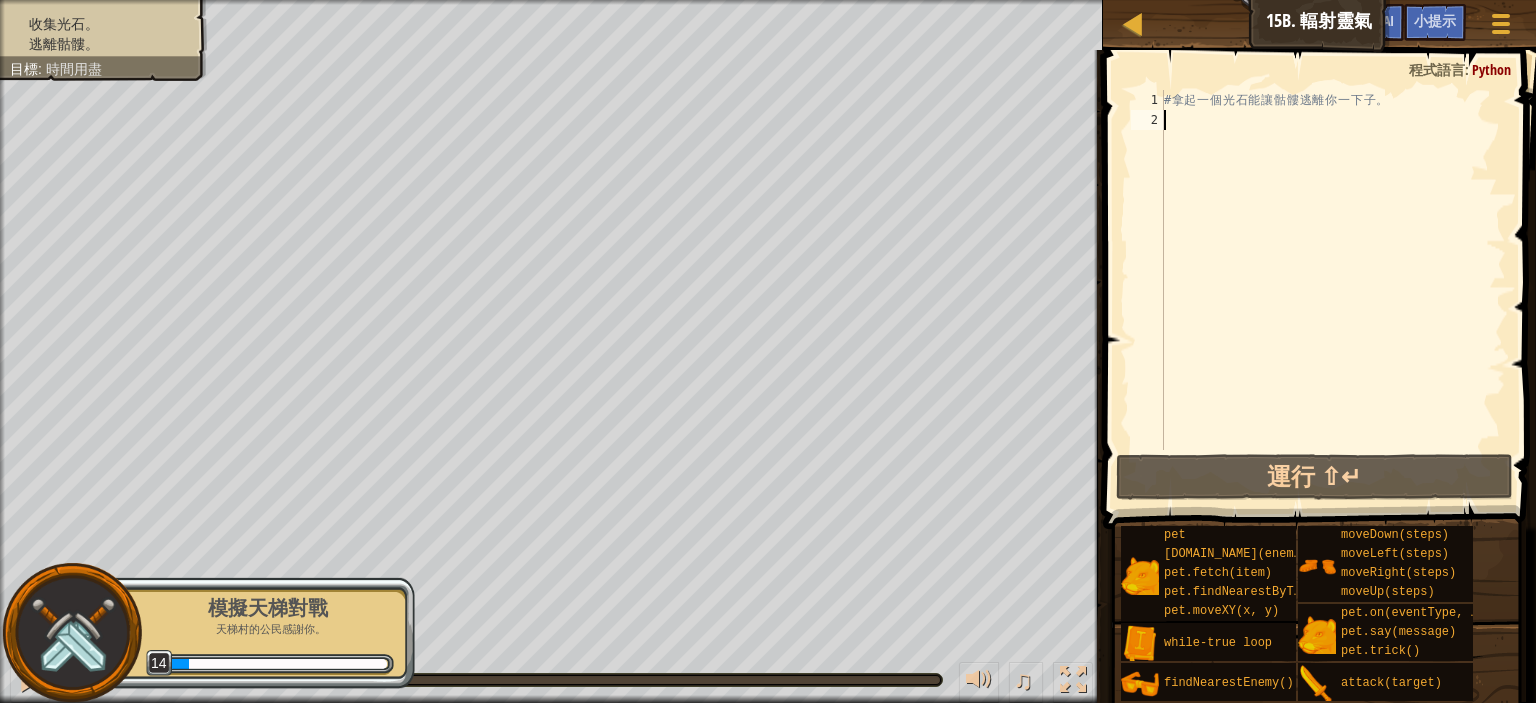
type textarea "w"
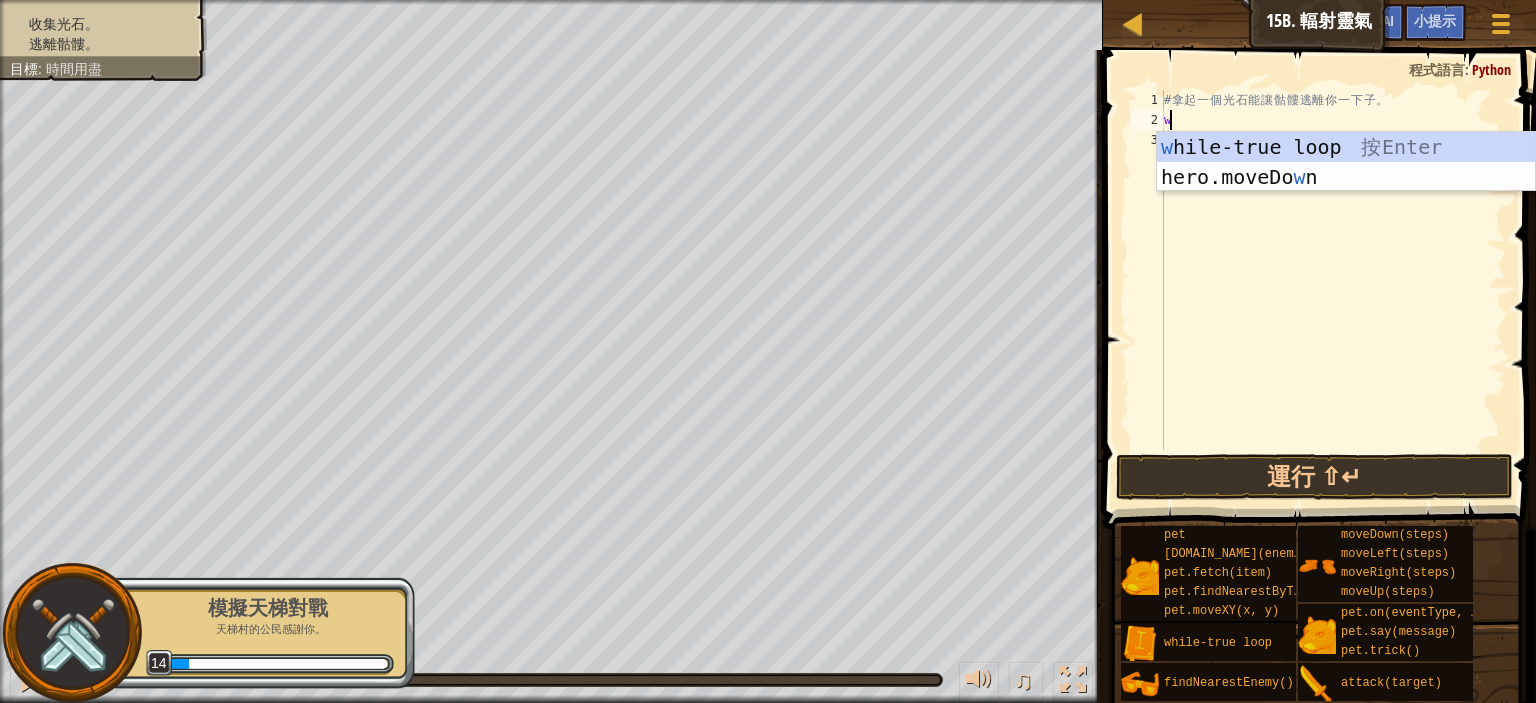
scroll to position [9, 0]
click at [1233, 149] on div "w hile-true loop 按 Enter hero.moveDo w n 按 Enter" at bounding box center [1346, 192] width 378 height 120
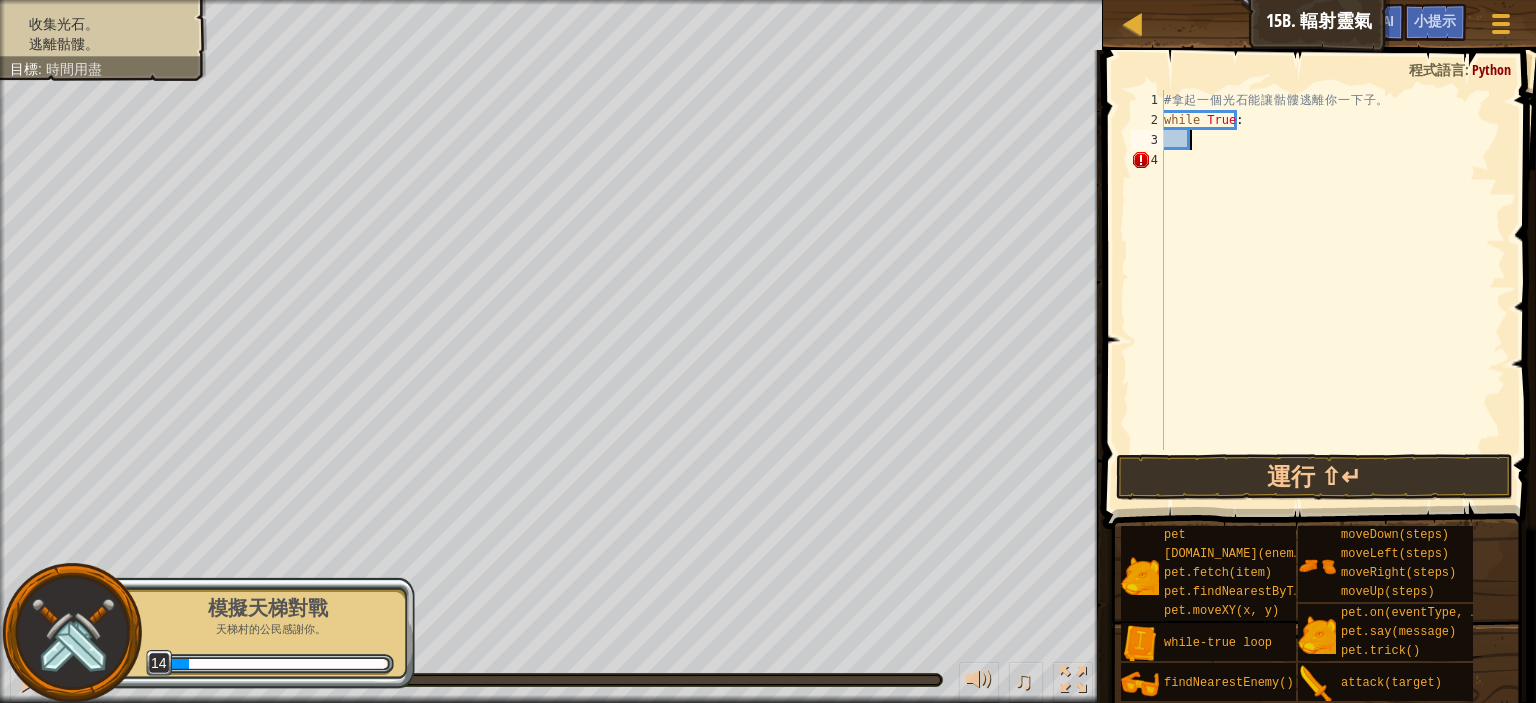
type textarea "h"
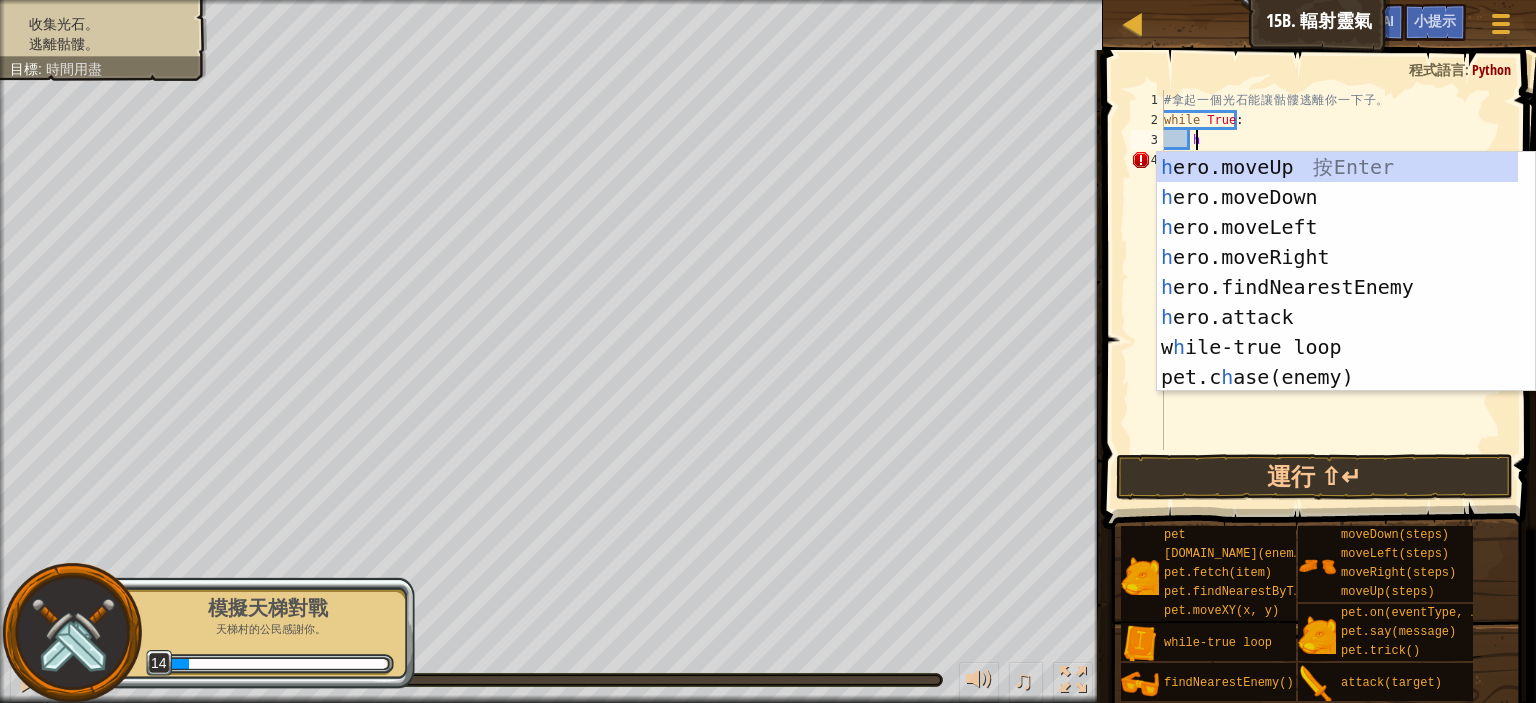
scroll to position [9, 2]
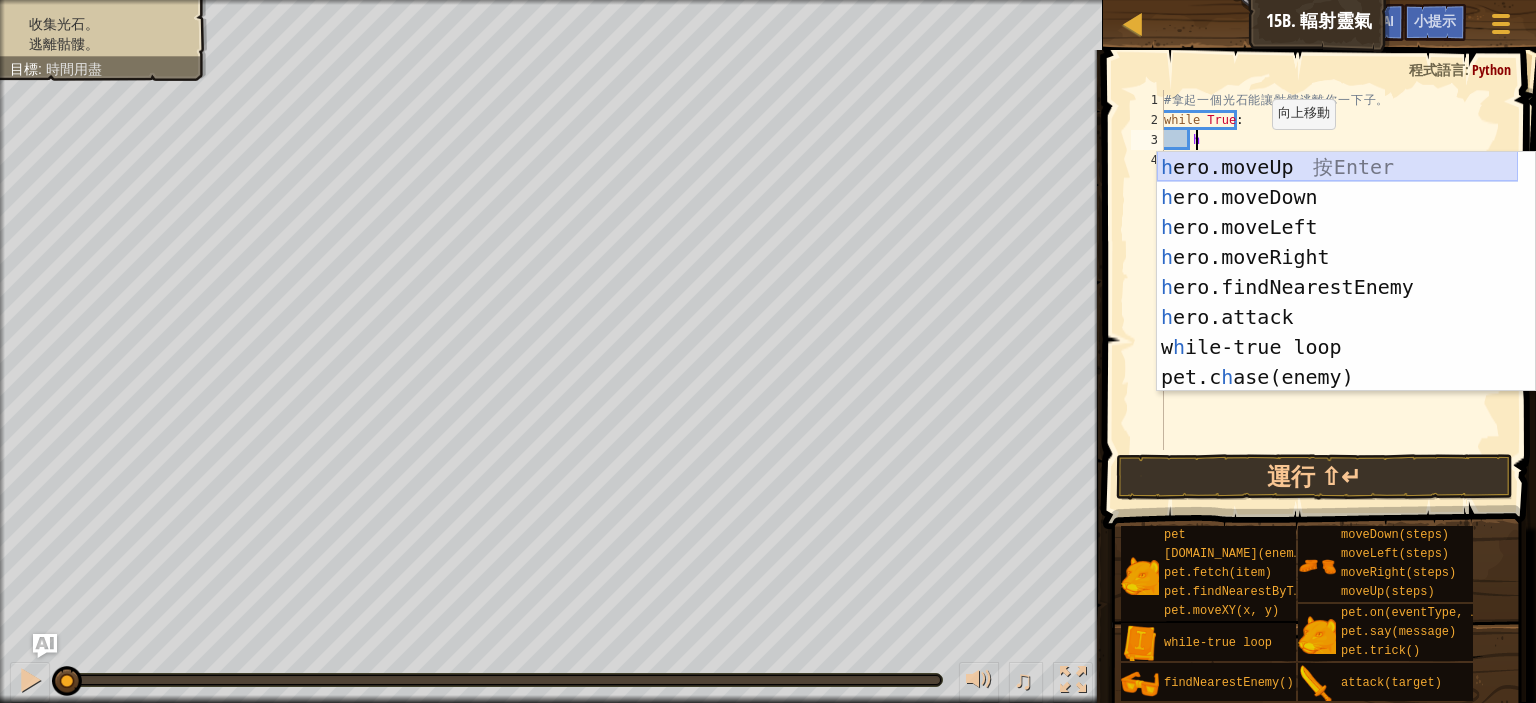
click at [1248, 159] on div "h ero.moveUp 按 Enter h ero.moveDown 按 Enter h ero.moveLeft 按 Enter h ero.moveRi…" at bounding box center [1337, 302] width 361 height 300
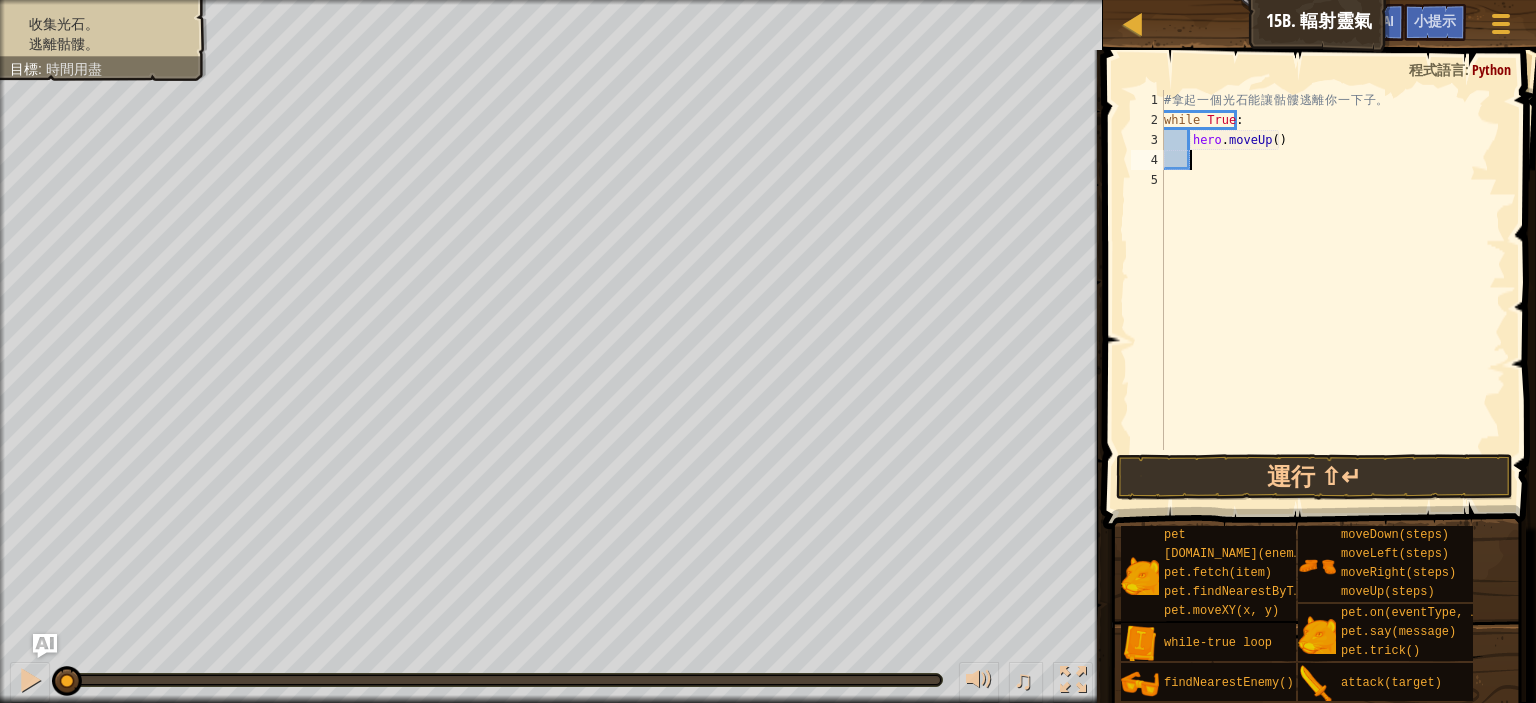
type textarea "h"
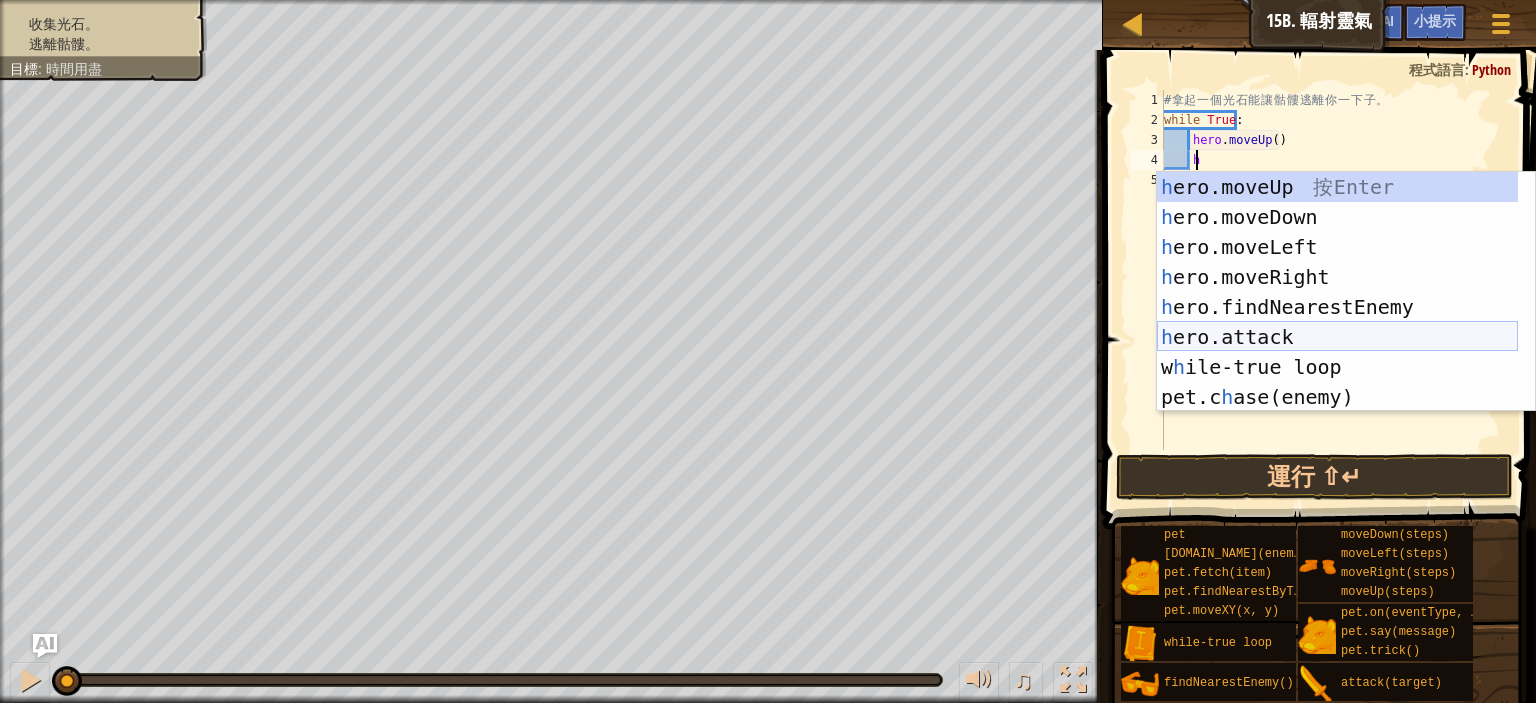
scroll to position [0, 0]
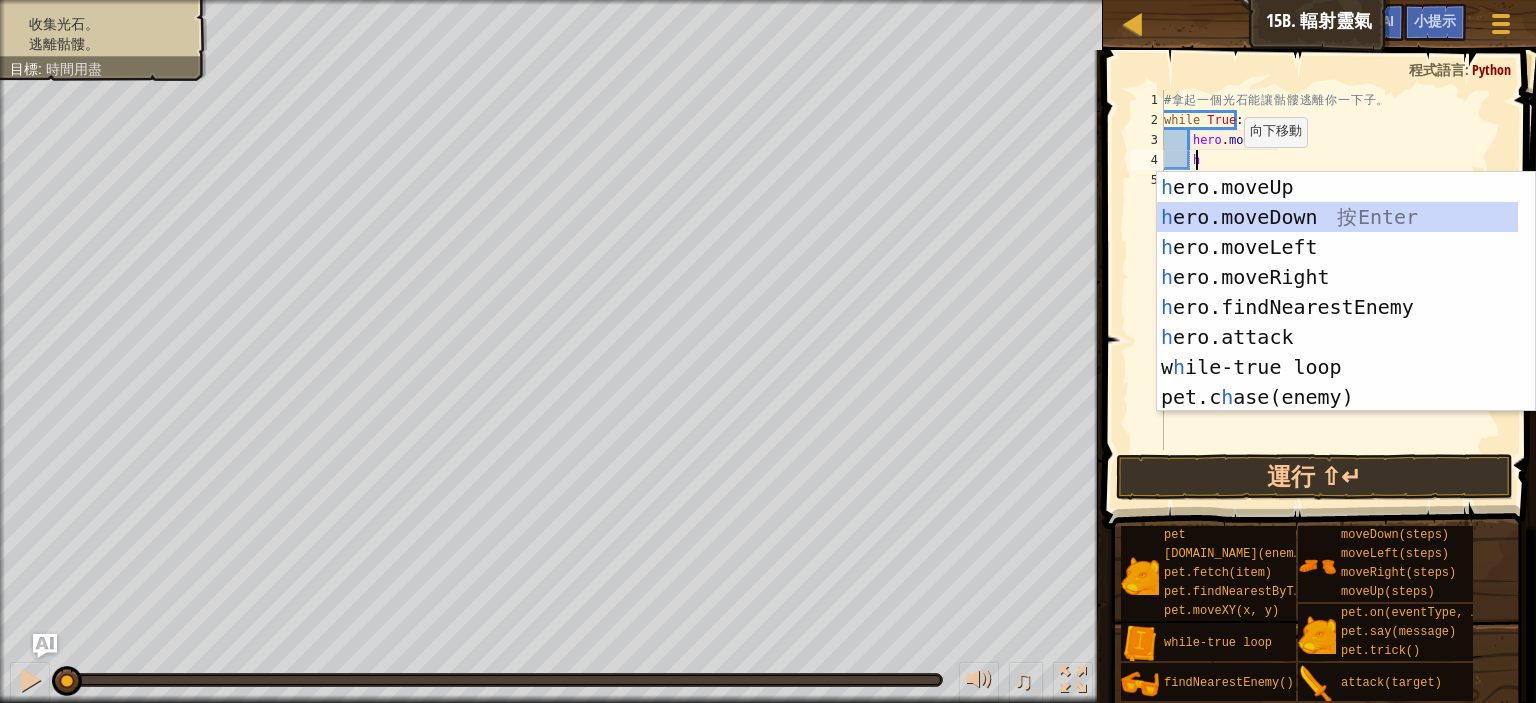
click at [1249, 209] on div "h ero.moveUp 按 Enter h ero.moveDown 按 Enter h ero.moveLeft 按 Enter h ero.moveRi…" at bounding box center [1337, 322] width 361 height 300
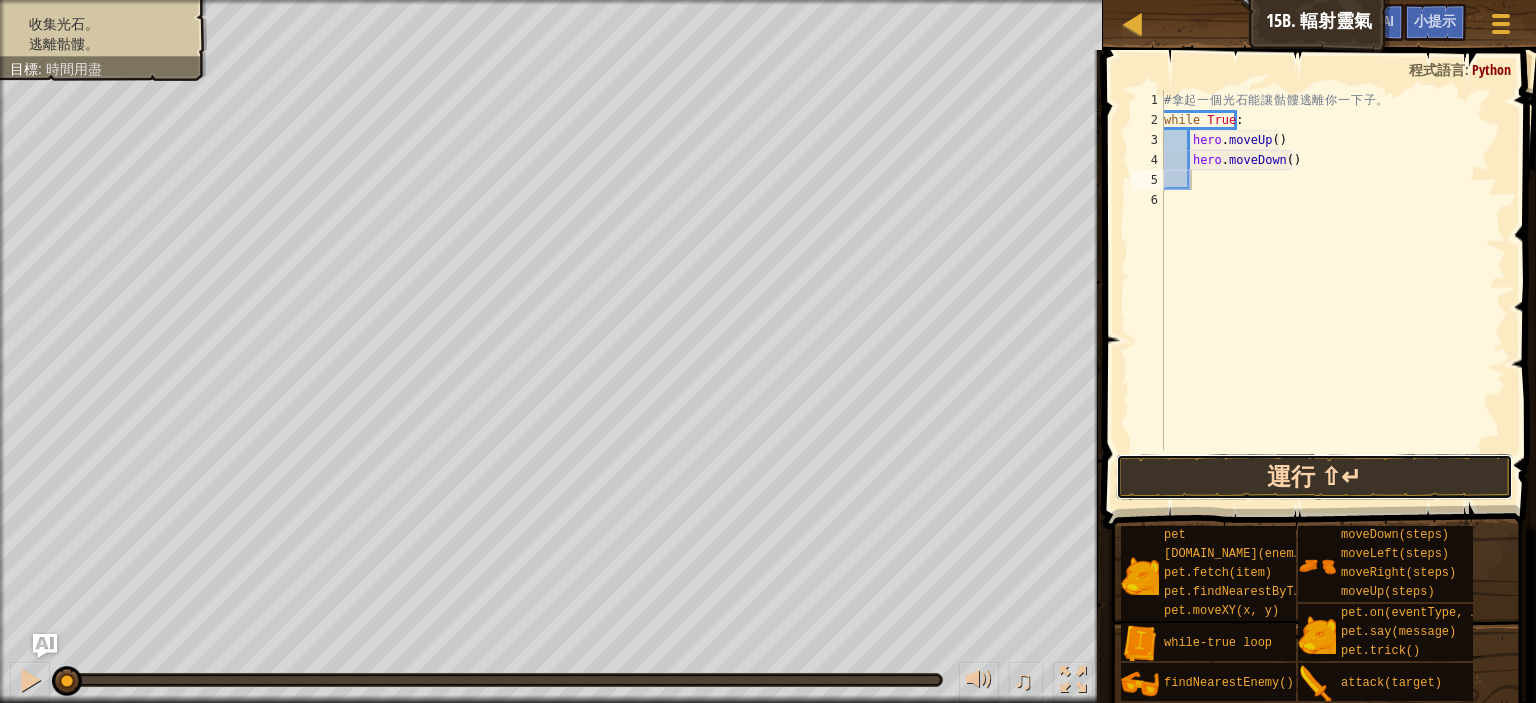
click at [1339, 482] on button "運行 ⇧↵" at bounding box center [1314, 477] width 397 height 46
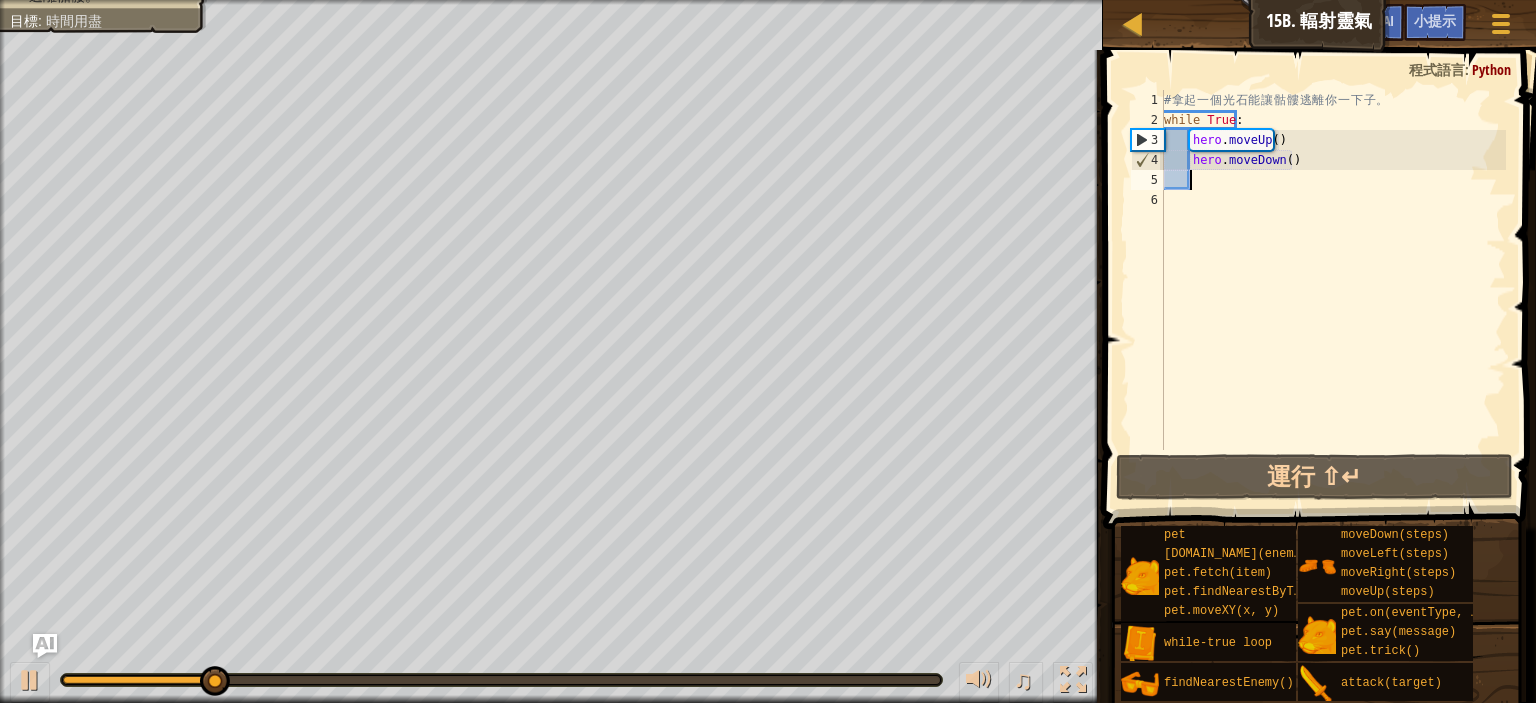
type textarea "h"
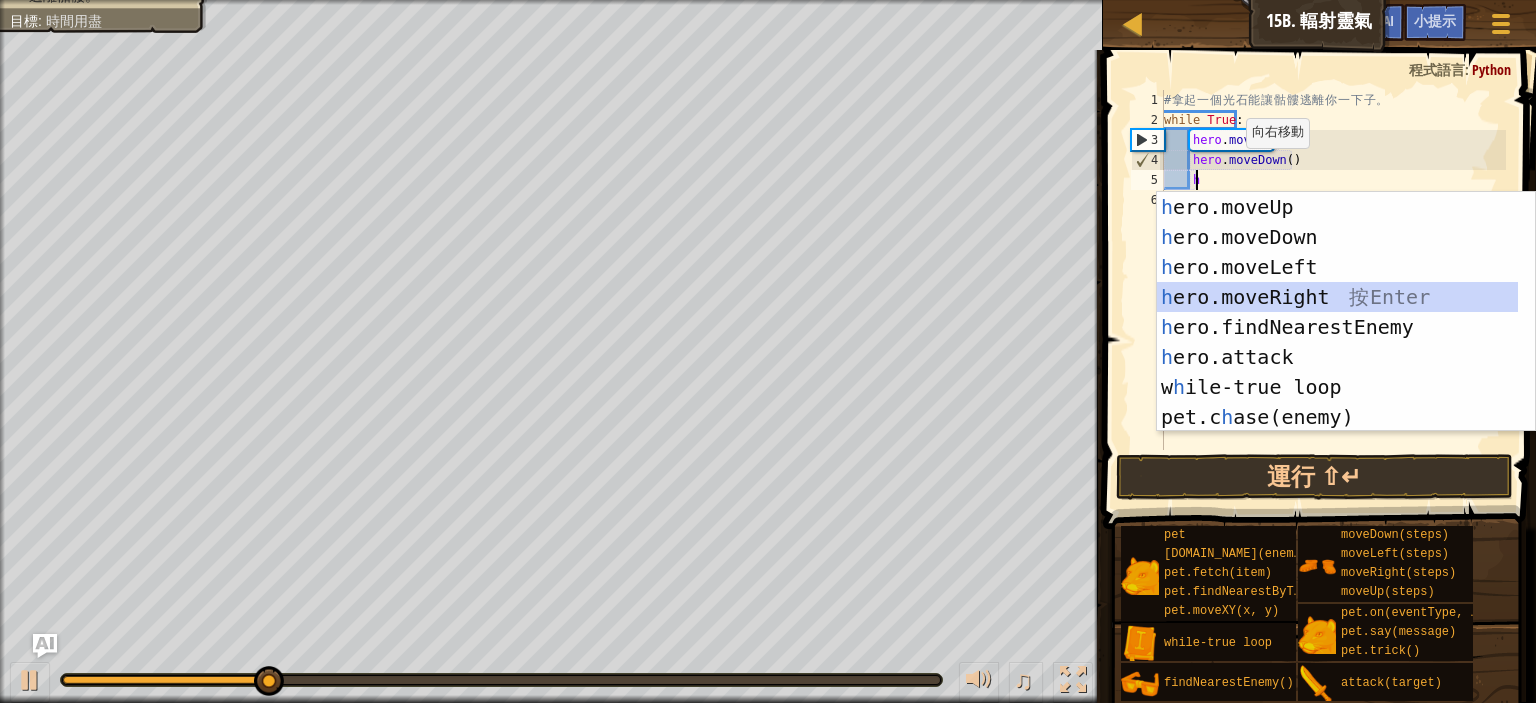
click at [1308, 295] on div "h ero.moveUp 按 Enter h ero.moveDown 按 Enter h ero.moveLeft 按 Enter h ero.moveRi…" at bounding box center [1337, 342] width 361 height 300
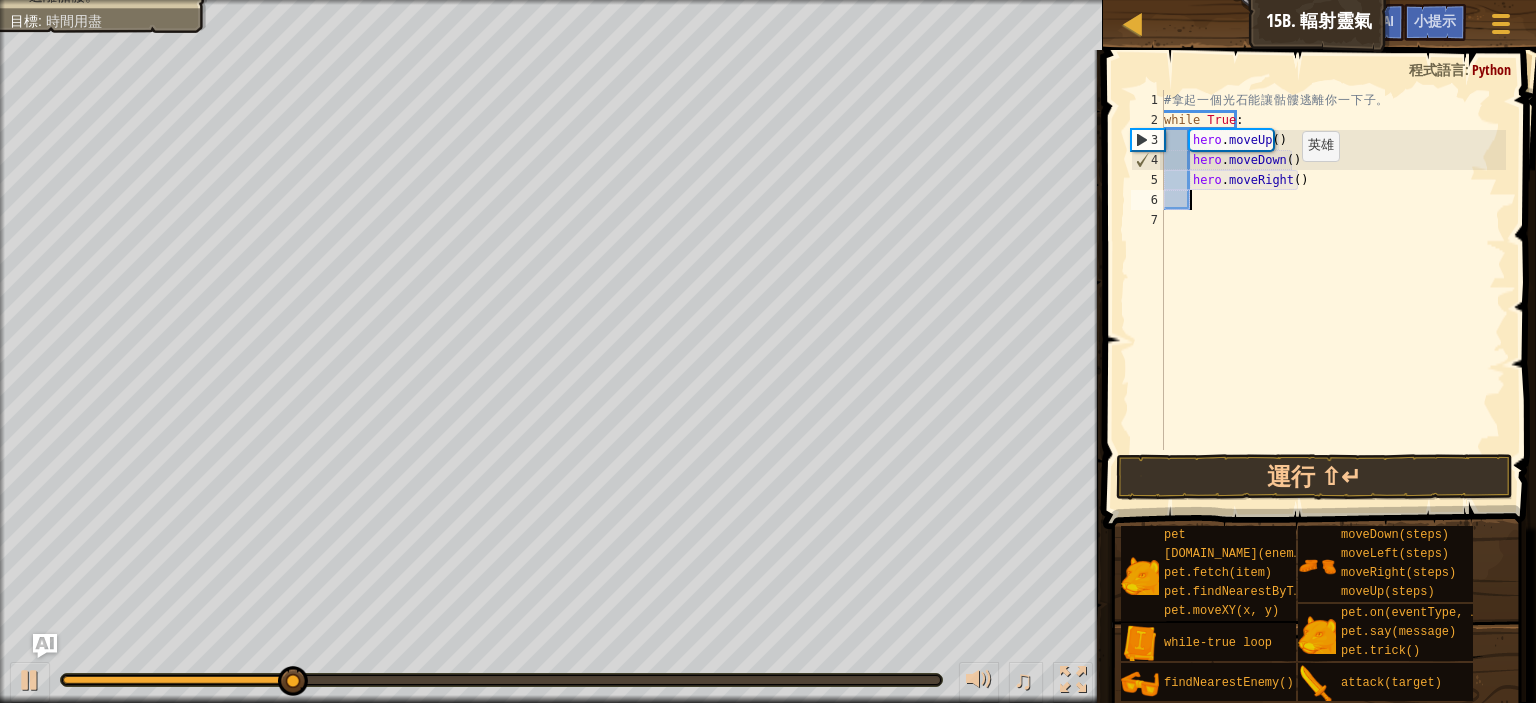
click at [1284, 180] on div "# 拿 起 一 個 光 石 能 讓 骷 髏 逃 離 你 一 下 子 。 while True : hero . moveUp ( ) hero . moveD…" at bounding box center [1333, 290] width 346 height 400
type textarea "hero.moveRight(2)"
click at [1324, 465] on button "運行 ⇧↵" at bounding box center [1314, 477] width 397 height 46
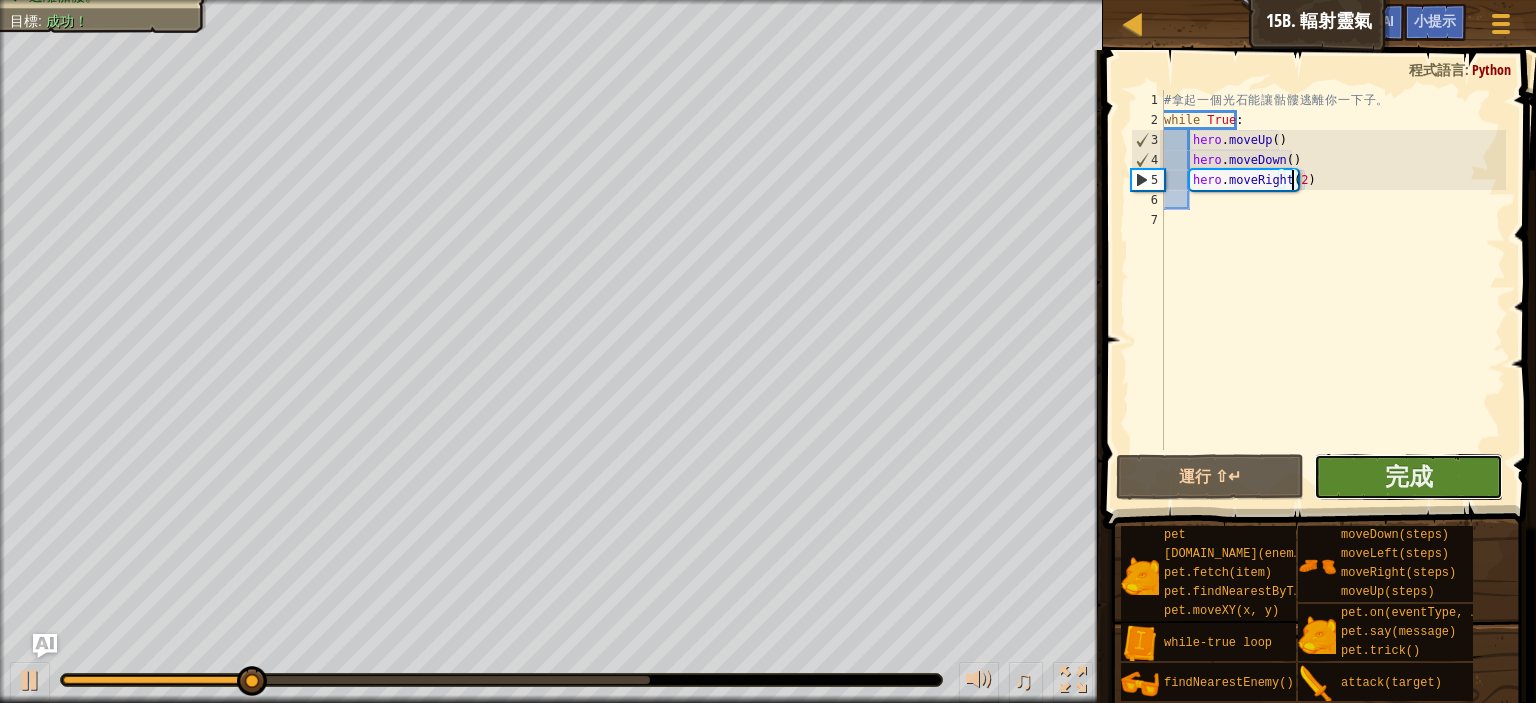
click at [1451, 467] on button "完成" at bounding box center [1408, 477] width 188 height 46
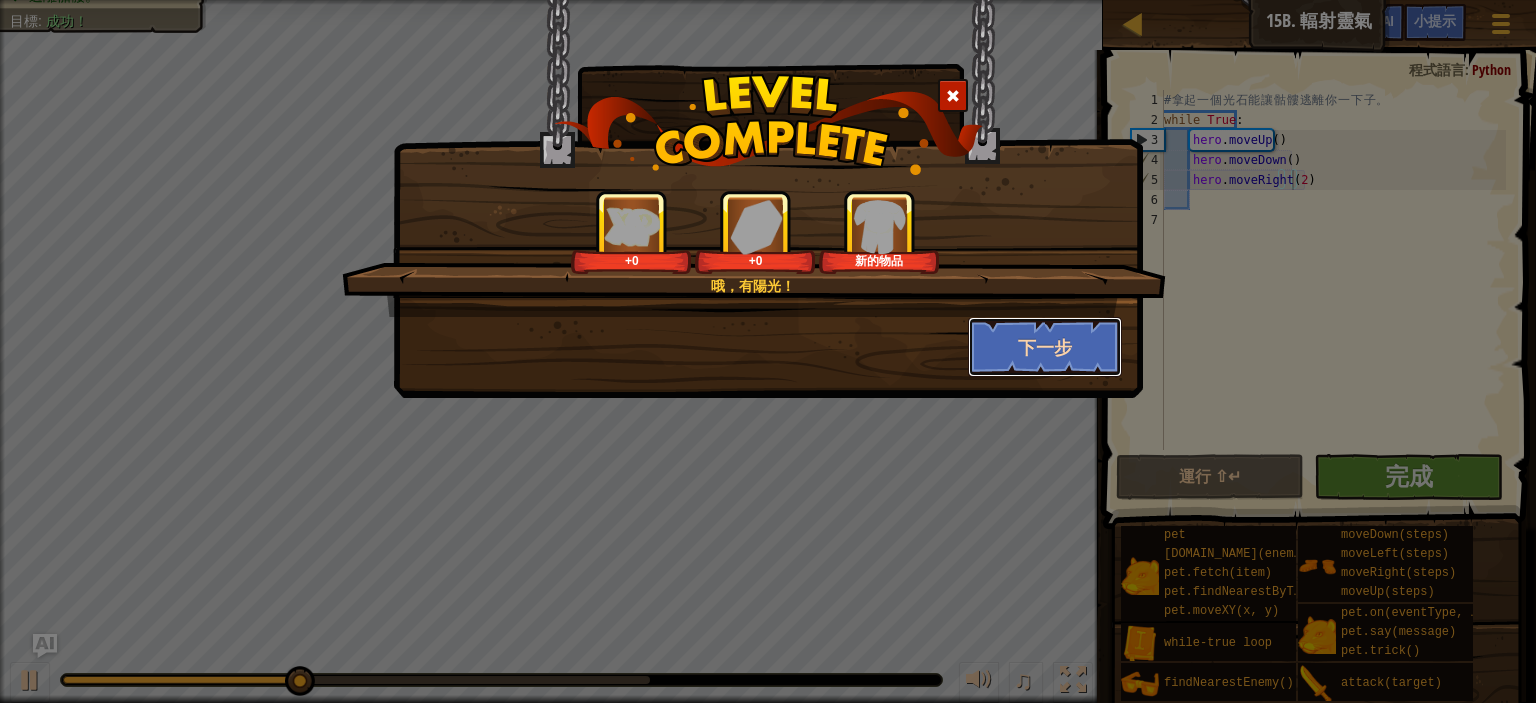
click at [1099, 345] on button "下一步" at bounding box center [1045, 347] width 155 height 60
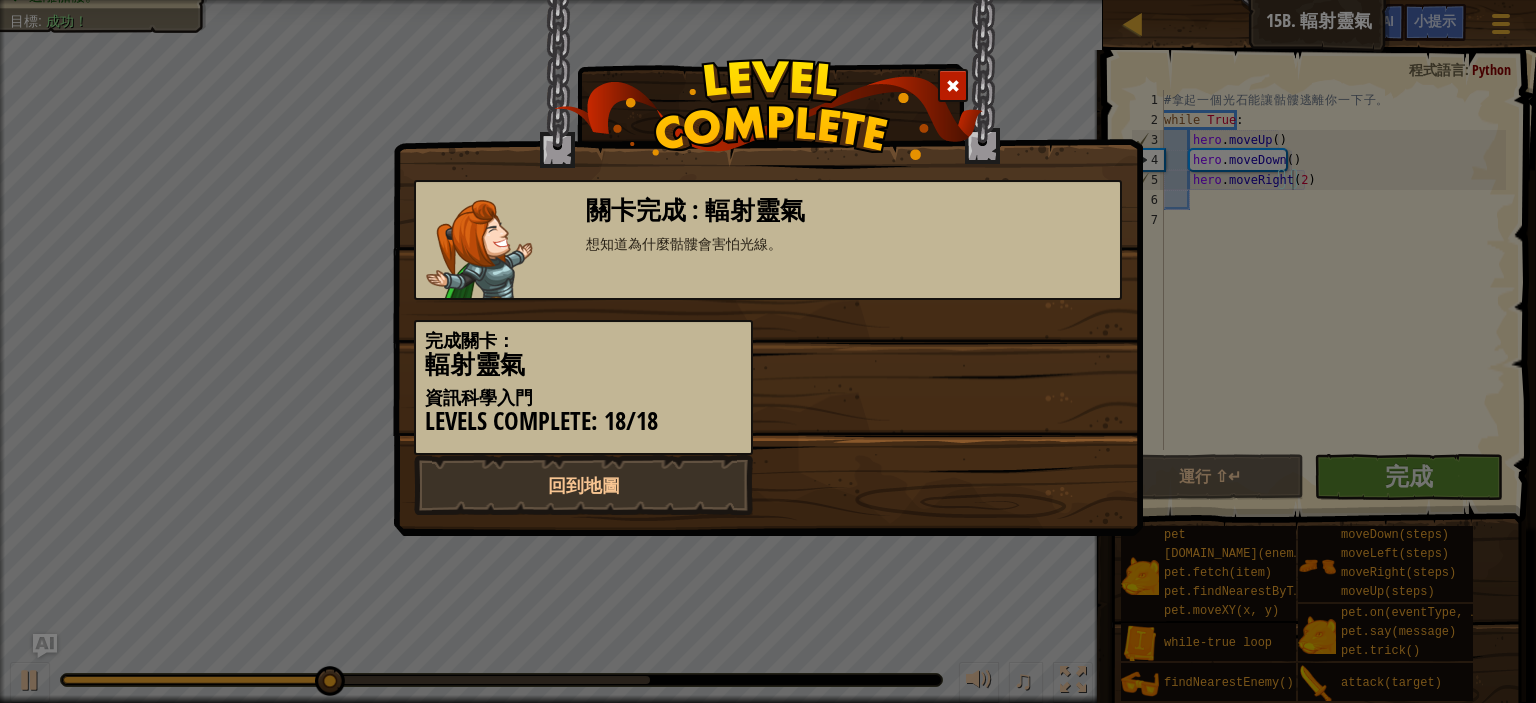
click at [960, 84] on span at bounding box center [953, 86] width 14 height 14
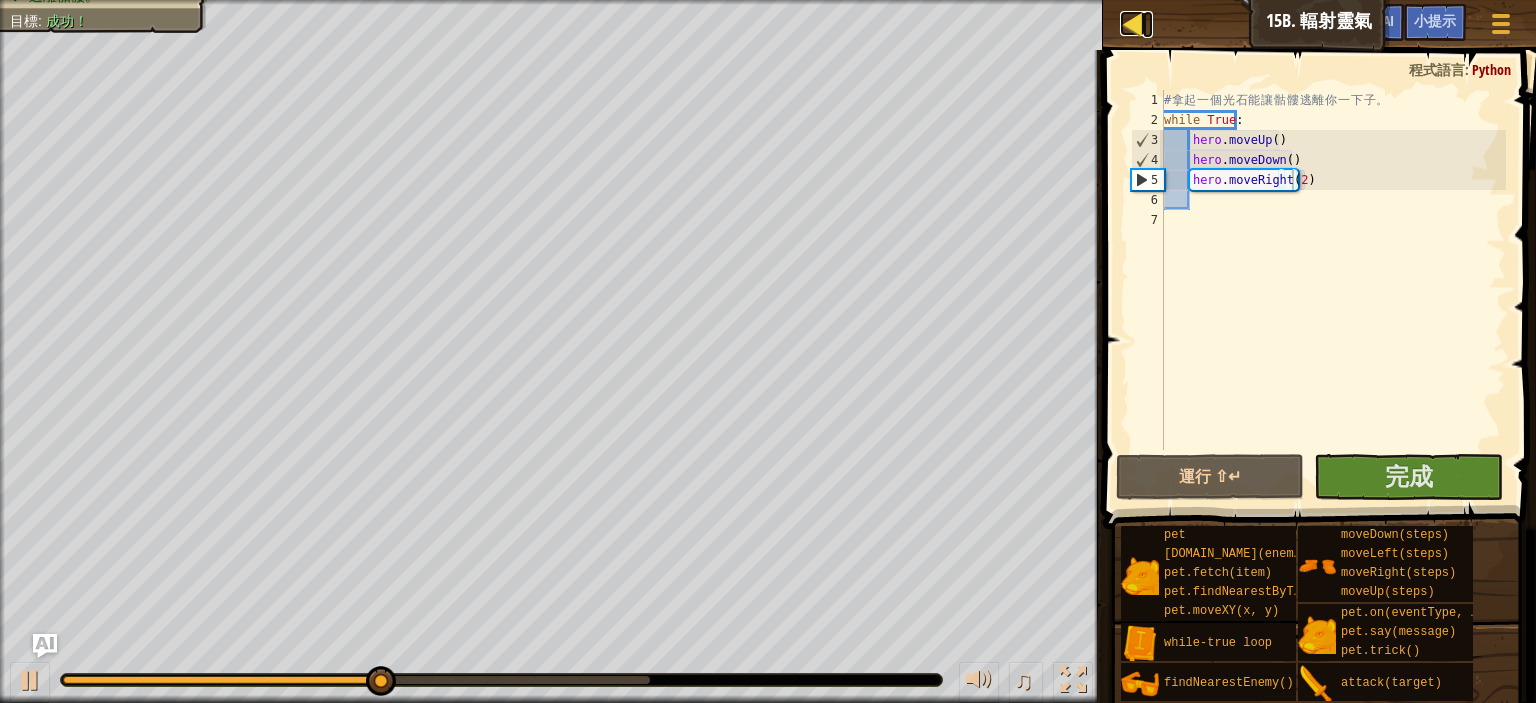
click at [1128, 19] on div at bounding box center [1132, 23] width 25 height 25
select select "zh-HANT"
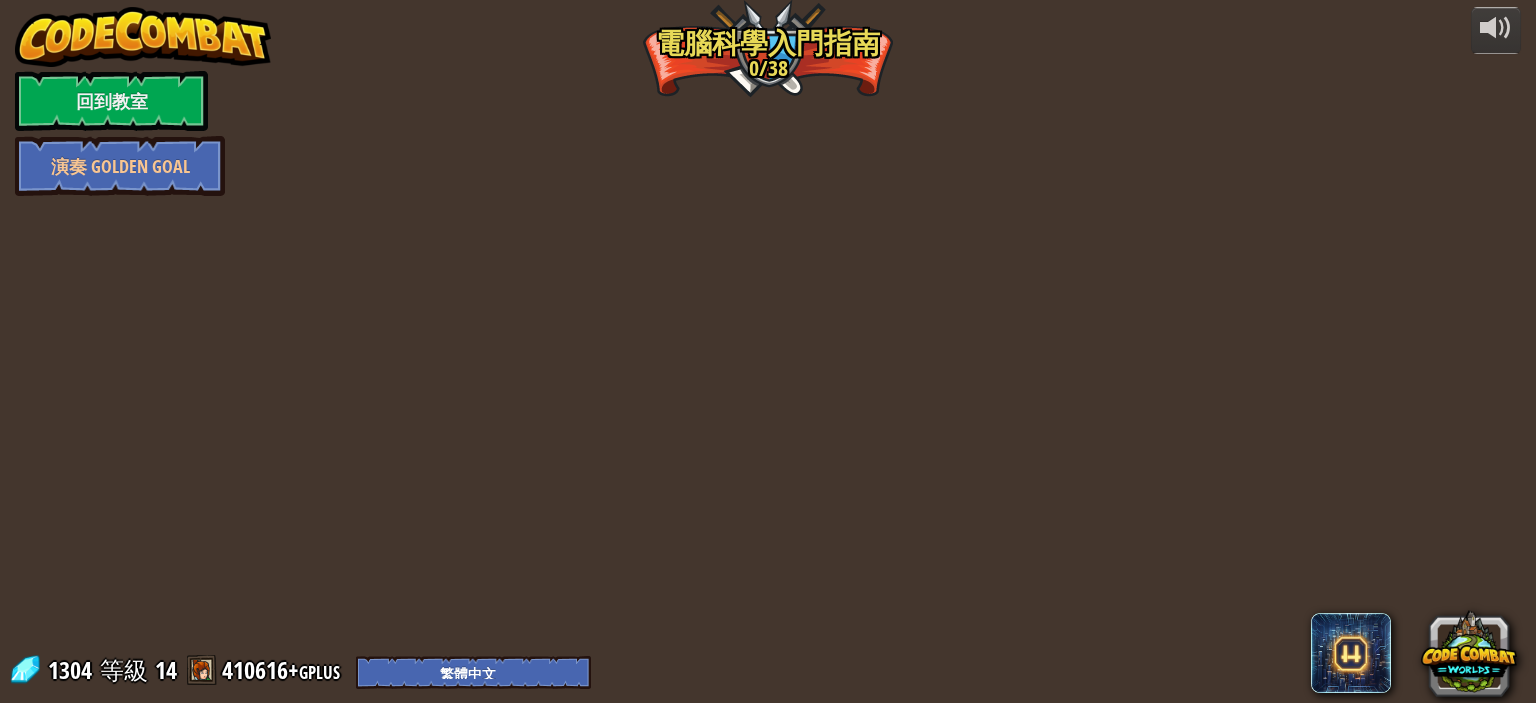
select select "zh-HANT"
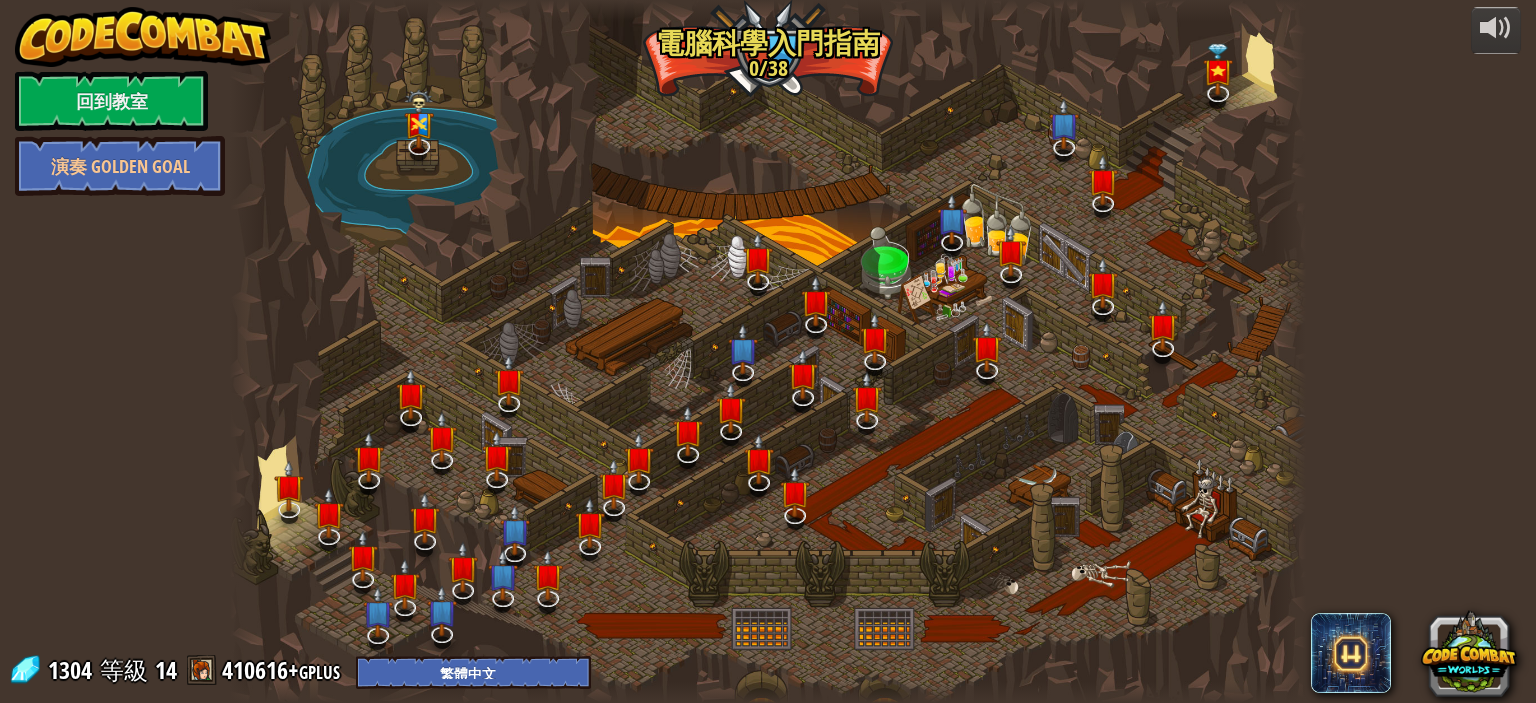
select select "zh-HANT"
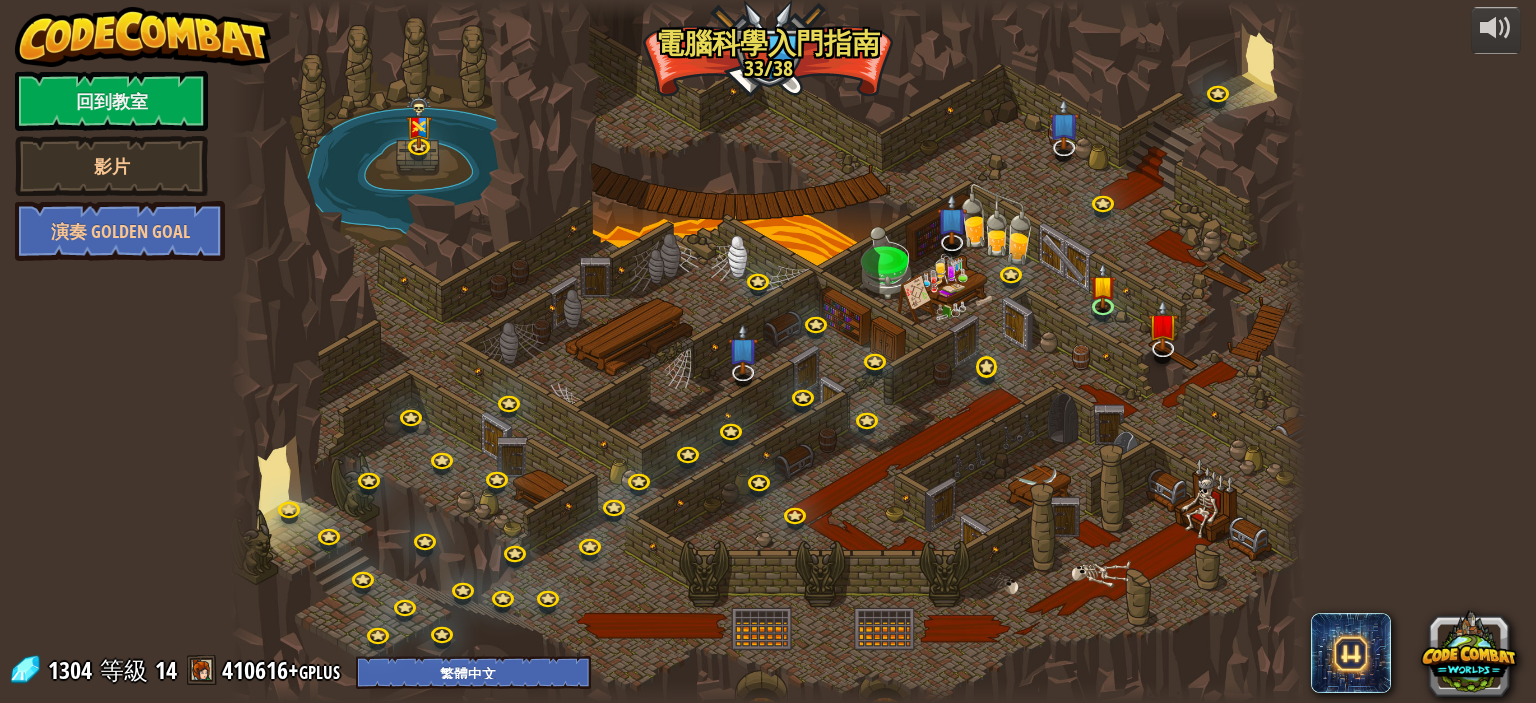
select select "zh-HANT"
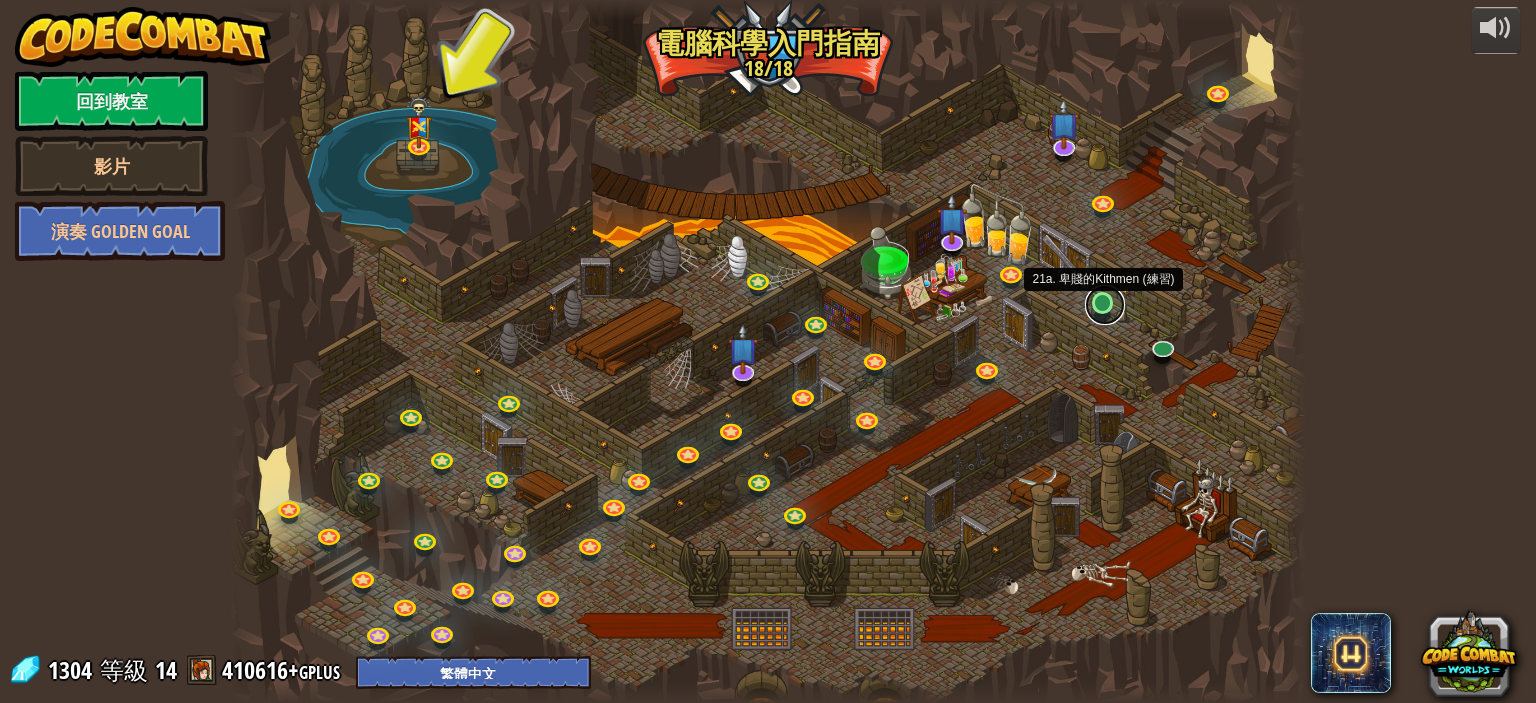
click at [1085, 307] on link at bounding box center [1105, 305] width 40 height 40
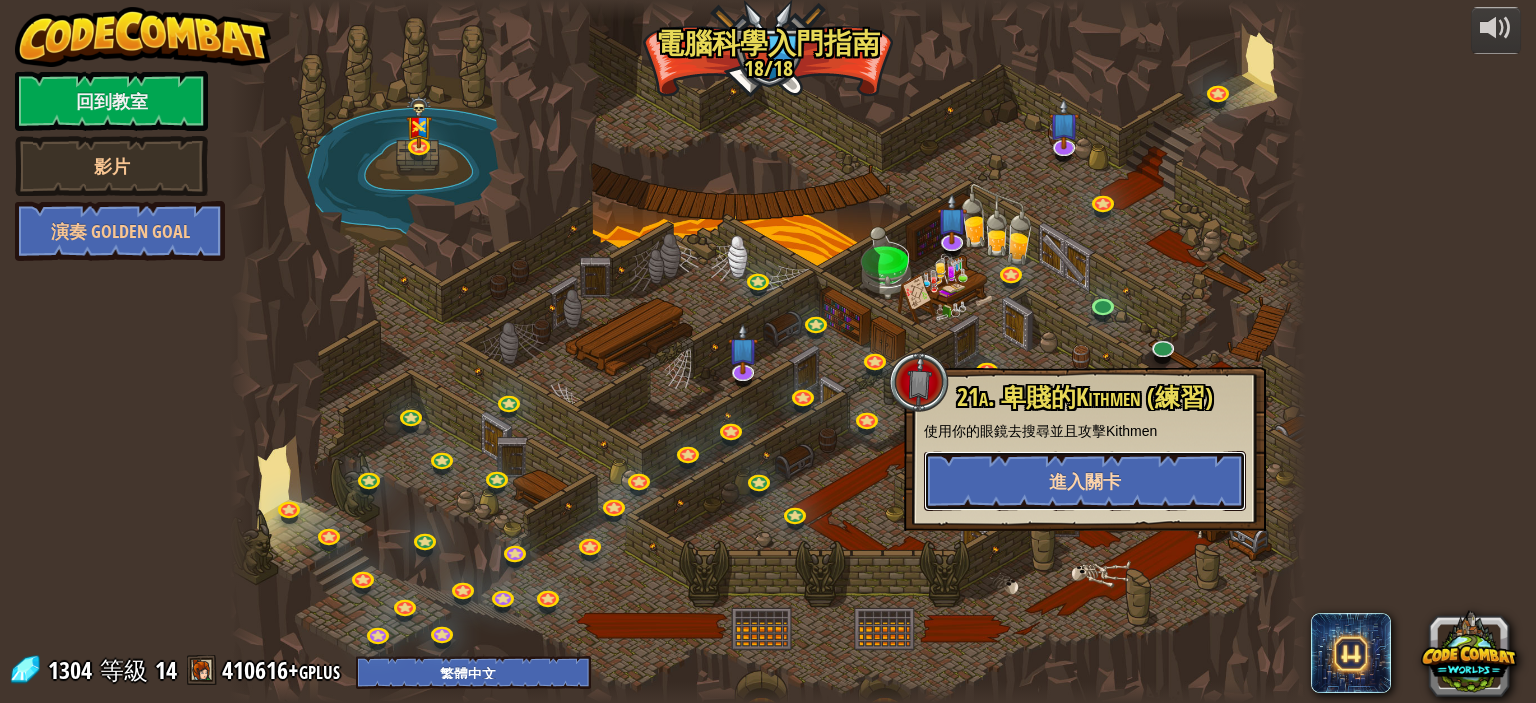
click at [1101, 453] on button "進入關卡" at bounding box center [1085, 481] width 322 height 60
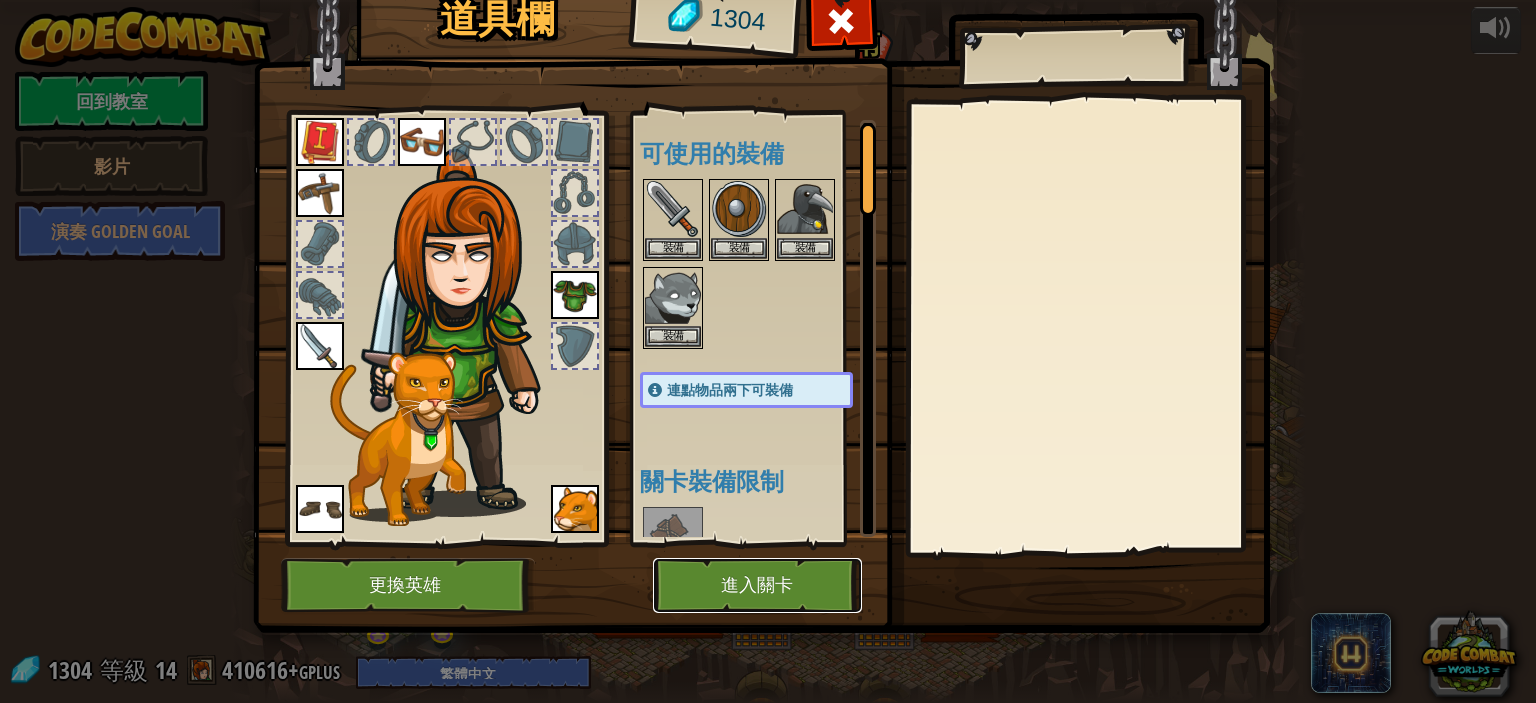
click at [711, 592] on button "進入關卡" at bounding box center [757, 585] width 209 height 55
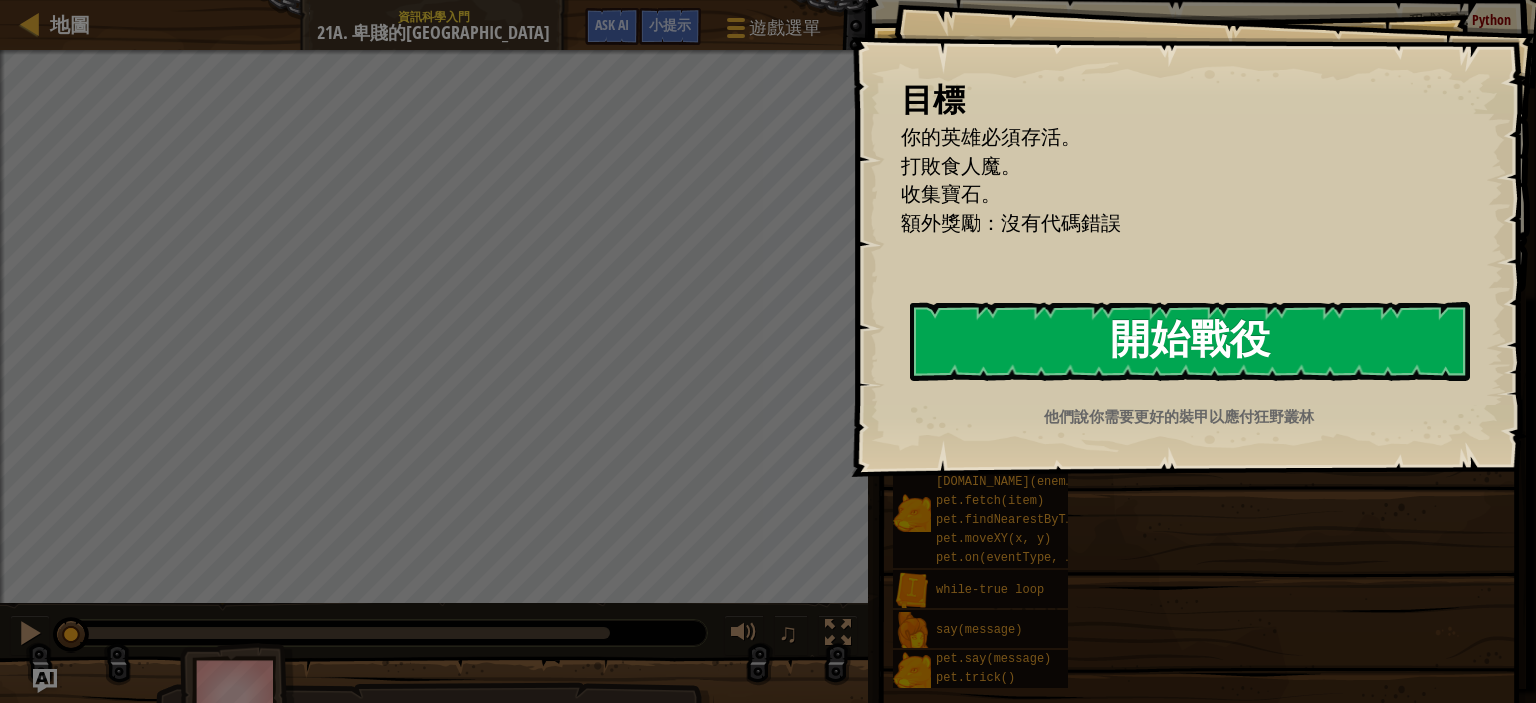
click at [1096, 334] on button "開始戰役" at bounding box center [1190, 341] width 560 height 79
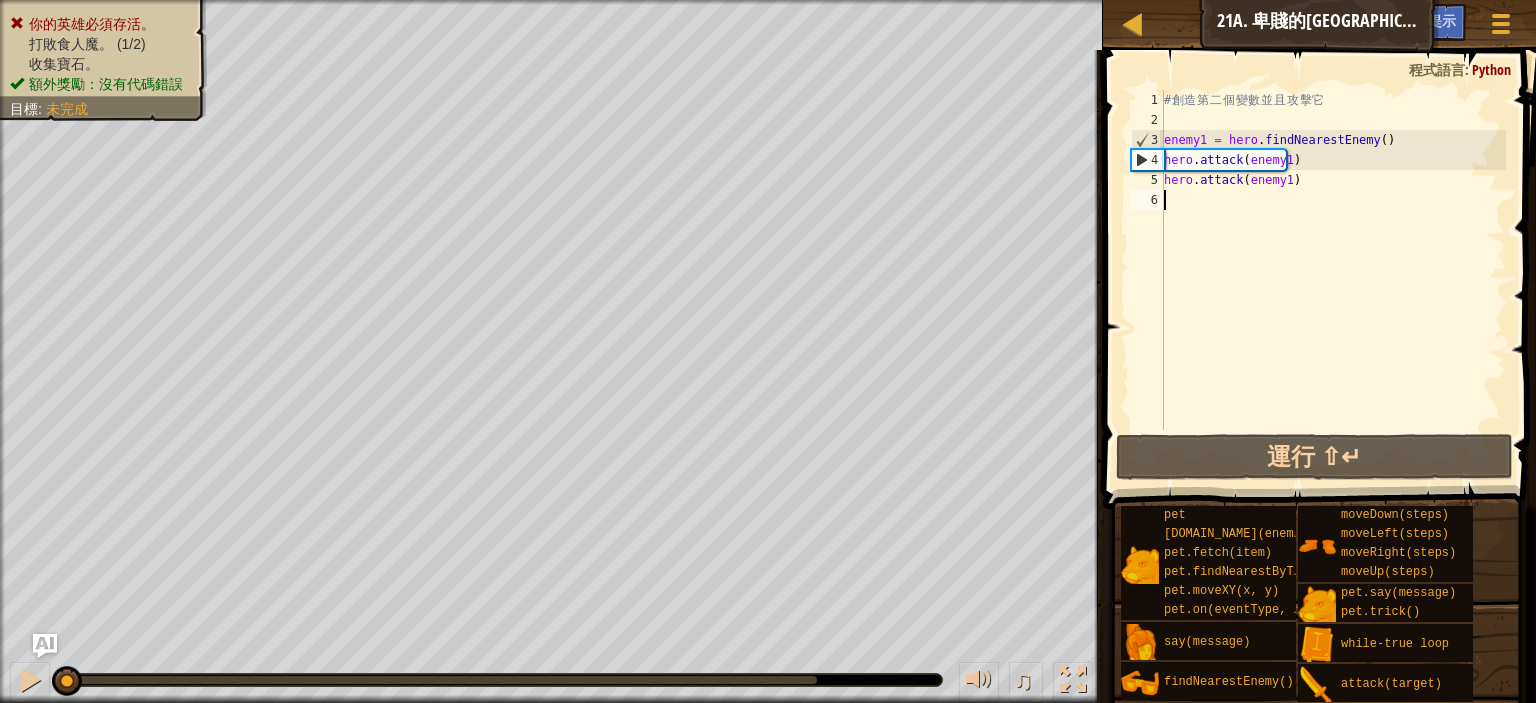
click at [1196, 200] on div "# 創 造 第 二 個 變 數 並 且 攻 擊 它 enemy1 = hero . findNearestEnemy ( ) hero . attack ( …" at bounding box center [1333, 280] width 346 height 380
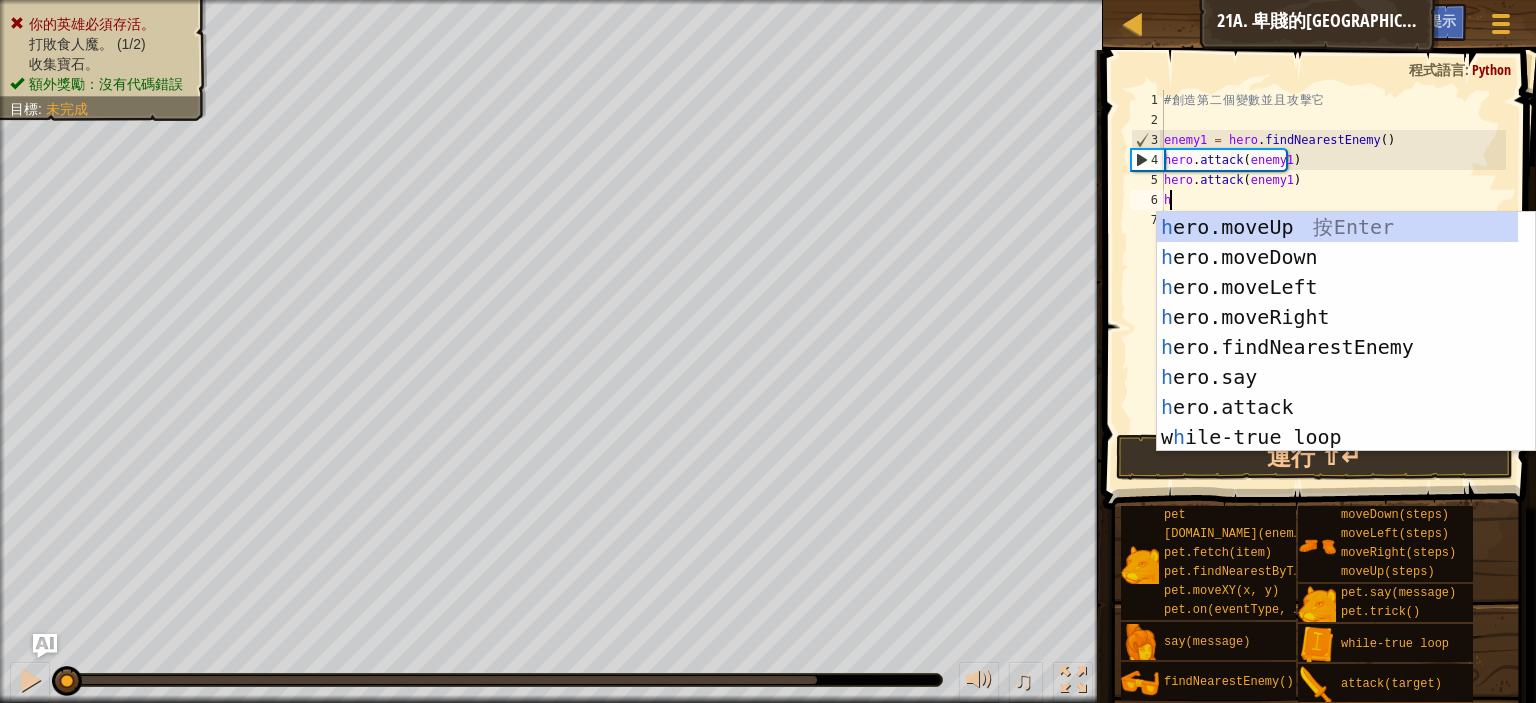
scroll to position [9, 0]
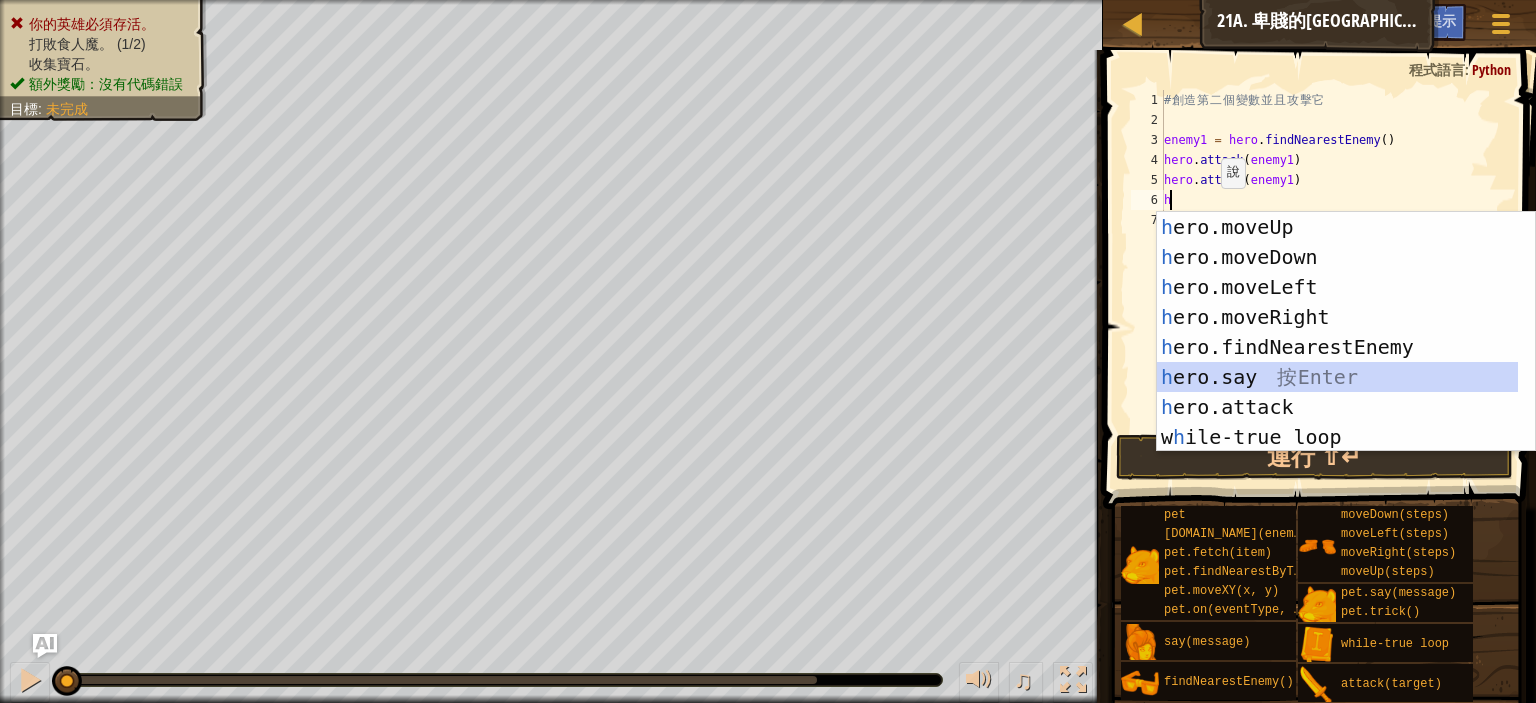
drag, startPoint x: 1223, startPoint y: 363, endPoint x: 1232, endPoint y: 342, distance: 22.8
click at [1229, 346] on div "h ero.moveUp 按 Enter h ero.moveDown 按 Enter h ero.moveLeft 按 Enter h ero.moveRi…" at bounding box center [1337, 362] width 361 height 300
type textarea "hero.say("message")"
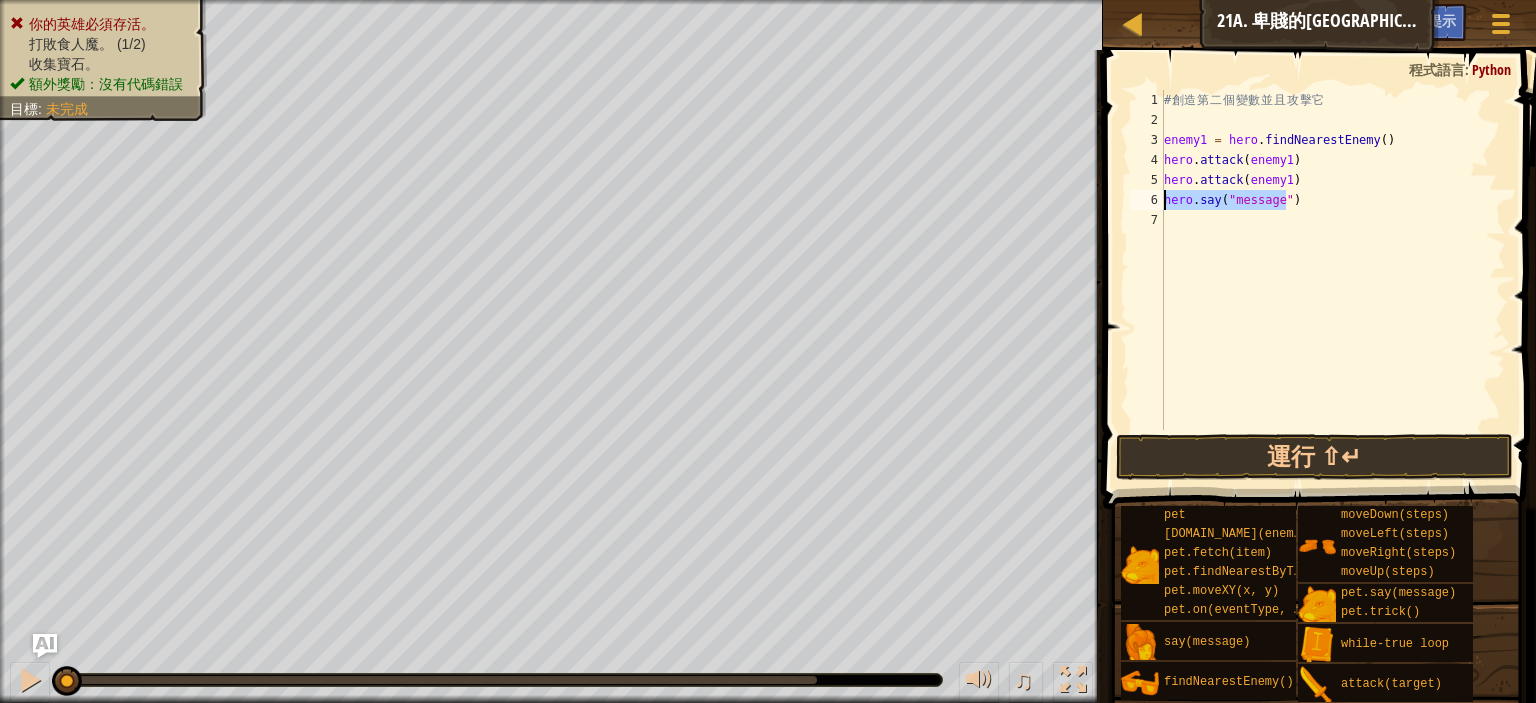
drag, startPoint x: 1311, startPoint y: 205, endPoint x: 1155, endPoint y: 197, distance: 156.2
click at [1155, 197] on div "hero.say("message") 1 2 3 4 5 6 7 # 創 造 第 二 個 變 數 並 且 攻 擊 它 enemy1 = hero . fin…" at bounding box center [1316, 260] width 379 height 340
type textarea "h"
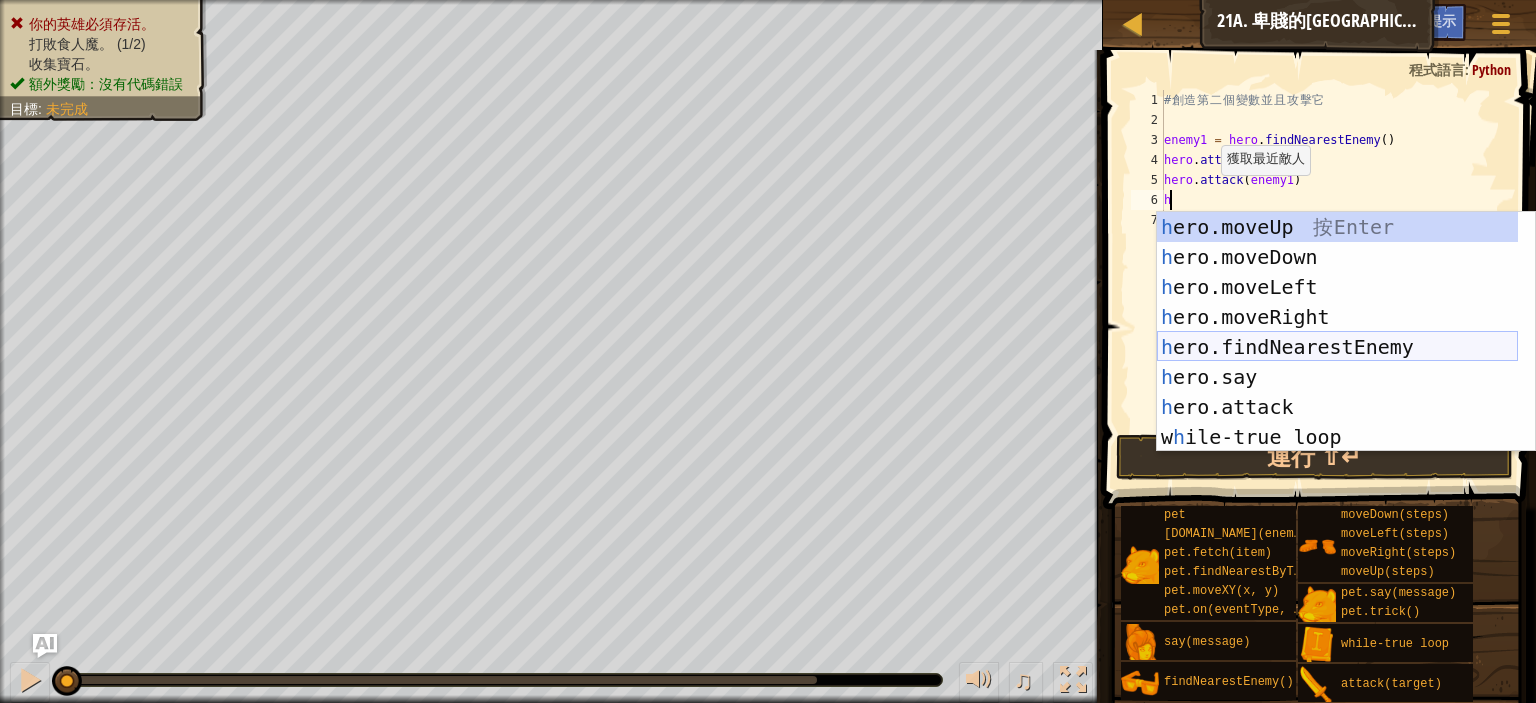
scroll to position [89, 0]
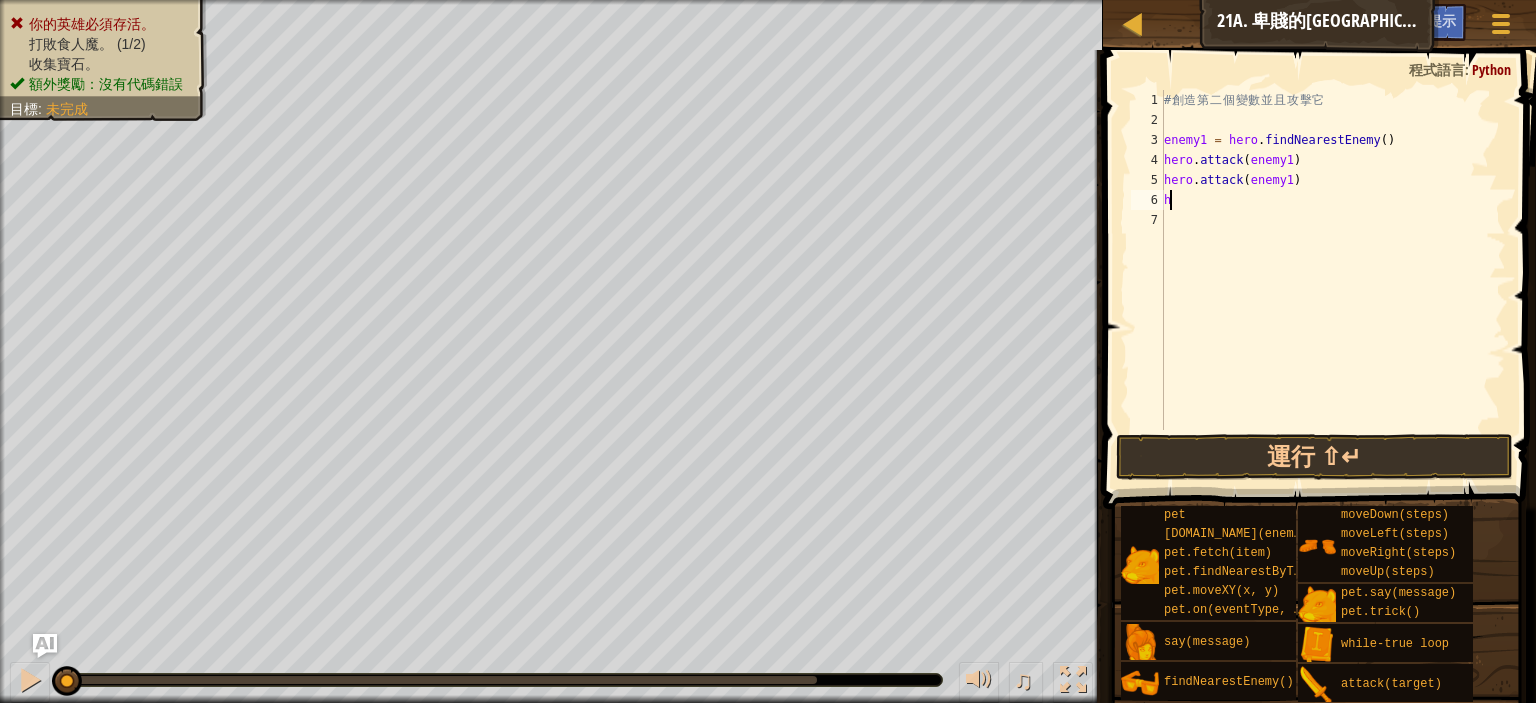
click at [1176, 202] on div "# 創 造 第 二 個 變 數 並 且 攻 擊 它 enemy1 = hero . findNearestEnemy ( ) hero . attack ( …" at bounding box center [1333, 280] width 346 height 380
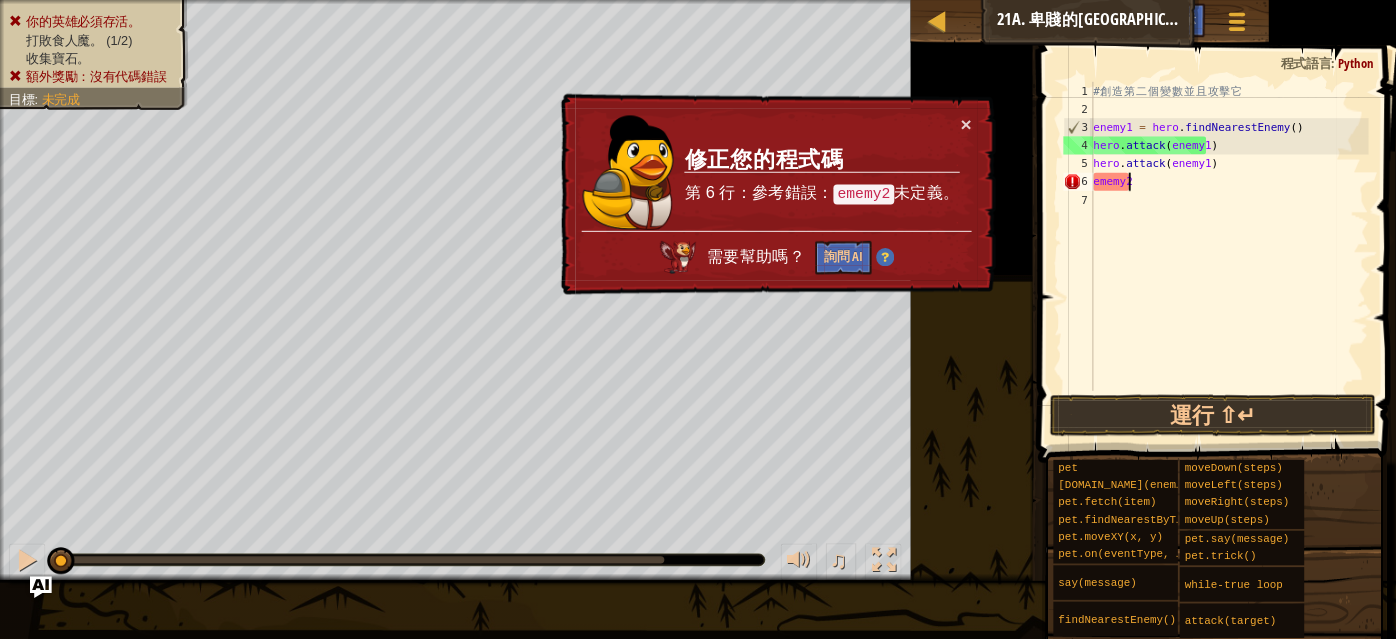
scroll to position [9, 2]
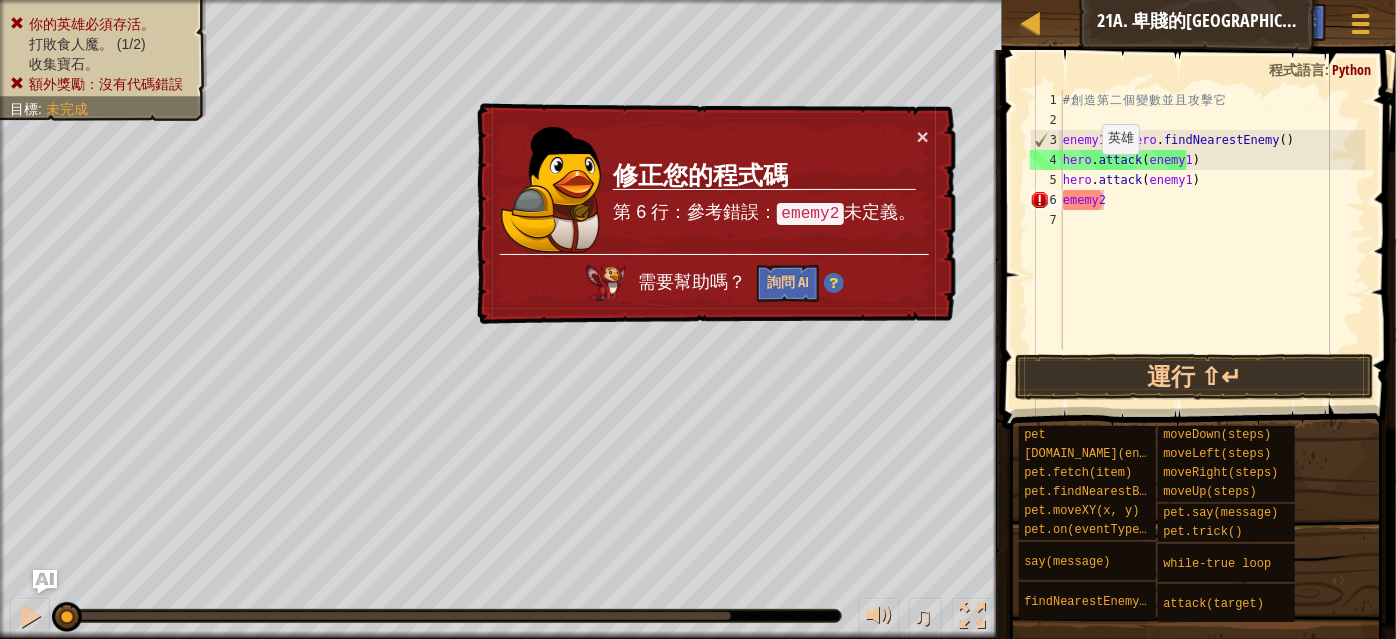
click at [913, 138] on td "修正您的程式碼 第 6 行：參考錯誤： ememy2 未定義。" at bounding box center [764, 190] width 304 height 128
drag, startPoint x: 1141, startPoint y: 215, endPoint x: 1141, endPoint y: 194, distance: 21.0
click at [1141, 194] on div "# 創 造 第 二 個 變 數 並 且 攻 擊 它 enemy1 = hero . findNearestEnemy ( ) hero . attack ( …" at bounding box center [1212, 240] width 307 height 300
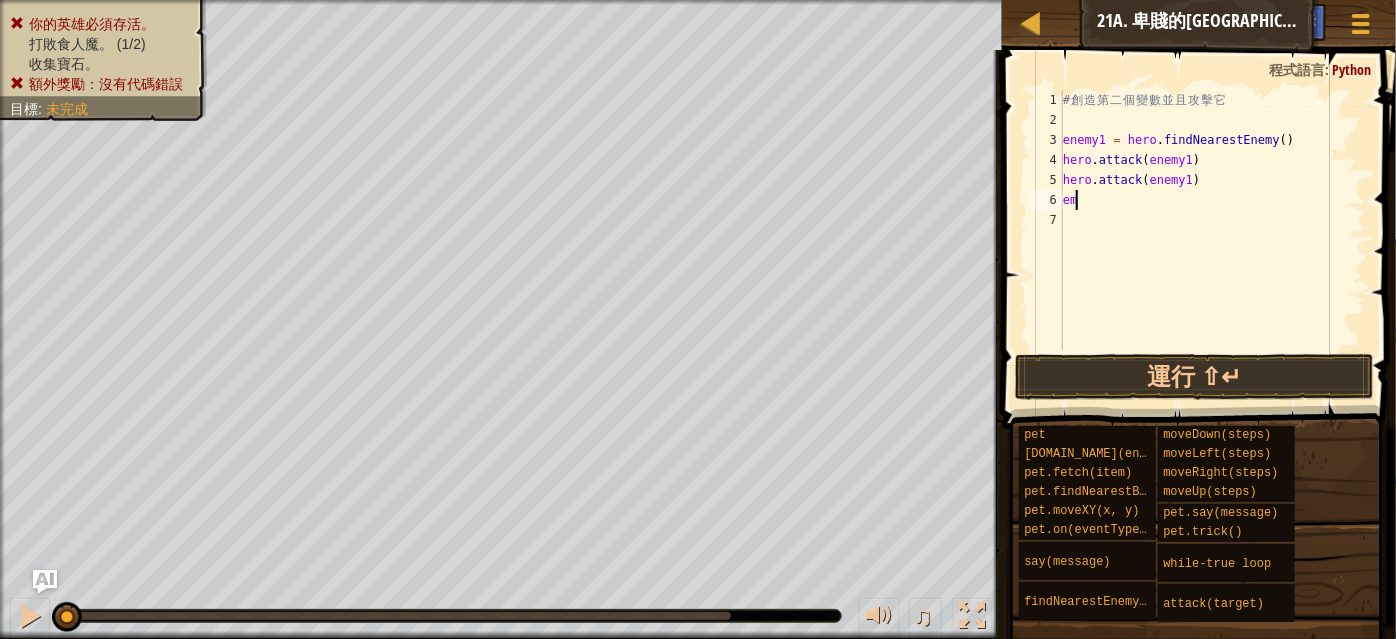
scroll to position [9, 0]
type textarea "e"
click at [1096, 204] on div "# 創 造 第 二 個 變 數 並 且 攻 擊 它 enemy1 = hero . findNearestEnemy ( ) hero . attack ( …" at bounding box center [1212, 240] width 307 height 300
type textarea "h"
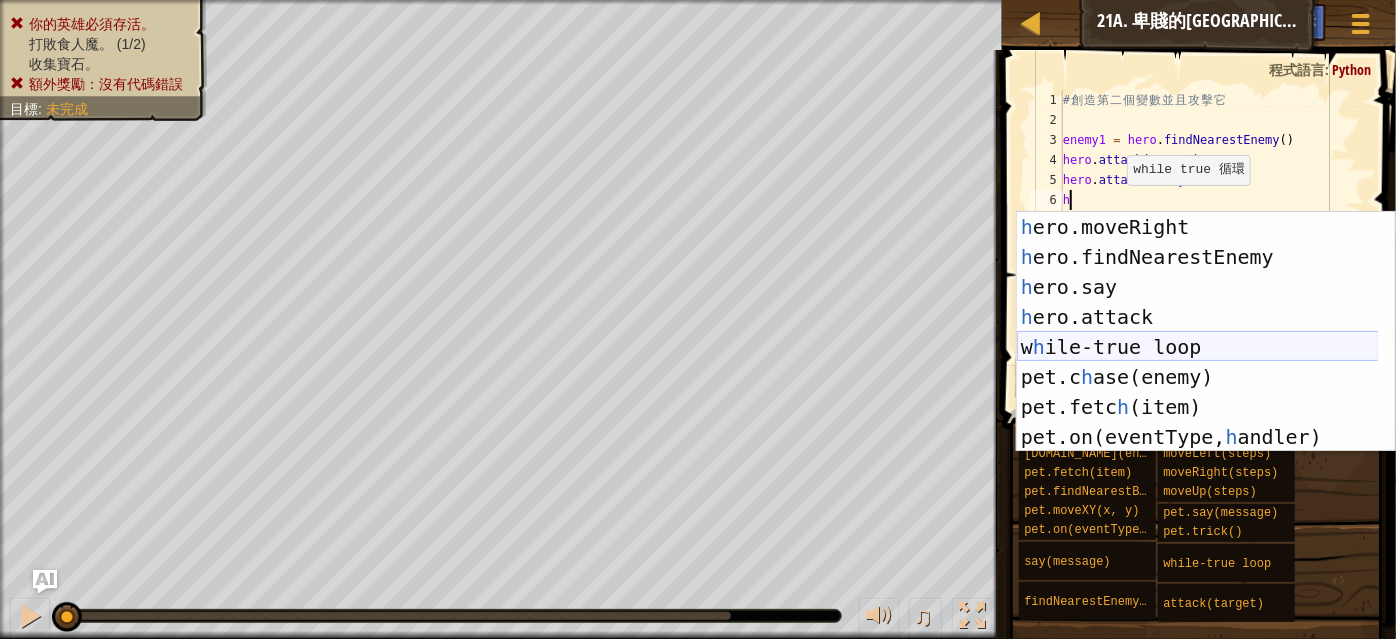
scroll to position [0, 0]
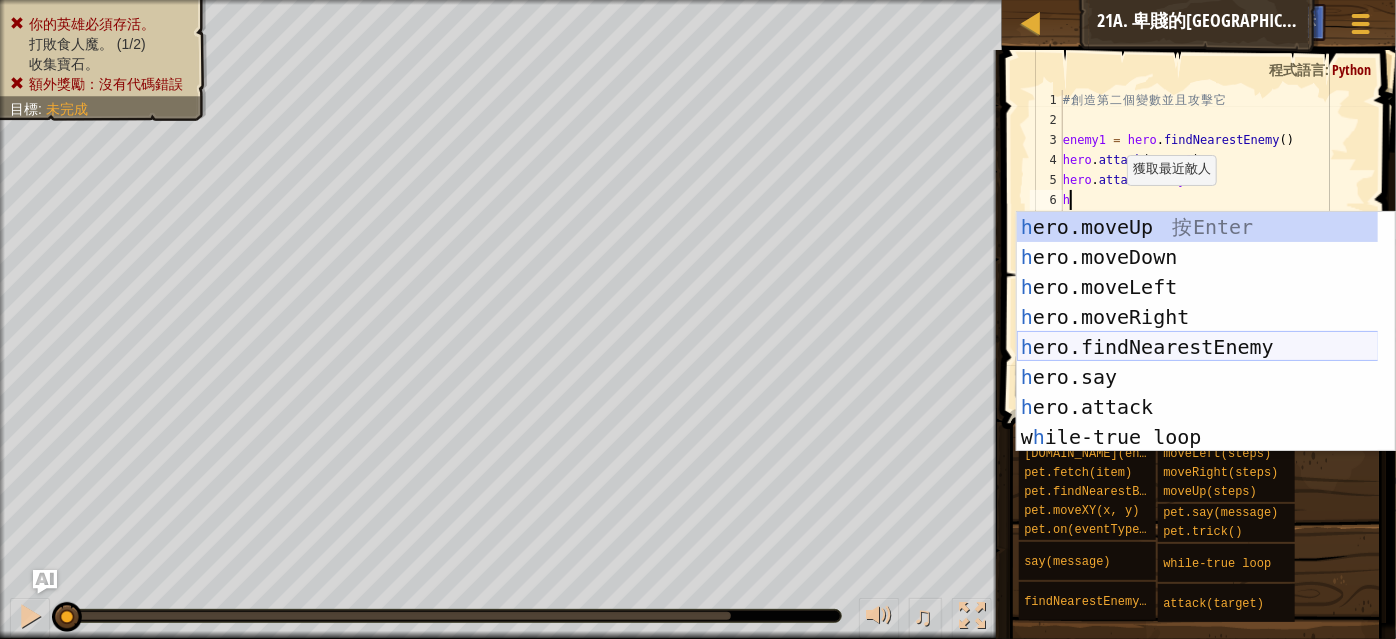
click at [1161, 350] on div "h ero.moveUp 按 Enter h ero.moveDown 按 Enter h ero.moveLeft 按 Enter h ero.moveRi…" at bounding box center [1198, 362] width 362 height 300
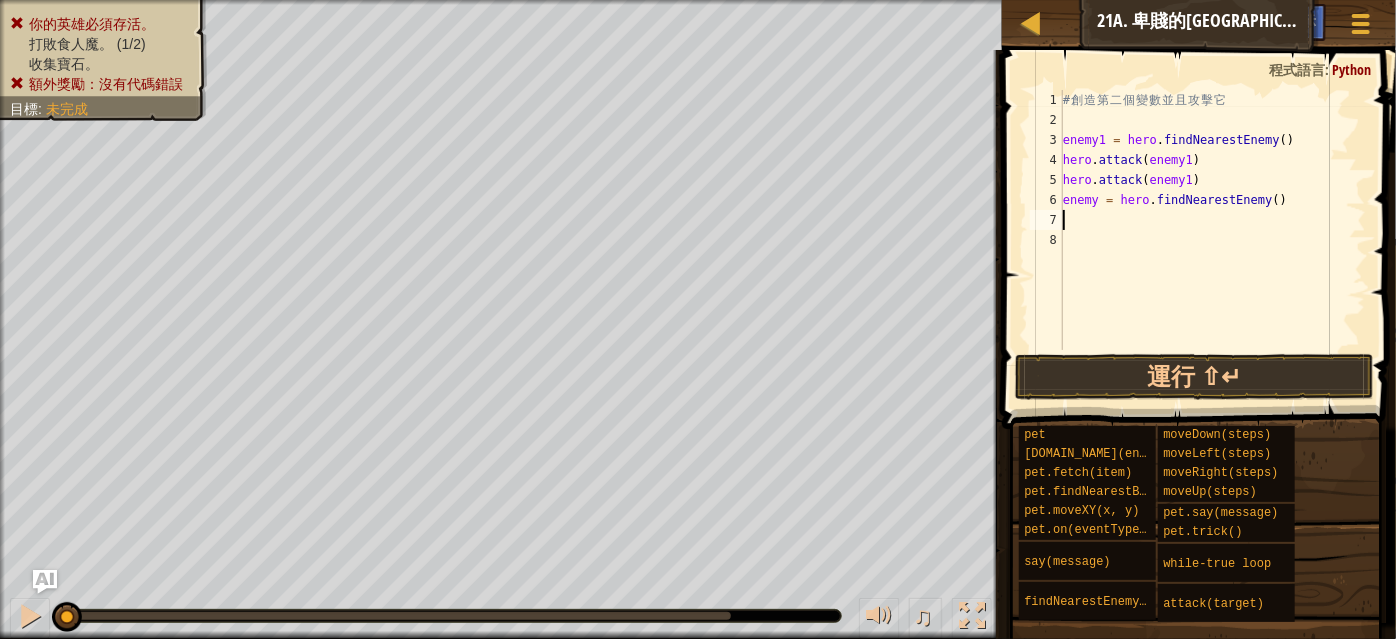
click at [1097, 199] on div "# 創 造 第 二 個 變 數 並 且 攻 擊 它 enemy1 = hero . findNearestEnemy ( ) hero . attack ( …" at bounding box center [1212, 240] width 307 height 300
type textarea "enemy2 = hero.findNearestEnemy()"
click at [1085, 216] on div "# 創 造 第 二 個 變 數 並 且 攻 擊 它 enemy1 = hero . findNearestEnemy ( ) hero . attack ( …" at bounding box center [1212, 240] width 307 height 300
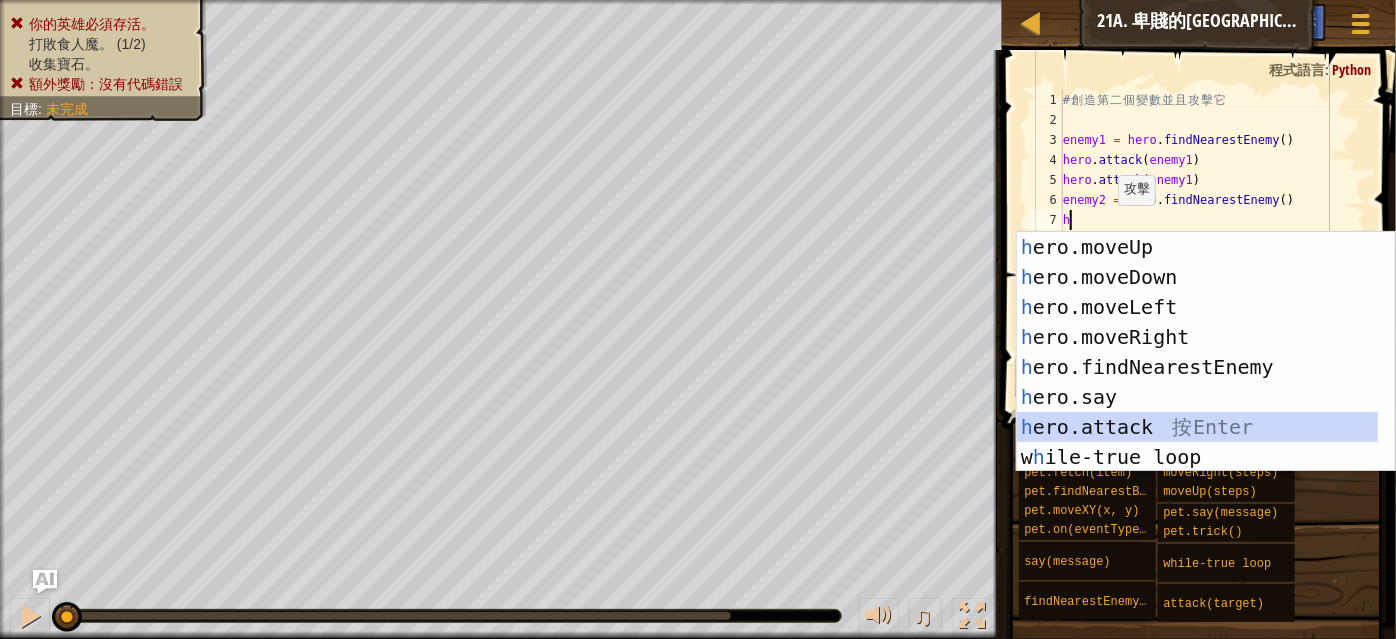
click at [1138, 424] on div "h ero.moveUp 按 Enter h ero.moveDown 按 Enter h ero.moveLeft 按 Enter h ero.moveRi…" at bounding box center [1198, 382] width 362 height 300
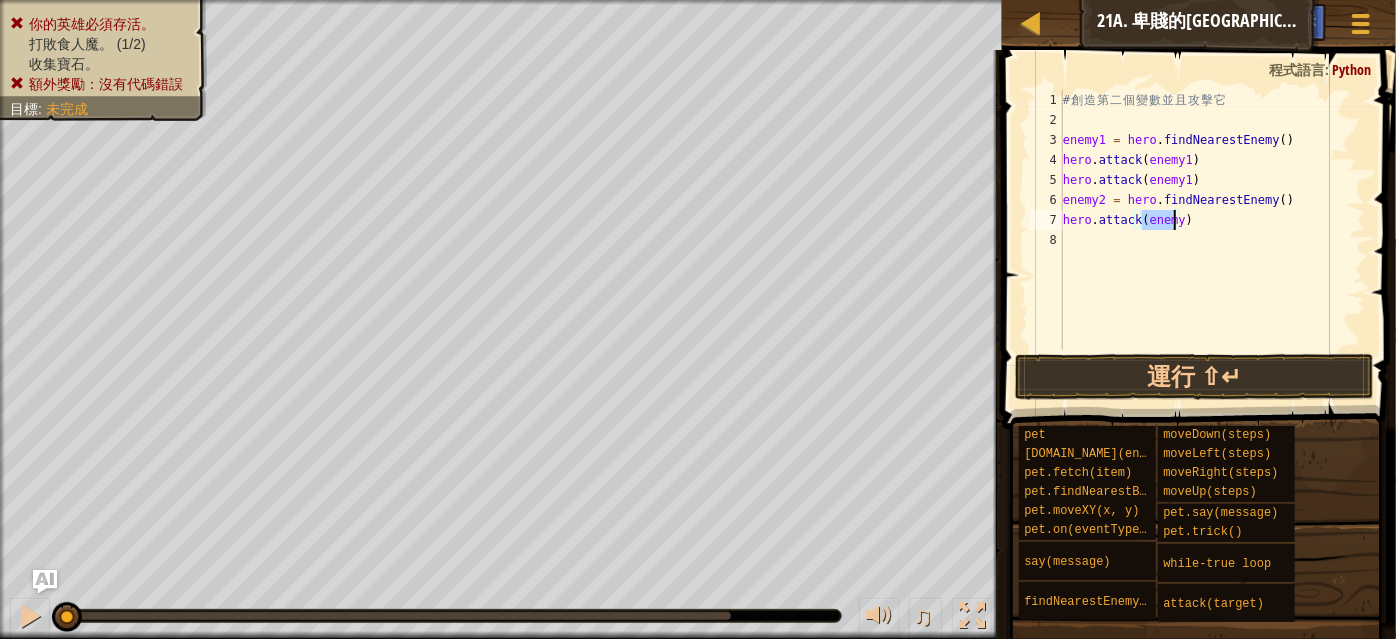
click at [1174, 223] on div "# 創 造 第 二 個 變 數 並 且 攻 擊 它 enemy1 = hero . findNearestEnemy ( ) hero . attack ( …" at bounding box center [1212, 220] width 307 height 260
type textarea "hero.attack(enemy2)"
click at [1075, 232] on div "# 創 造 第 二 個 變 數 並 且 攻 擊 它 enemy1 = hero . findNearestEnemy ( ) hero . attack ( …" at bounding box center [1212, 240] width 307 height 300
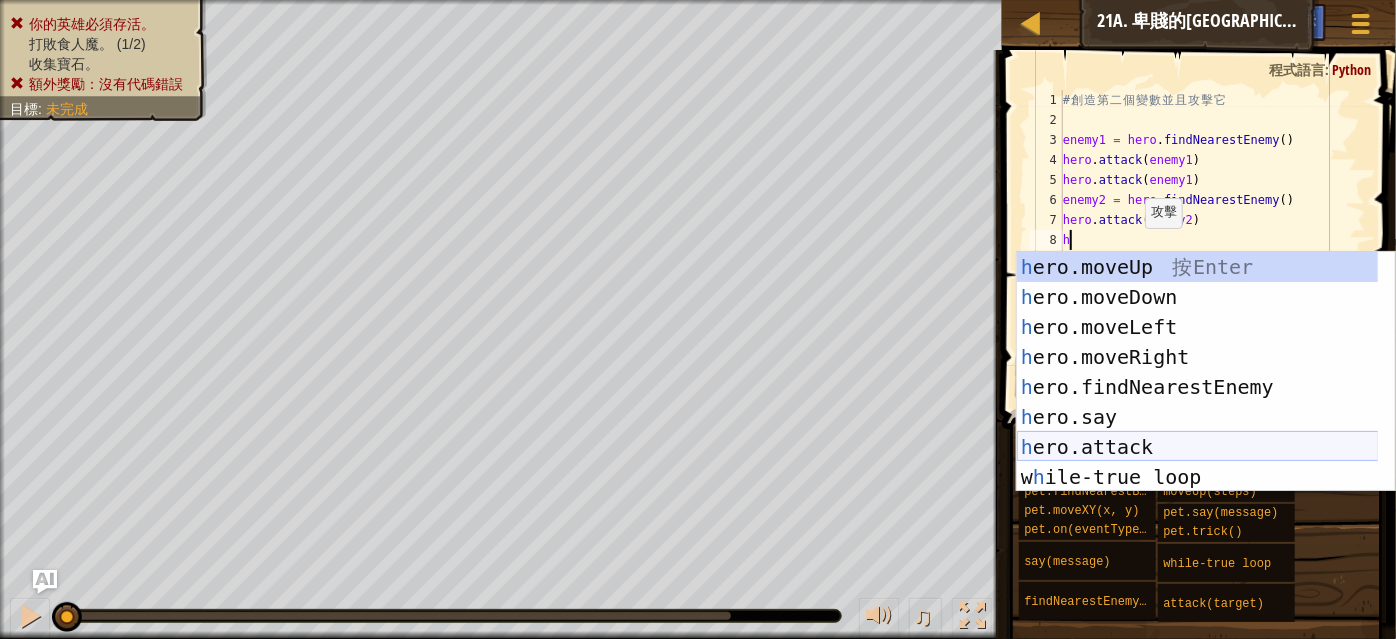
click at [1146, 442] on div "h ero.moveUp 按 Enter h ero.moveDown 按 Enter h ero.moveLeft 按 Enter h ero.moveRi…" at bounding box center [1198, 402] width 362 height 300
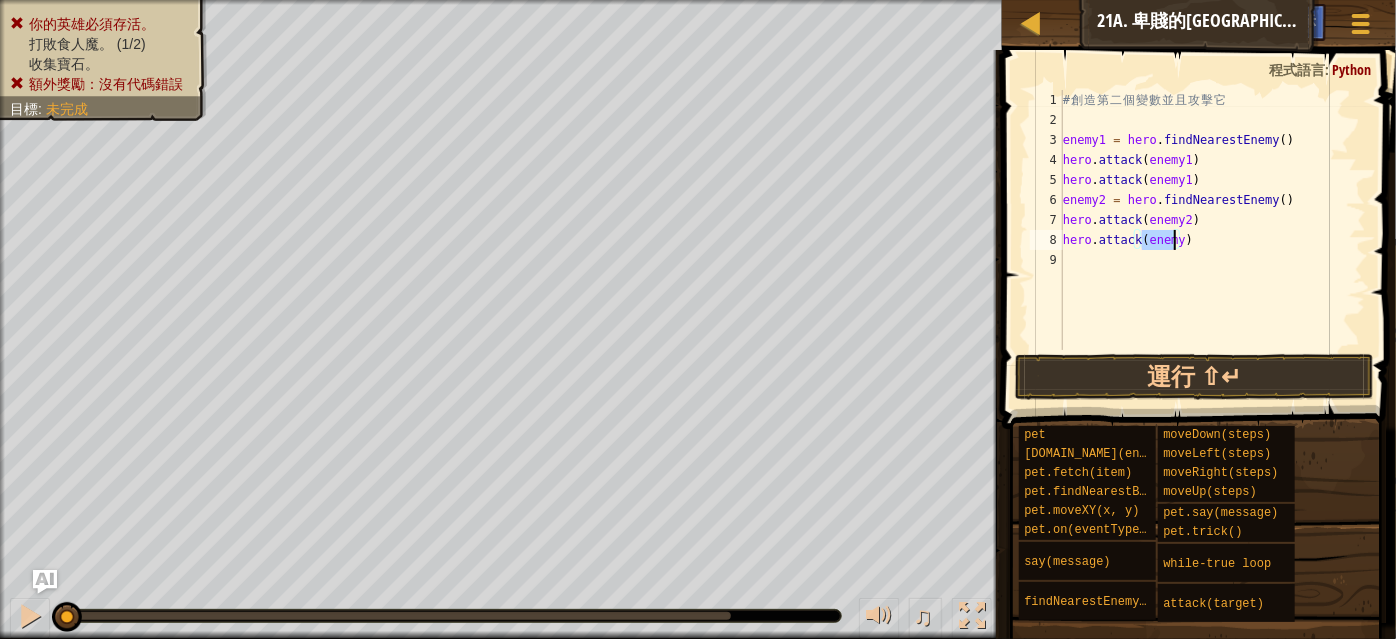
click at [1176, 240] on div "# 創 造 第 二 個 變 數 並 且 攻 擊 它 enemy1 = hero . findNearestEnemy ( ) hero . attack ( …" at bounding box center [1212, 220] width 307 height 260
type textarea "hero.attack(enemy2)"
click at [1256, 383] on button "運行 ⇧↵" at bounding box center [1194, 377] width 358 height 46
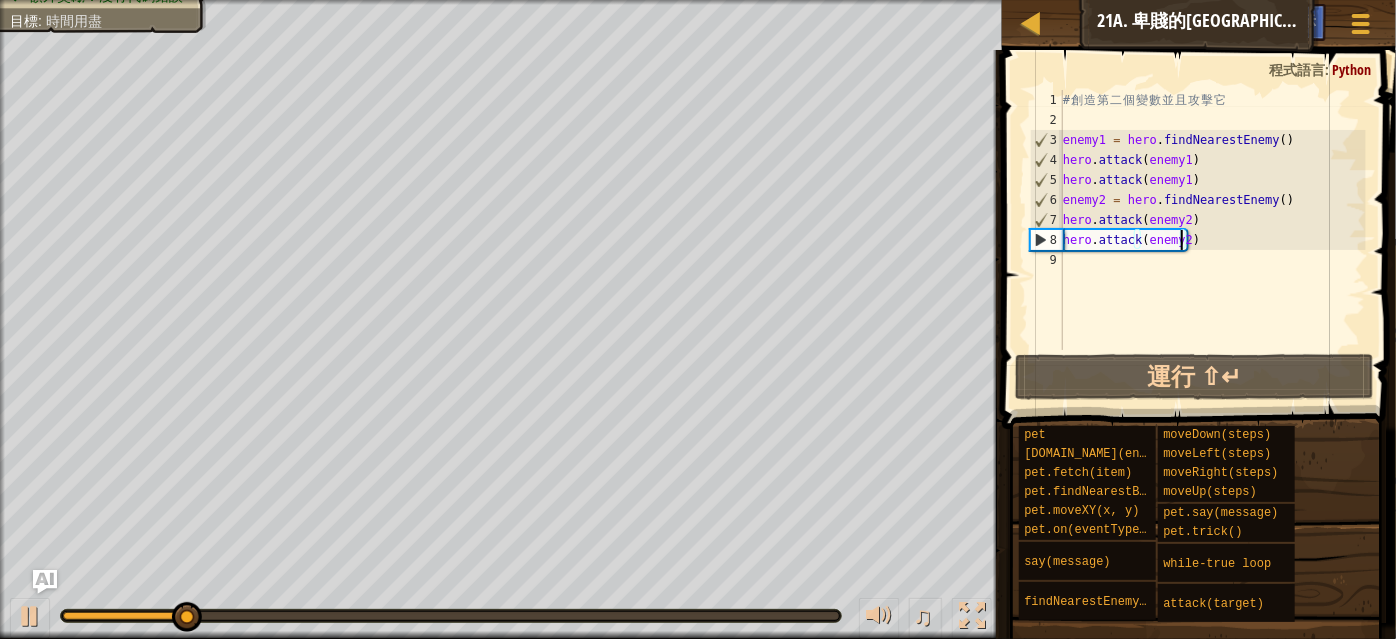
click at [1088, 261] on div "# 創 造 第 二 個 變 數 並 且 攻 擊 它 enemy1 = hero . findNearestEnemy ( ) hero . attack ( …" at bounding box center [1212, 240] width 307 height 300
click at [1200, 177] on div "# 創 造 第 二 個 變 數 並 且 攻 擊 它 enemy1 = hero . findNearestEnemy ( ) hero . attack ( …" at bounding box center [1212, 240] width 307 height 300
type textarea "hero.attack(enemy1)"
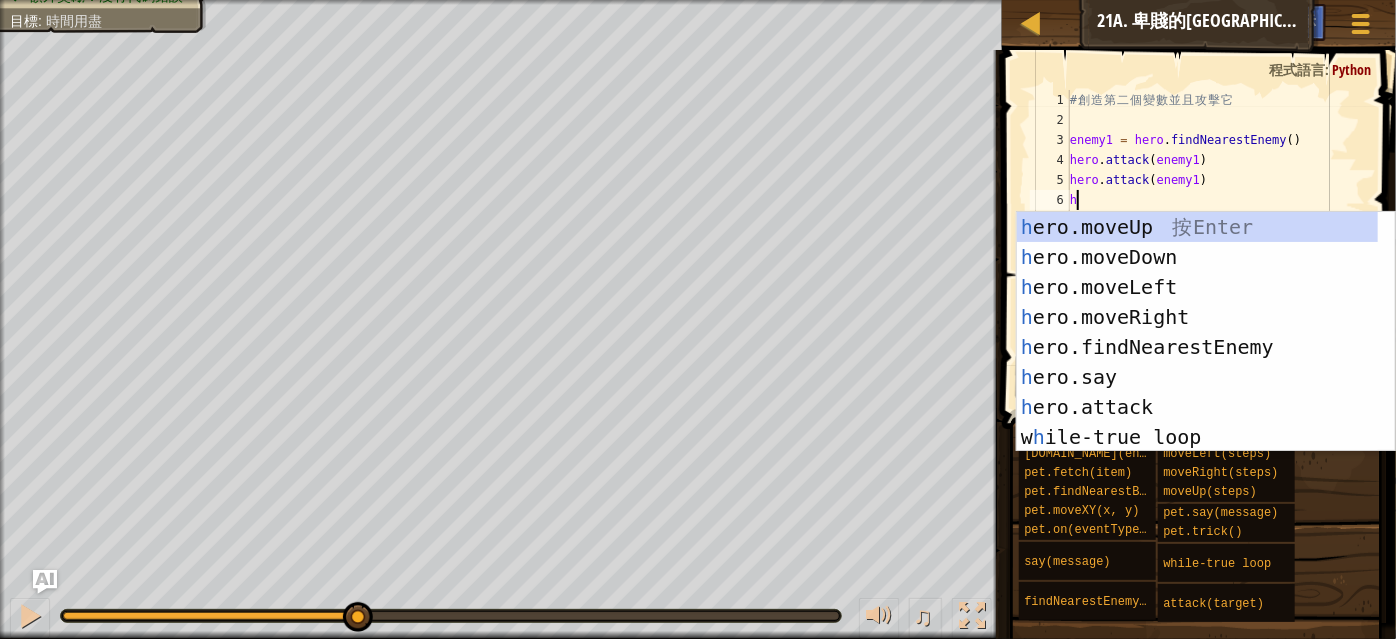
type textarea "h"
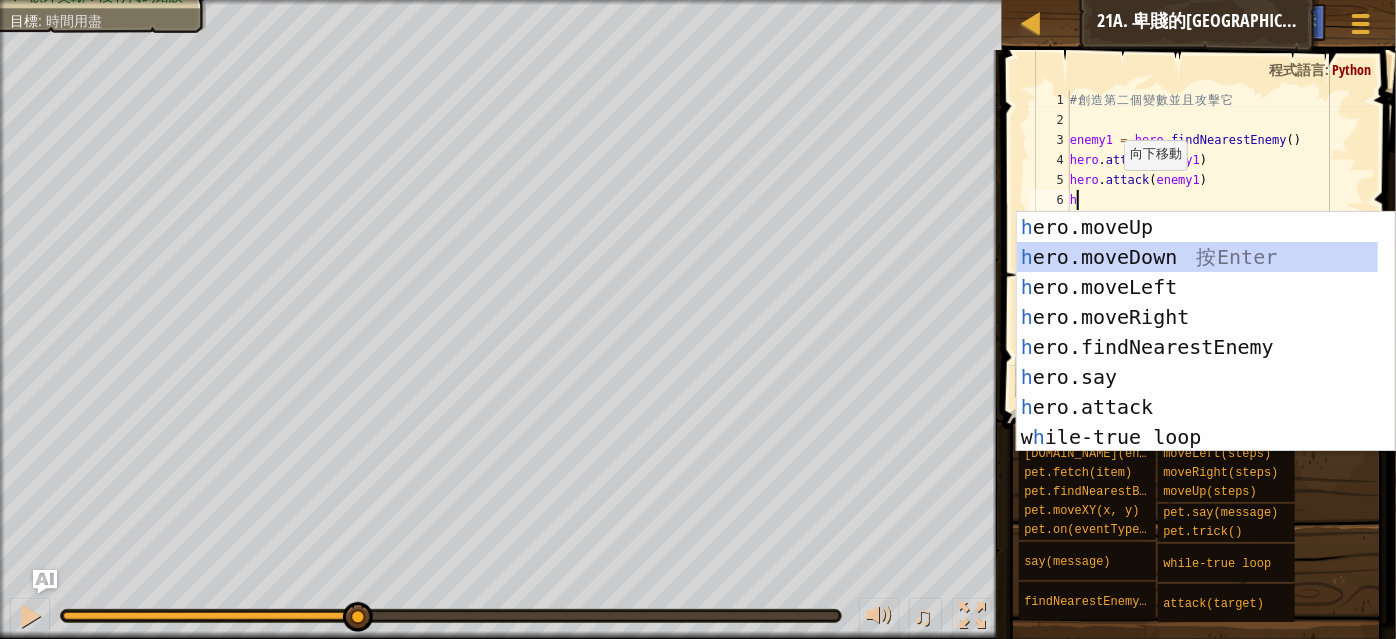
click at [1127, 254] on div "h ero.moveUp 按 Enter h ero.moveDown 按 Enter h ero.moveLeft 按 Enter h ero.moveRi…" at bounding box center [1198, 362] width 362 height 300
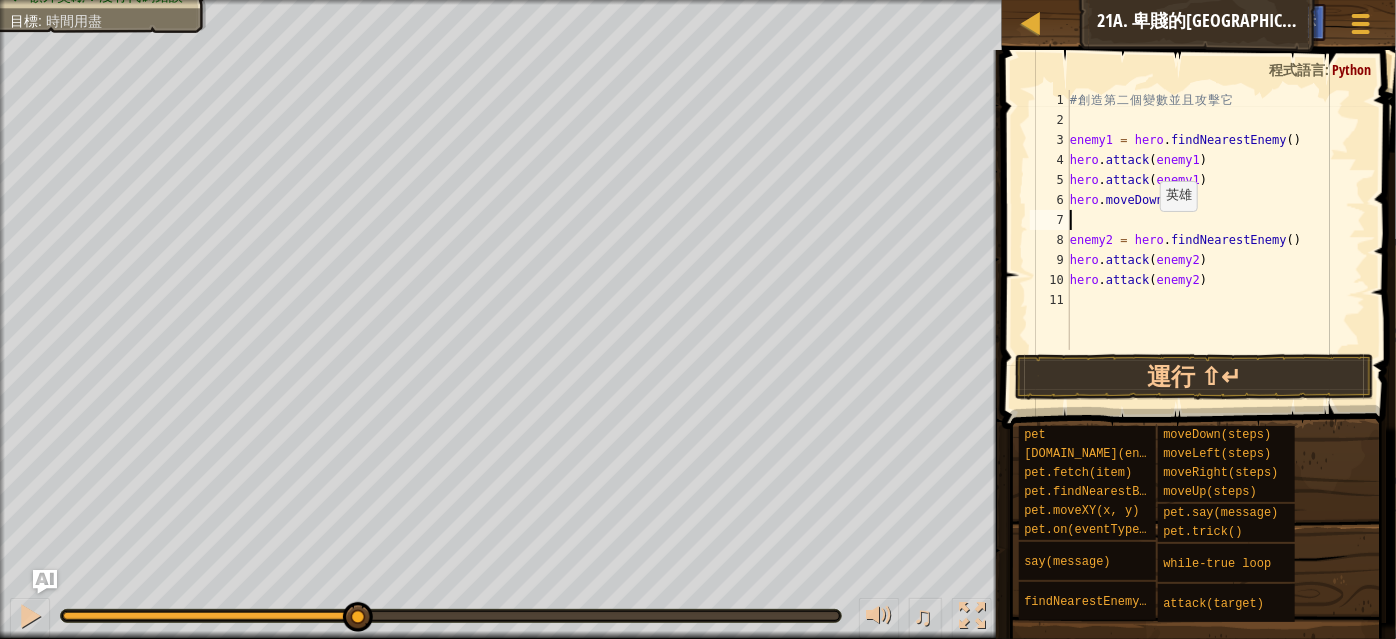
type textarea "h"
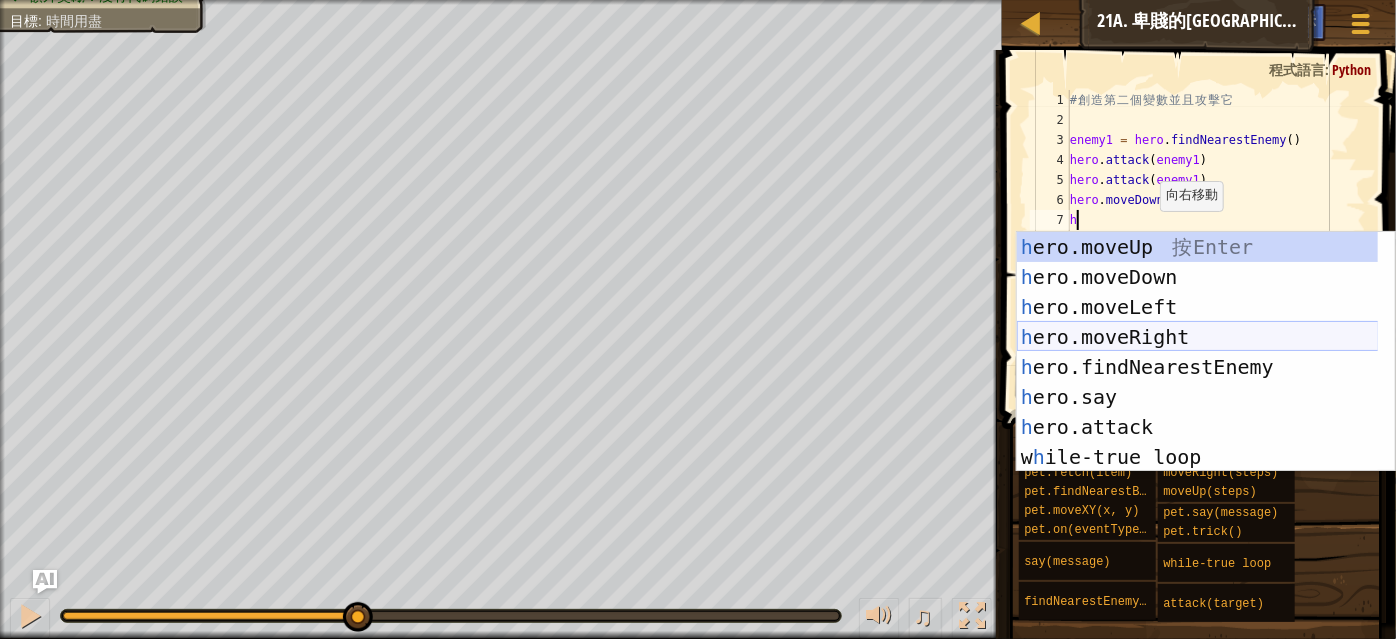
click at [1179, 335] on div "h ero.moveUp 按 Enter h ero.moveDown 按 Enter h ero.moveLeft 按 Enter h ero.moveRi…" at bounding box center [1198, 382] width 362 height 300
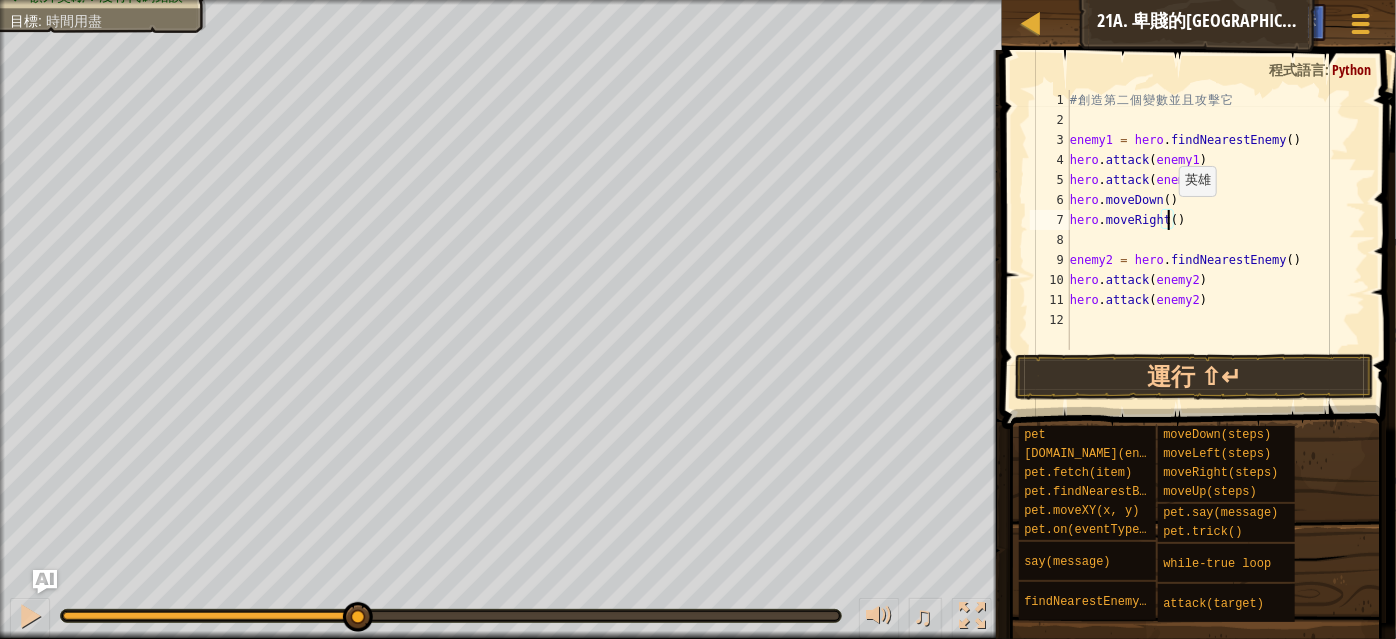
click at [1168, 215] on div "# 創 造 第 二 個 變 數 並 且 攻 擊 它 enemy1 = hero . findNearestEnemy ( ) hero . attack ( …" at bounding box center [1216, 240] width 301 height 300
type textarea "hero.moveRight(2)"
click at [1133, 239] on div "# 創 造 第 二 個 變 數 並 且 攻 擊 它 enemy1 = hero . findNearestEnemy ( ) hero . attack ( …" at bounding box center [1216, 240] width 301 height 300
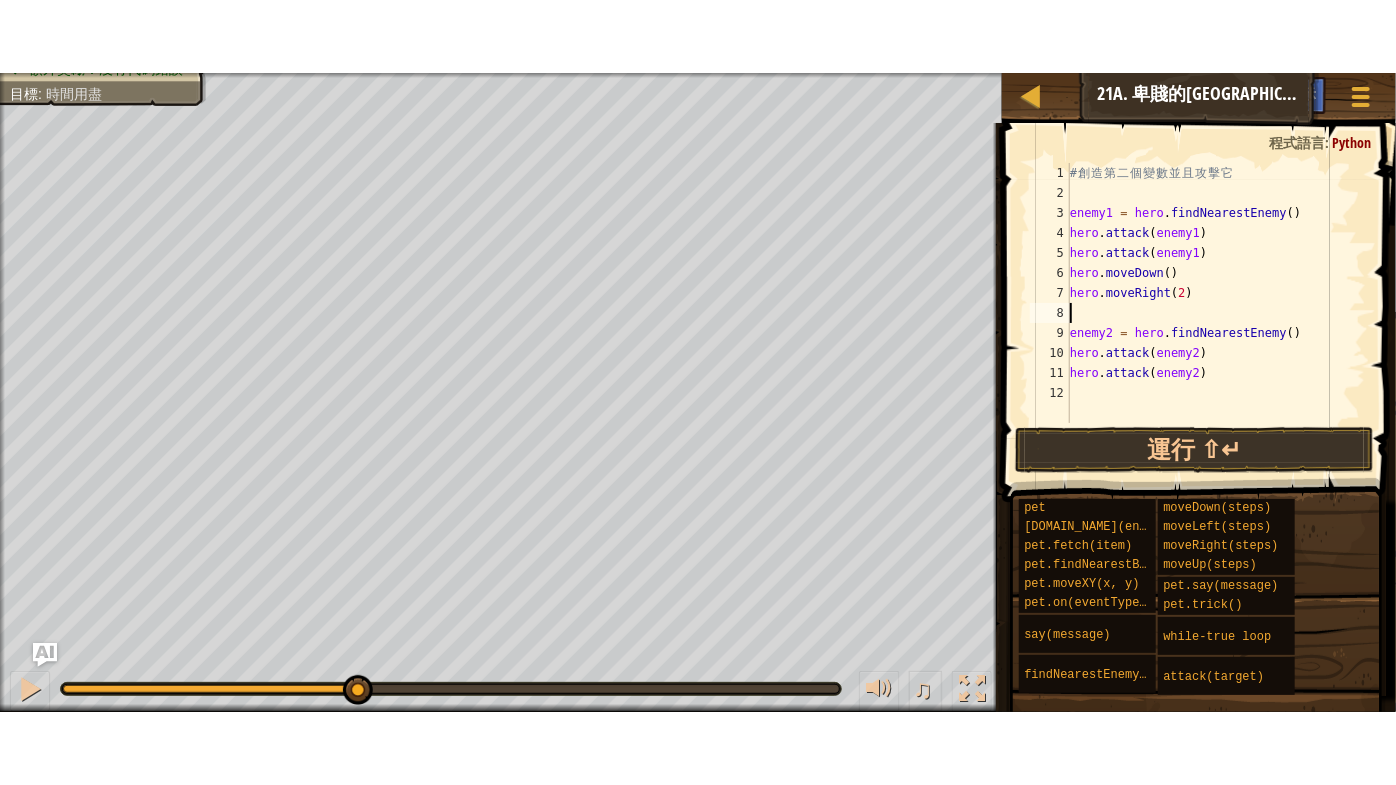
scroll to position [9, 0]
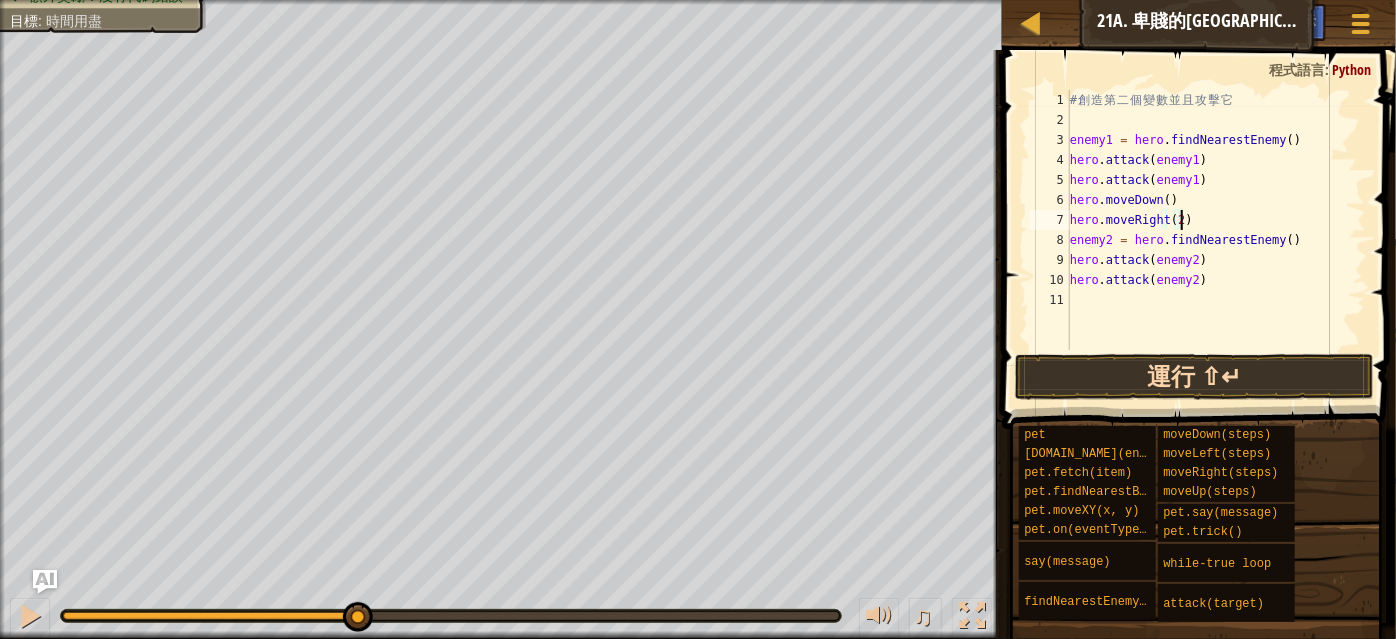
type textarea "hero.moveRight(2)"
click at [1183, 370] on button "運行 ⇧↵" at bounding box center [1194, 377] width 358 height 46
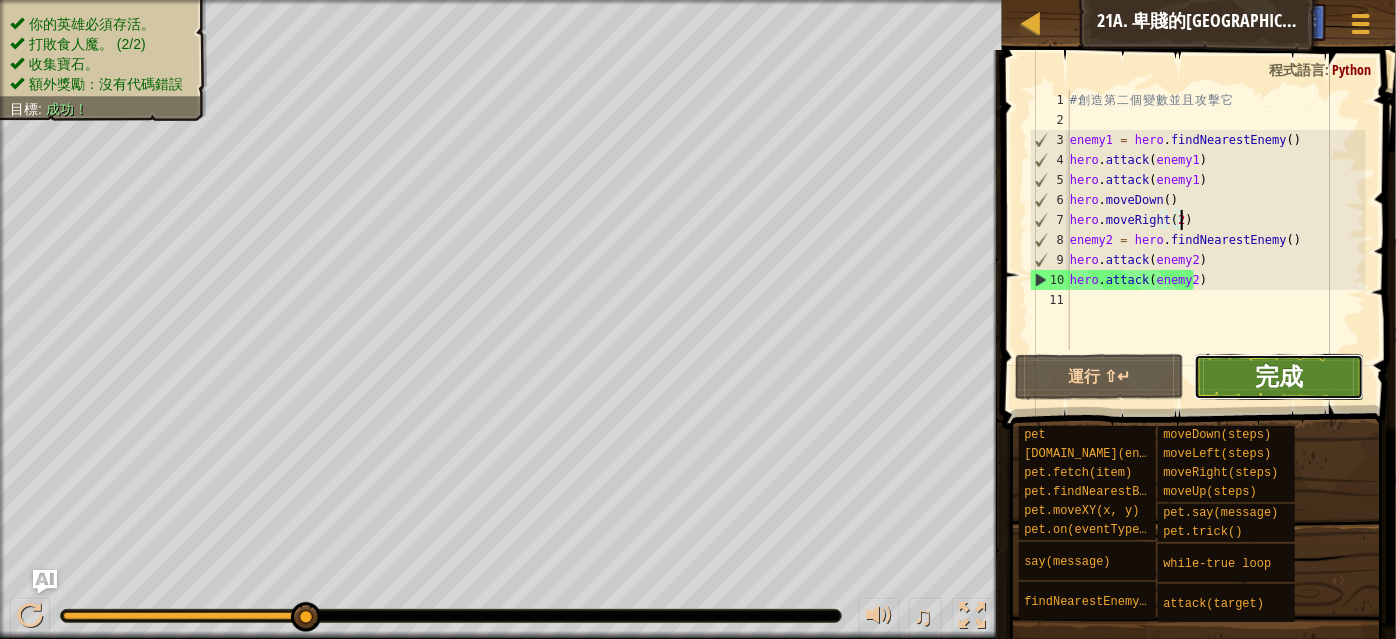
click at [1277, 383] on span "完成" at bounding box center [1279, 376] width 48 height 32
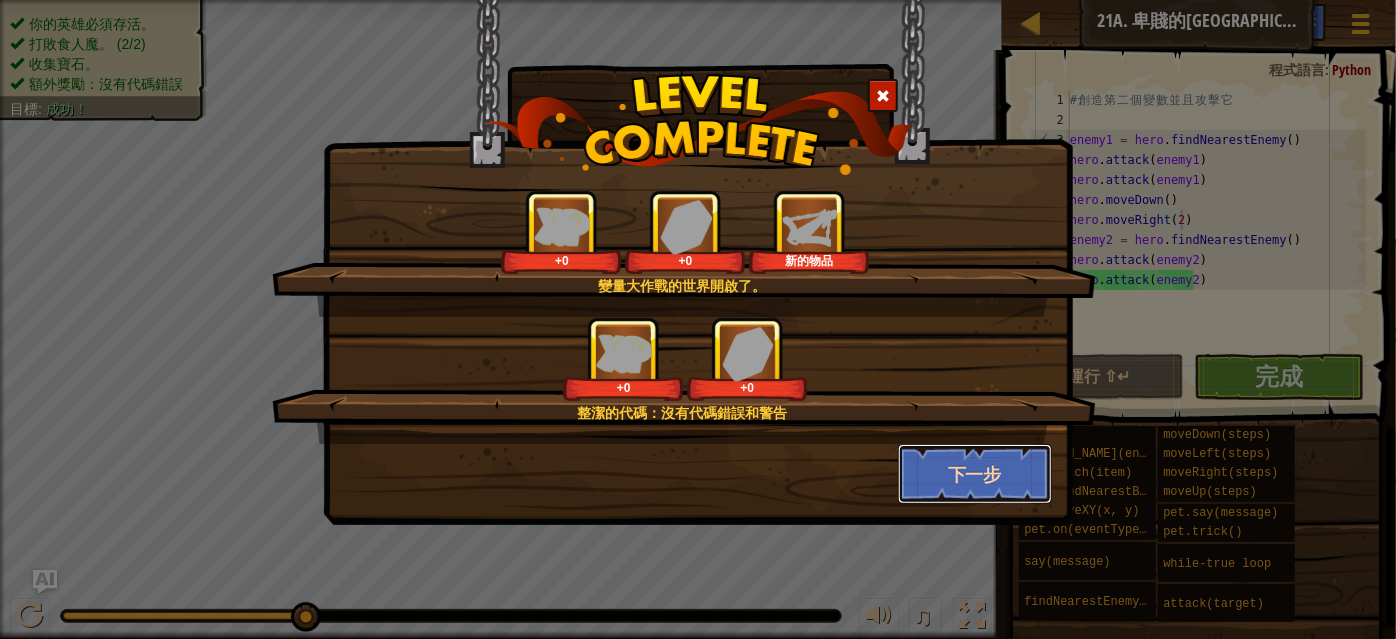
click at [1024, 471] on button "下一步" at bounding box center [975, 474] width 155 height 60
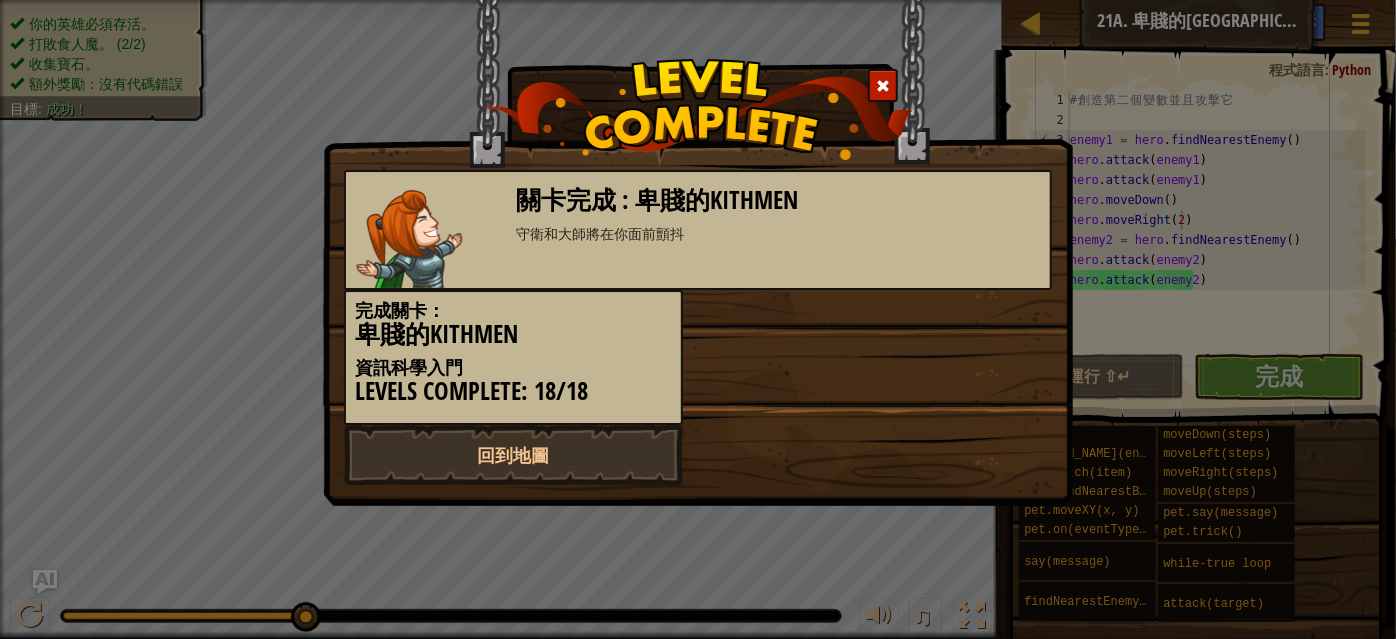
click at [884, 92] on div at bounding box center [883, 85] width 30 height 33
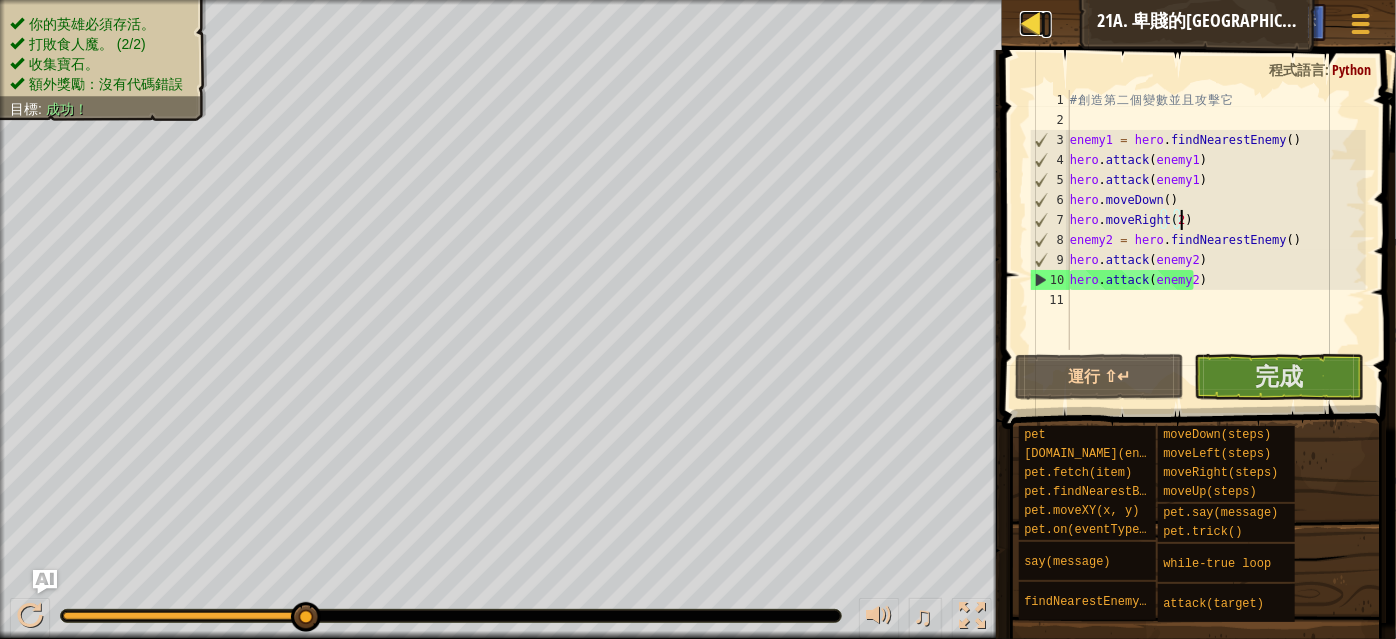
click at [1031, 26] on div at bounding box center [1032, 23] width 25 height 25
select select "zh-HANT"
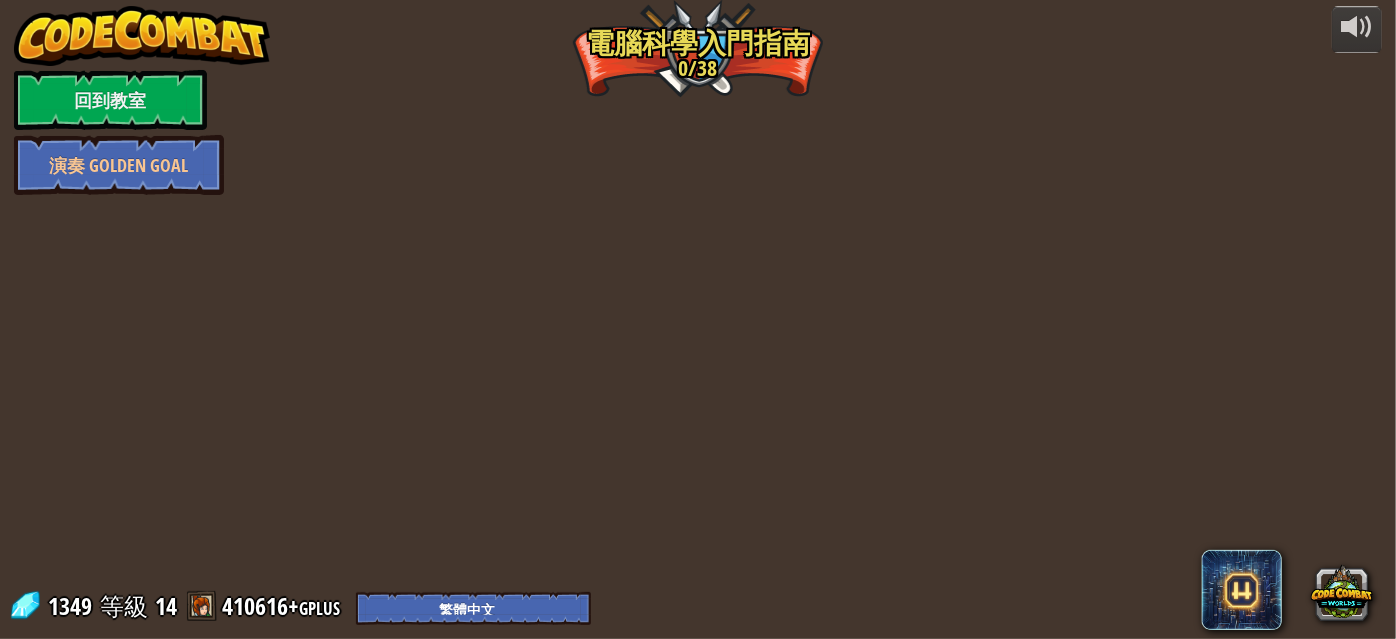
select select "zh-HANT"
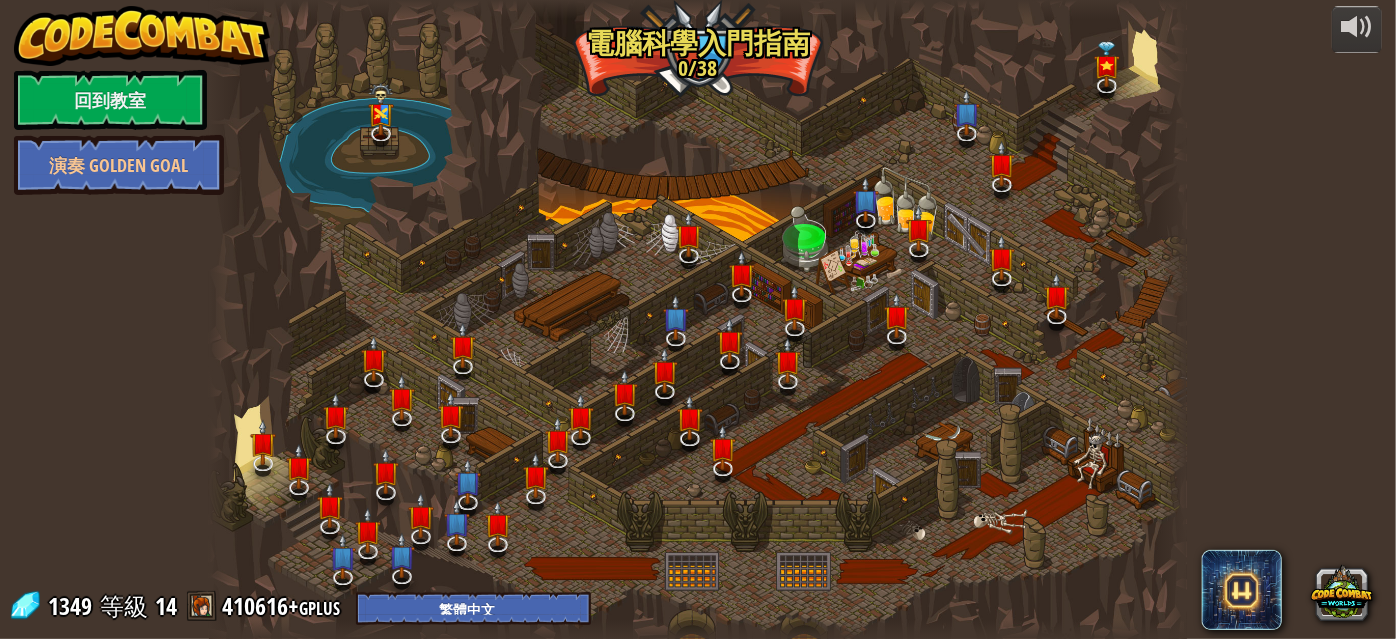
select select "zh-HANT"
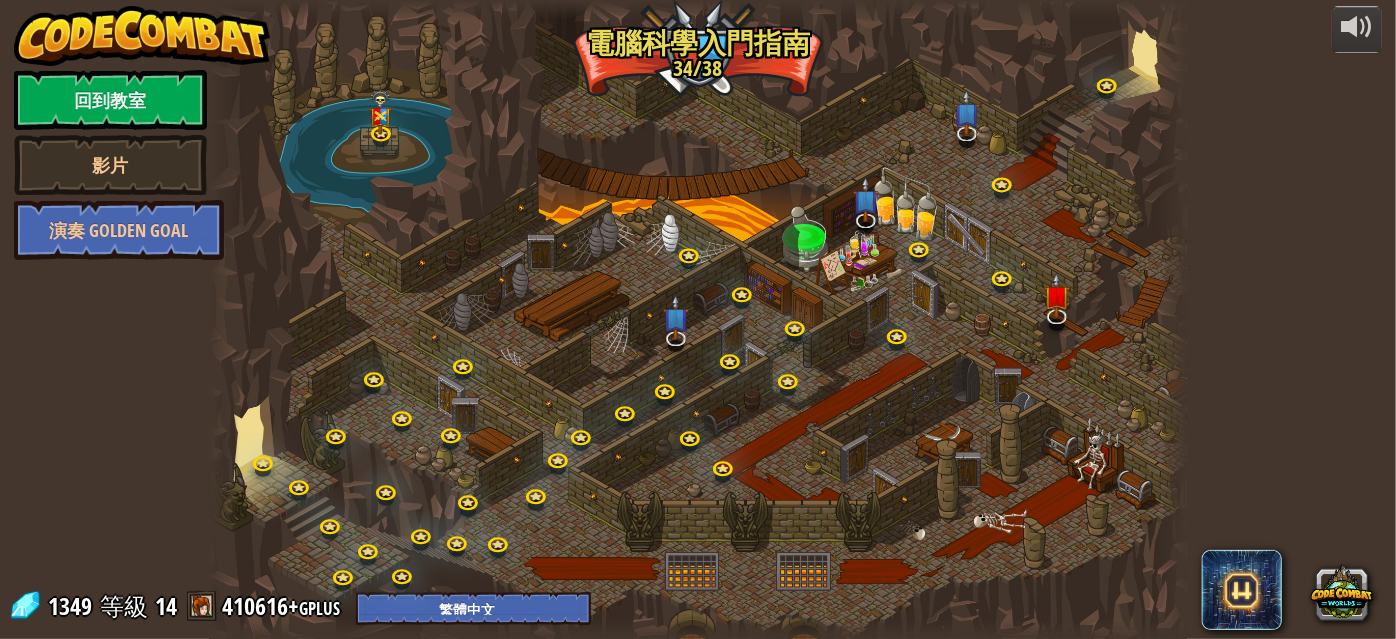
select select "zh-HANT"
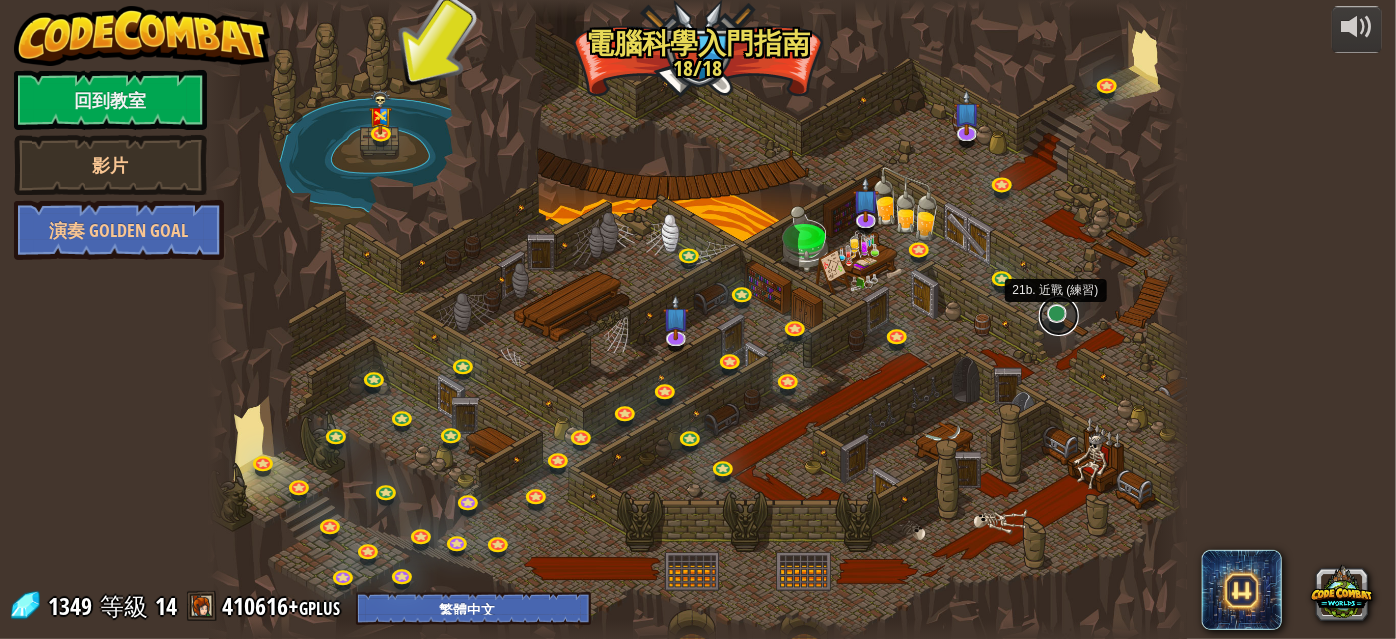
click at [1062, 311] on link at bounding box center [1059, 316] width 40 height 40
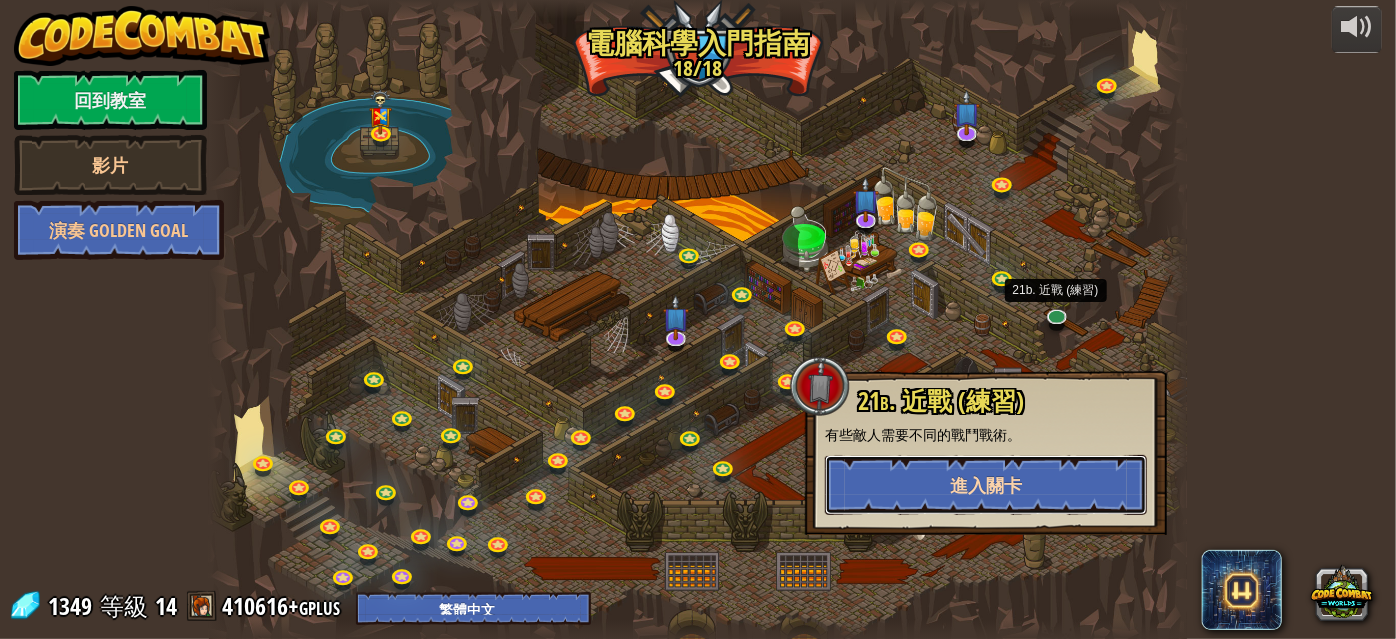
click at [977, 484] on span "進入關卡" at bounding box center [986, 485] width 72 height 25
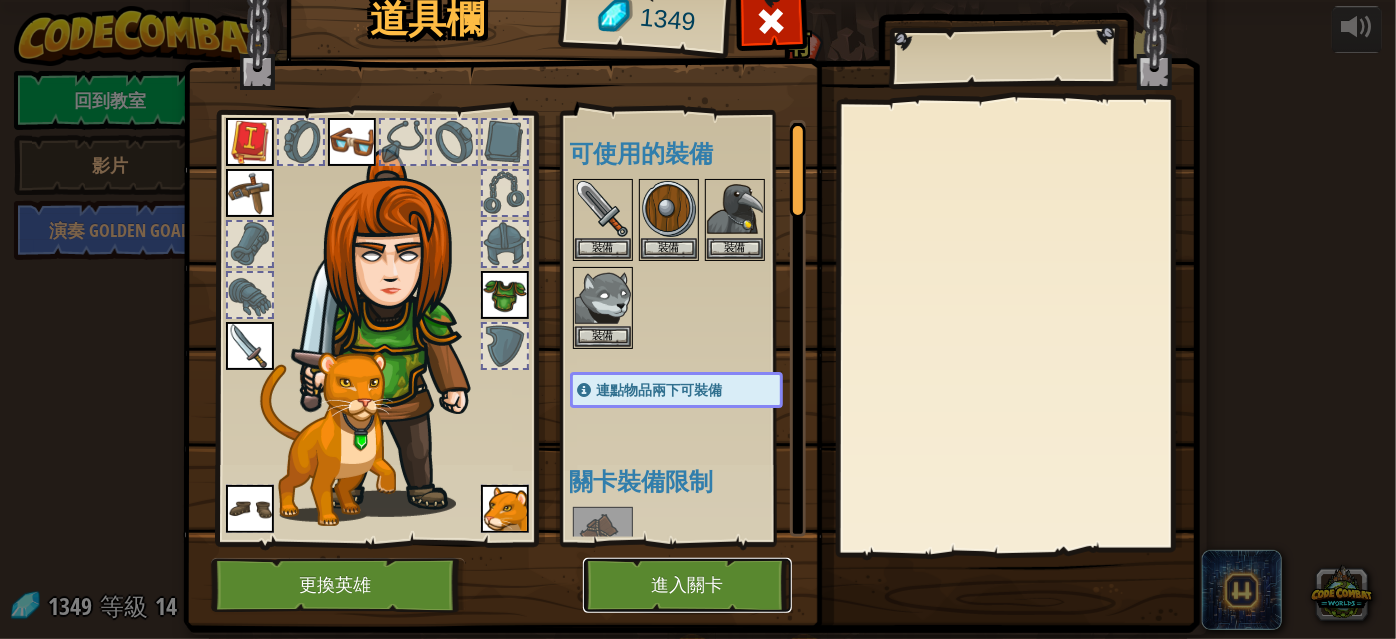
click at [694, 581] on button "進入關卡" at bounding box center [687, 585] width 209 height 55
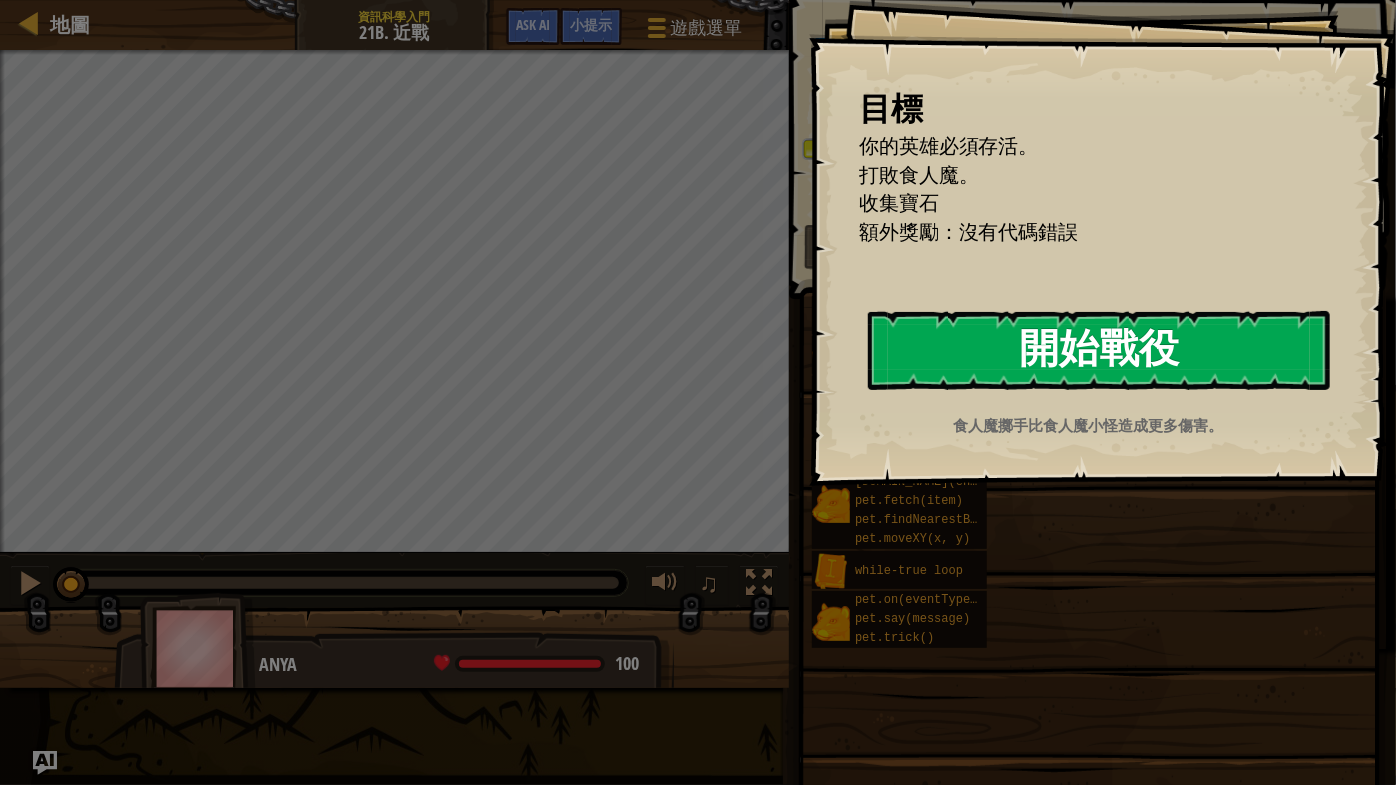
click at [1101, 334] on button "開始戰役" at bounding box center [1099, 350] width 462 height 79
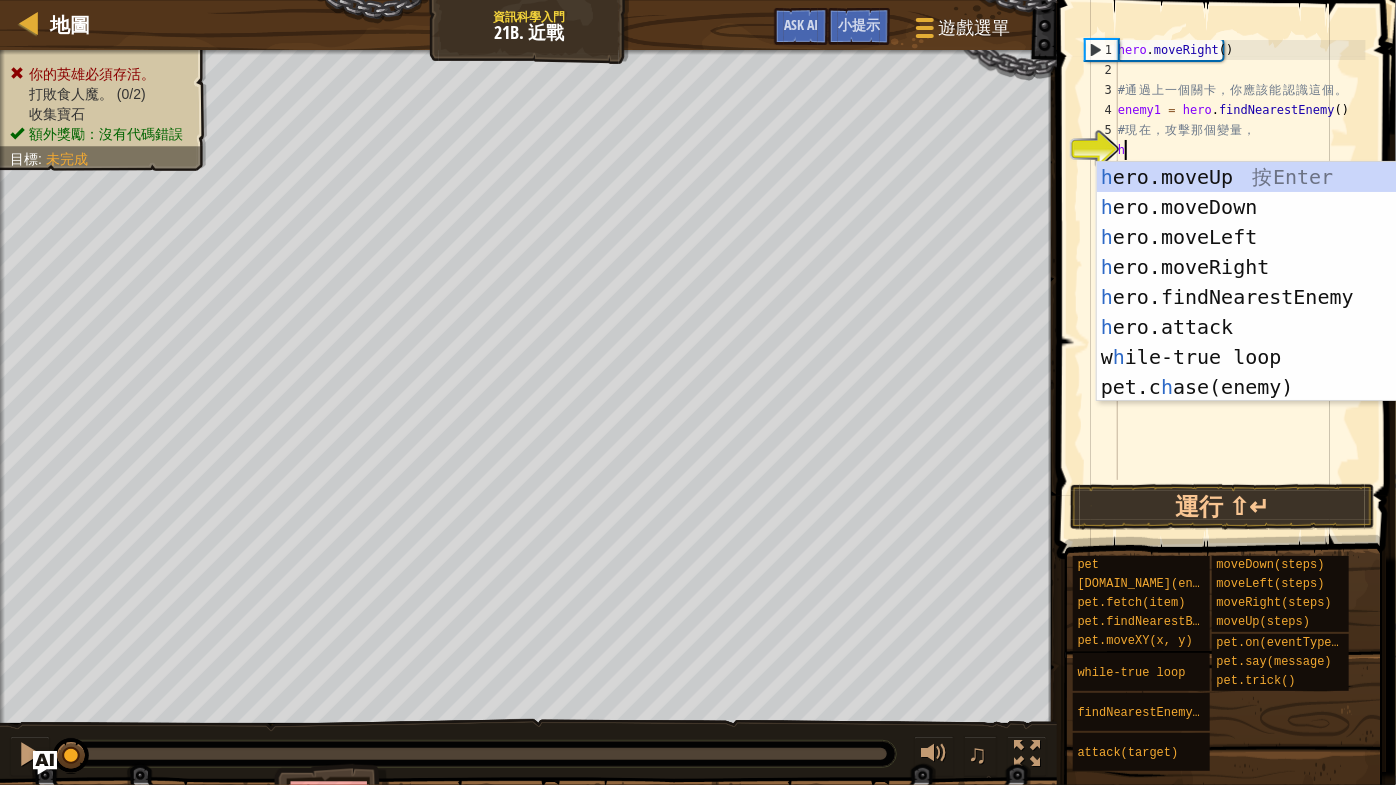
scroll to position [9, 0]
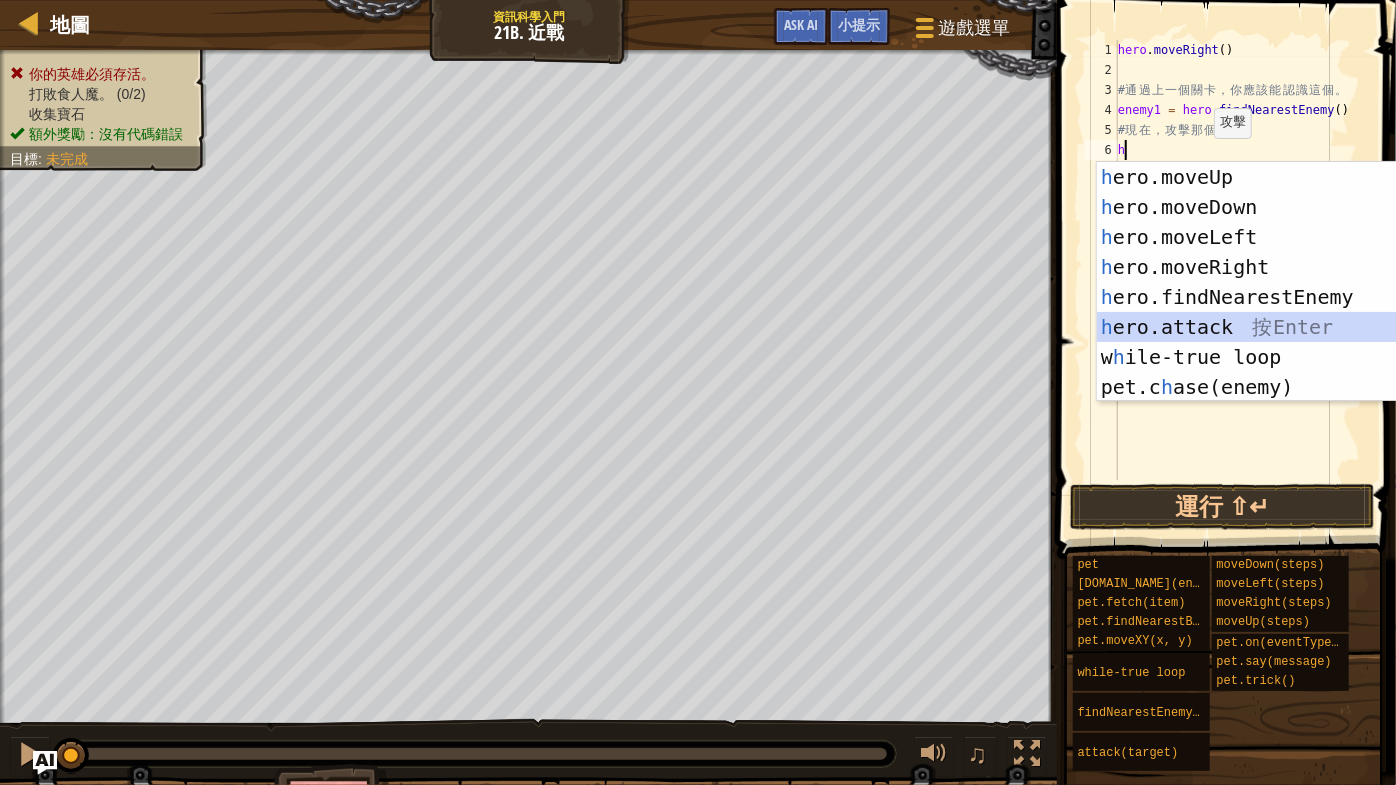
click at [1168, 322] on div "h ero.moveUp 按 Enter h ero.moveDown 按 Enter h ero.moveLeft 按 Enter h ero.moveRi…" at bounding box center [1279, 312] width 364 height 300
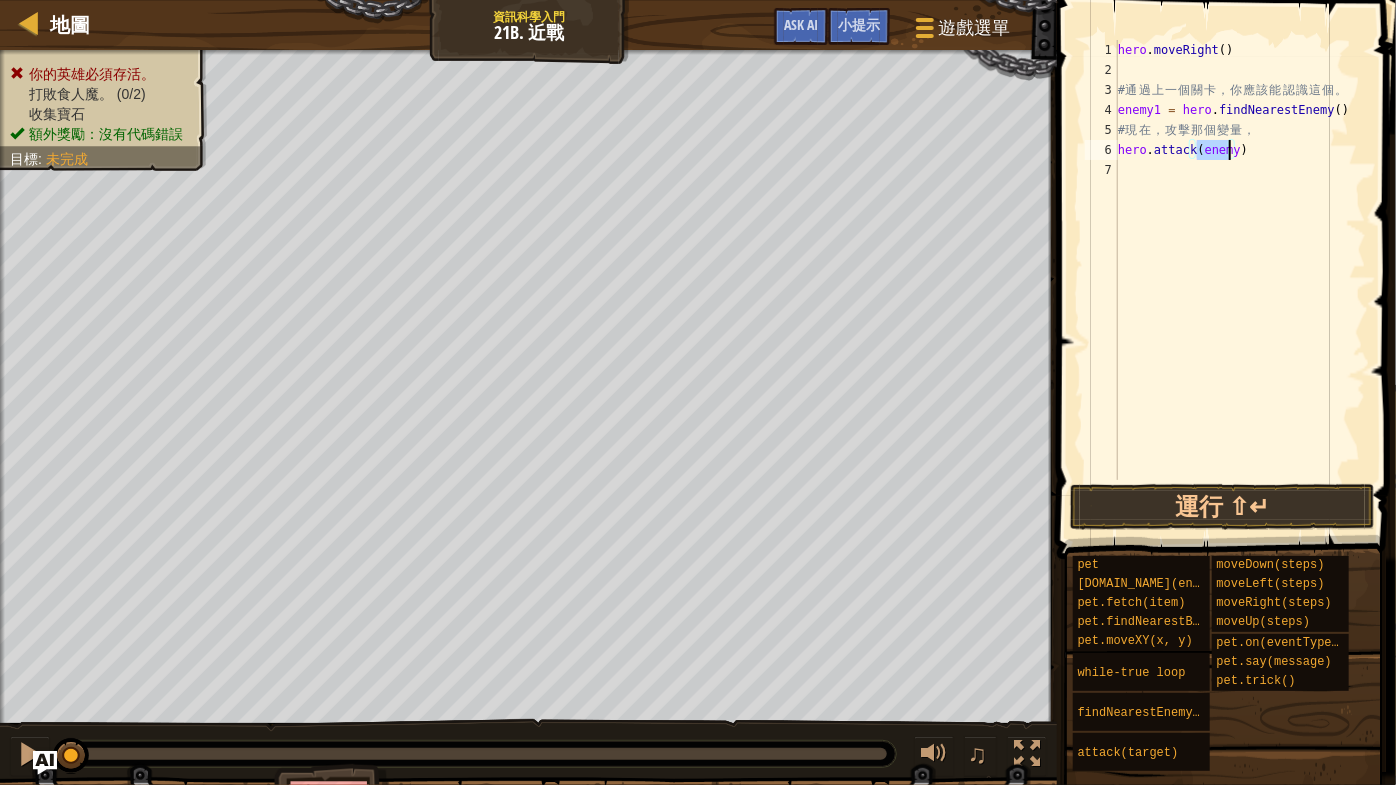
click at [1229, 150] on div "hero . moveRight ( ) # 通 過 上 一 個 關 卡 ， 你 應 該 能 認 識 這 個 。 enemy1 = hero . findNe…" at bounding box center [1240, 260] width 252 height 440
type textarea "hero.attack(enemy1)"
click at [1242, 508] on button "運行 ⇧↵" at bounding box center [1222, 507] width 305 height 46
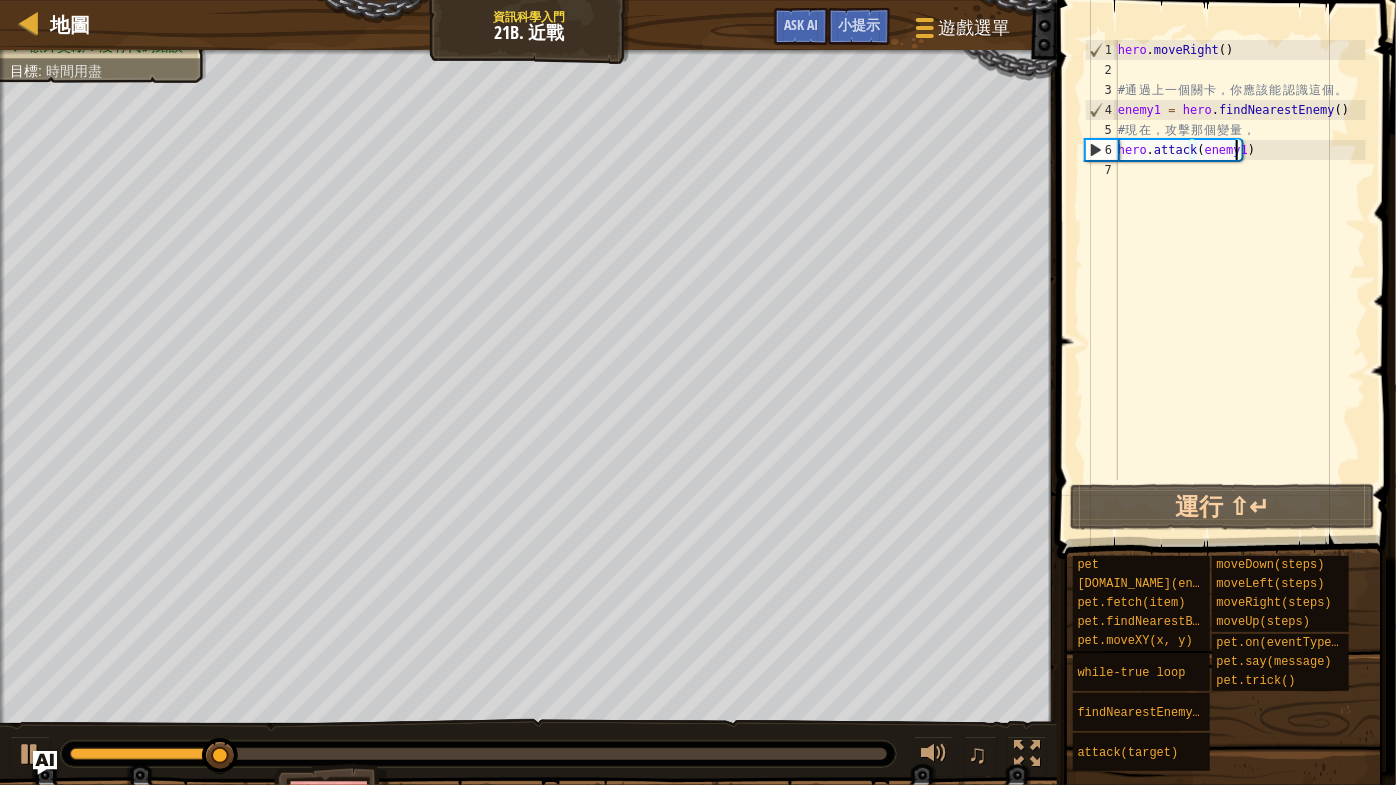
click at [1123, 170] on div "hero . moveRight ( ) # 通 過 上 一 個 關 卡 ， 你 應 該 能 認 識 這 個 。 enemy1 = hero . findNe…" at bounding box center [1240, 280] width 252 height 480
type textarea "h"
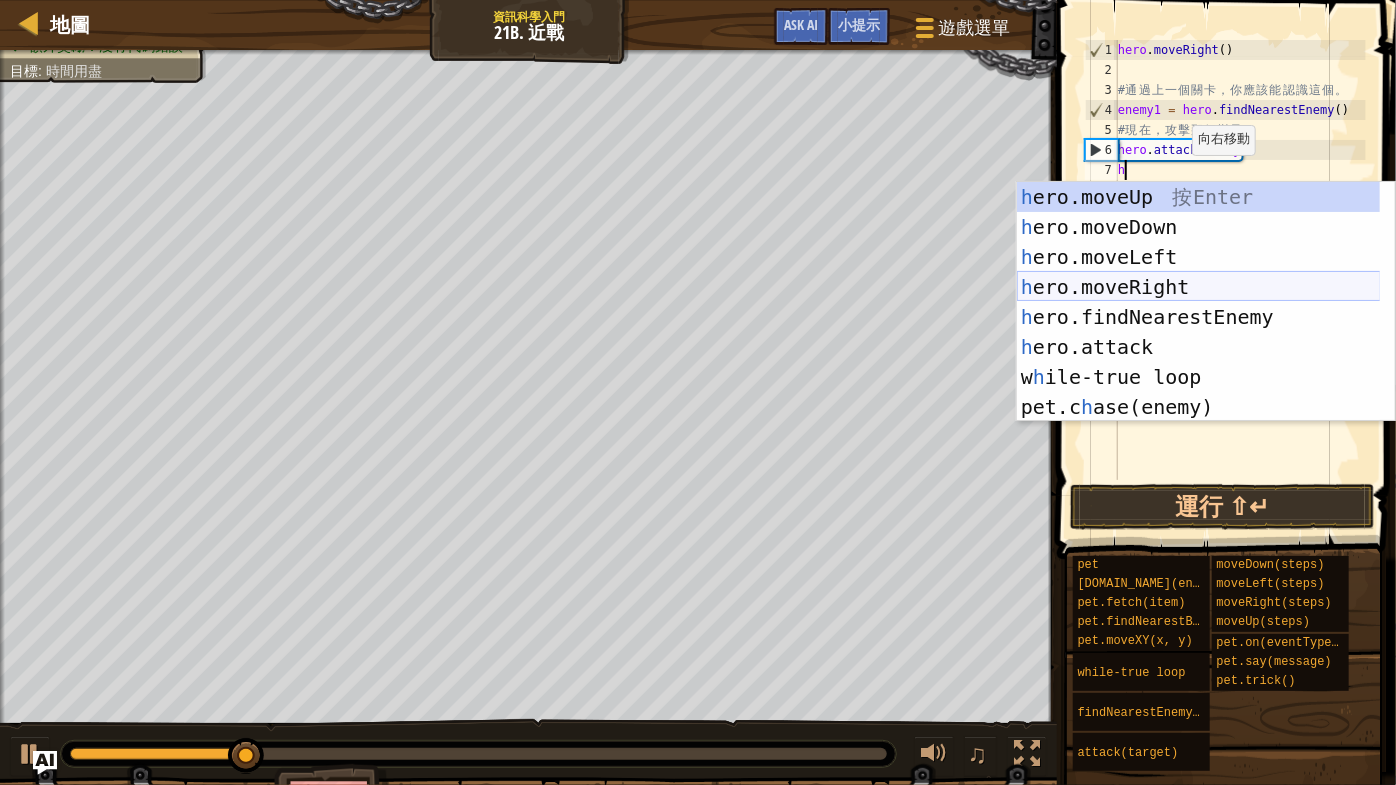
click at [1181, 281] on div "h ero.moveUp 按 Enter h ero.moveDown 按 Enter h ero.moveLeft 按 Enter h ero.moveRi…" at bounding box center [1199, 332] width 364 height 300
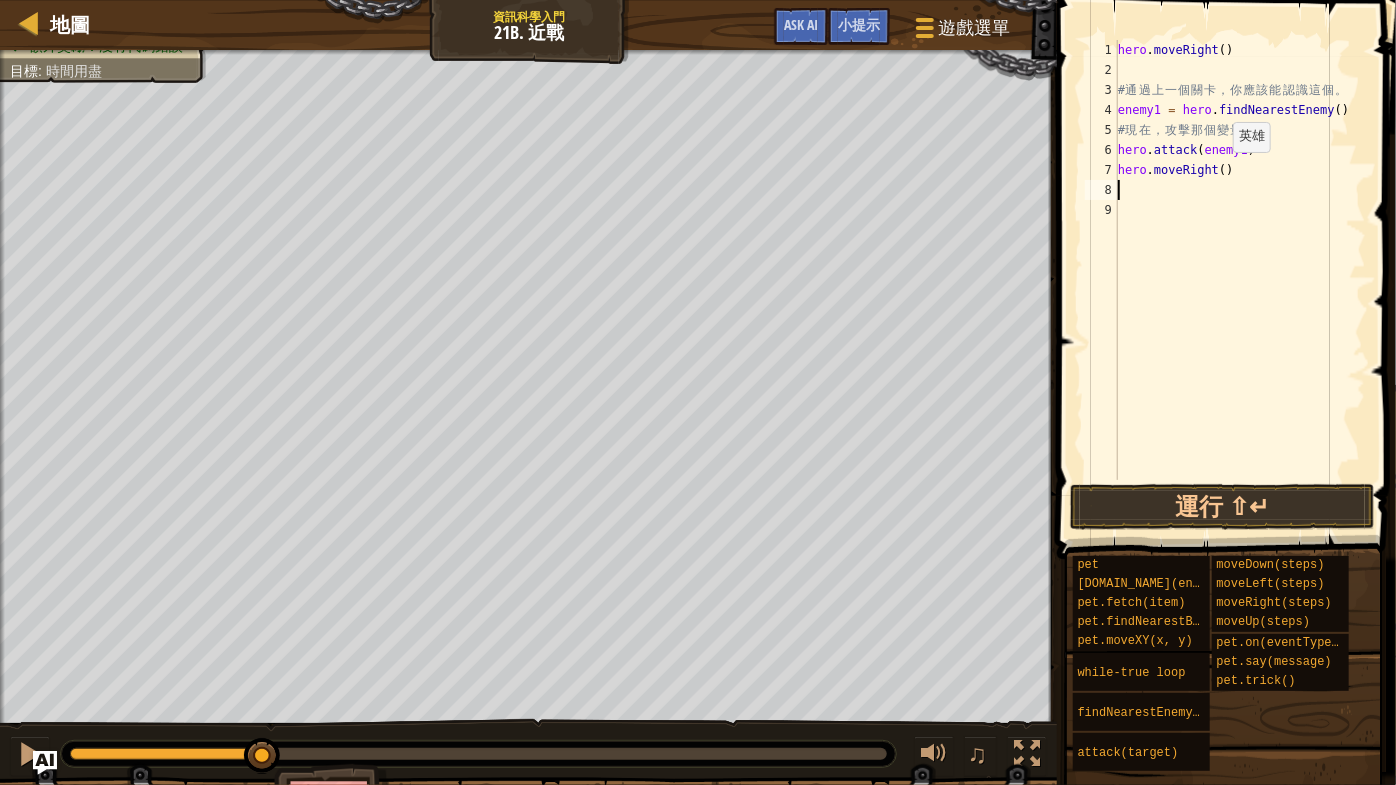
click at [1216, 171] on div "hero . moveRight ( ) # 通 過 上 一 個 關 卡 ， 你 應 該 能 認 識 這 個 。 enemy1 = hero . findNe…" at bounding box center [1240, 280] width 252 height 480
type textarea "hero.moveRight(2)"
click at [1142, 177] on div "hero . moveRight ( ) # 通 過 上 一 個 關 卡 ， 你 應 該 能 認 識 這 個 。 enemy1 = hero . findNe…" at bounding box center [1240, 280] width 252 height 480
click at [1138, 192] on div "hero . moveRight ( ) # 通 過 上 一 個 關 卡 ， 你 應 該 能 認 識 這 個 。 enemy1 = hero . findNe…" at bounding box center [1240, 280] width 252 height 480
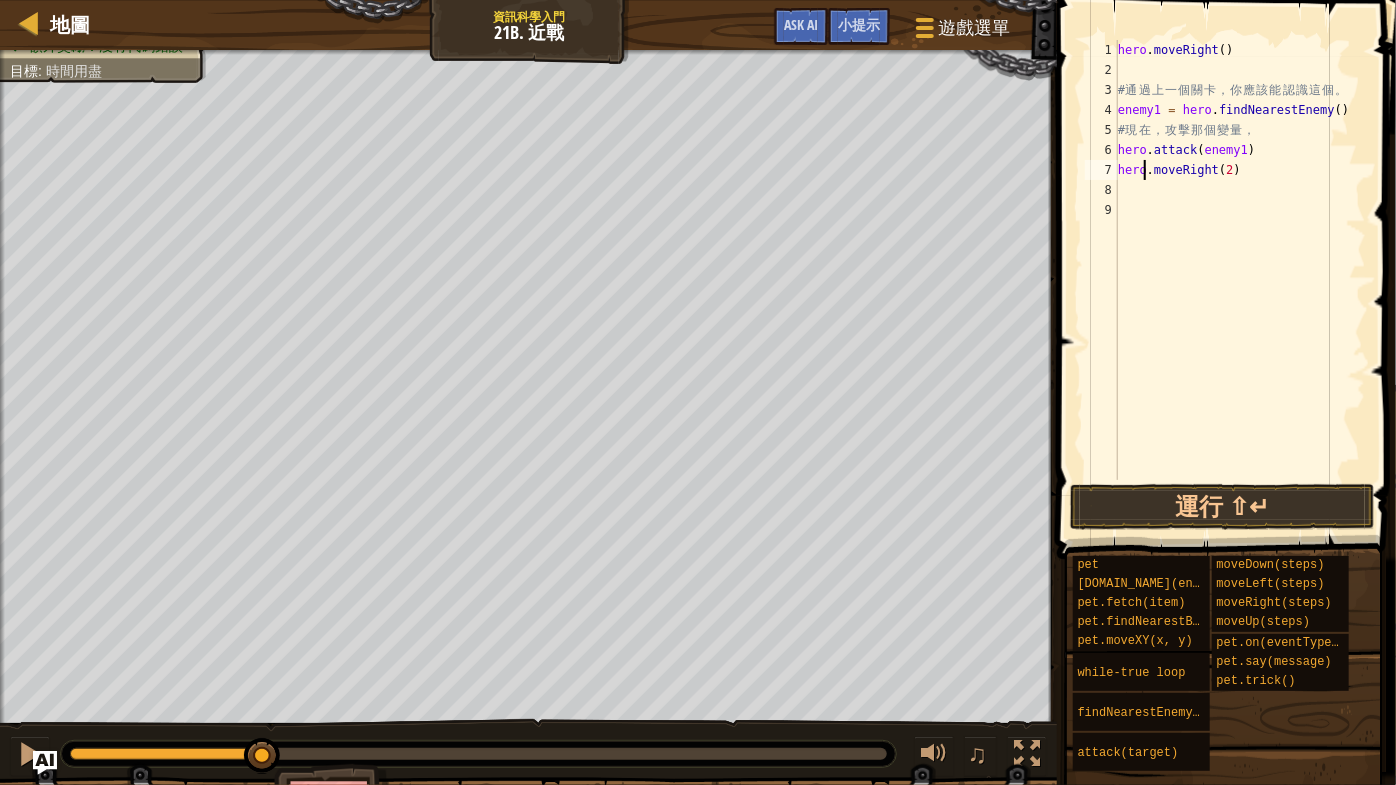
scroll to position [9, 0]
type textarea "h"
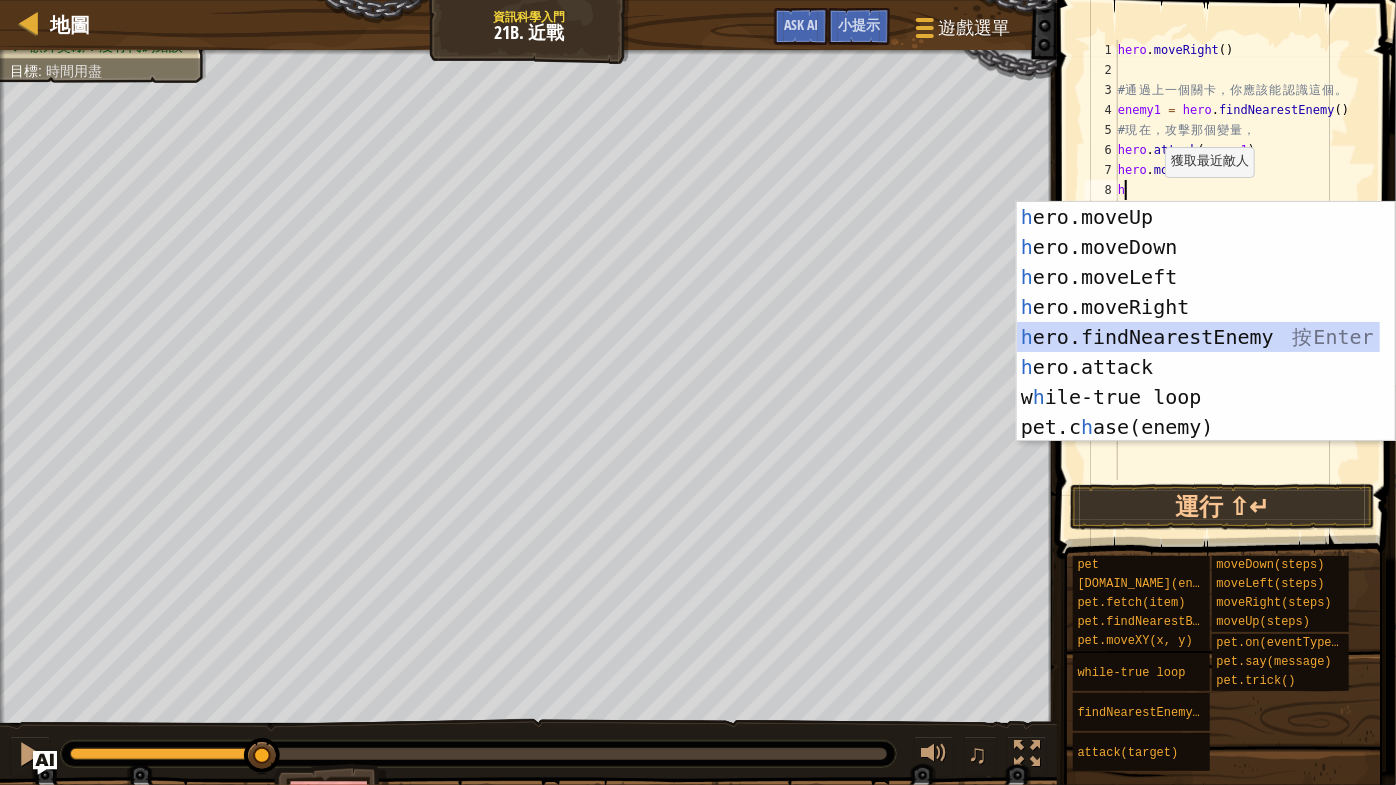
click at [1196, 338] on div "h ero.moveUp 按 Enter h ero.moveDown 按 Enter h ero.moveLeft 按 Enter h ero.moveRi…" at bounding box center [1199, 352] width 364 height 300
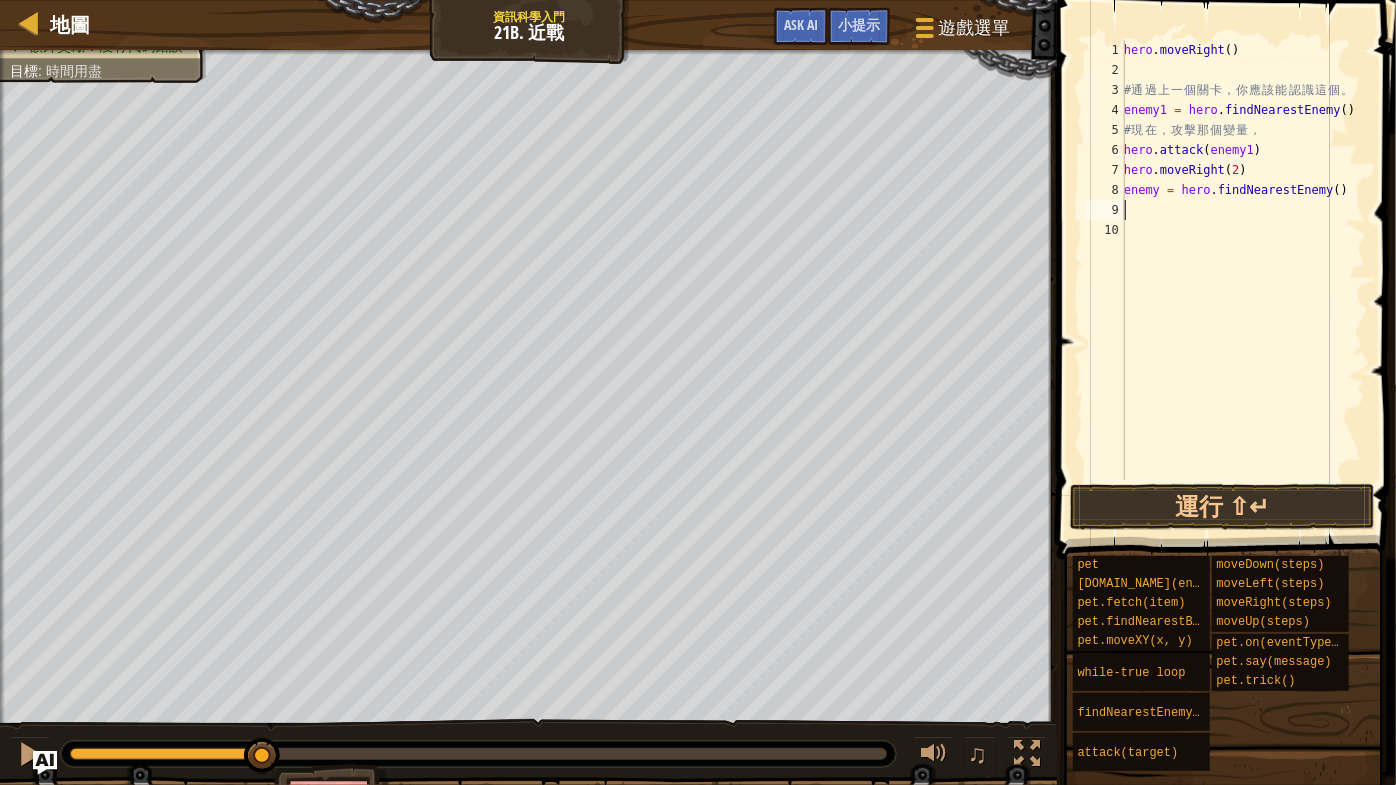
click at [1157, 189] on div "hero . moveRight ( ) # 通 過 上 一 個 關 卡 ， 你 應 該 能 認 識 這 個 。 enemy1 = hero . findNe…" at bounding box center [1243, 280] width 246 height 480
type textarea "enemy2 = hero.findNearestEnemy()"
click at [1171, 208] on div "hero . moveRight ( ) # 通 過 上 一 個 關 卡 ， 你 應 該 能 認 識 這 個 。 enemy1 = hero . findNe…" at bounding box center [1243, 280] width 246 height 480
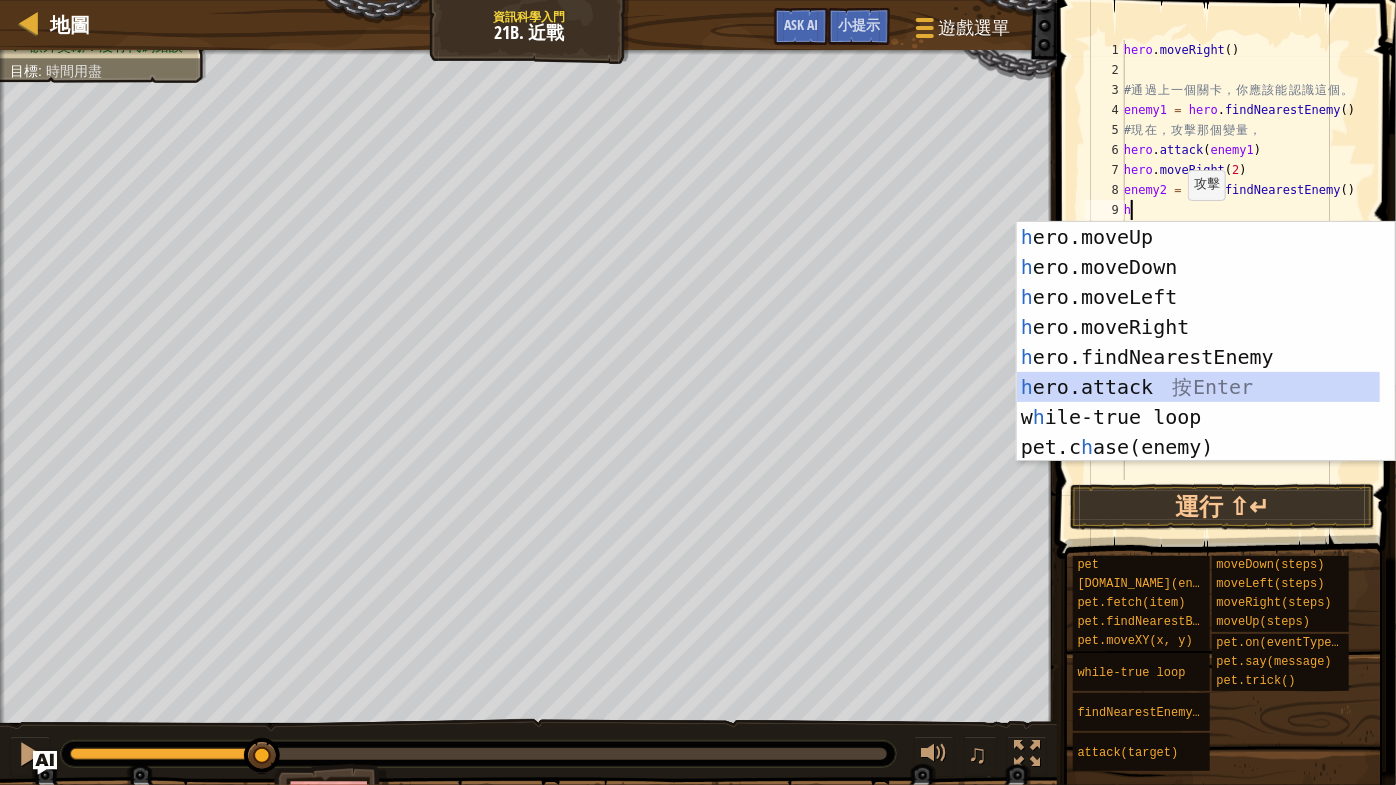
click at [1129, 375] on div "h ero.moveUp 按 Enter h ero.moveDown 按 Enter h ero.moveLeft 按 Enter h ero.moveRi…" at bounding box center [1199, 372] width 364 height 300
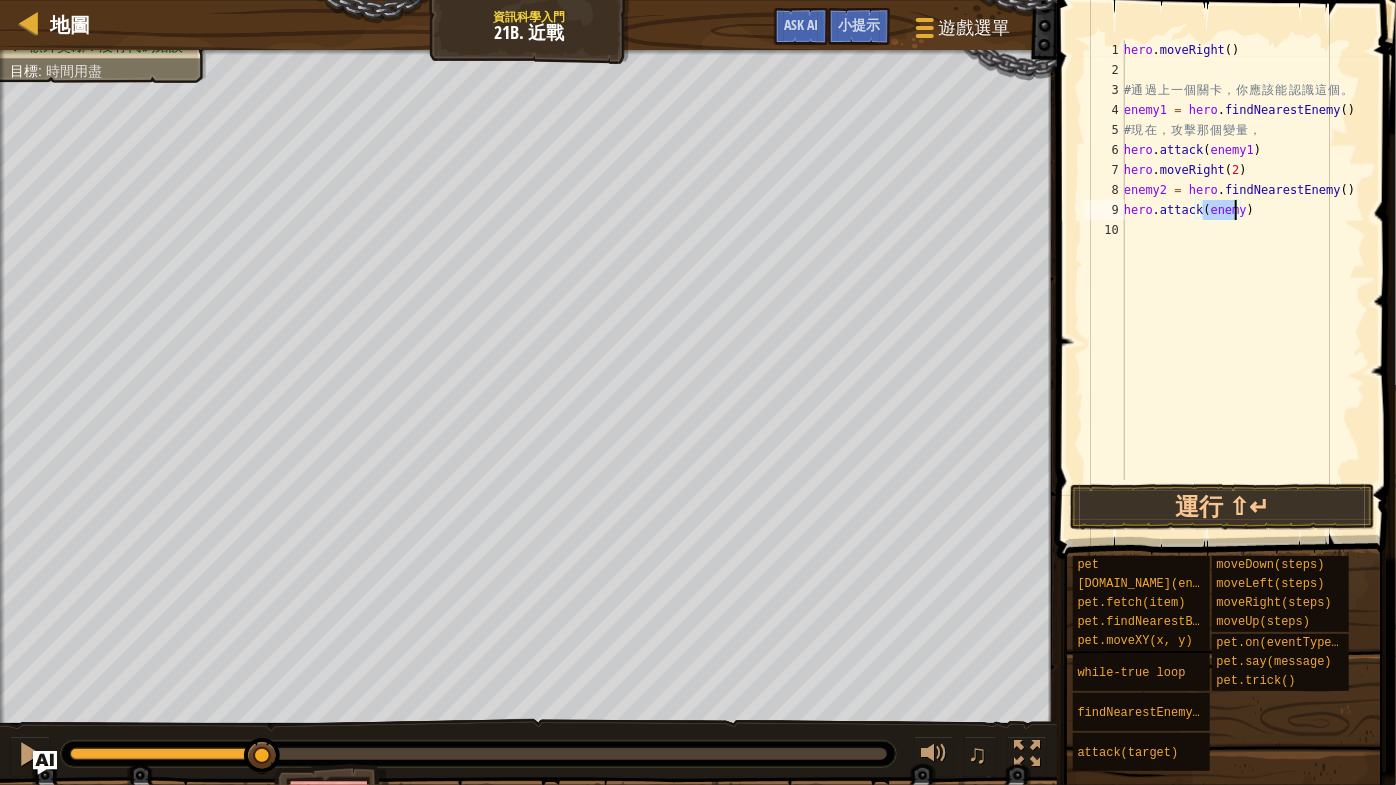
click at [1233, 213] on div "hero . moveRight ( ) # 通 過 上 一 個 關 卡 ， 你 應 該 能 認 識 這 個 。 enemy1 = hero . findNe…" at bounding box center [1243, 260] width 246 height 440
type textarea "hero.attack(enemy2)"
click at [1185, 232] on div "hero . moveRight ( ) # 通 過 上 一 個 關 卡 ， 你 應 該 能 認 識 這 個 。 enemy1 = hero . findNe…" at bounding box center [1243, 280] width 246 height 480
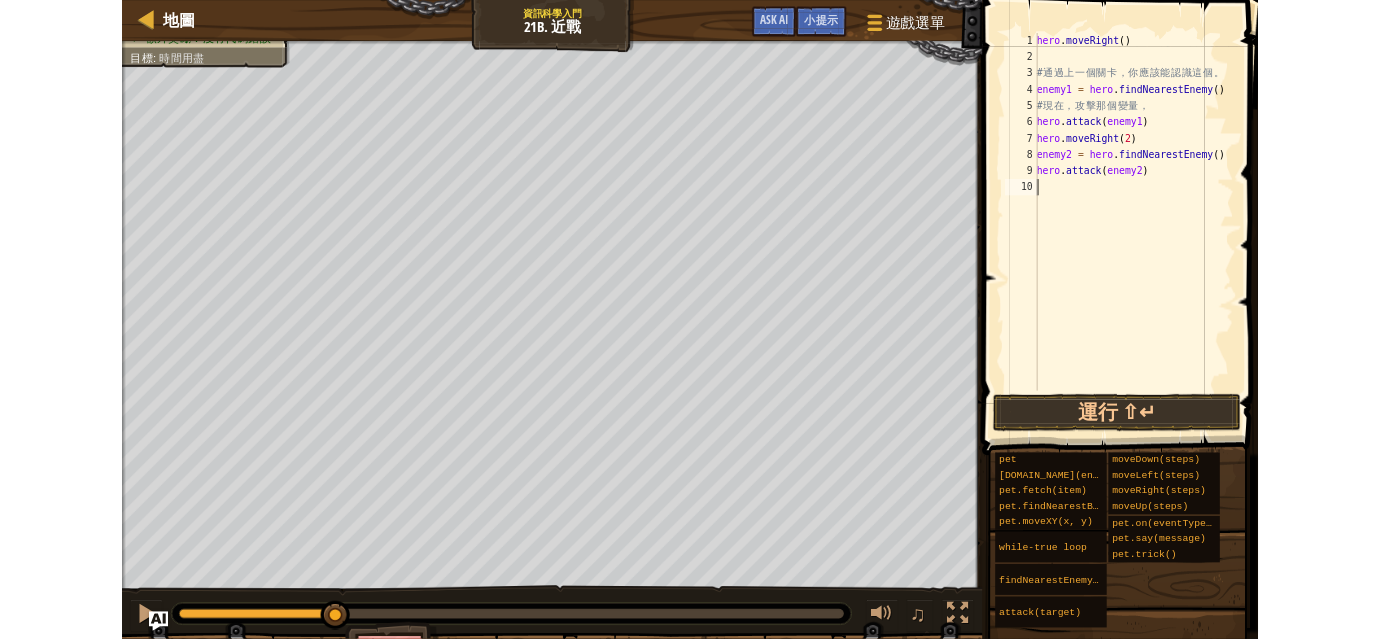
scroll to position [9, 0]
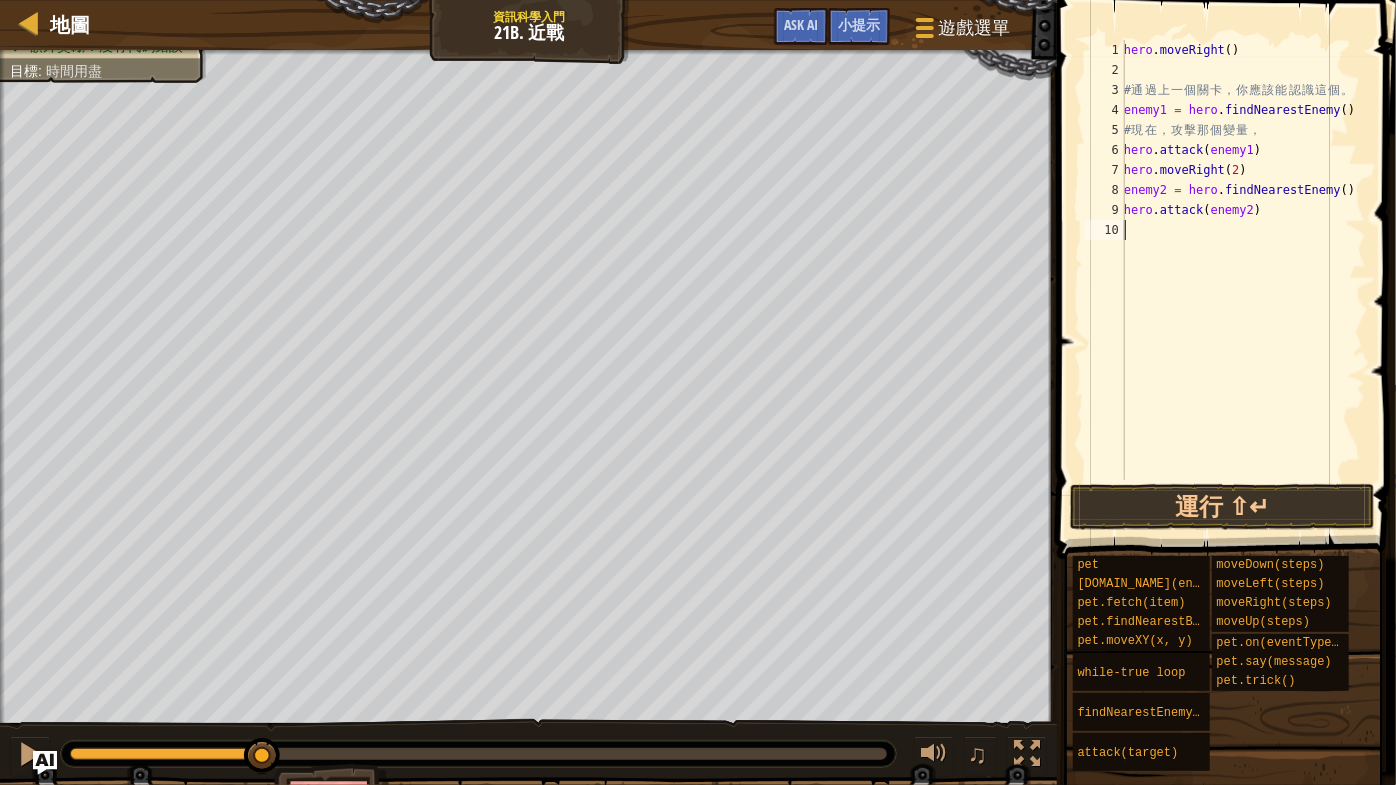
type textarea "h"
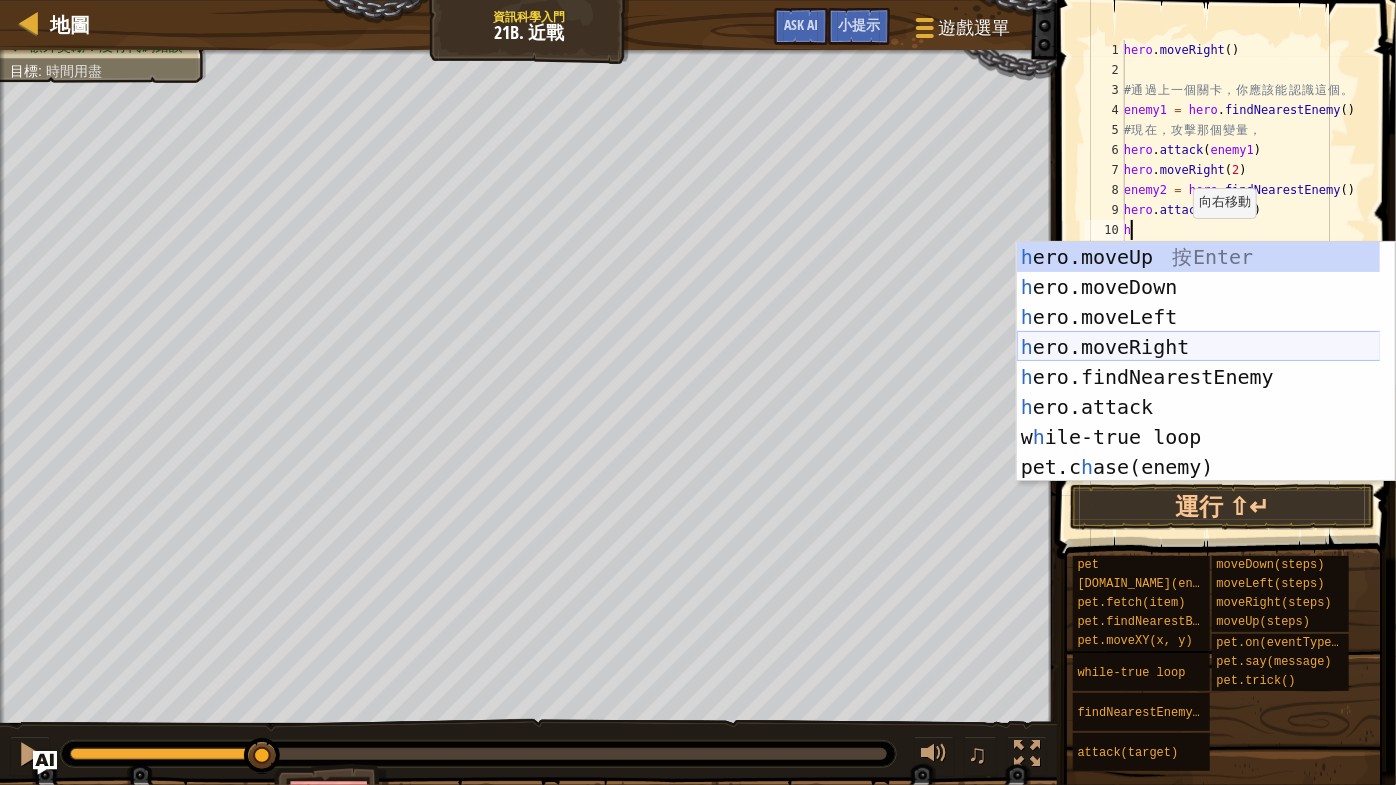
click at [1184, 346] on div "h ero.moveUp 按 Enter h ero.moveDown 按 Enter h ero.moveLeft 按 Enter h ero.moveRi…" at bounding box center [1199, 392] width 364 height 300
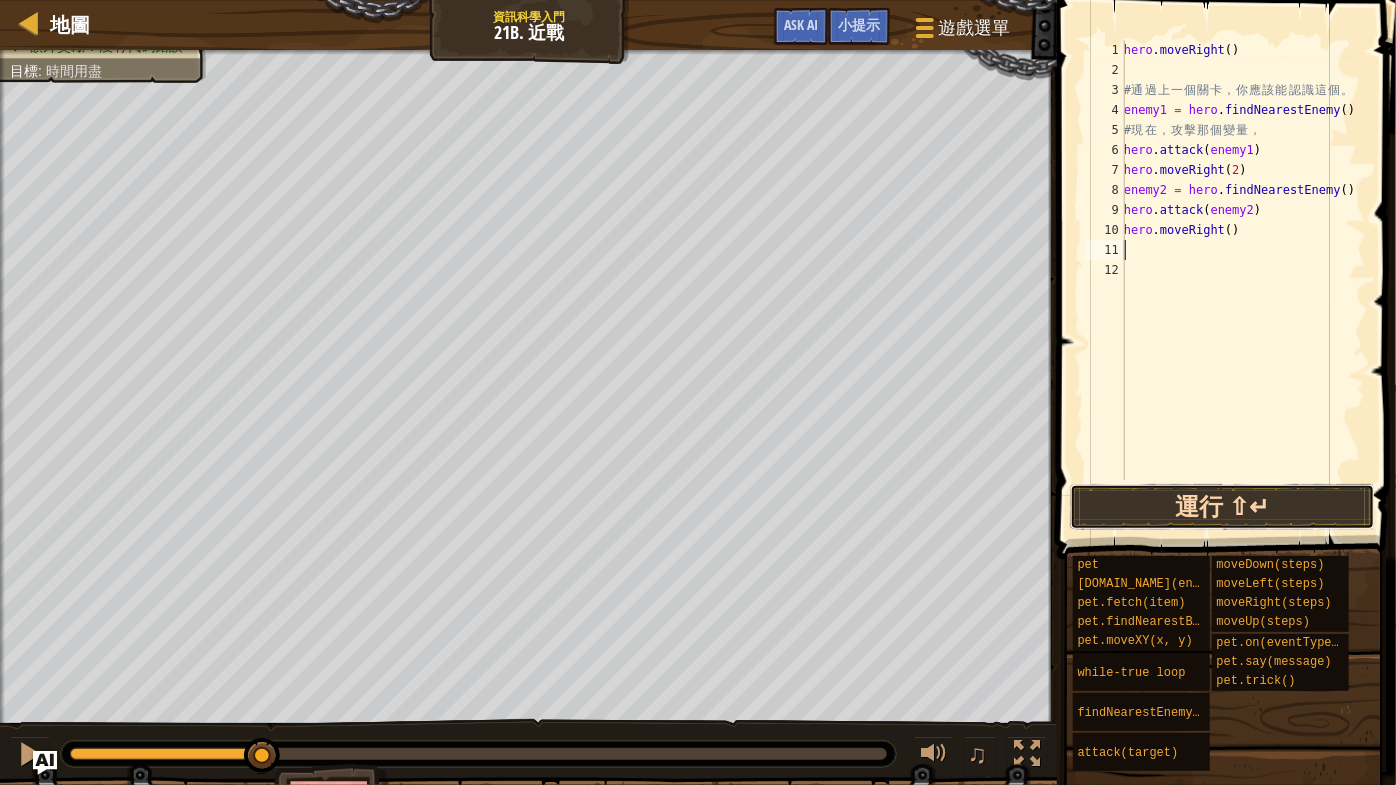
click at [1224, 511] on button "運行 ⇧↵" at bounding box center [1222, 507] width 305 height 46
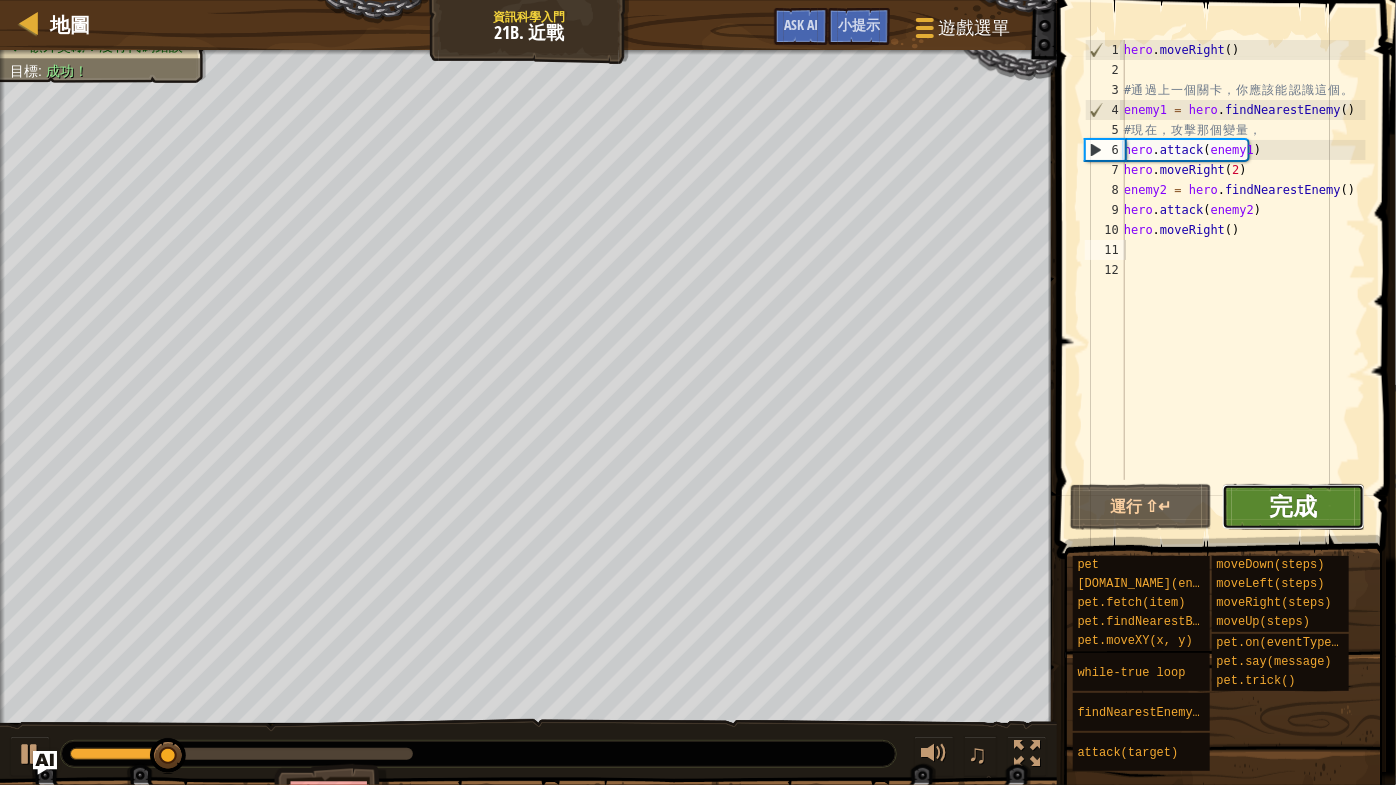
click at [1291, 497] on span "完成" at bounding box center [1293, 506] width 48 height 32
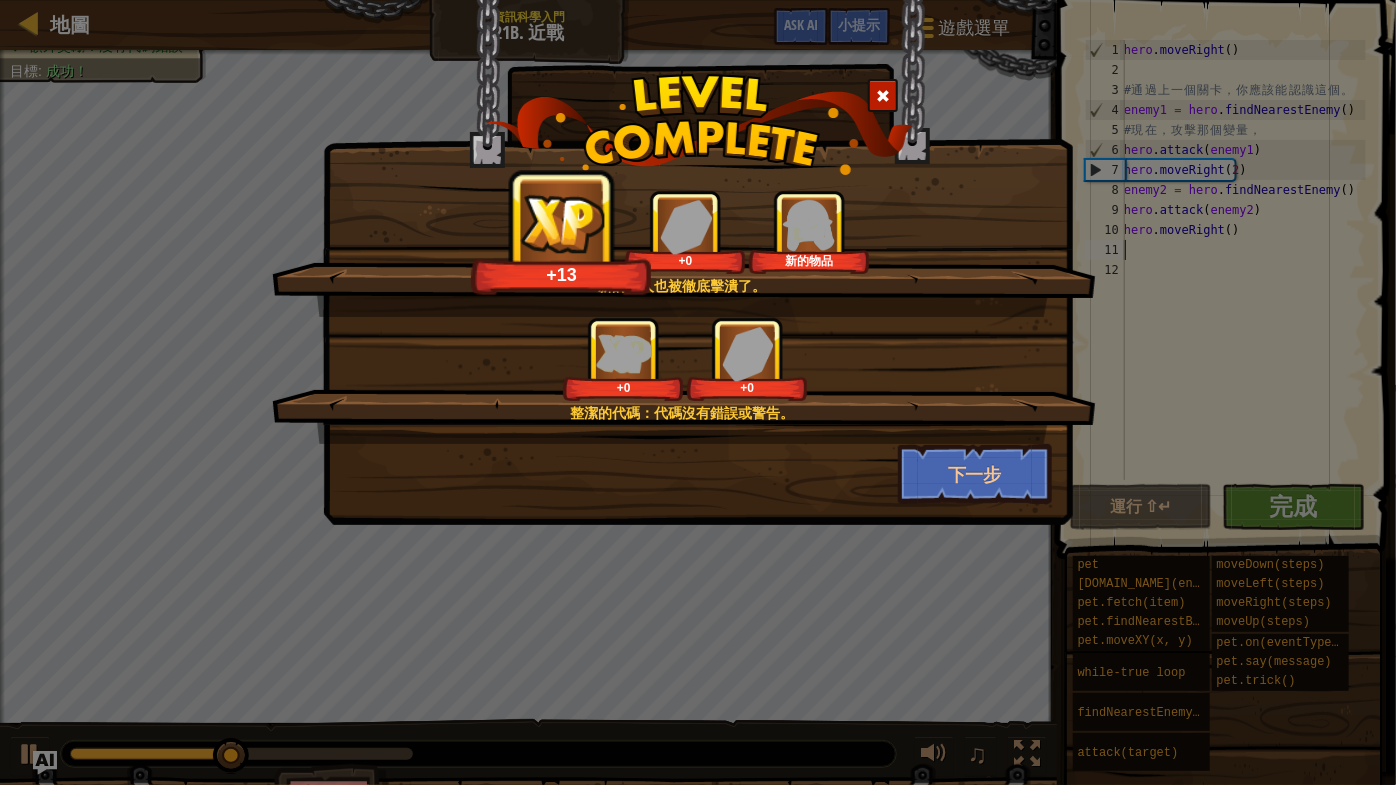
click at [888, 89] on span at bounding box center [883, 96] width 14 height 14
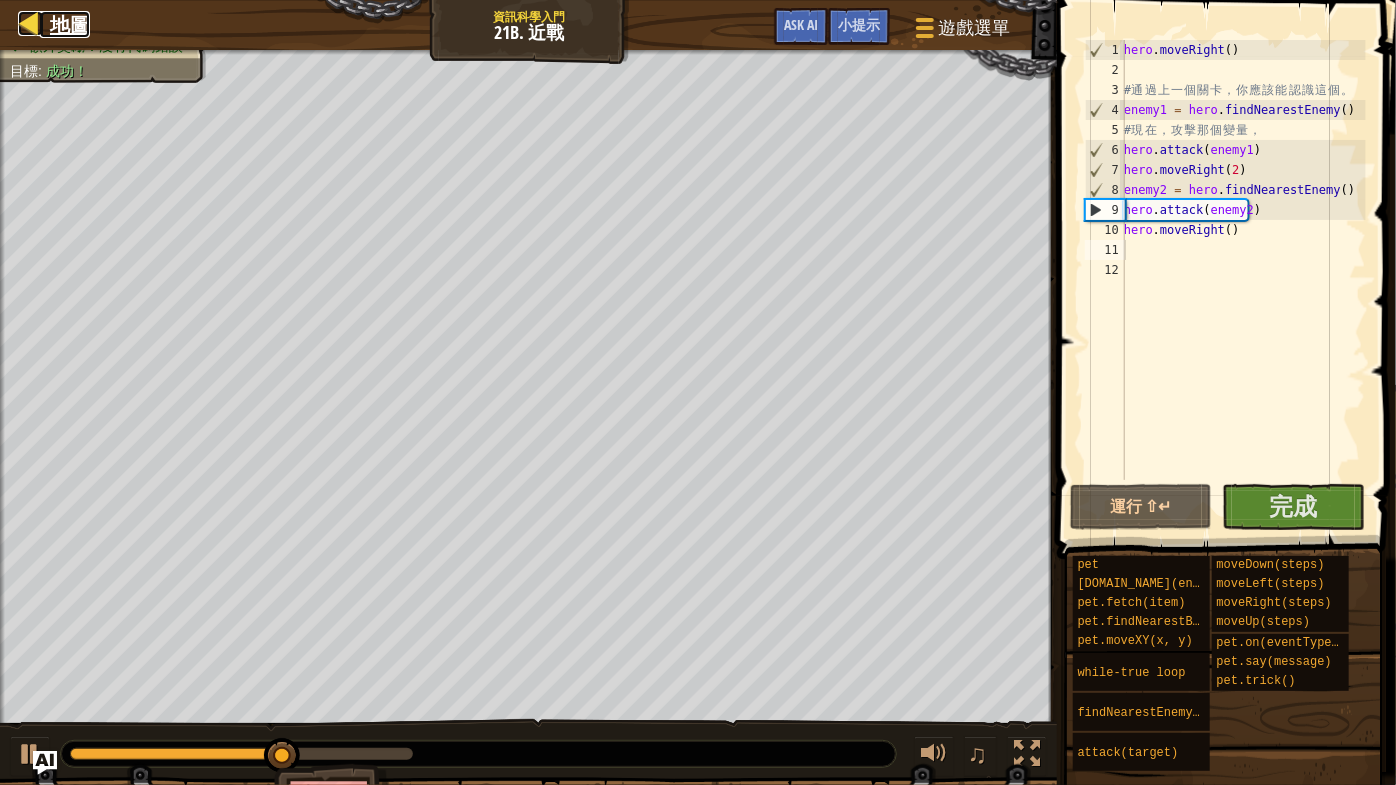
click at [20, 21] on div at bounding box center [30, 23] width 25 height 25
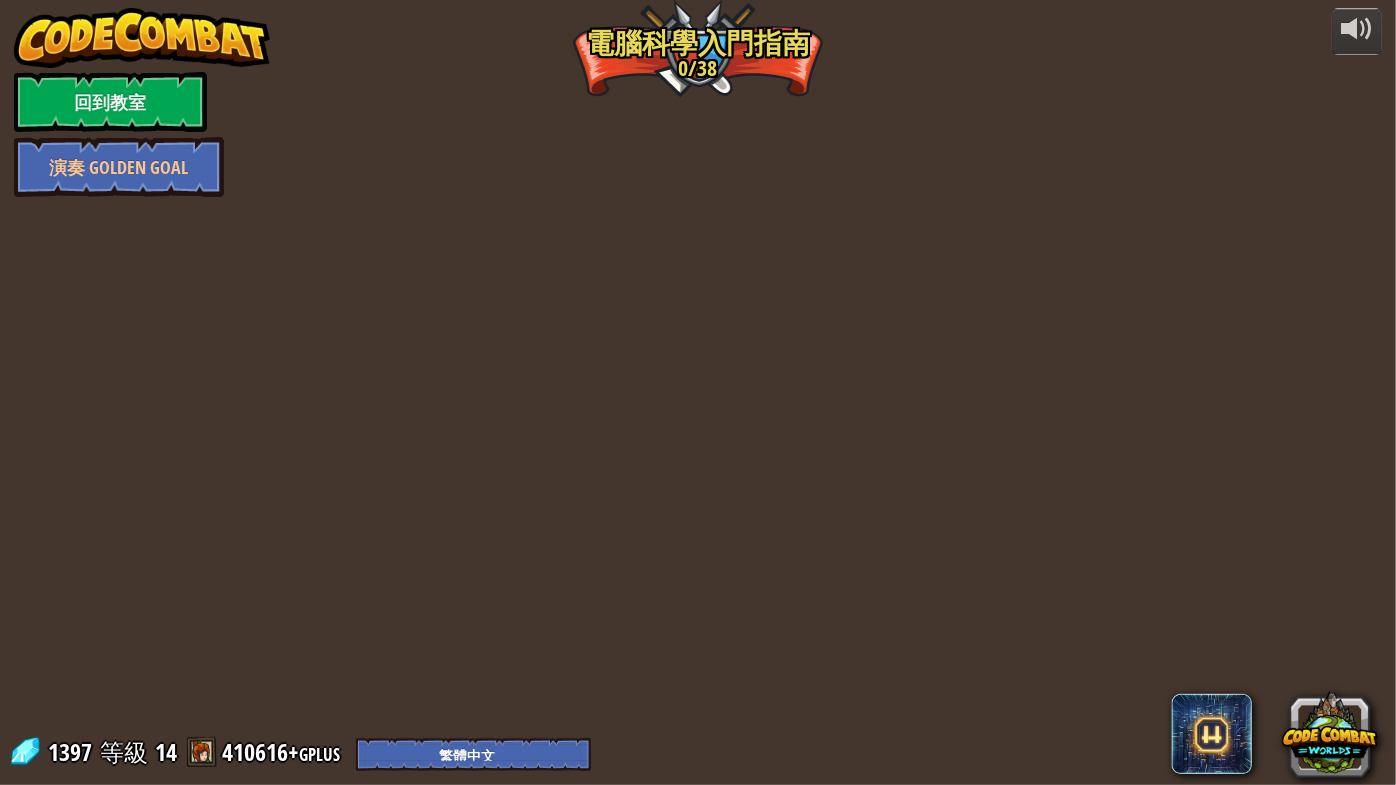
select select "zh-HANT"
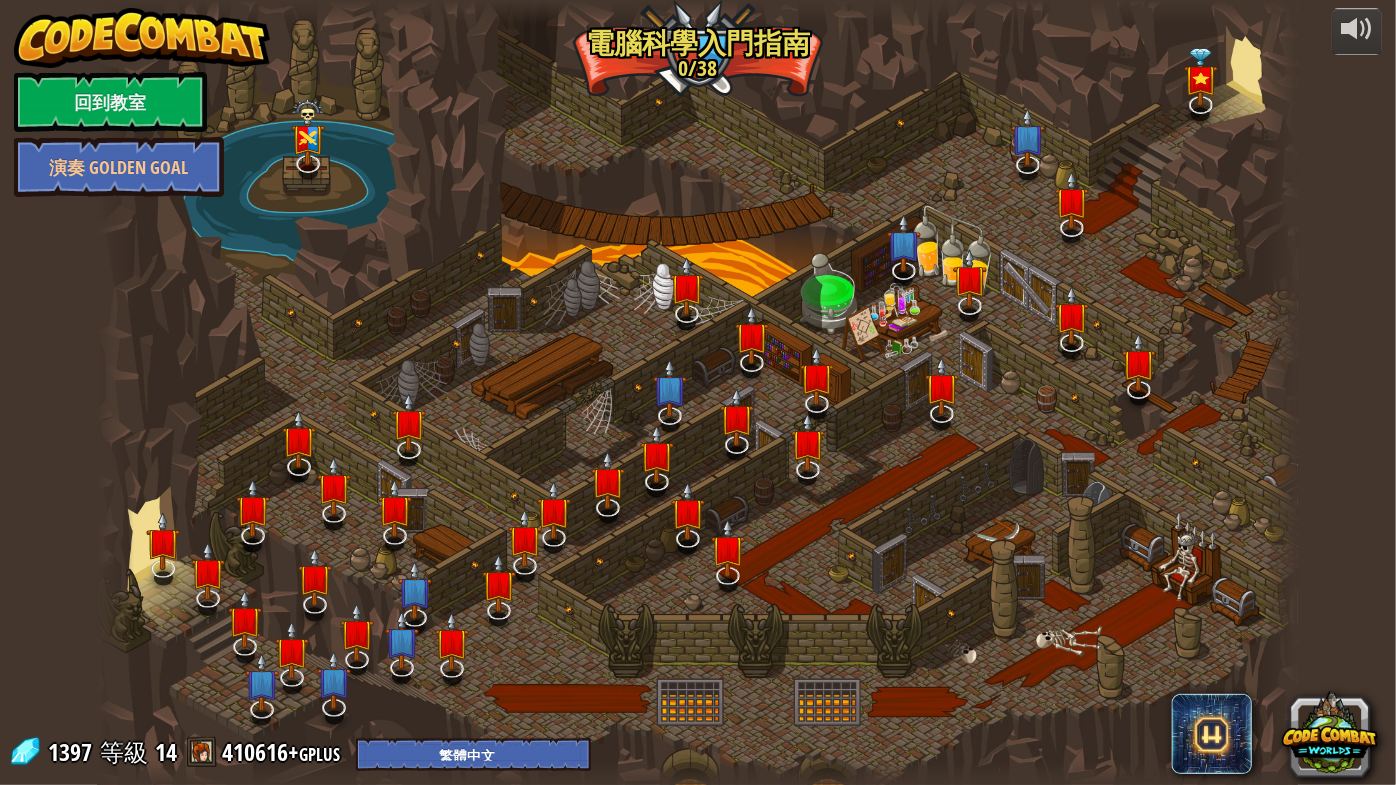
select select "zh-HANT"
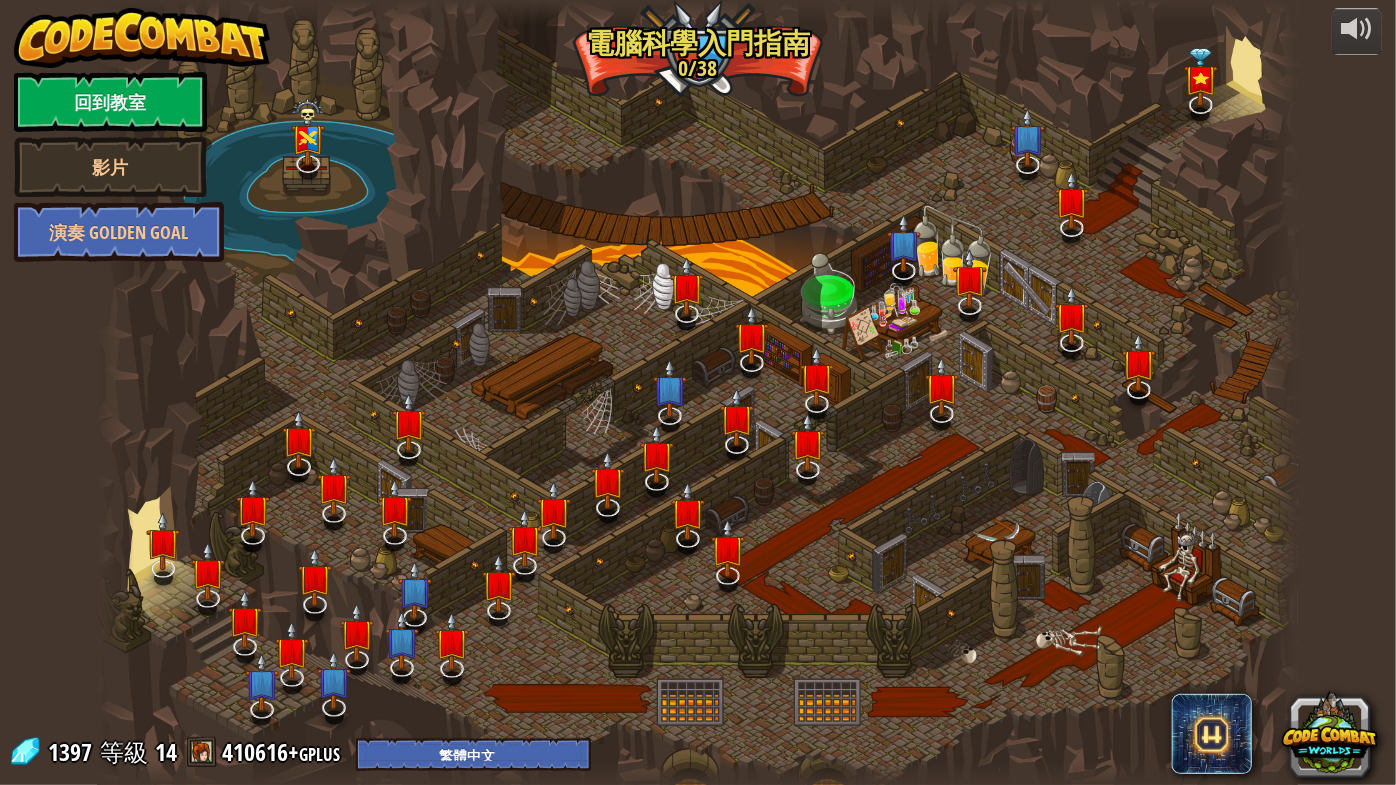
select select "zh-HANT"
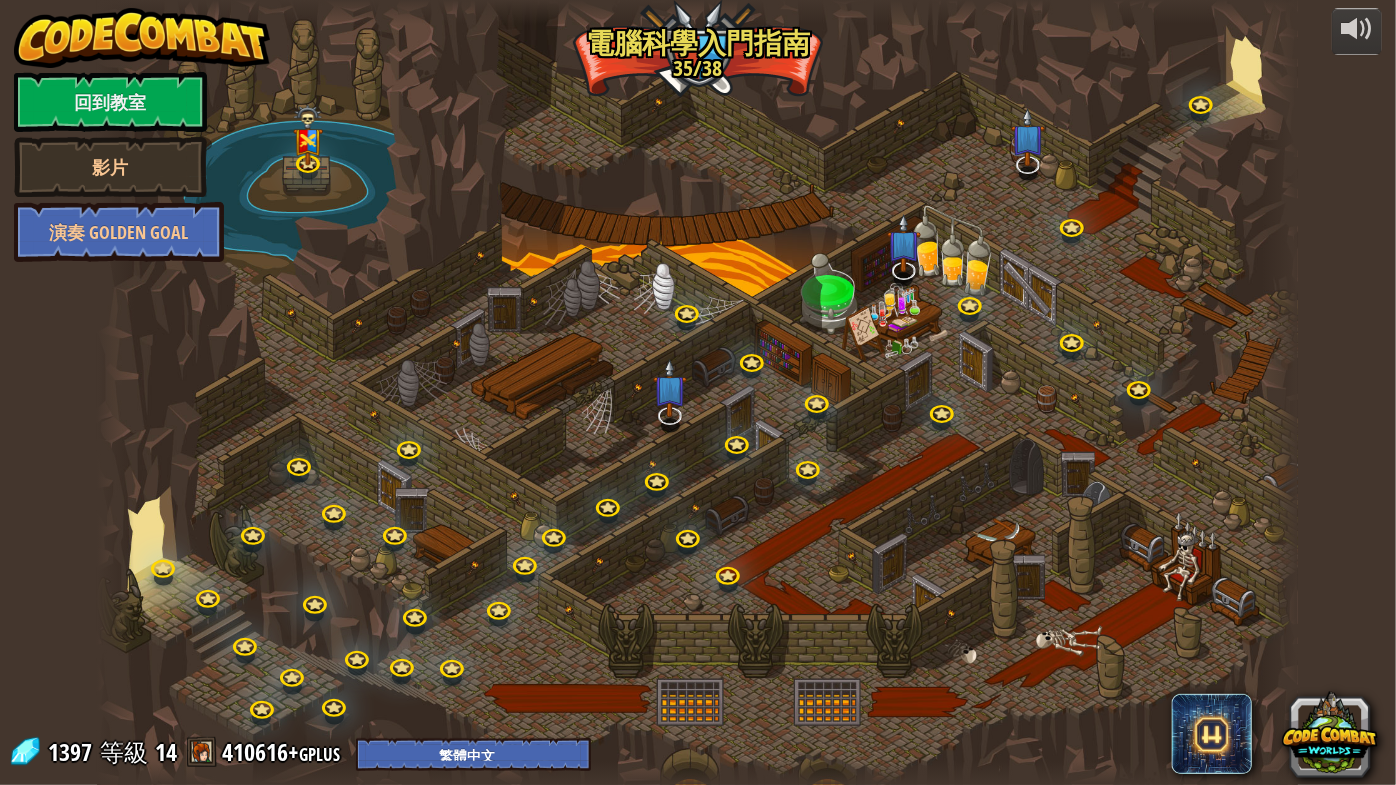
select select "zh-HANT"
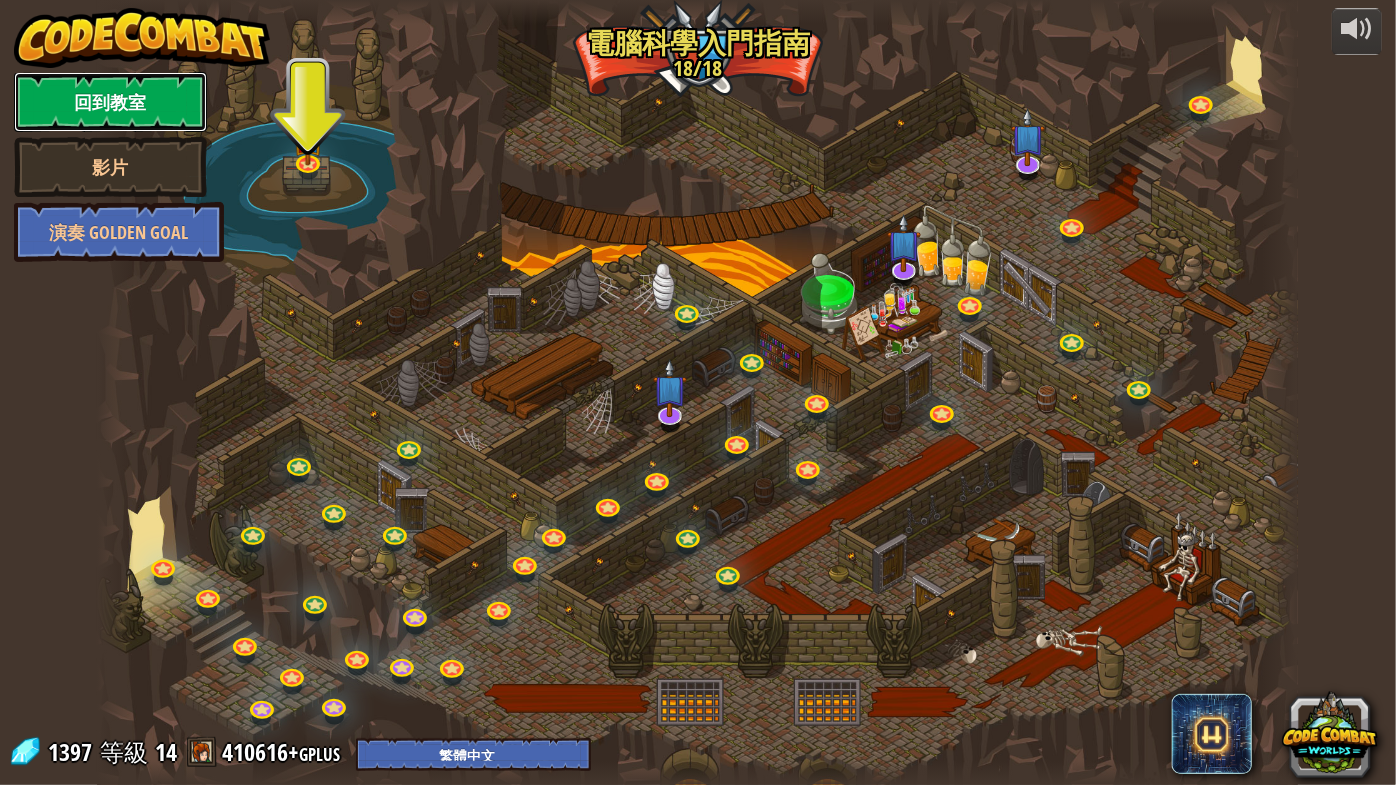
click at [82, 103] on link "回到教室" at bounding box center [110, 102] width 193 height 60
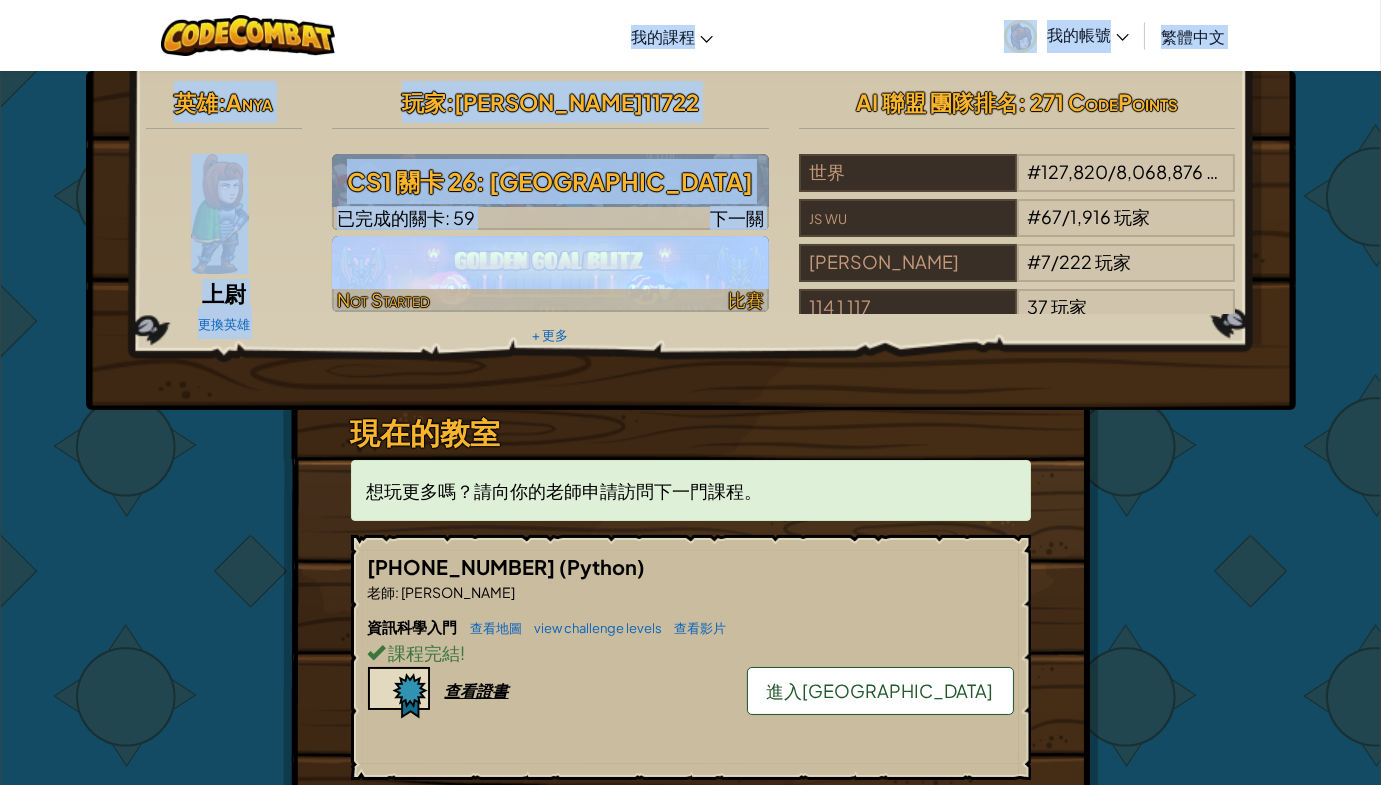
drag, startPoint x: 837, startPoint y: 23, endPoint x: 677, endPoint y: 280, distance: 302.7
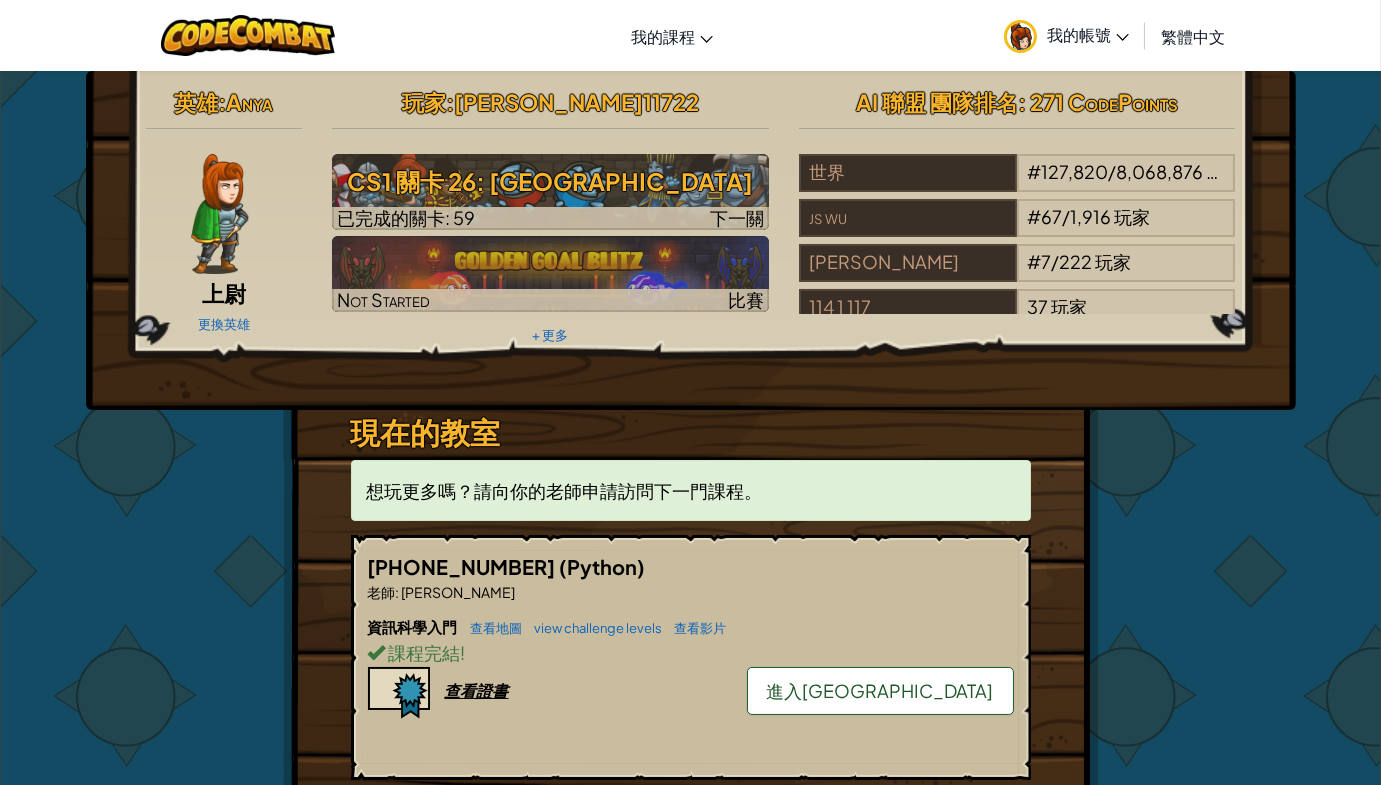
click at [1304, 80] on div "英雄 : [PERSON_NAME] 上尉 更換英雄 玩家 : [PERSON_NAME]11722 CS1 關卡 26: [GEOGRAPHIC_DATA]…" at bounding box center [690, 708] width 1381 height 1277
click at [1330, 37] on div "切換導覽 我的課程 CodeCombat 教室 Ozaria 教室 AI 聯盟 電競 CodeCombat 世界在 Roblox 上 我的帳號 [PERSON…" at bounding box center [690, 35] width 1391 height 71
